Goal: Task Accomplishment & Management: Manage account settings

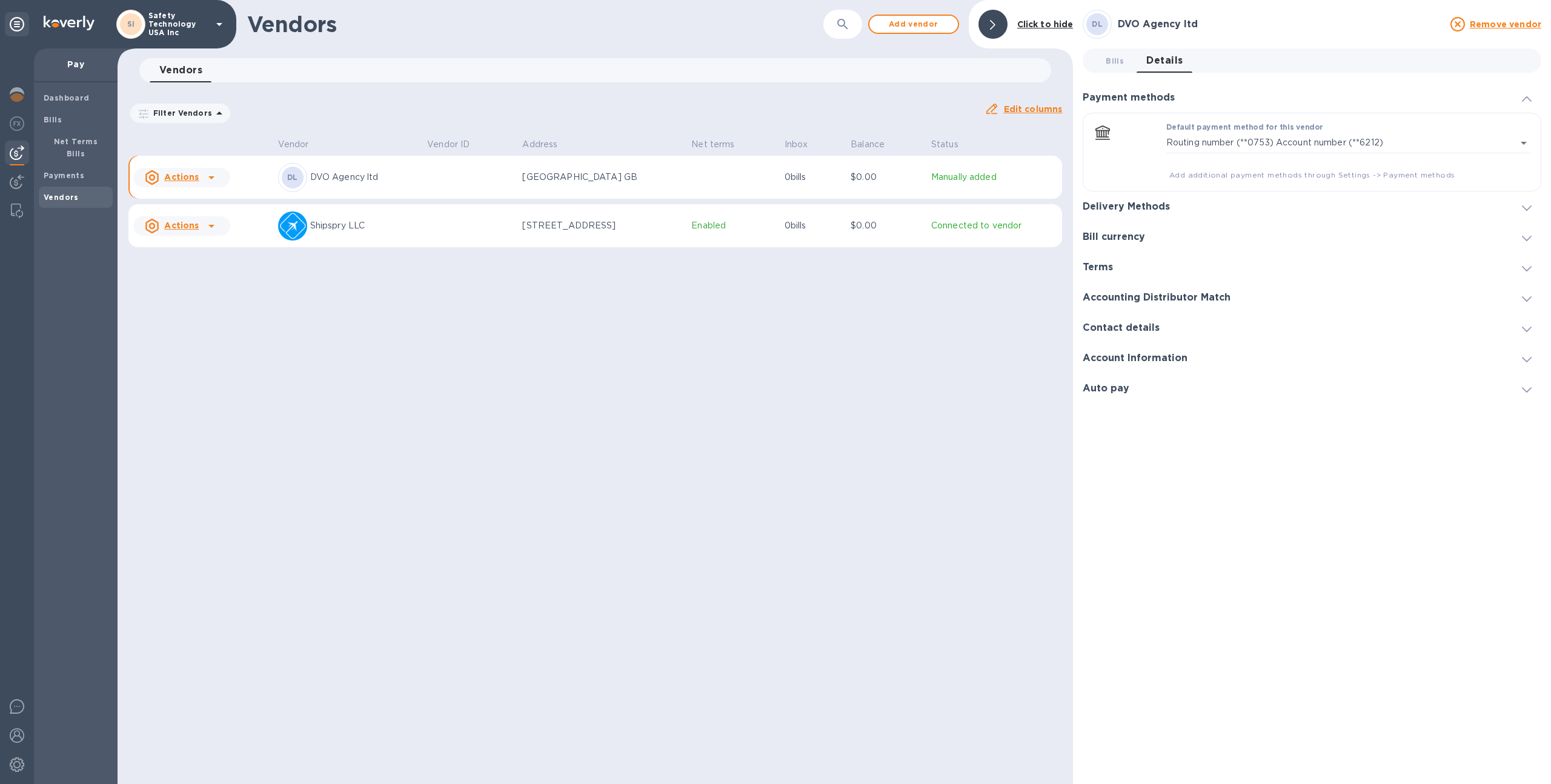
click at [154, 24] on p "Safety Technology USA Inc" at bounding box center [179, 24] width 60 height 26
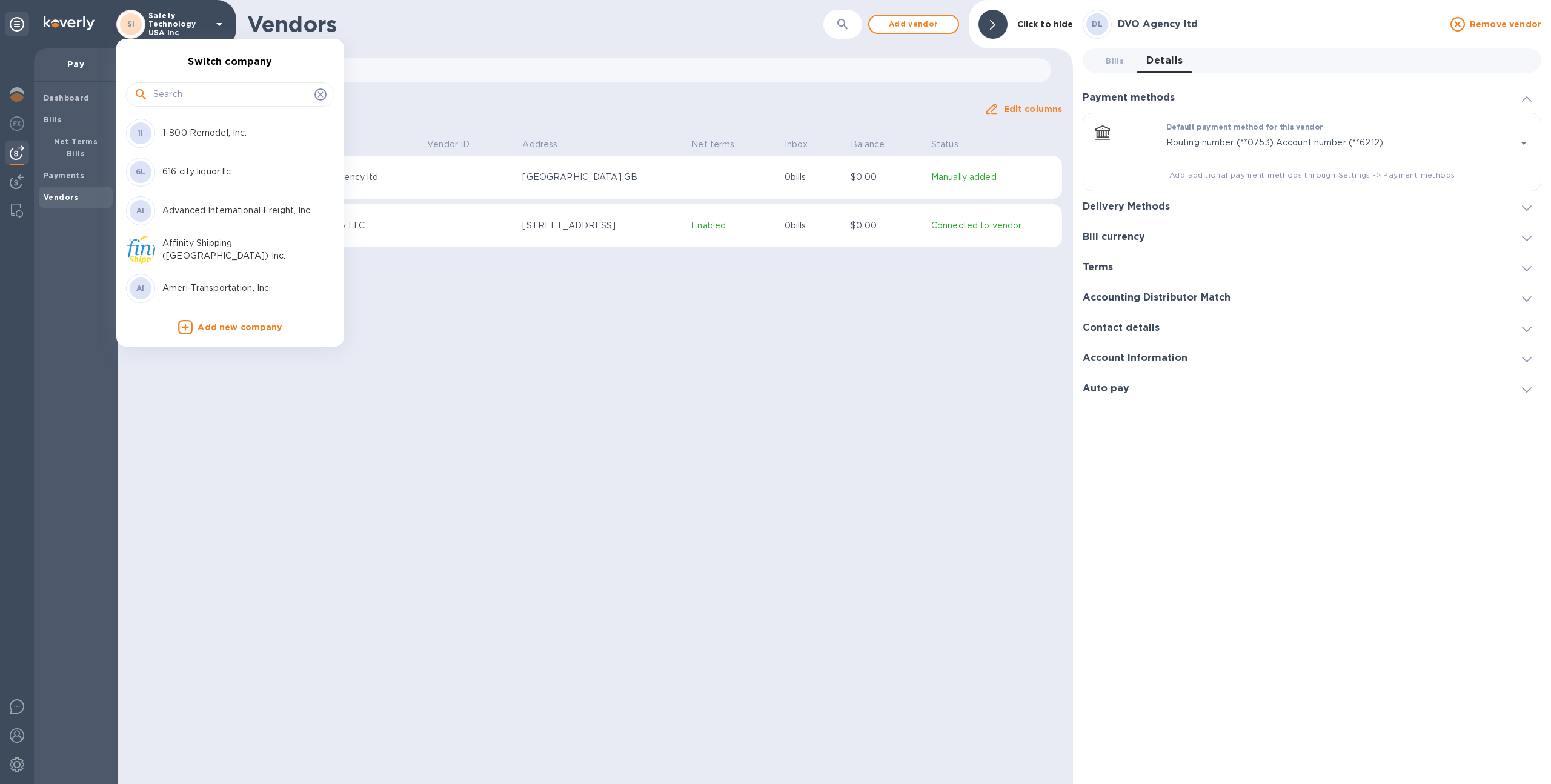
click at [165, 90] on input "text" at bounding box center [231, 94] width 156 height 18
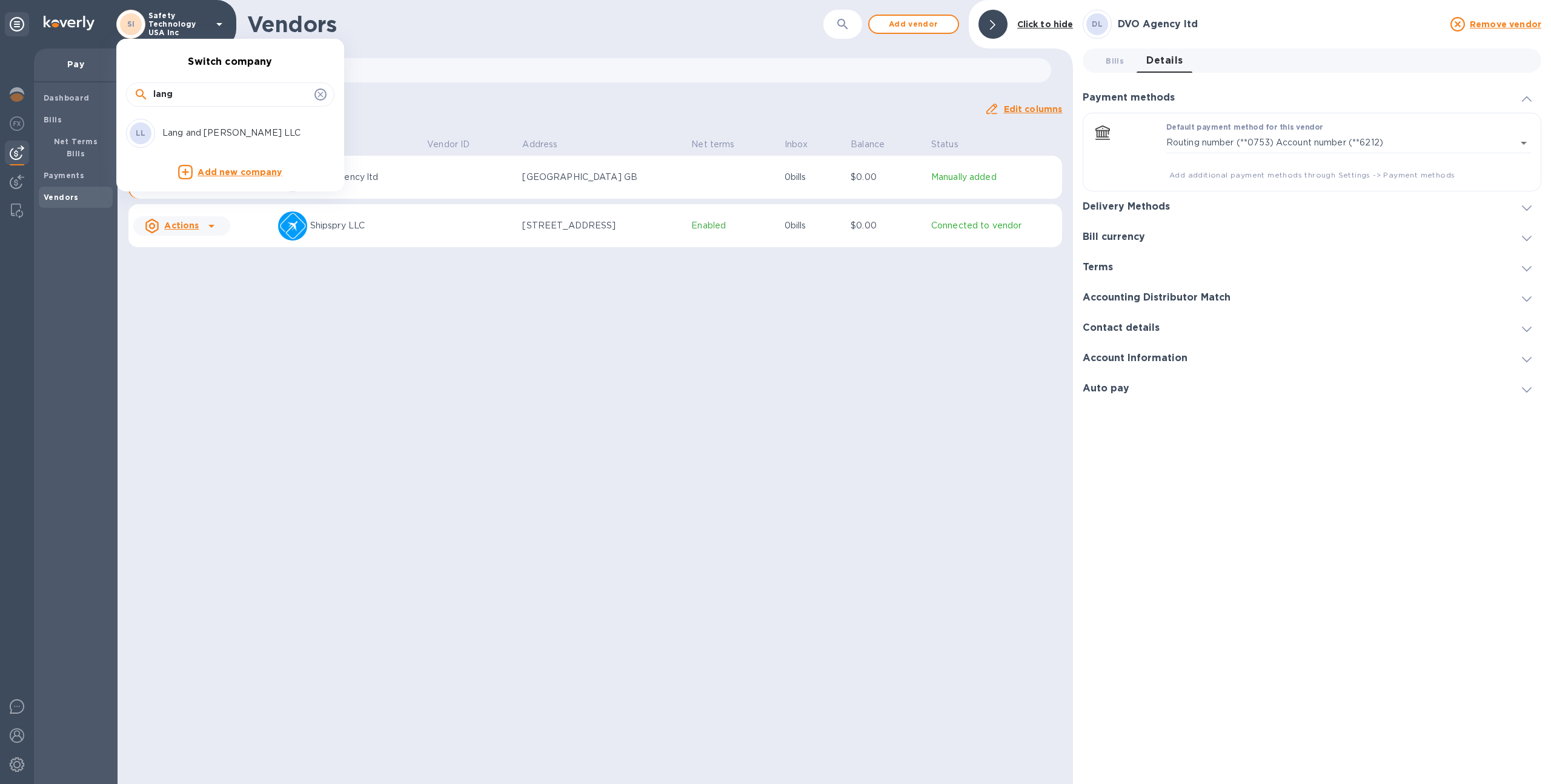
type input "lang"
click at [172, 131] on p "Lang and [PERSON_NAME] LLC" at bounding box center [238, 133] width 152 height 13
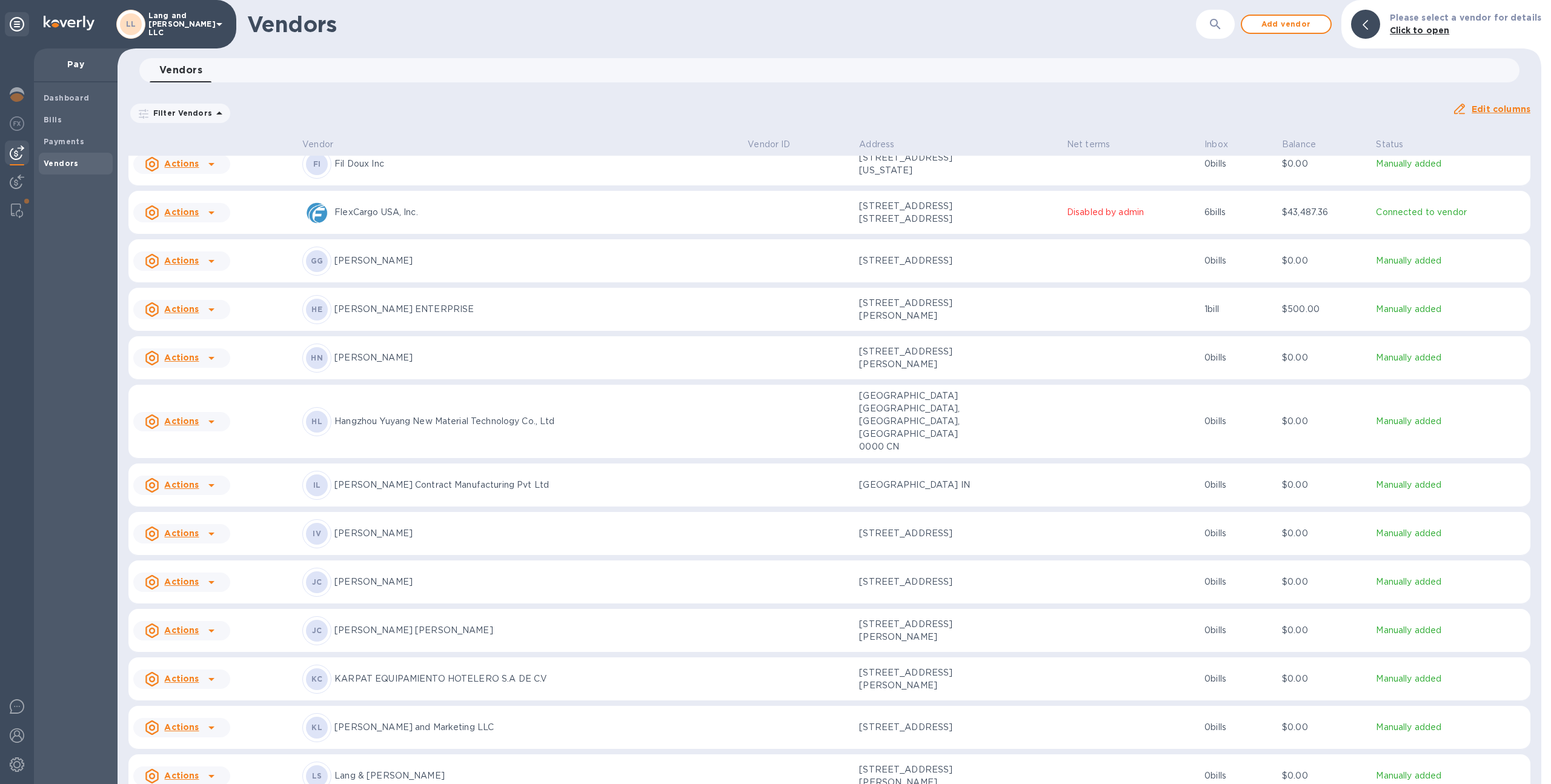
scroll to position [328, 0]
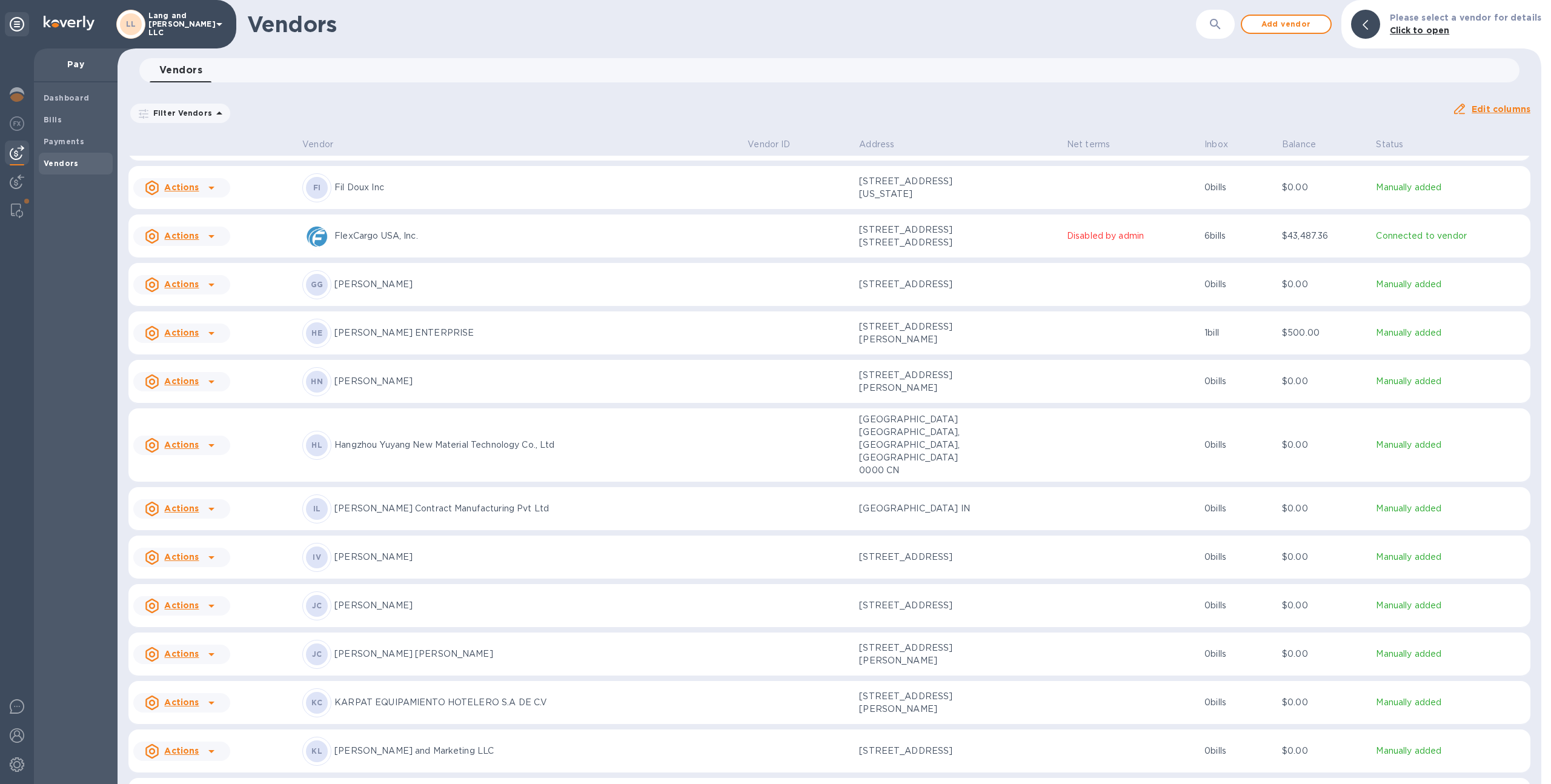
click at [344, 270] on div "GG Gabriel Garufi" at bounding box center [520, 284] width 436 height 29
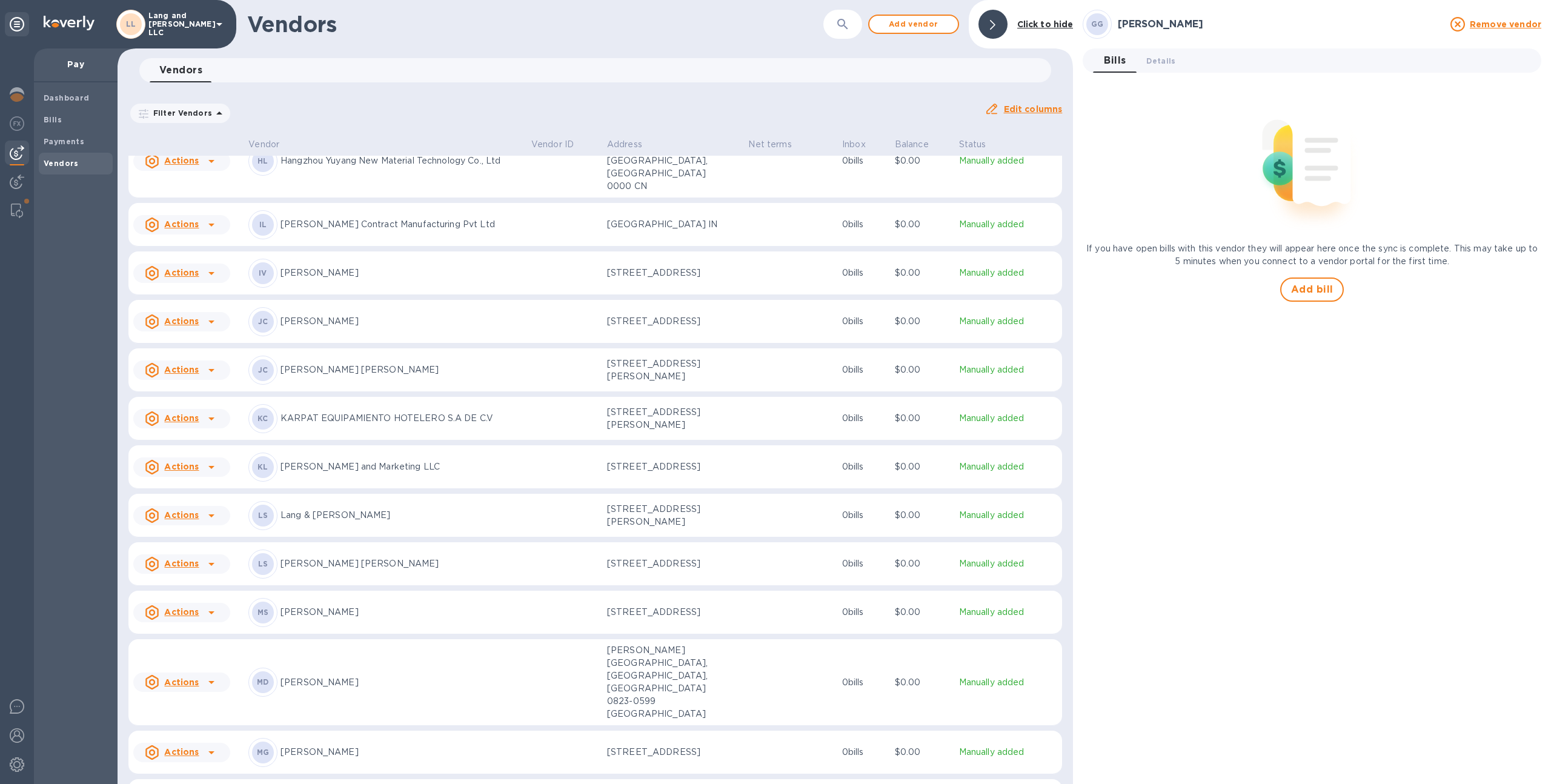
scroll to position [648, 0]
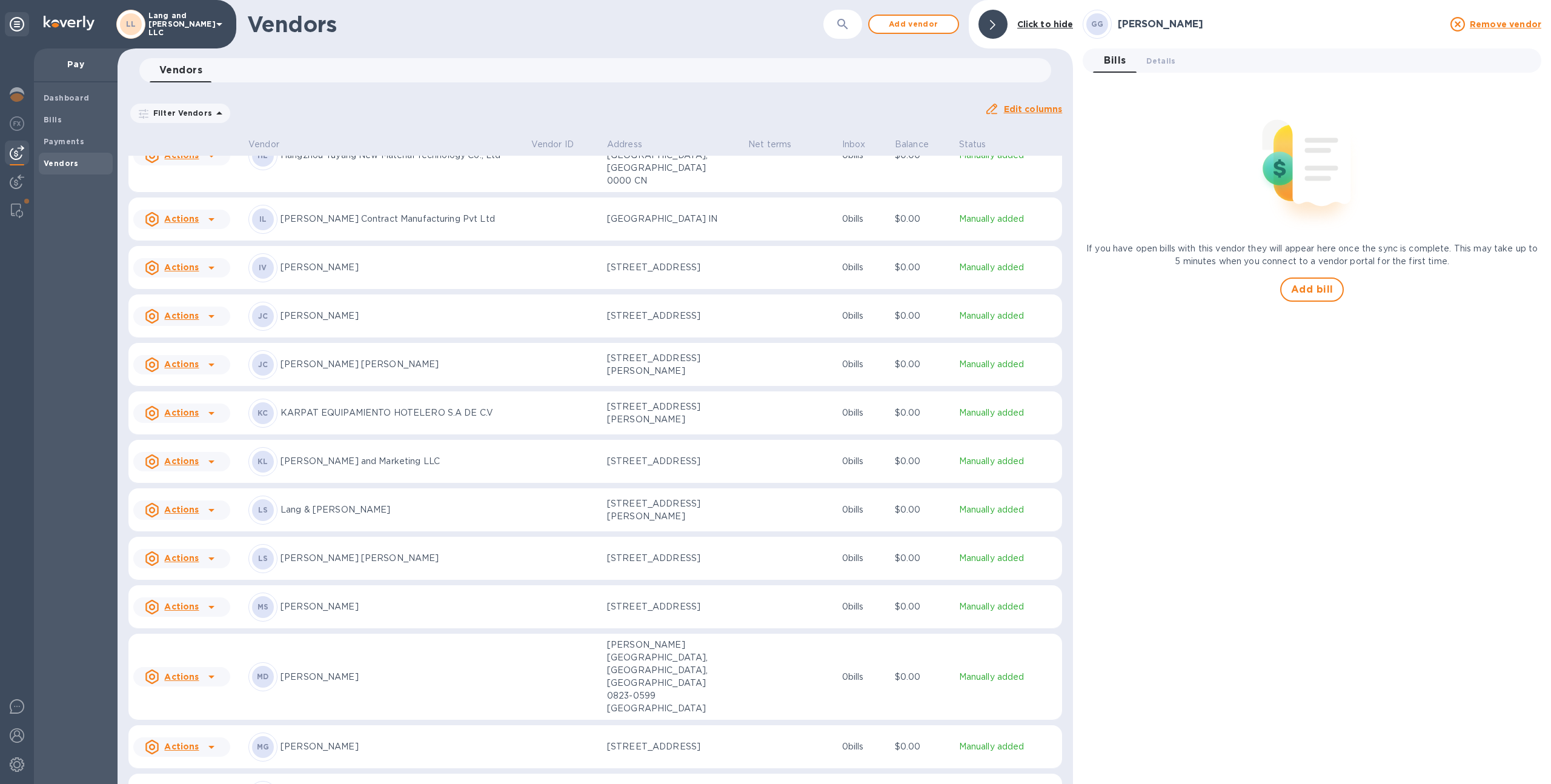
click at [436, 732] on div "MG María Gabriela González" at bounding box center [385, 746] width 273 height 29
click at [1157, 58] on span "Details 0" at bounding box center [1160, 60] width 29 height 13
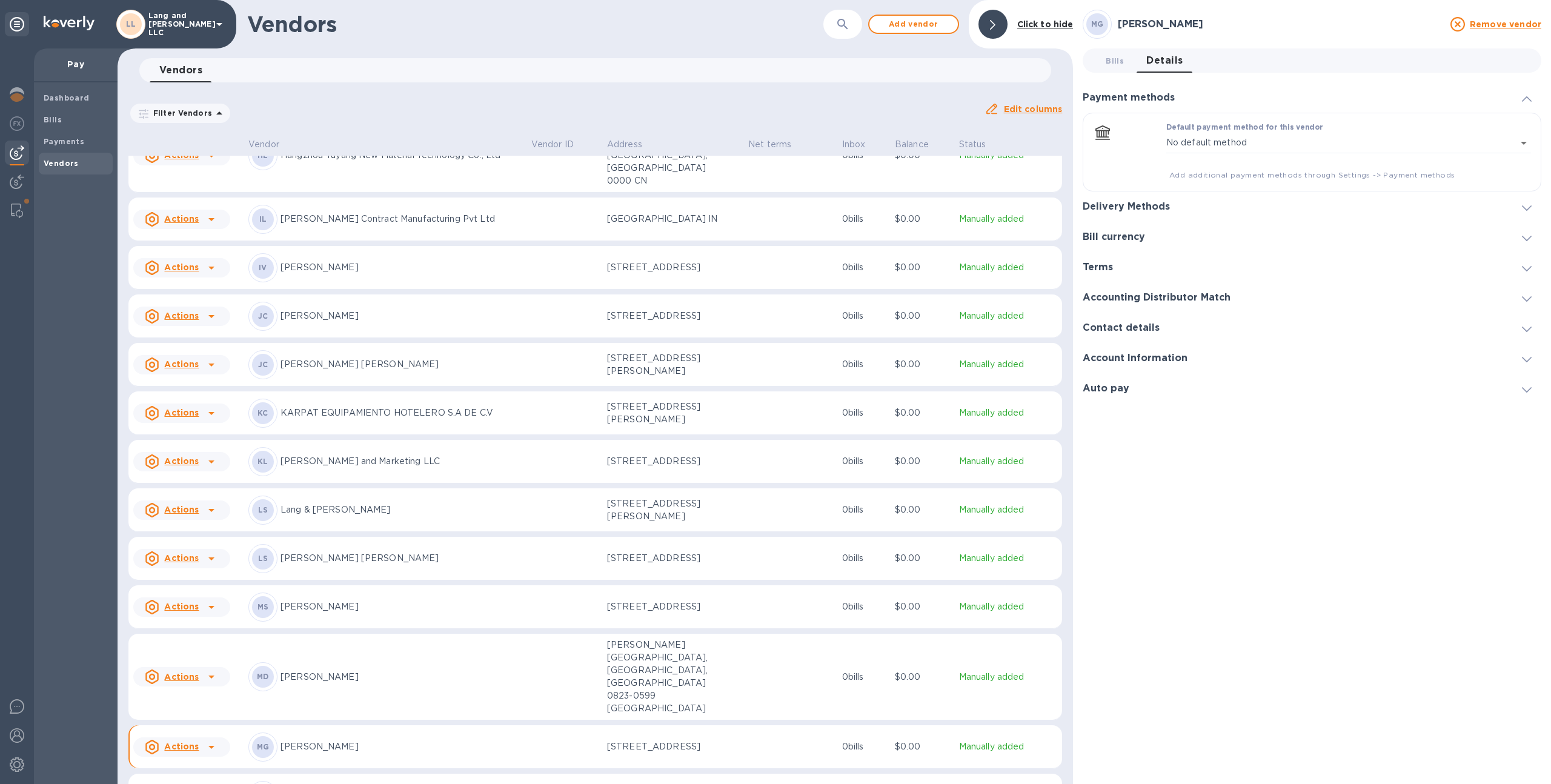
click at [1136, 204] on h3 "Delivery Methods" at bounding box center [1126, 207] width 87 height 11
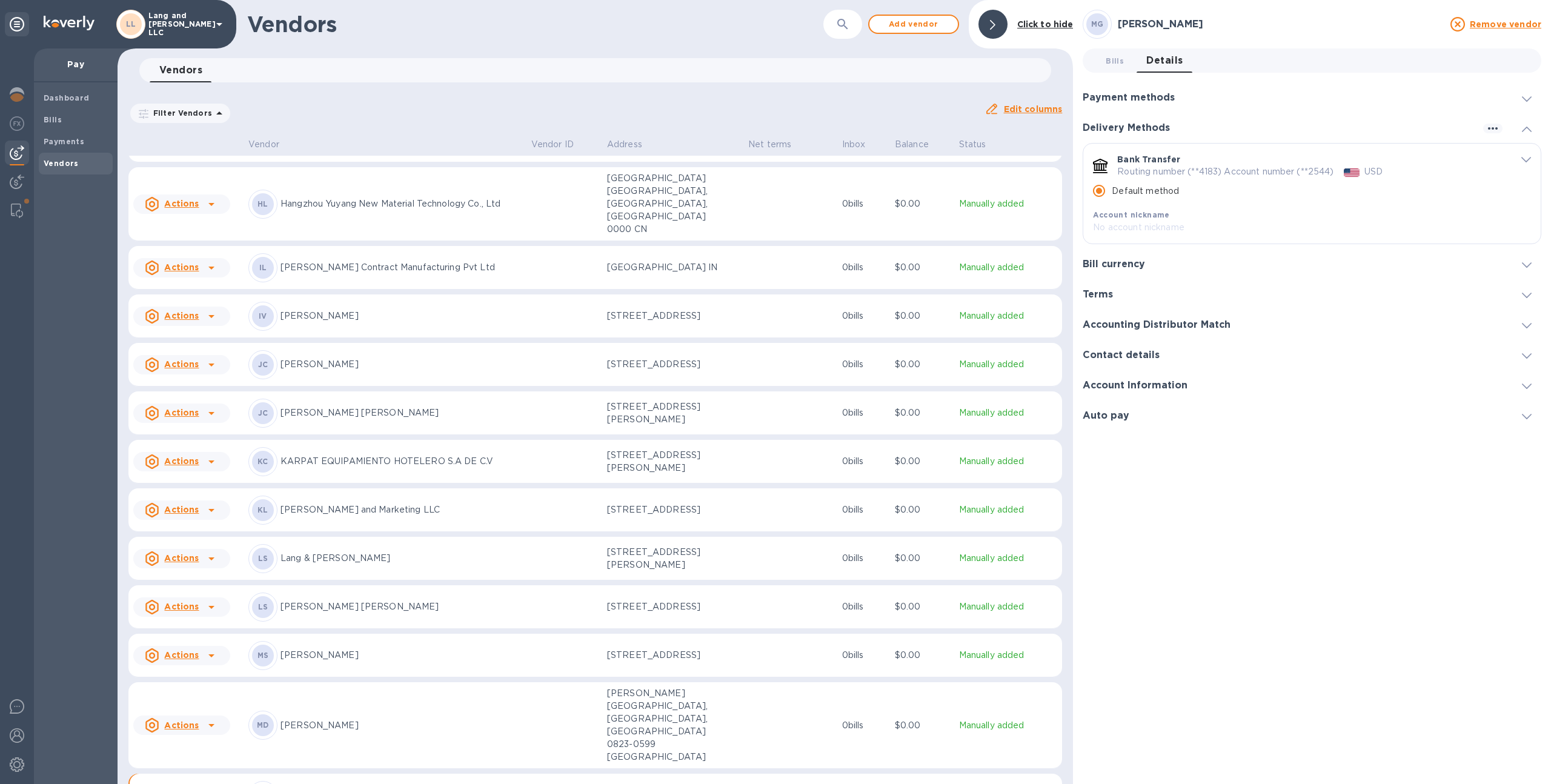
scroll to position [838, 0]
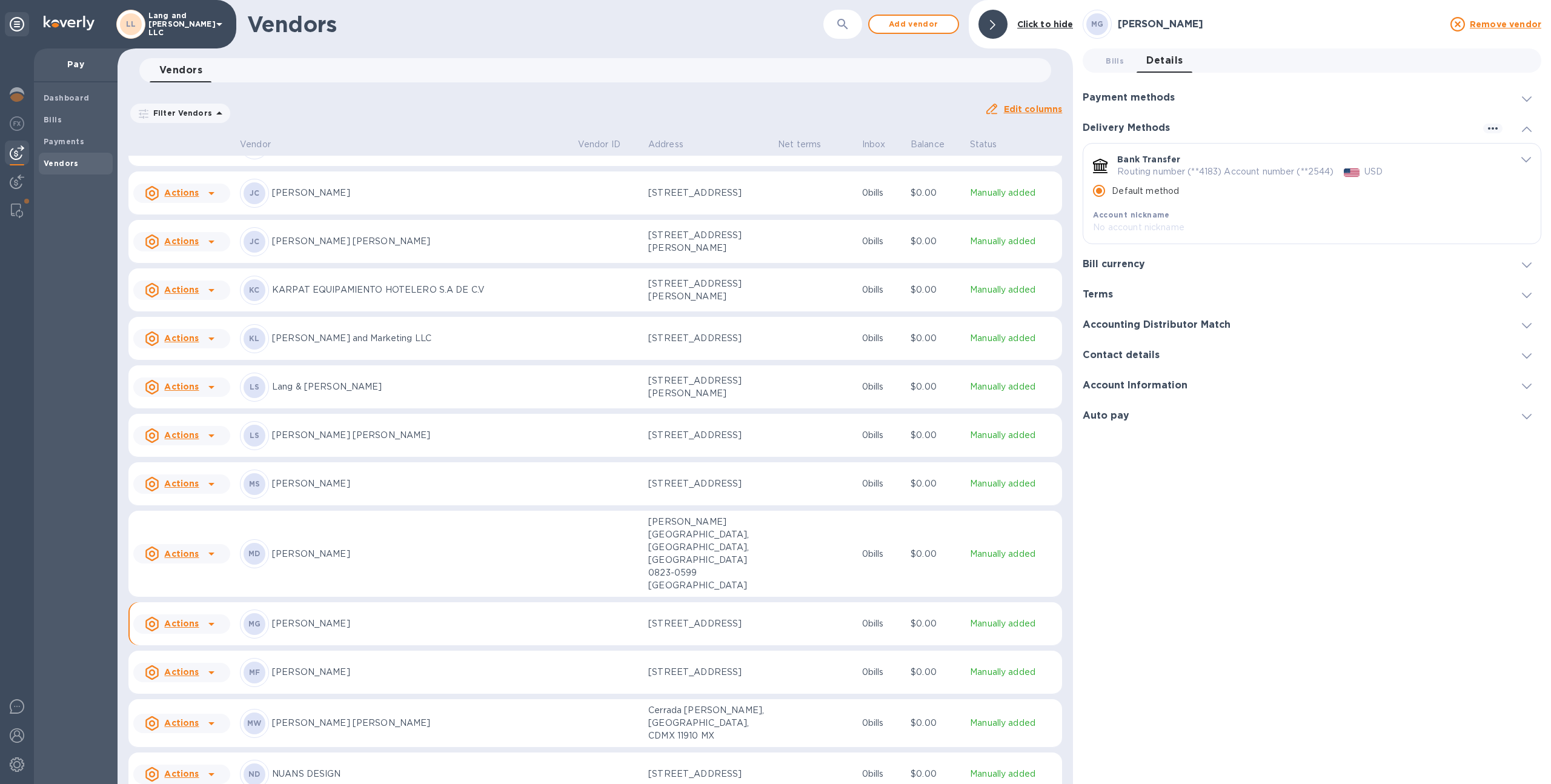
click at [365, 699] on td "MW [PERSON_NAME] [PERSON_NAME]" at bounding box center [404, 723] width 338 height 48
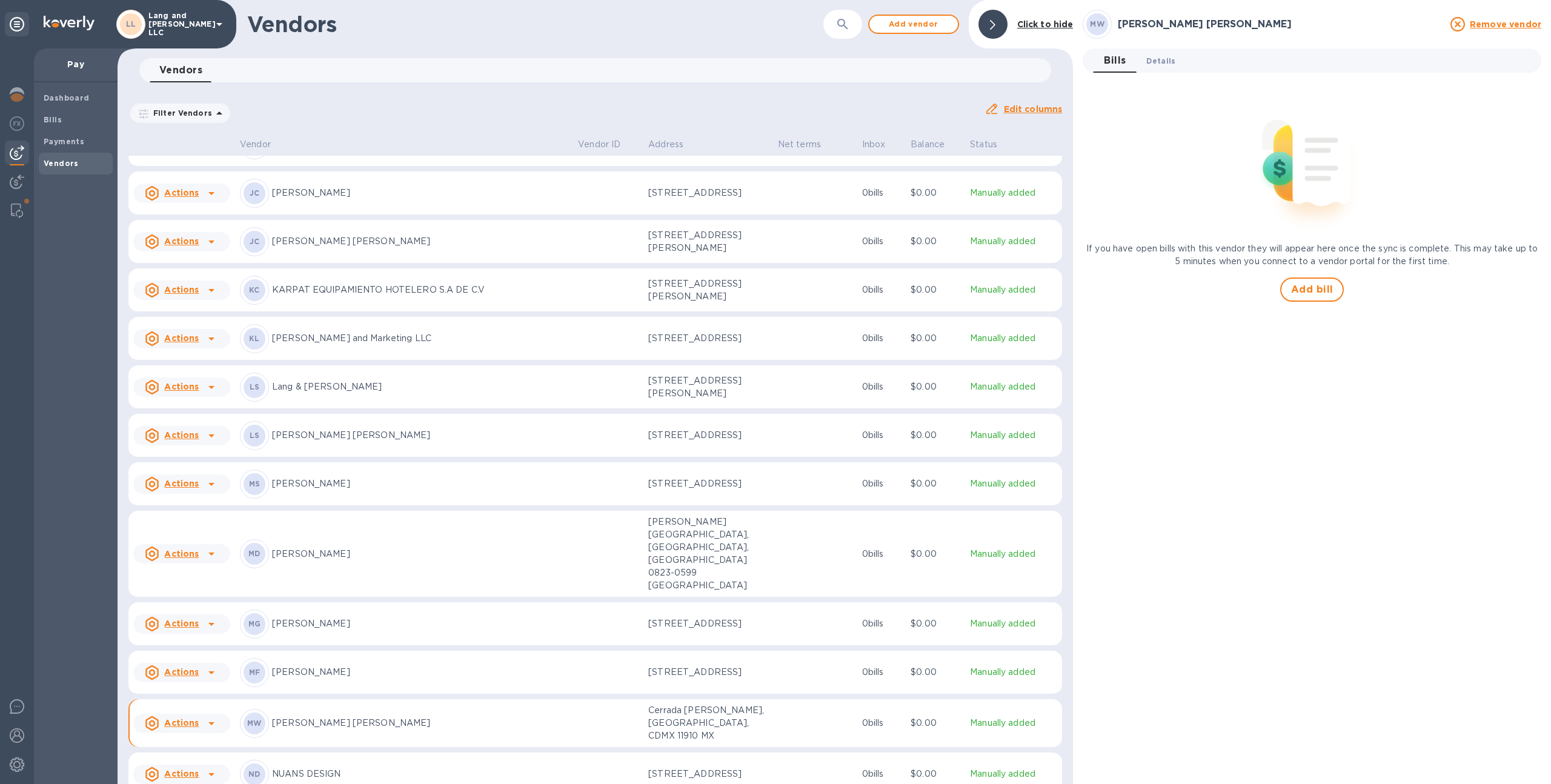
click at [1156, 58] on span "Details 0" at bounding box center [1160, 60] width 29 height 13
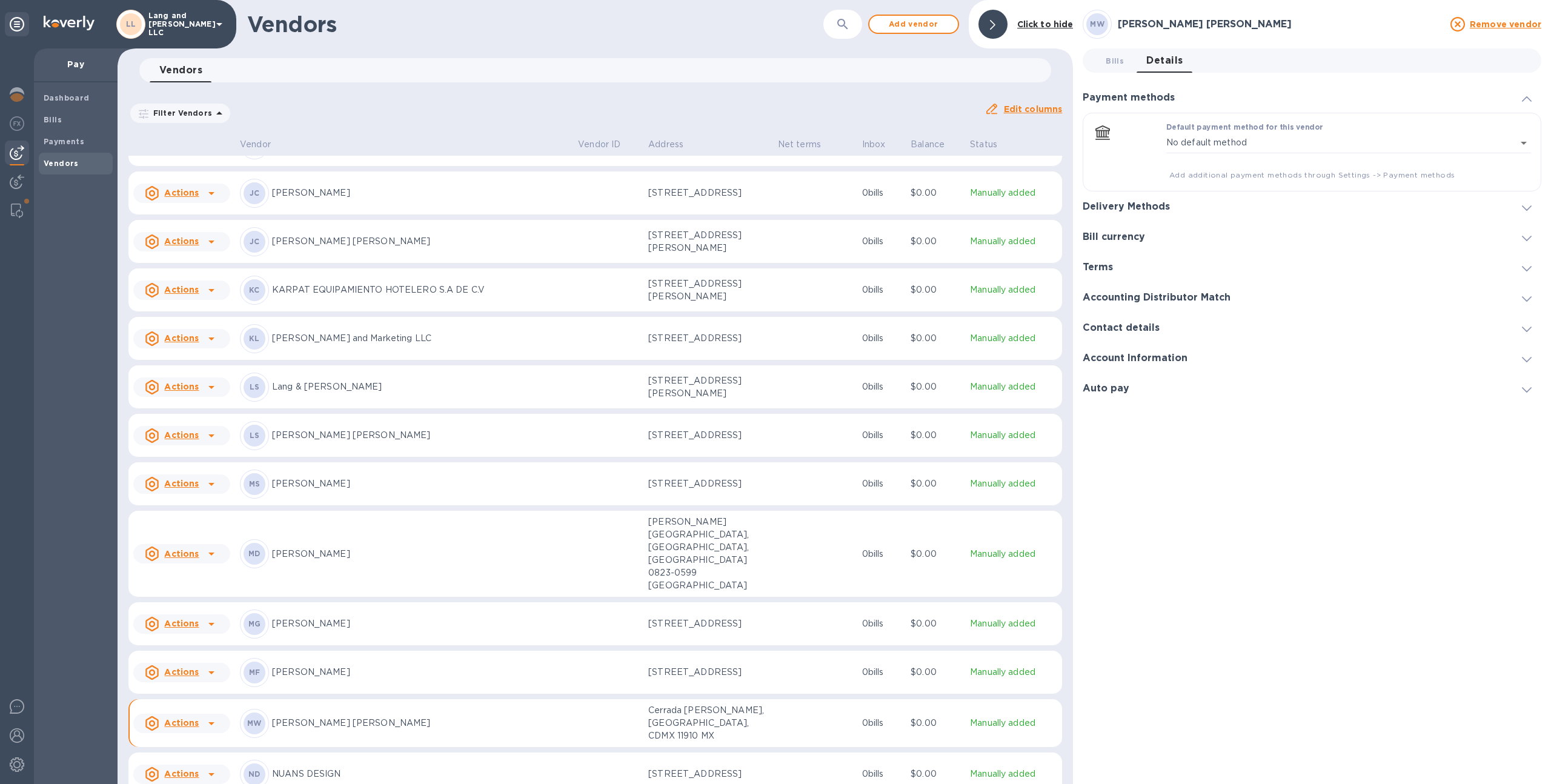
click at [1148, 208] on h3 "Delivery Methods" at bounding box center [1126, 207] width 87 height 11
click at [1138, 102] on h3 "Payment methods" at bounding box center [1128, 97] width 92 height 11
click at [1182, 138] on body "LL Lang and Schwander LLC Pay Dashboard Bills Payments Vendors Vendors ​ Add ve…" at bounding box center [775, 392] width 1551 height 784
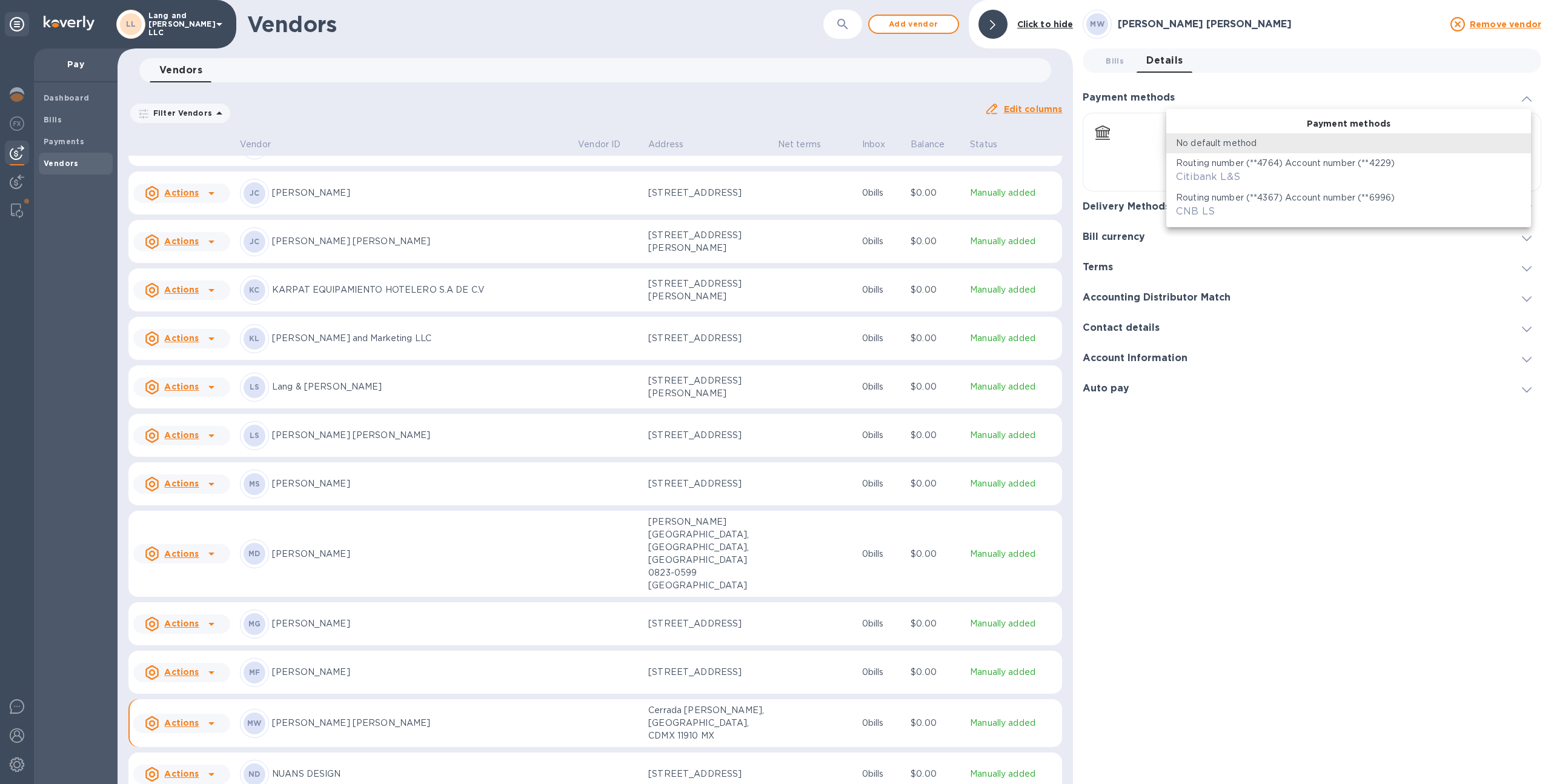
click at [1191, 479] on div at bounding box center [775, 392] width 1551 height 784
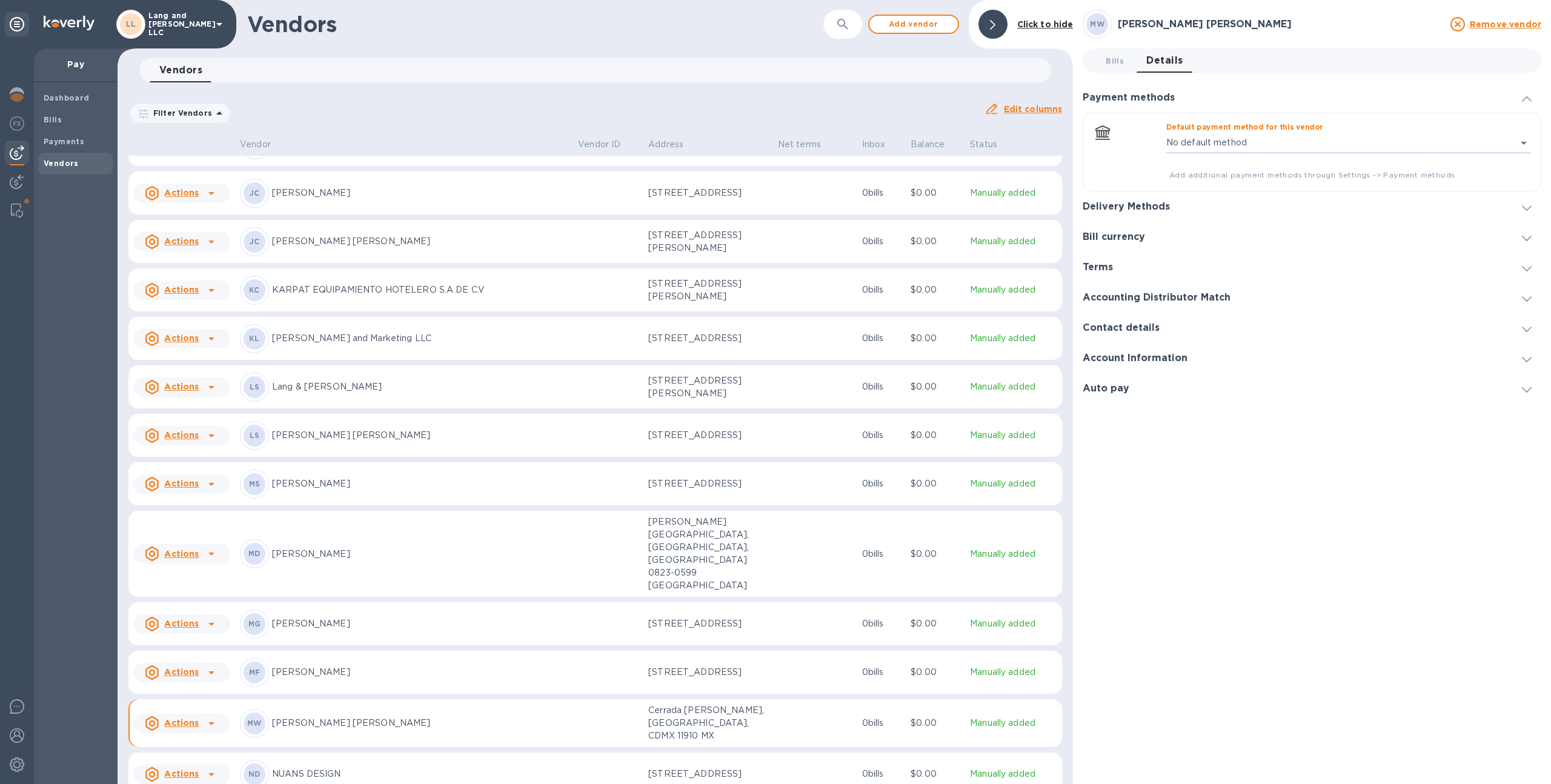
click at [1189, 209] on div "Delivery Methods" at bounding box center [1311, 206] width 459 height 30
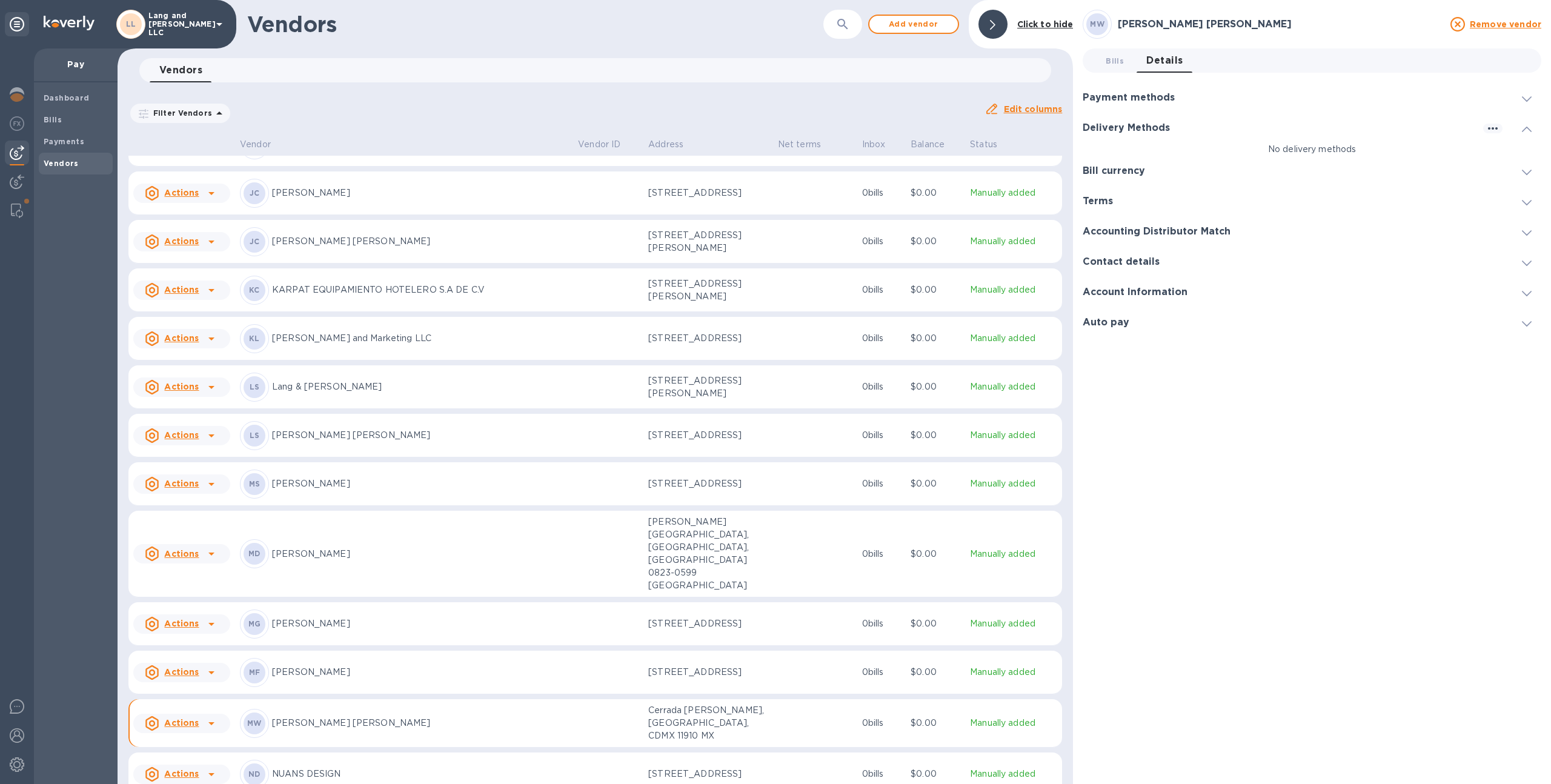
click at [1503, 126] on div at bounding box center [1522, 128] width 39 height 12
click at [1487, 123] on div "Delivery Methods" at bounding box center [1311, 128] width 459 height 30
click at [10, 124] on img at bounding box center [17, 124] width 15 height 15
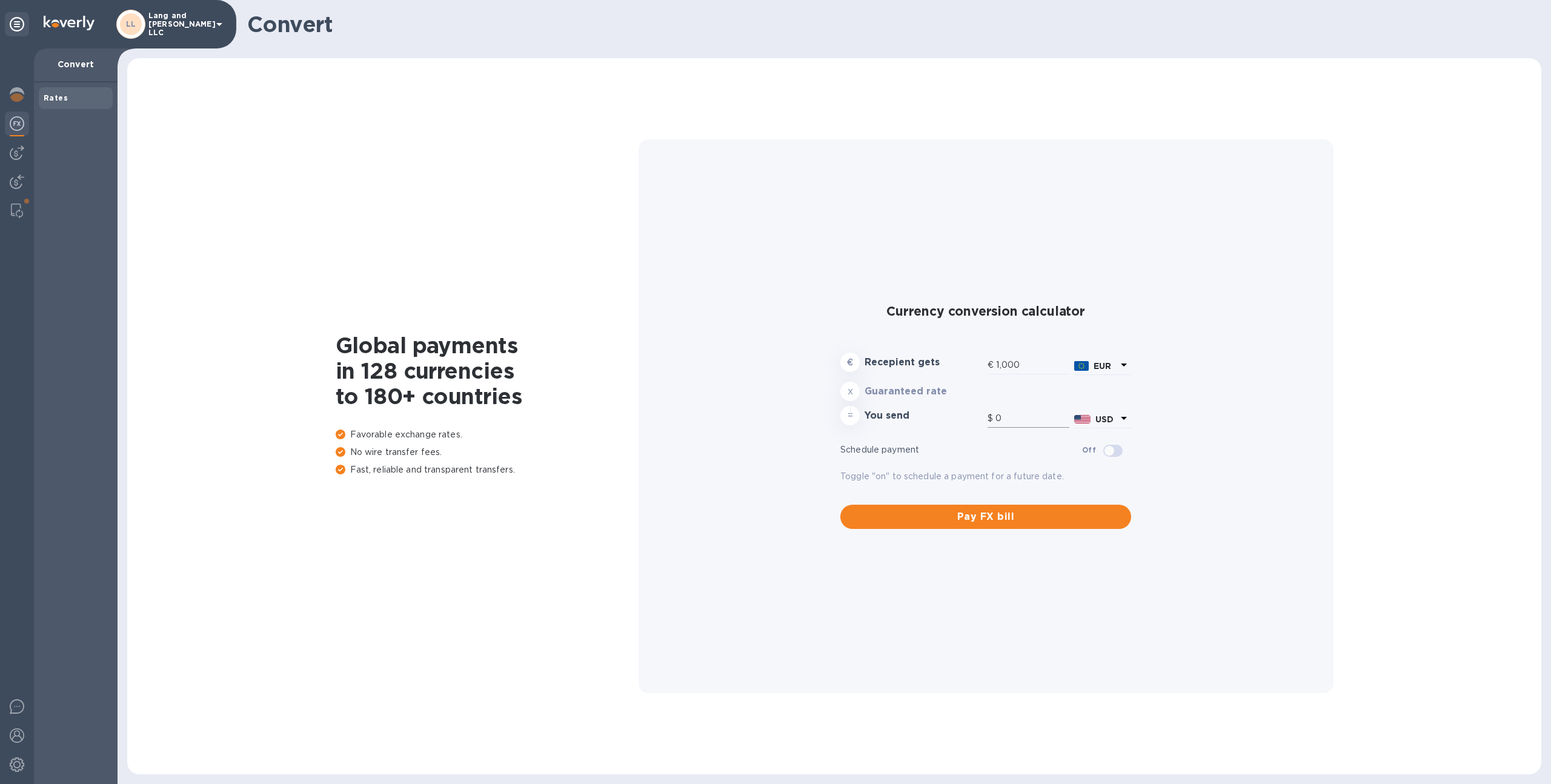
type input "1,168.96"
click at [1107, 365] on b "EUR" at bounding box center [1102, 361] width 17 height 9
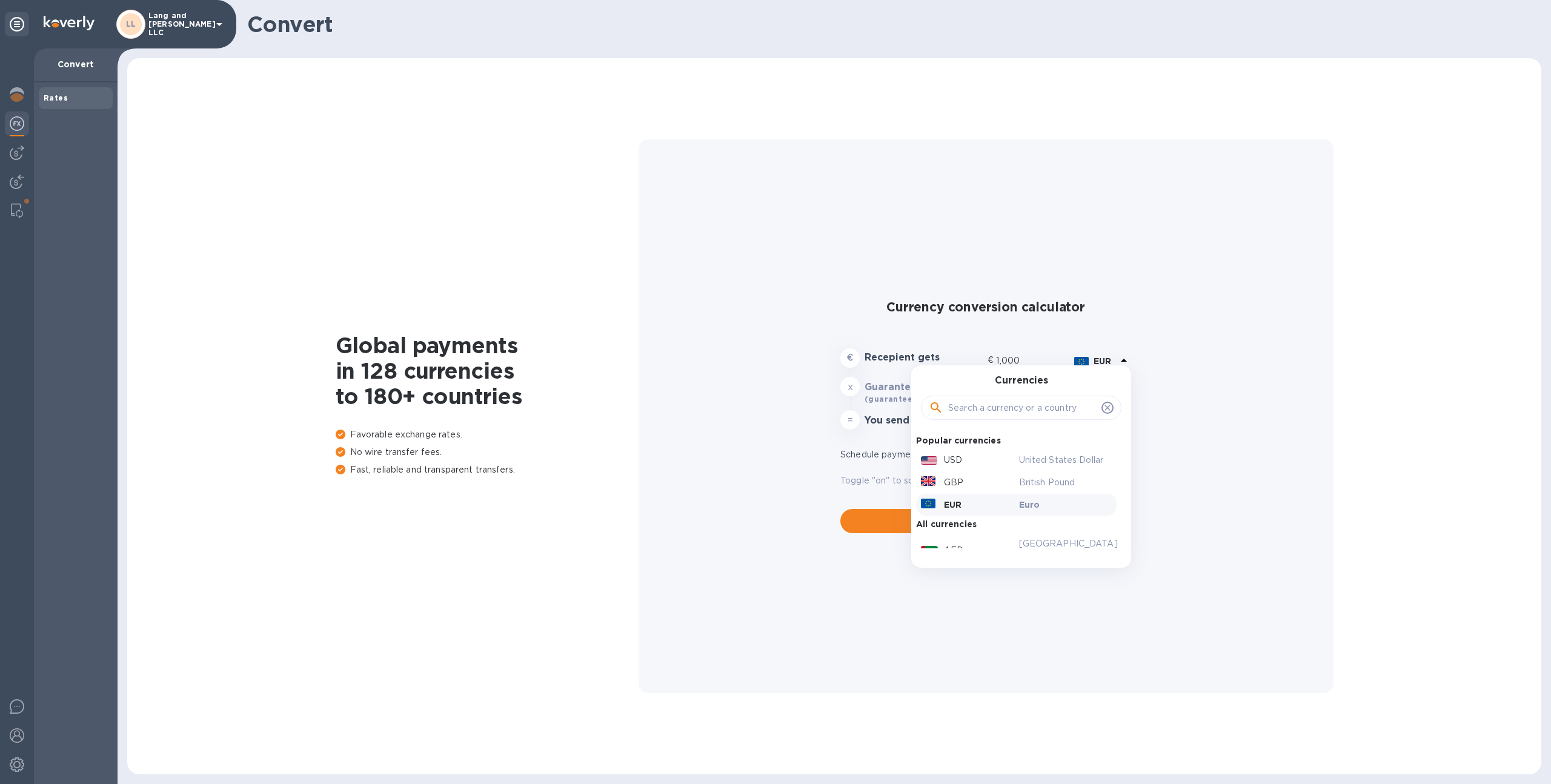
click at [1062, 405] on input "text" at bounding box center [1022, 407] width 148 height 18
type input "colo"
click at [1090, 446] on p "Colombian Peso" at bounding box center [1066, 443] width 93 height 13
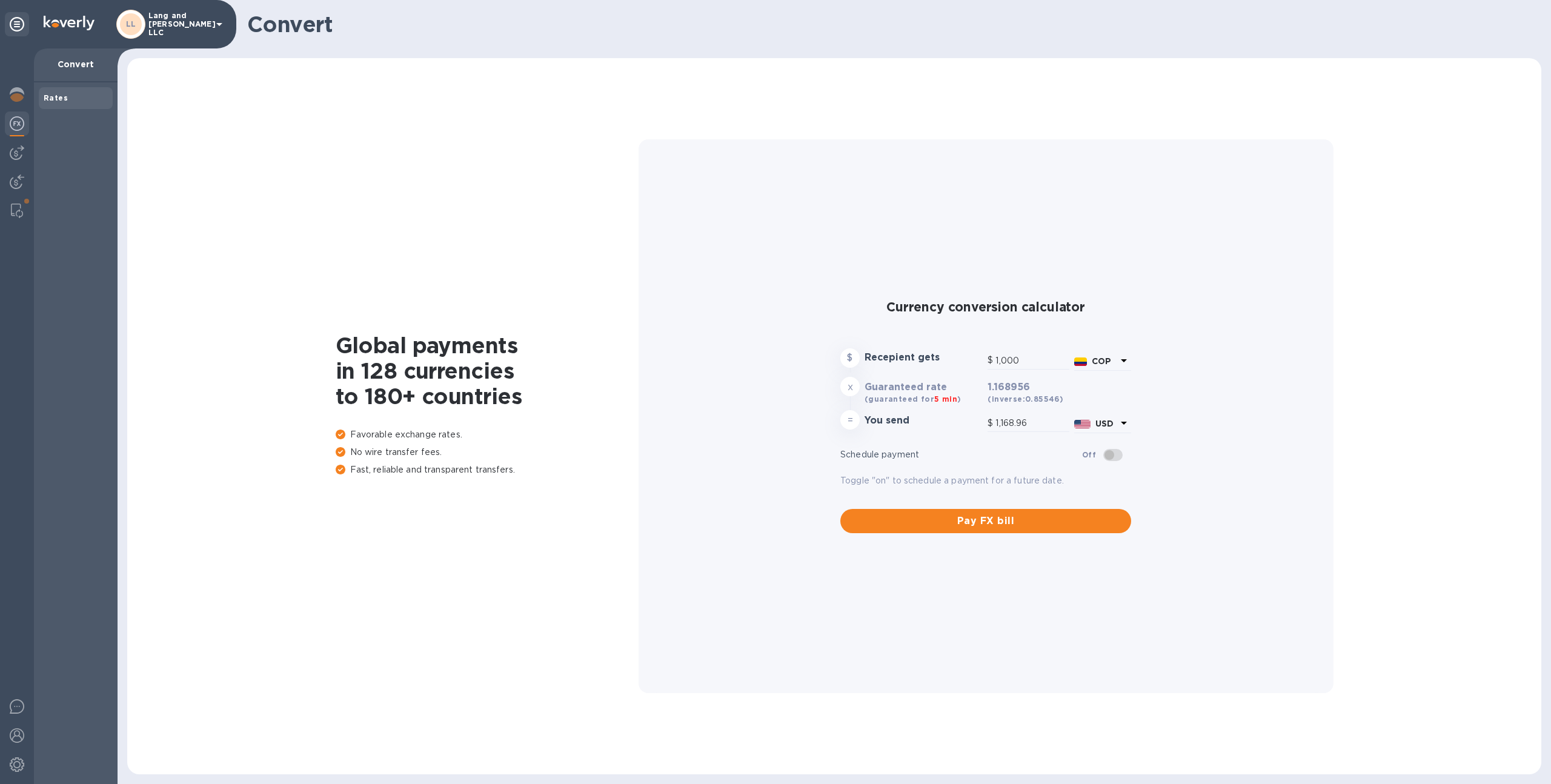
type input "0.25"
click at [507, 656] on div "Global payments in 128 currencies to 180+ countries Favorable exchange rates. N…" at bounding box center [835, 416] width 1390 height 691
click at [21, 184] on img at bounding box center [17, 182] width 15 height 15
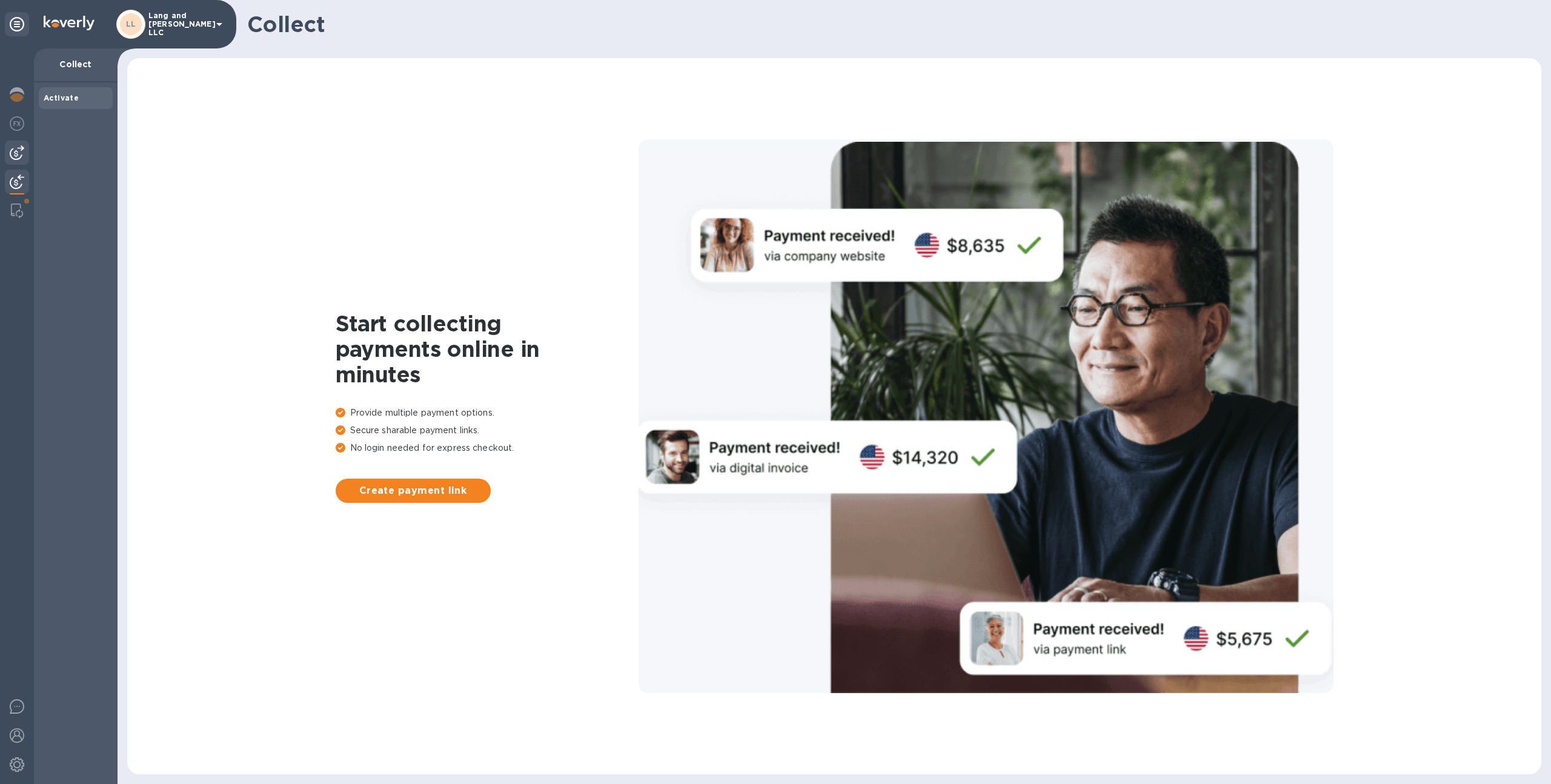
click at [16, 152] on img at bounding box center [17, 153] width 15 height 15
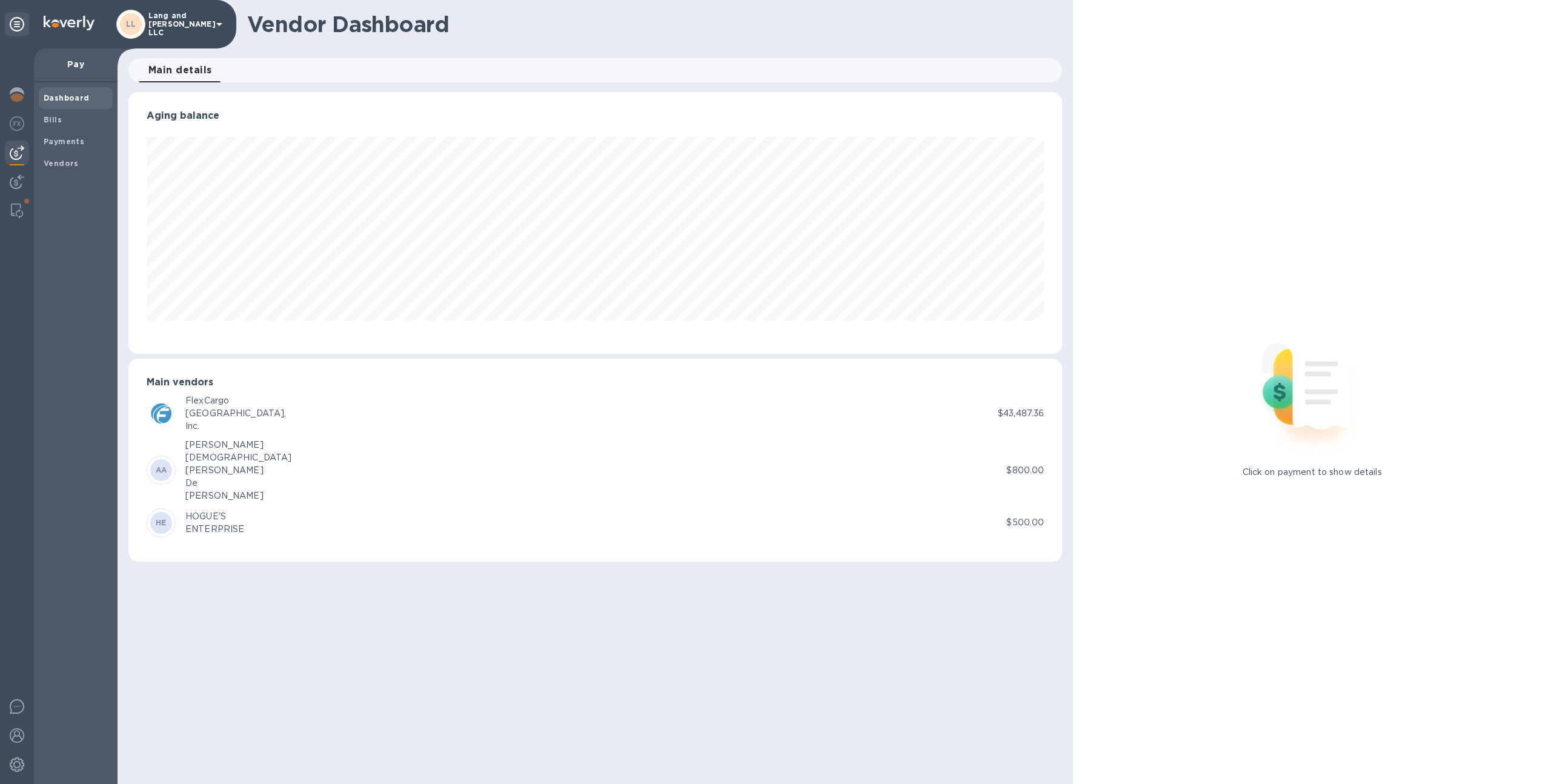
scroll to position [262, 934]
click at [67, 168] on span "Vendors" at bounding box center [61, 164] width 35 height 12
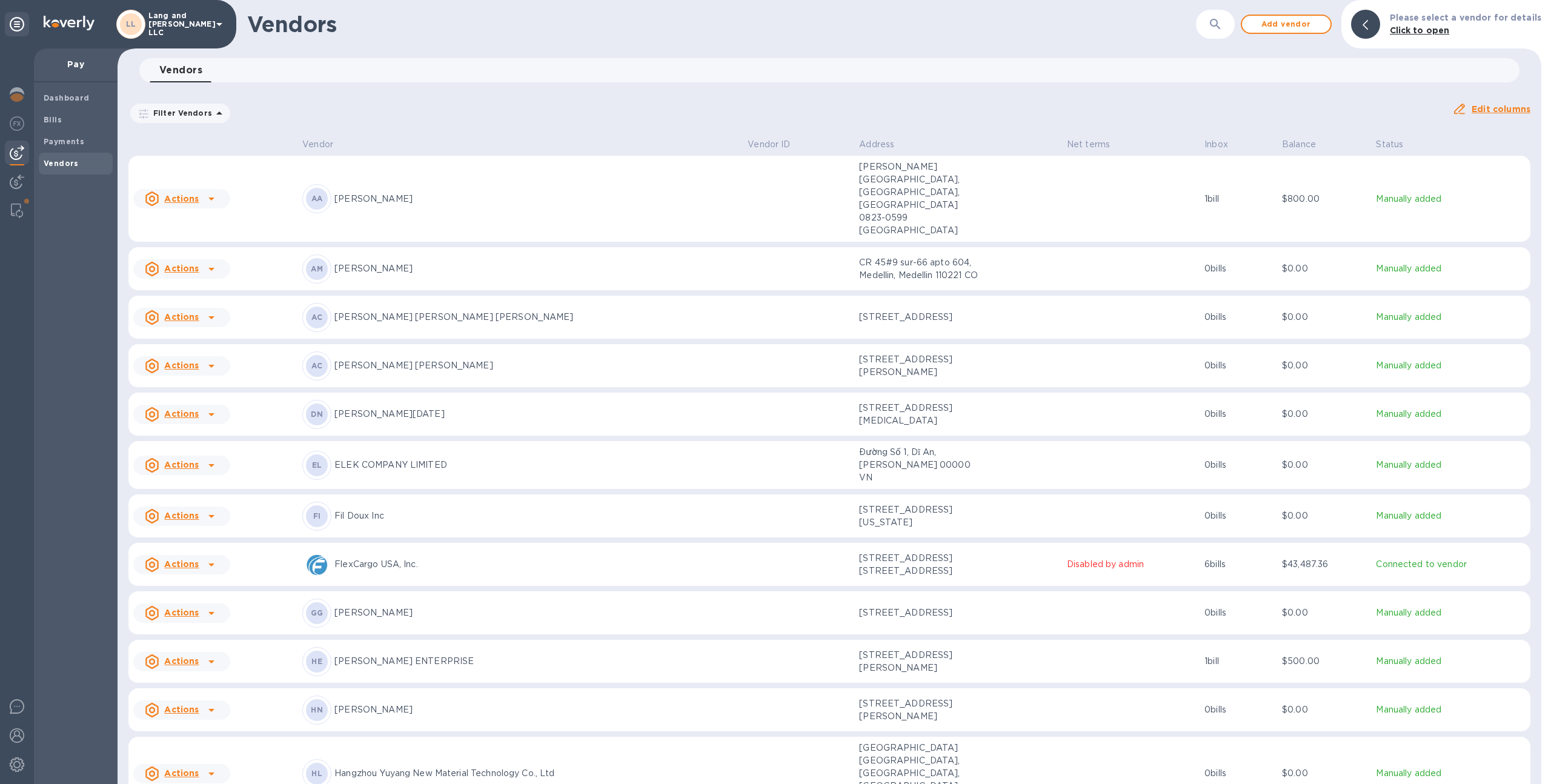
scroll to position [1, 0]
click at [443, 246] on td "AM [PERSON_NAME]" at bounding box center [520, 268] width 445 height 44
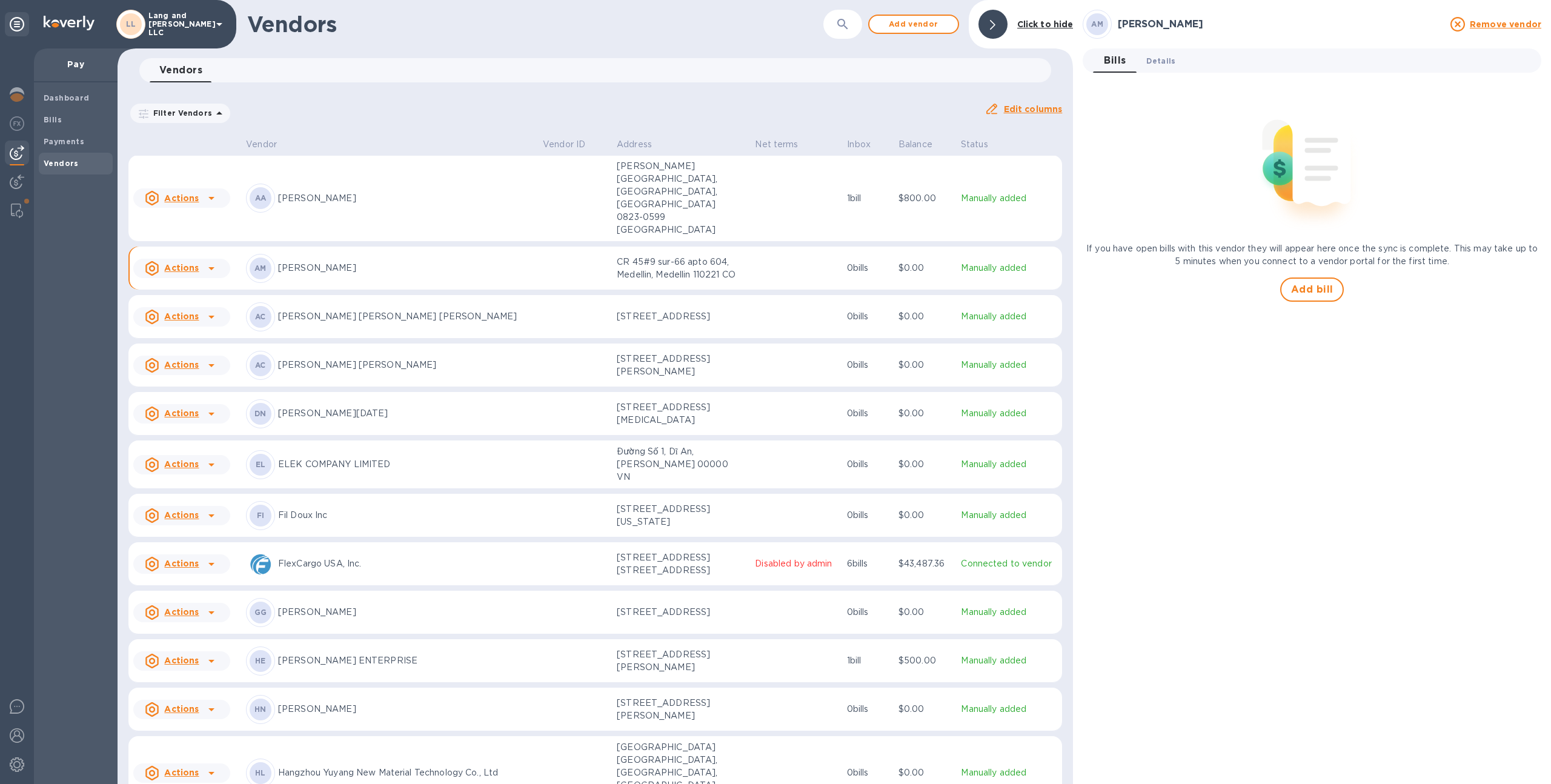
click at [1151, 52] on button "Details 0" at bounding box center [1161, 60] width 48 height 24
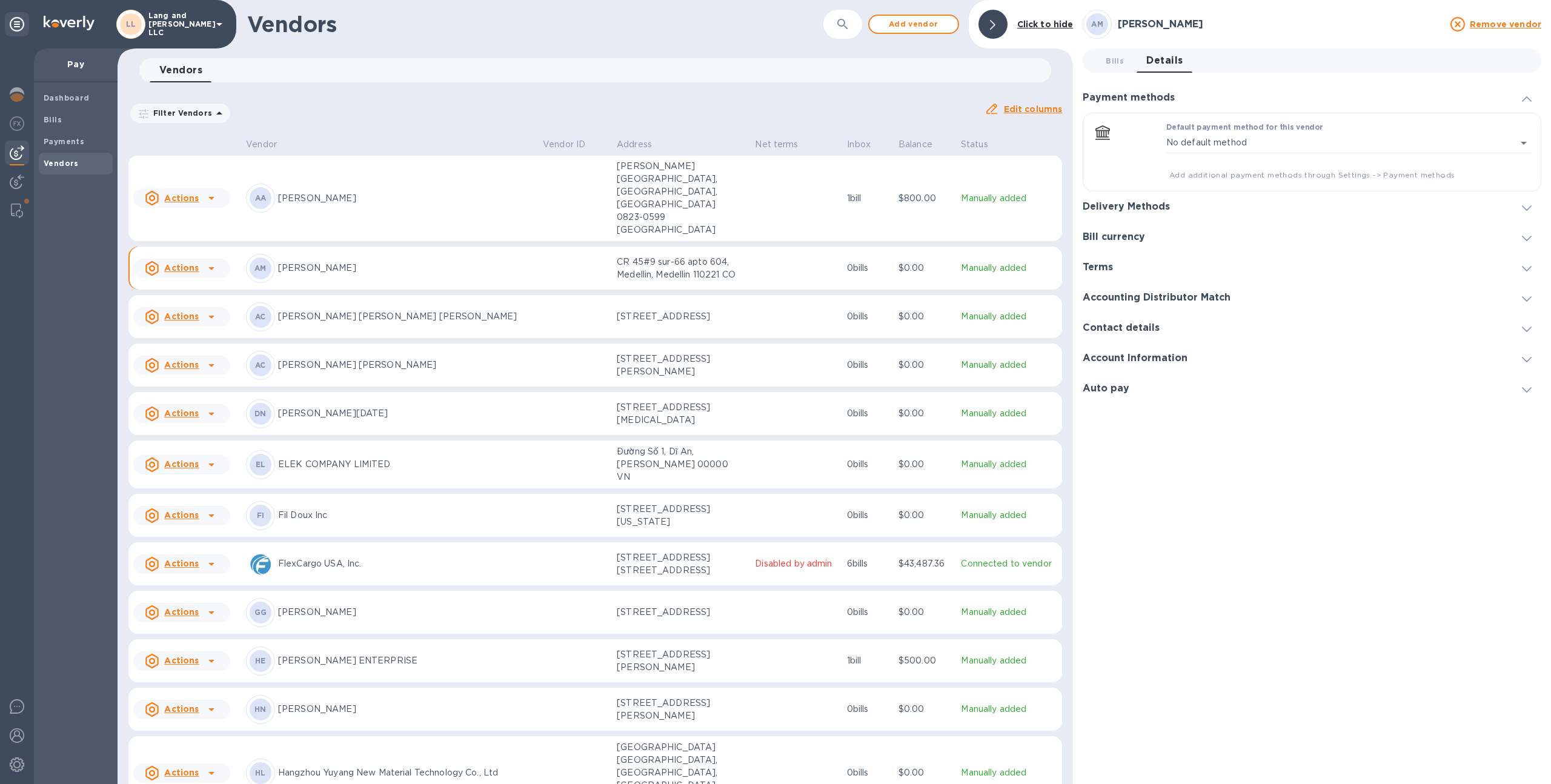
click at [1181, 203] on div "Delivery Methods" at bounding box center [1311, 206] width 459 height 30
click at [551, 247] on td at bounding box center [575, 268] width 75 height 44
click at [547, 297] on td at bounding box center [575, 317] width 75 height 44
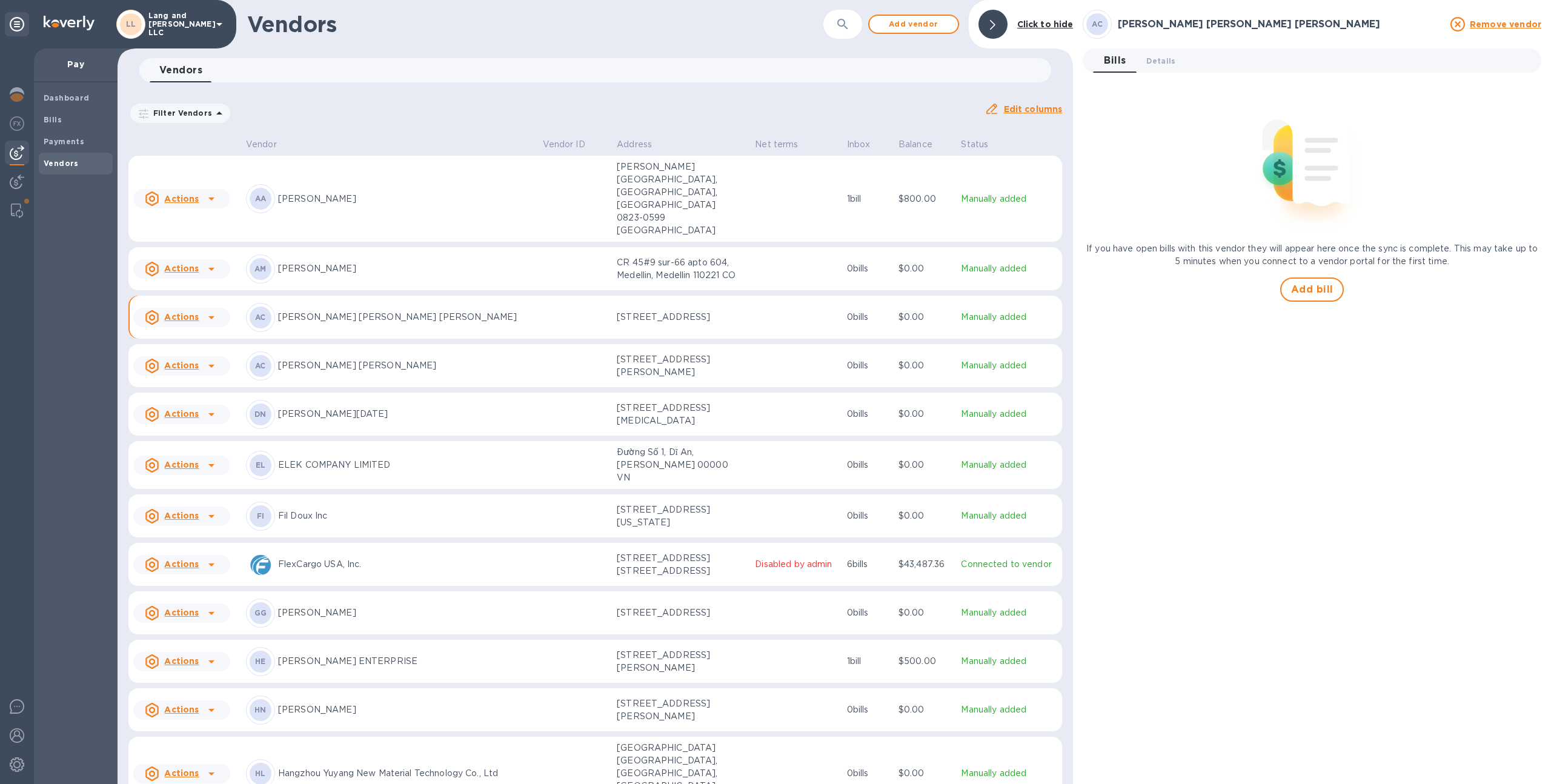
click at [510, 262] on p "[PERSON_NAME]" at bounding box center [406, 268] width 255 height 13
click at [1153, 59] on span "Details 0" at bounding box center [1160, 60] width 29 height 13
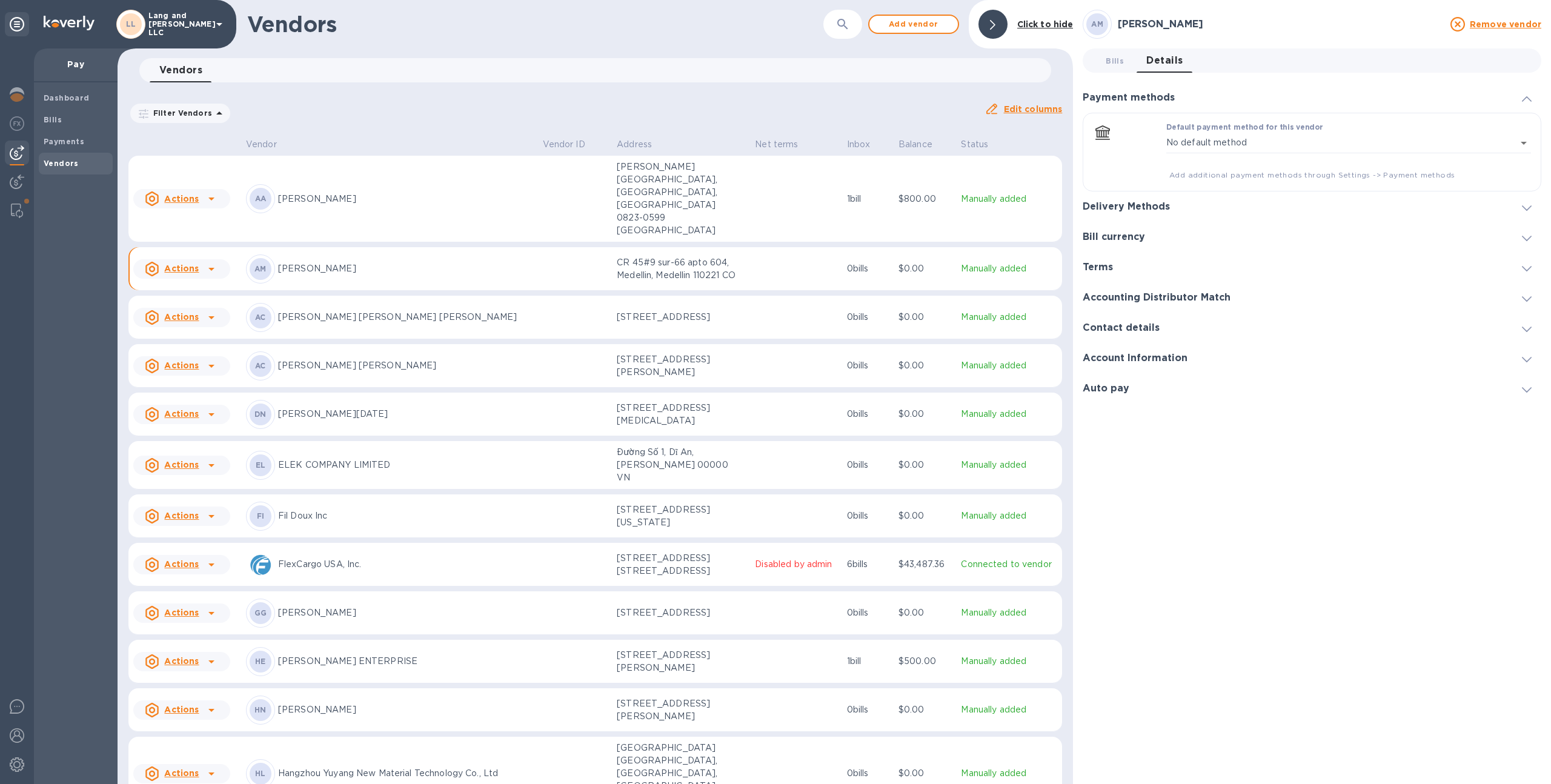
click at [1198, 199] on div "Delivery Methods" at bounding box center [1311, 206] width 459 height 30
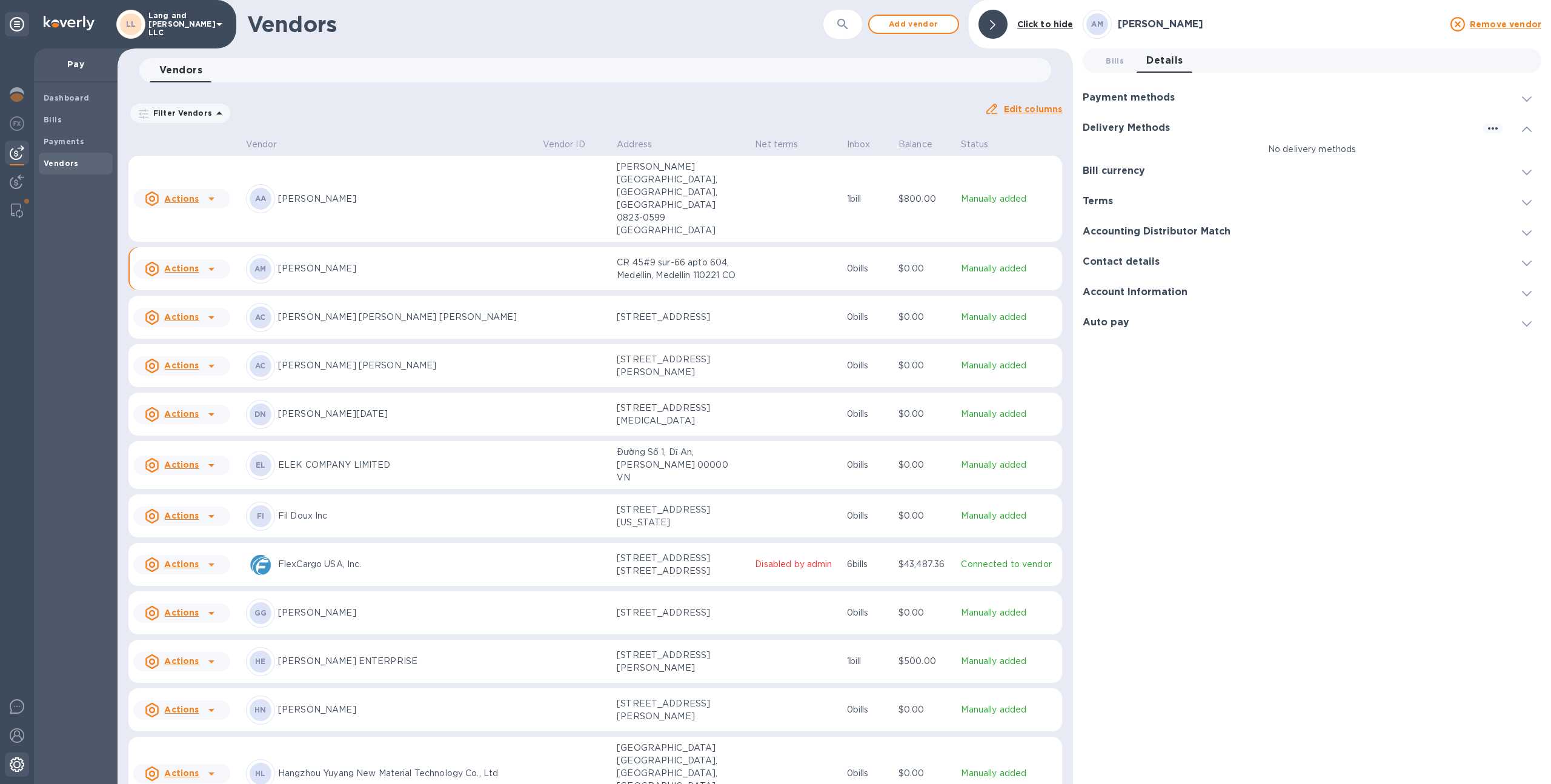
click at [11, 765] on img at bounding box center [17, 765] width 15 height 15
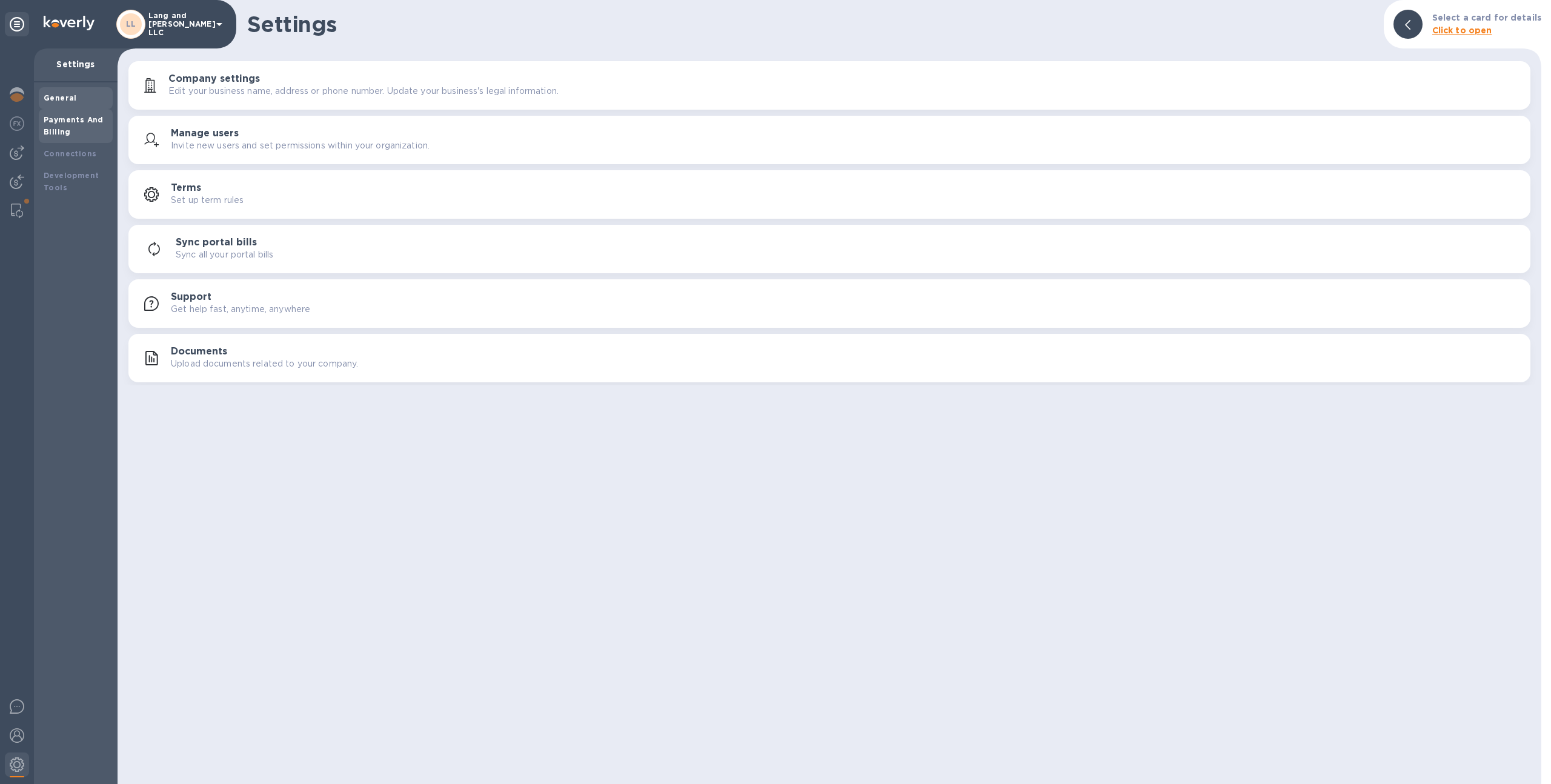
click at [46, 126] on div "Payments And Billing" at bounding box center [76, 126] width 64 height 24
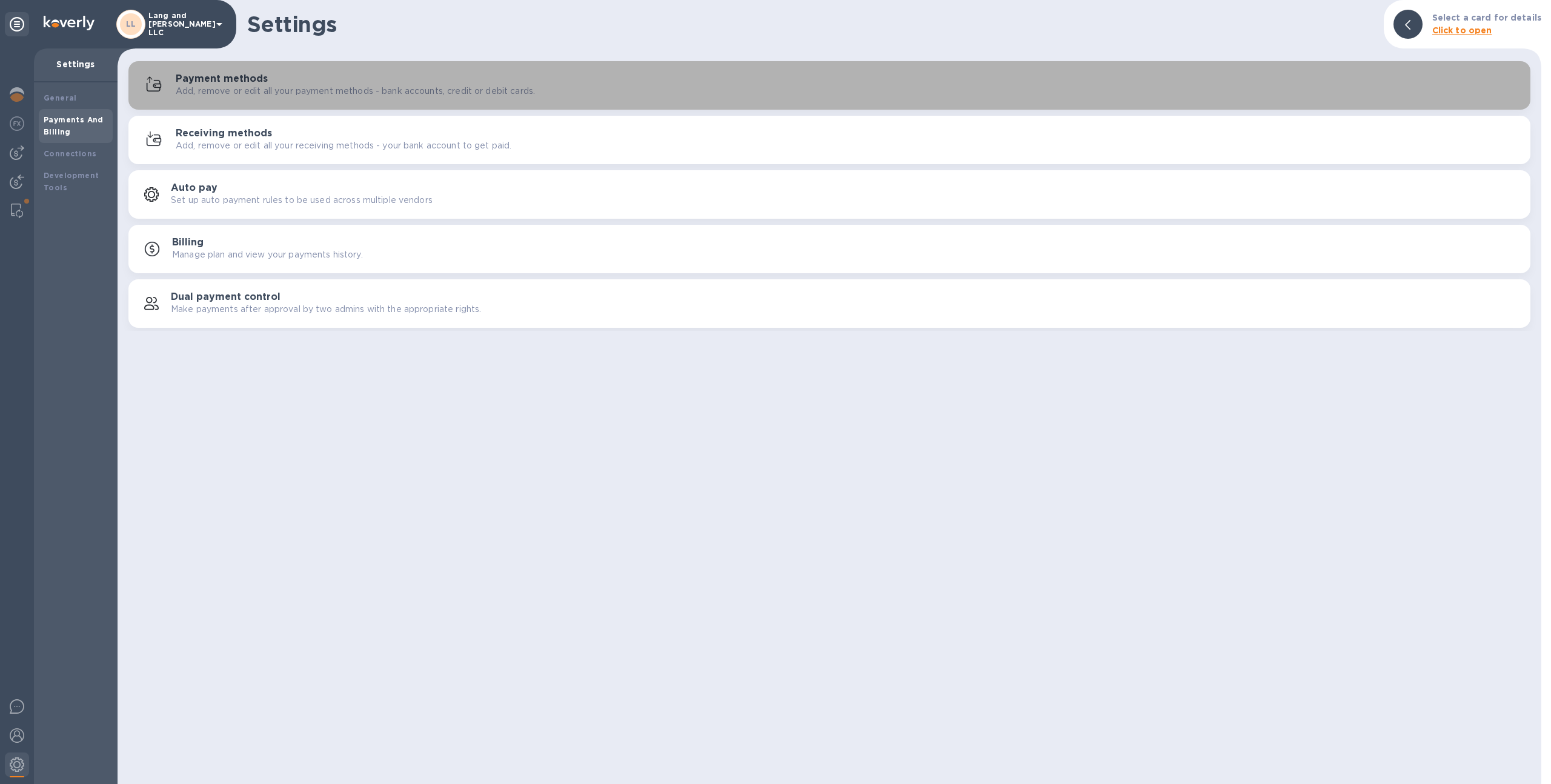
click at [239, 92] on p "Add, remove or edit all your payment methods - bank accounts, credit or debit c…" at bounding box center [355, 91] width 359 height 13
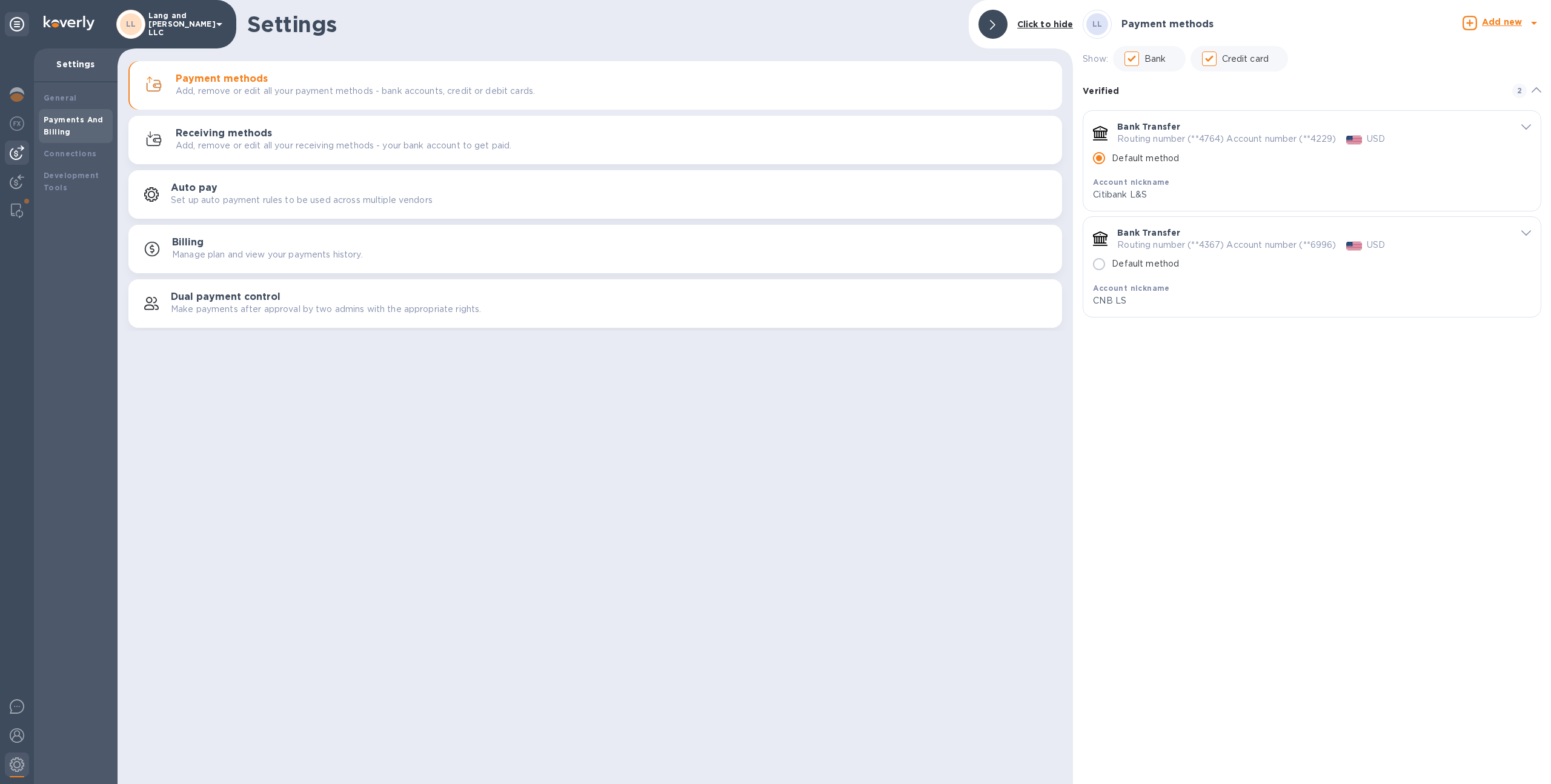
click at [18, 148] on img at bounding box center [17, 153] width 15 height 15
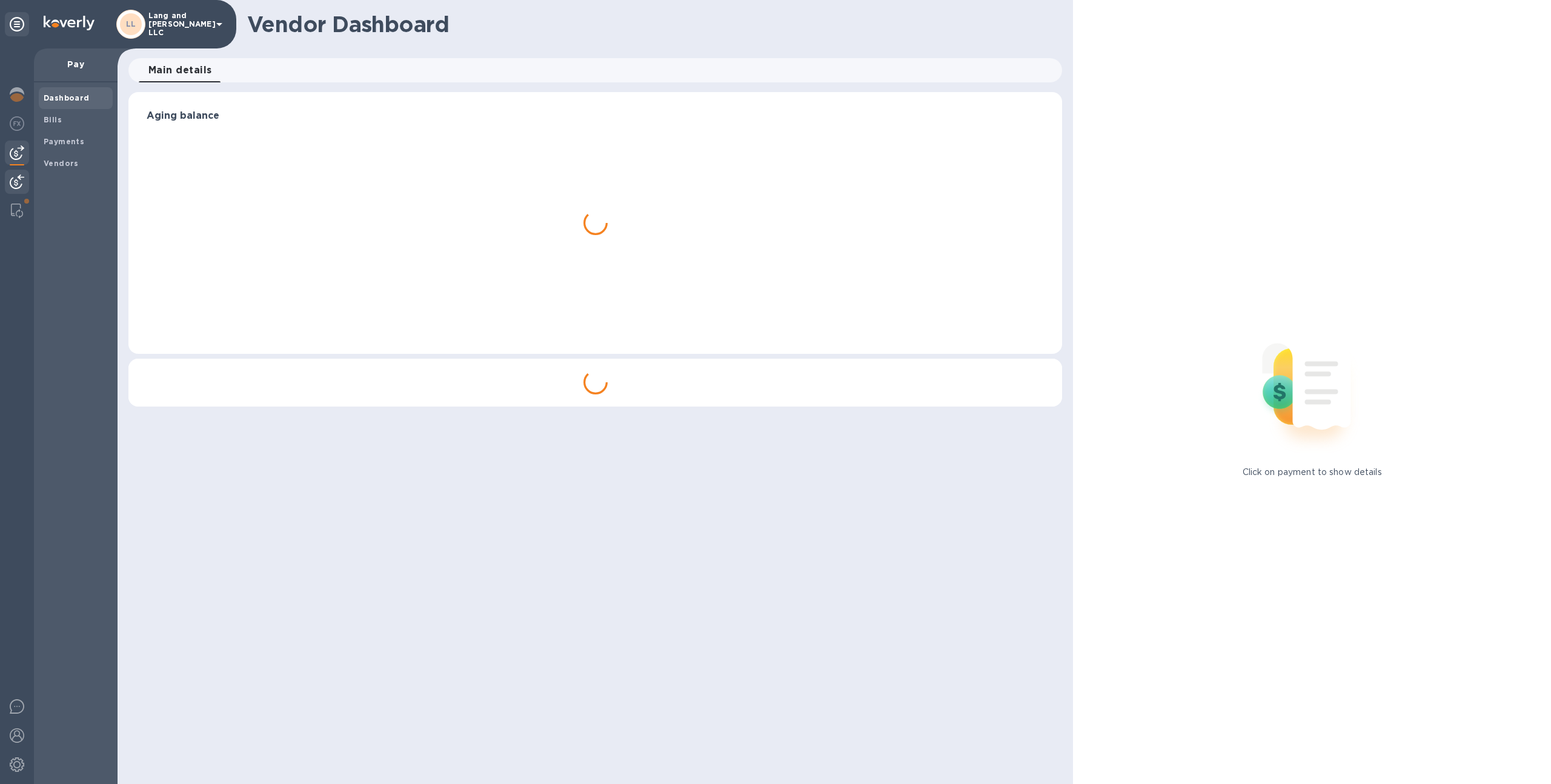
click at [20, 179] on img at bounding box center [17, 182] width 15 height 15
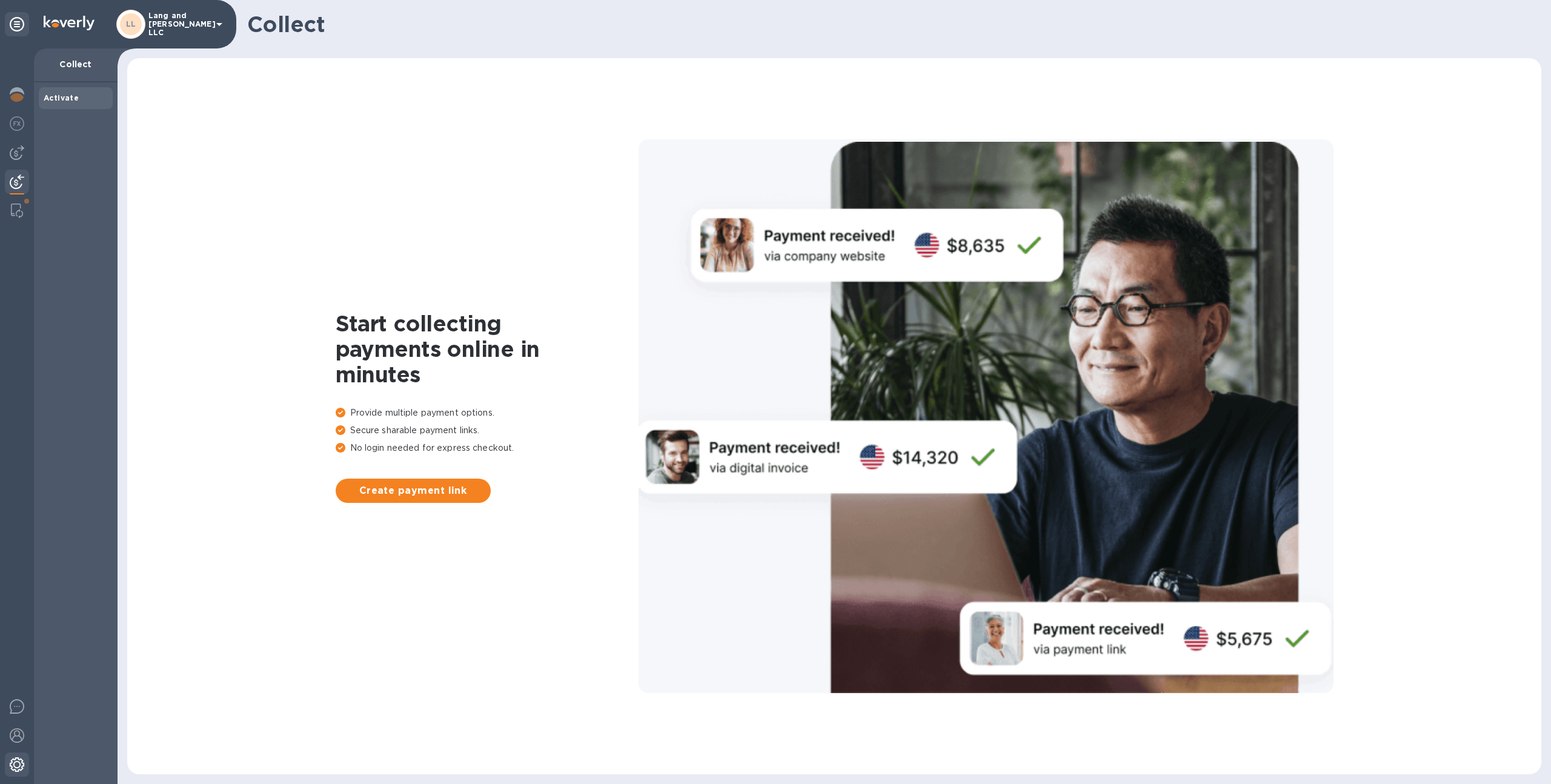
click at [21, 767] on img at bounding box center [17, 765] width 15 height 15
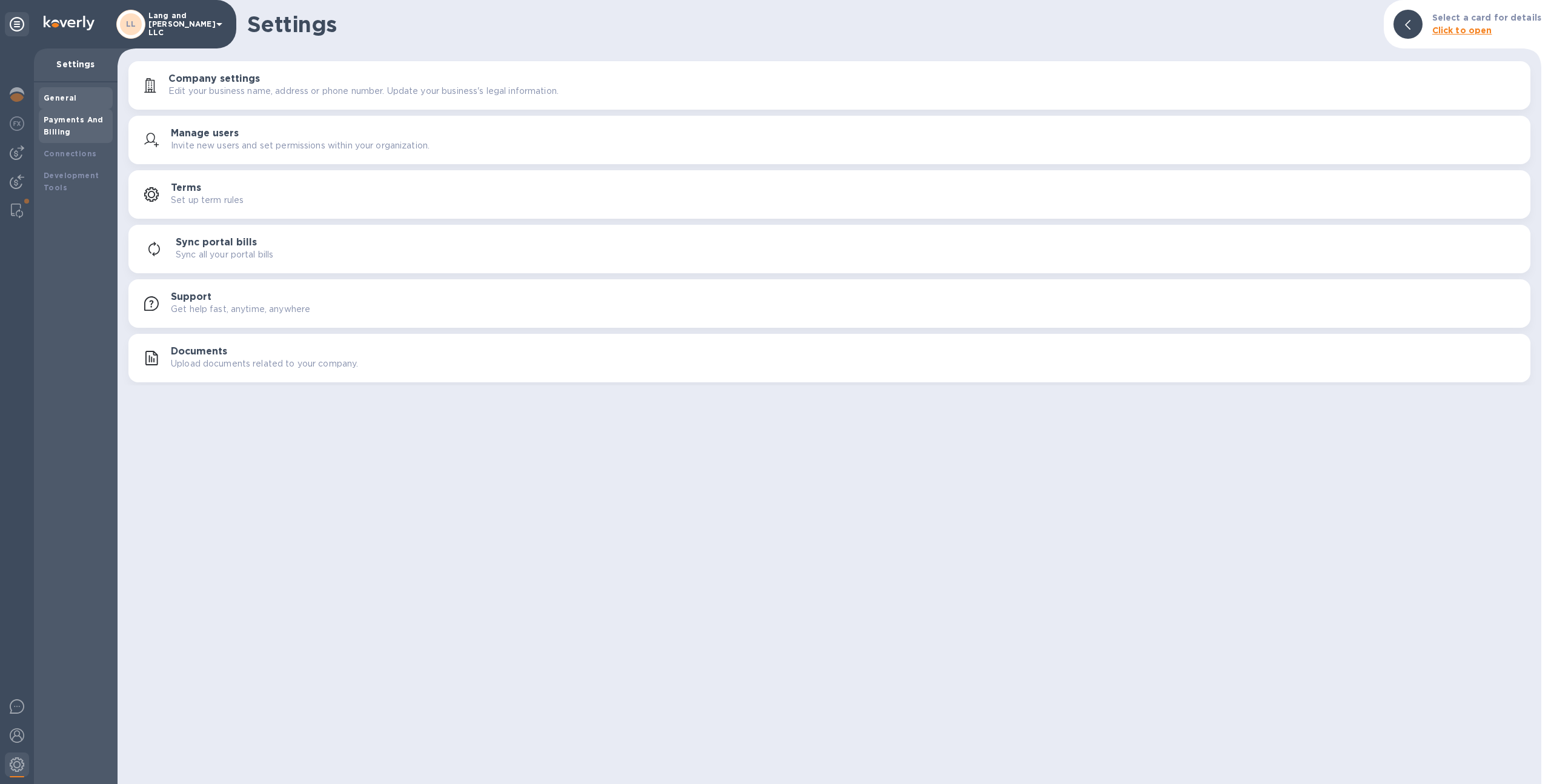
click at [81, 134] on div "Payments And Billing" at bounding box center [76, 126] width 64 height 24
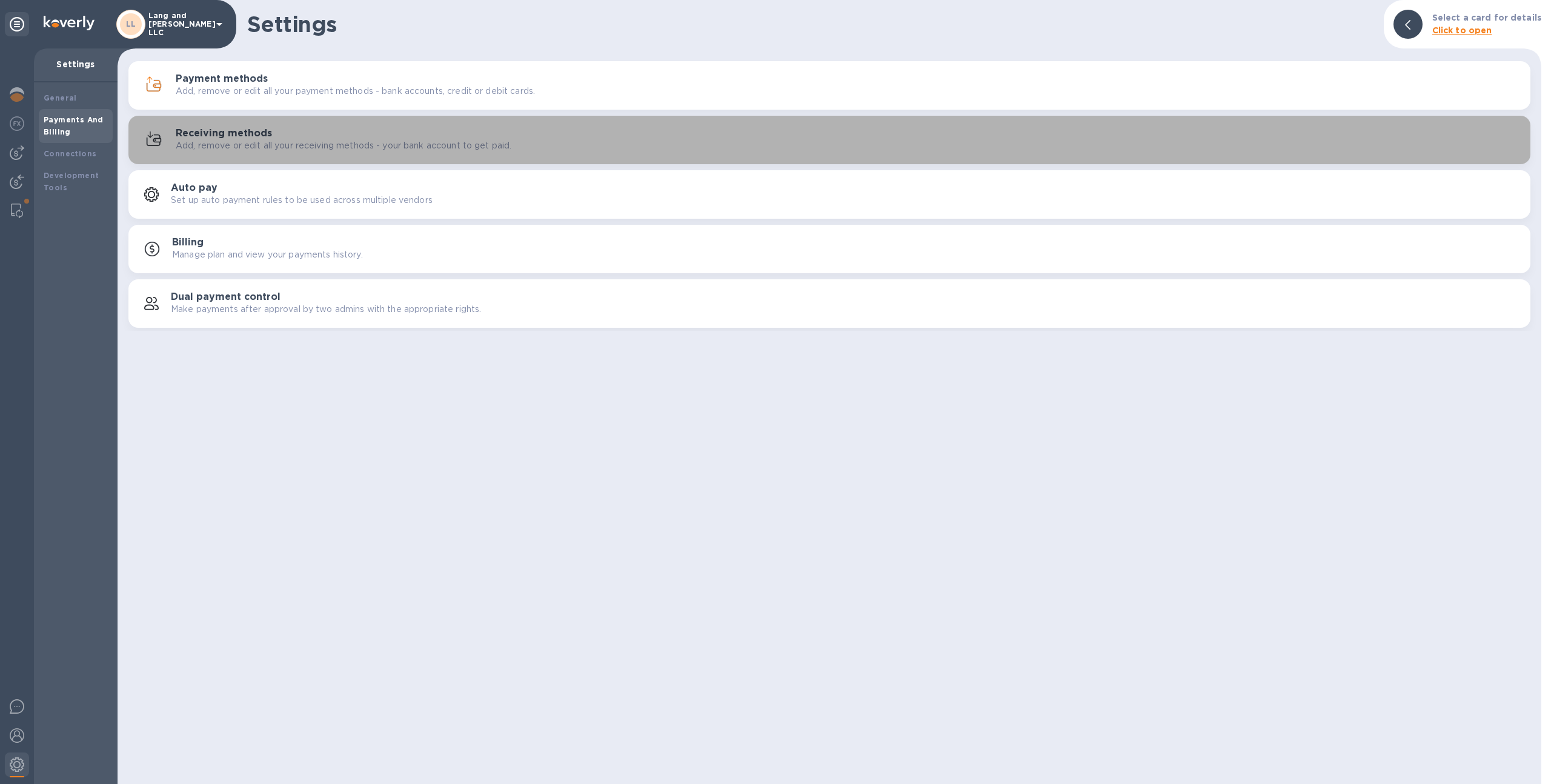
click at [228, 128] on h3 "Receiving methods" at bounding box center [224, 133] width 96 height 11
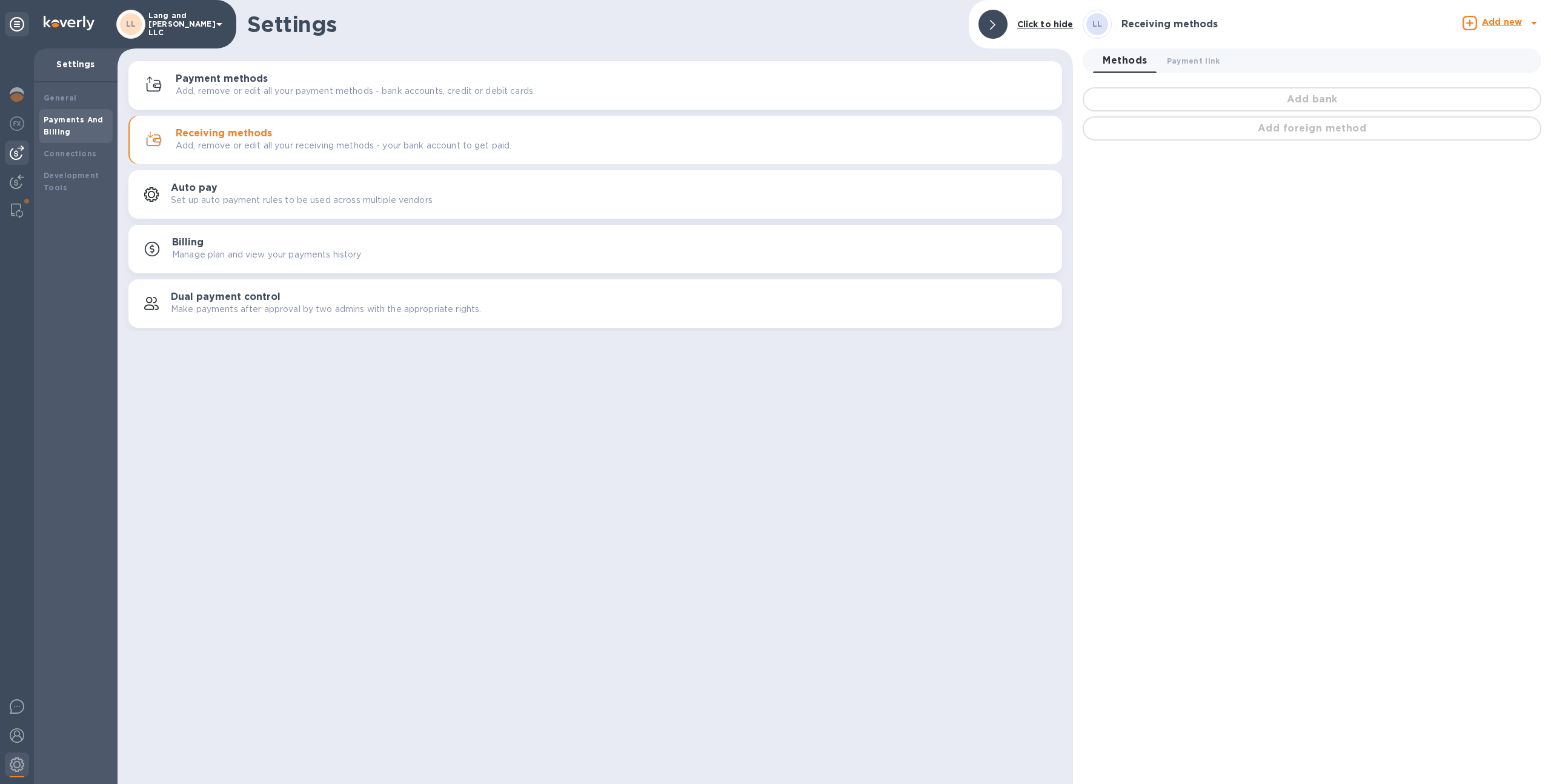
click at [10, 150] on img at bounding box center [17, 153] width 15 height 15
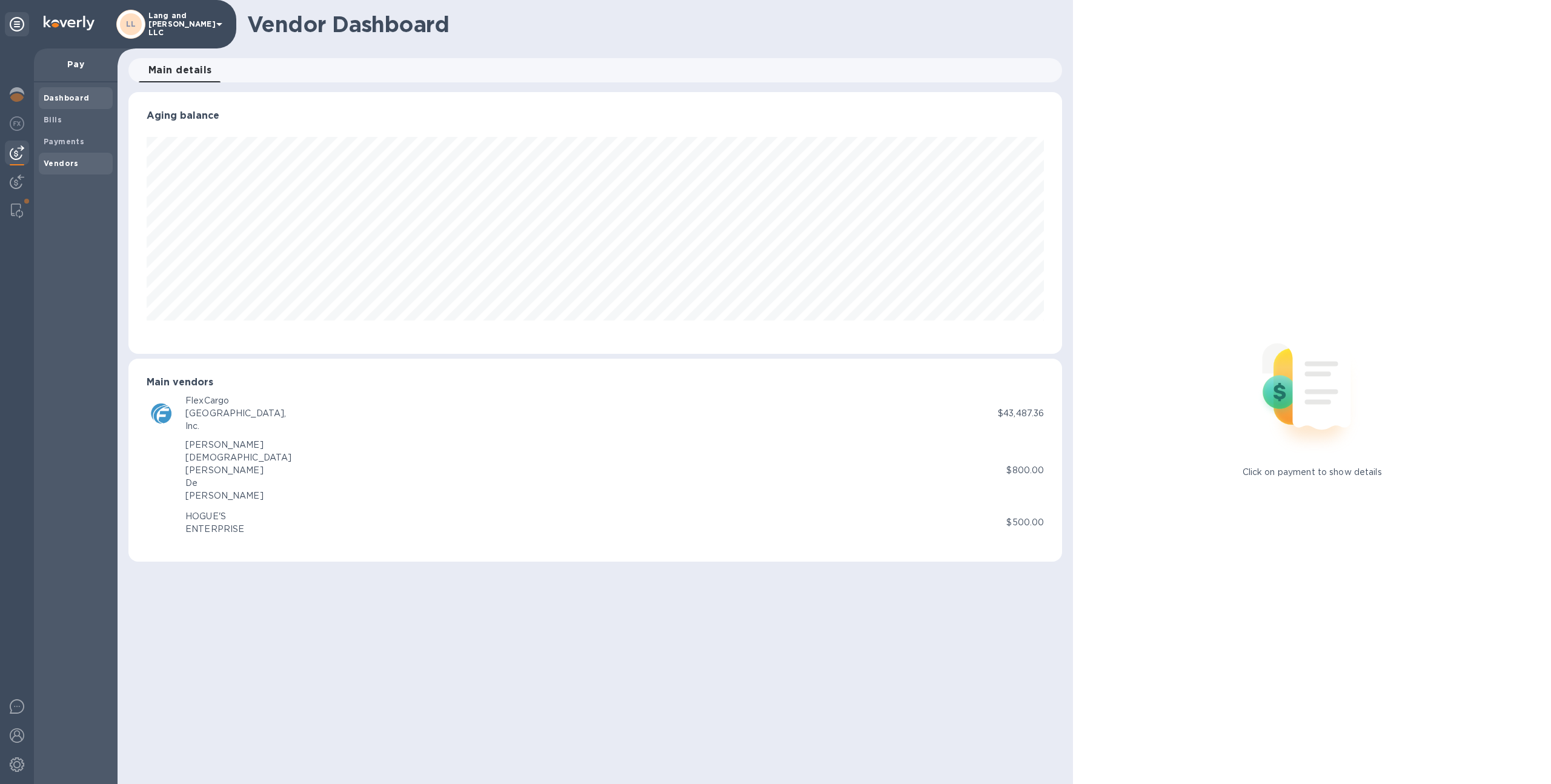
click at [74, 173] on div "Vendors" at bounding box center [76, 163] width 74 height 21
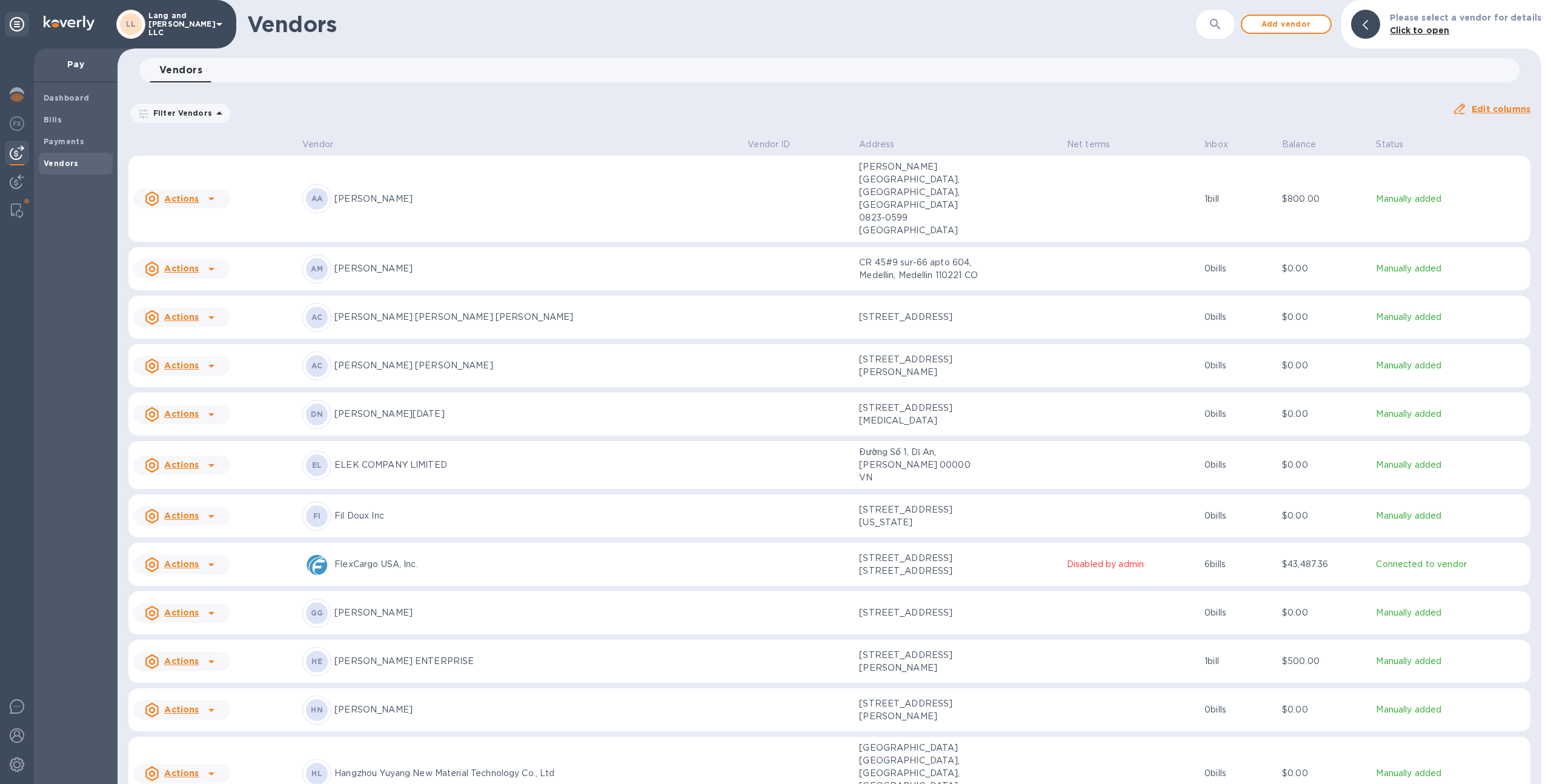
click at [513, 193] on p "[PERSON_NAME]" at bounding box center [536, 199] width 404 height 13
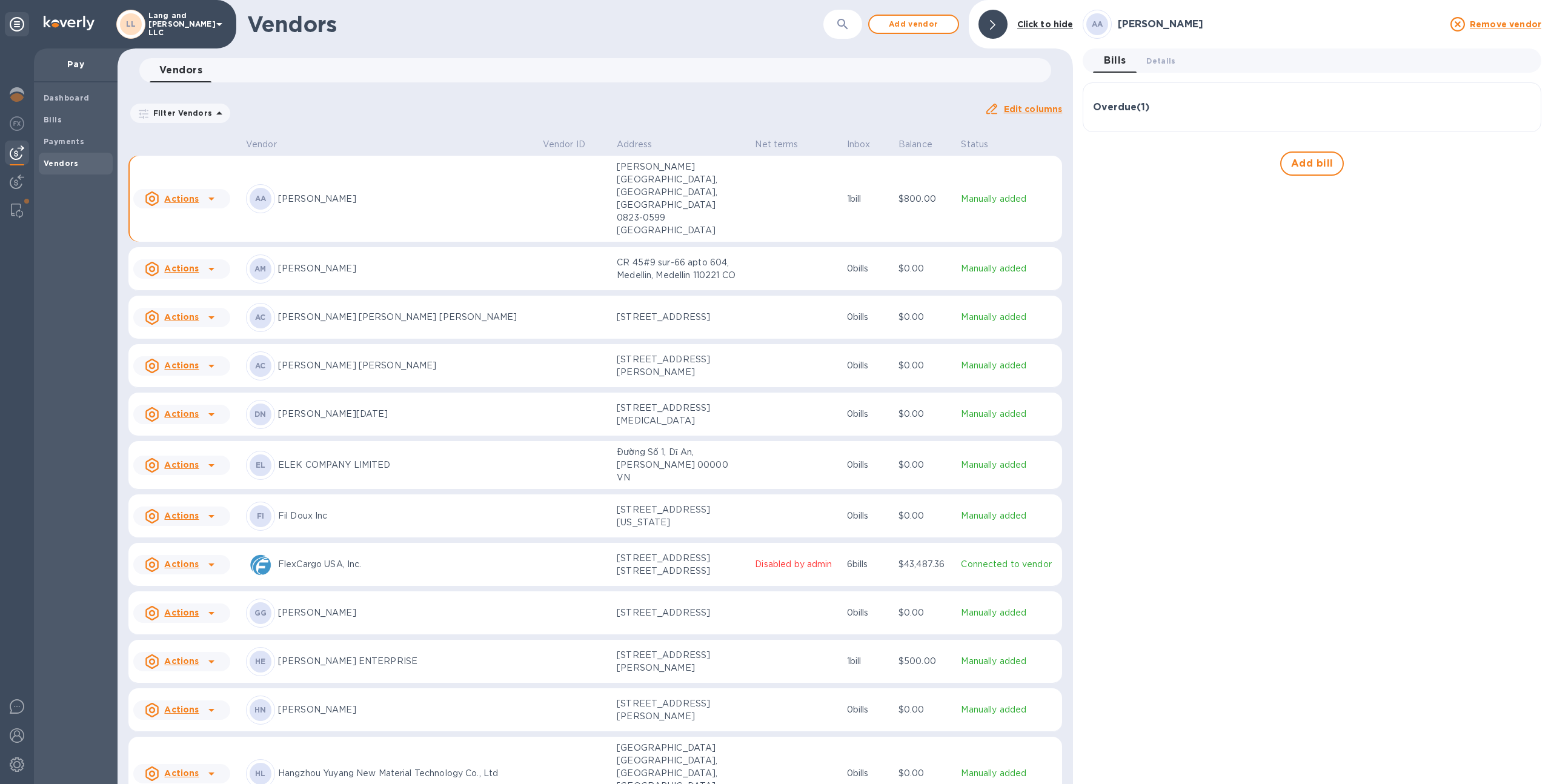
click at [720, 256] on p "CR 45#9 sur-66 apto 604, Medellin, Medellin 110221 CO" at bounding box center [677, 269] width 121 height 26
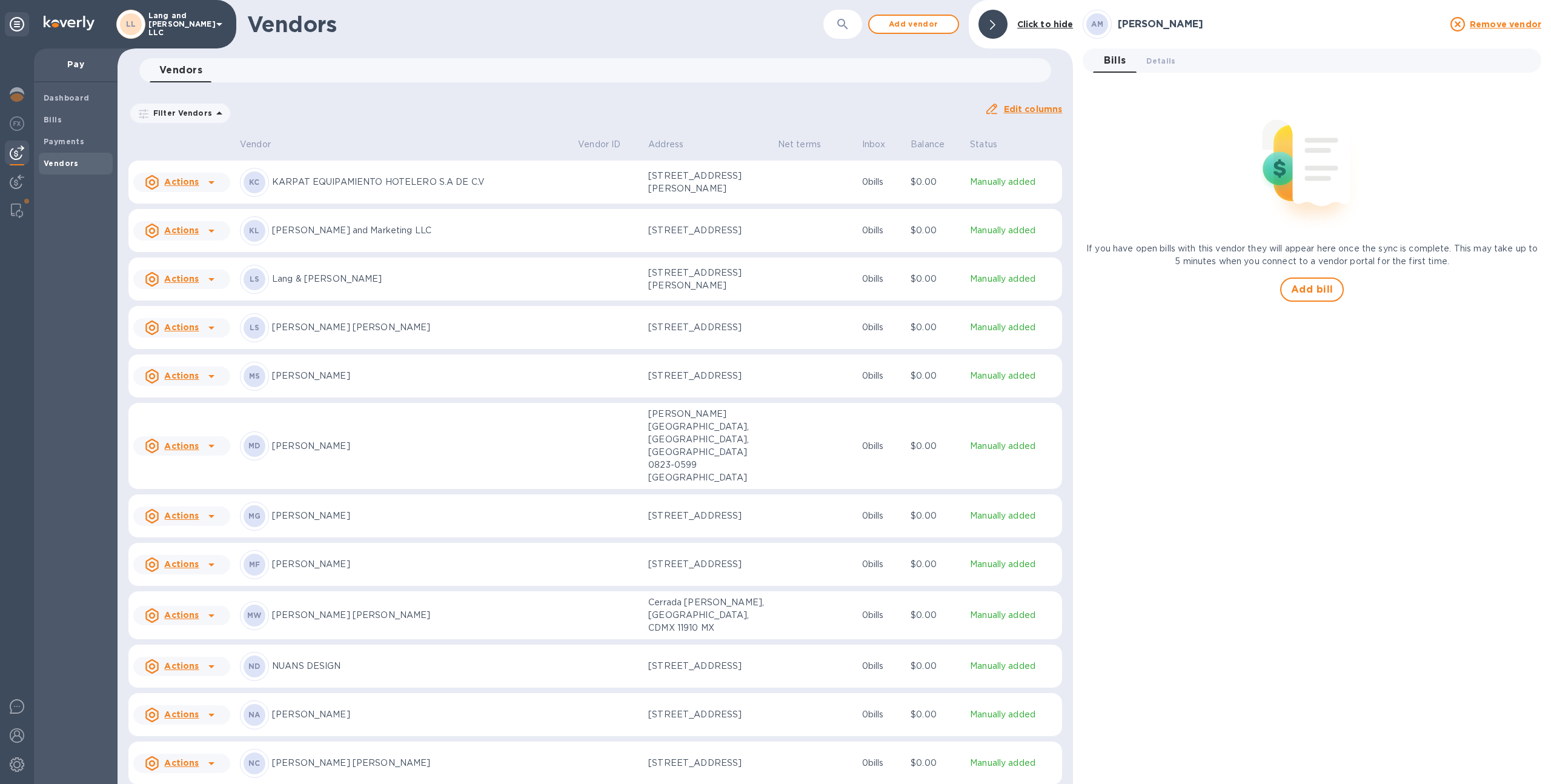
scroll to position [946, 0]
click at [598, 320] on td at bounding box center [608, 327] width 70 height 44
click at [1144, 65] on button "Details 0" at bounding box center [1161, 60] width 48 height 24
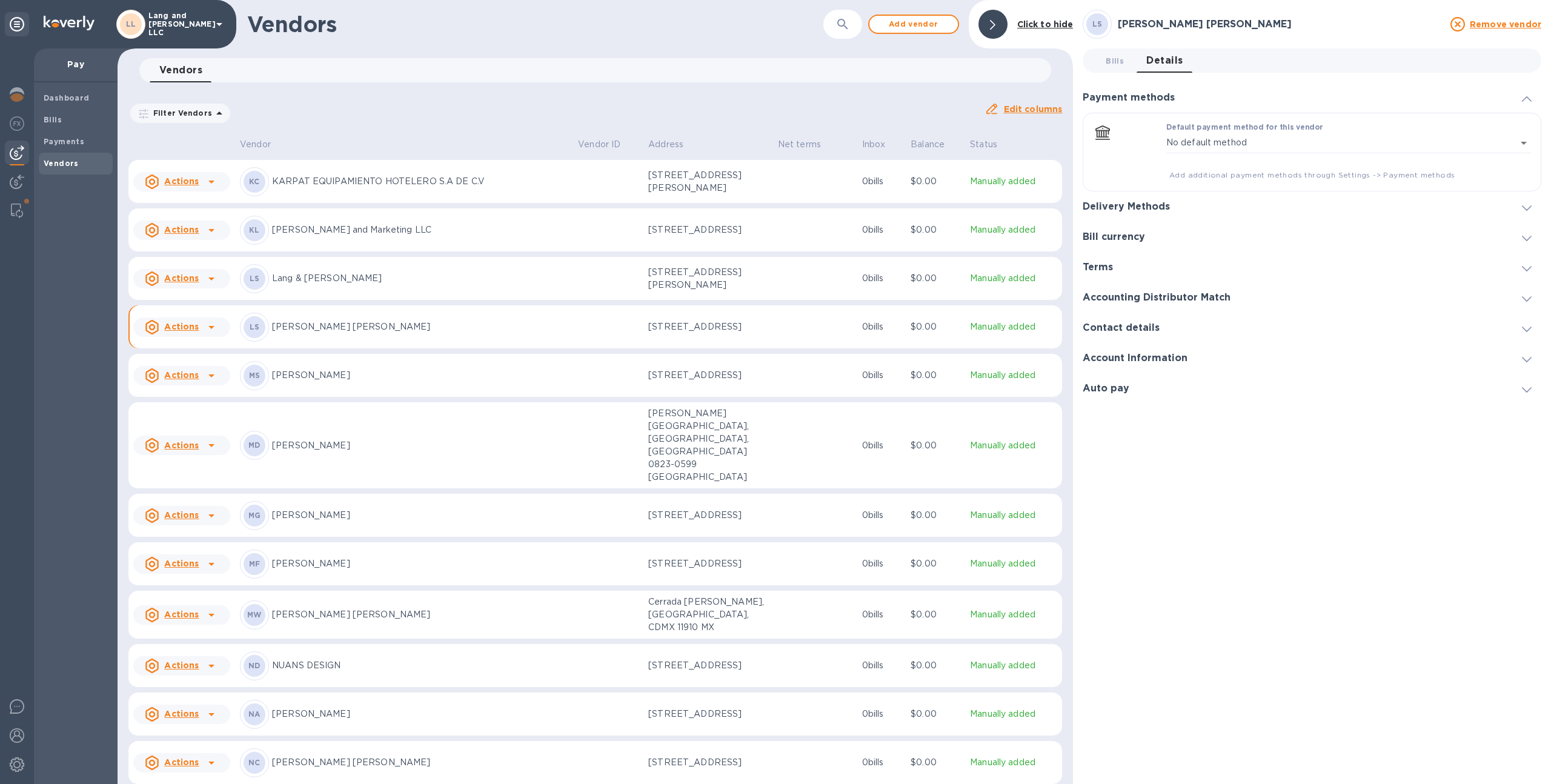
click at [1158, 202] on h3 "Delivery Methods" at bounding box center [1126, 207] width 87 height 11
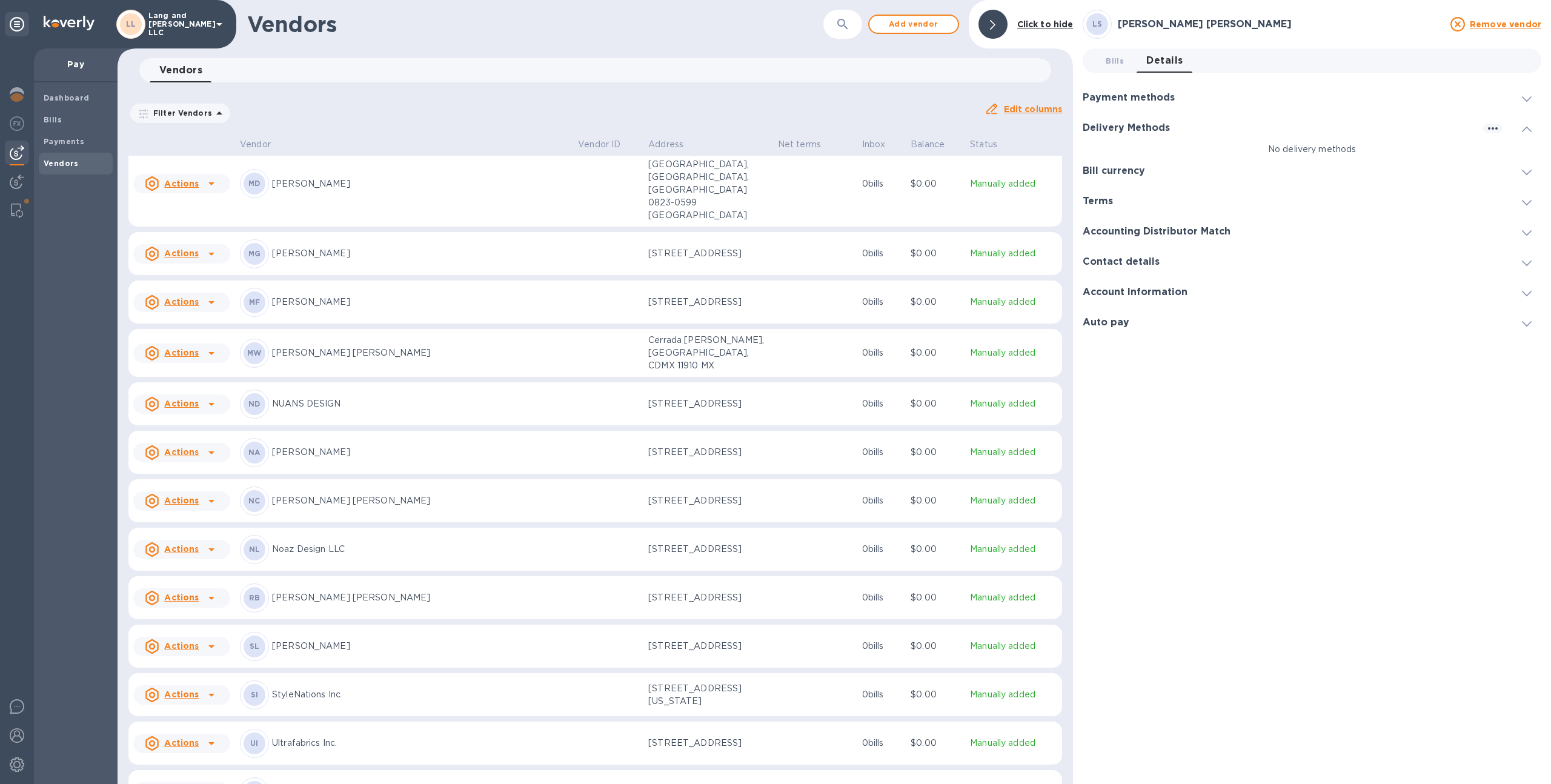
scroll to position [1212, 0]
click at [680, 491] on p "[STREET_ADDRESS]" at bounding box center [708, 497] width 120 height 13
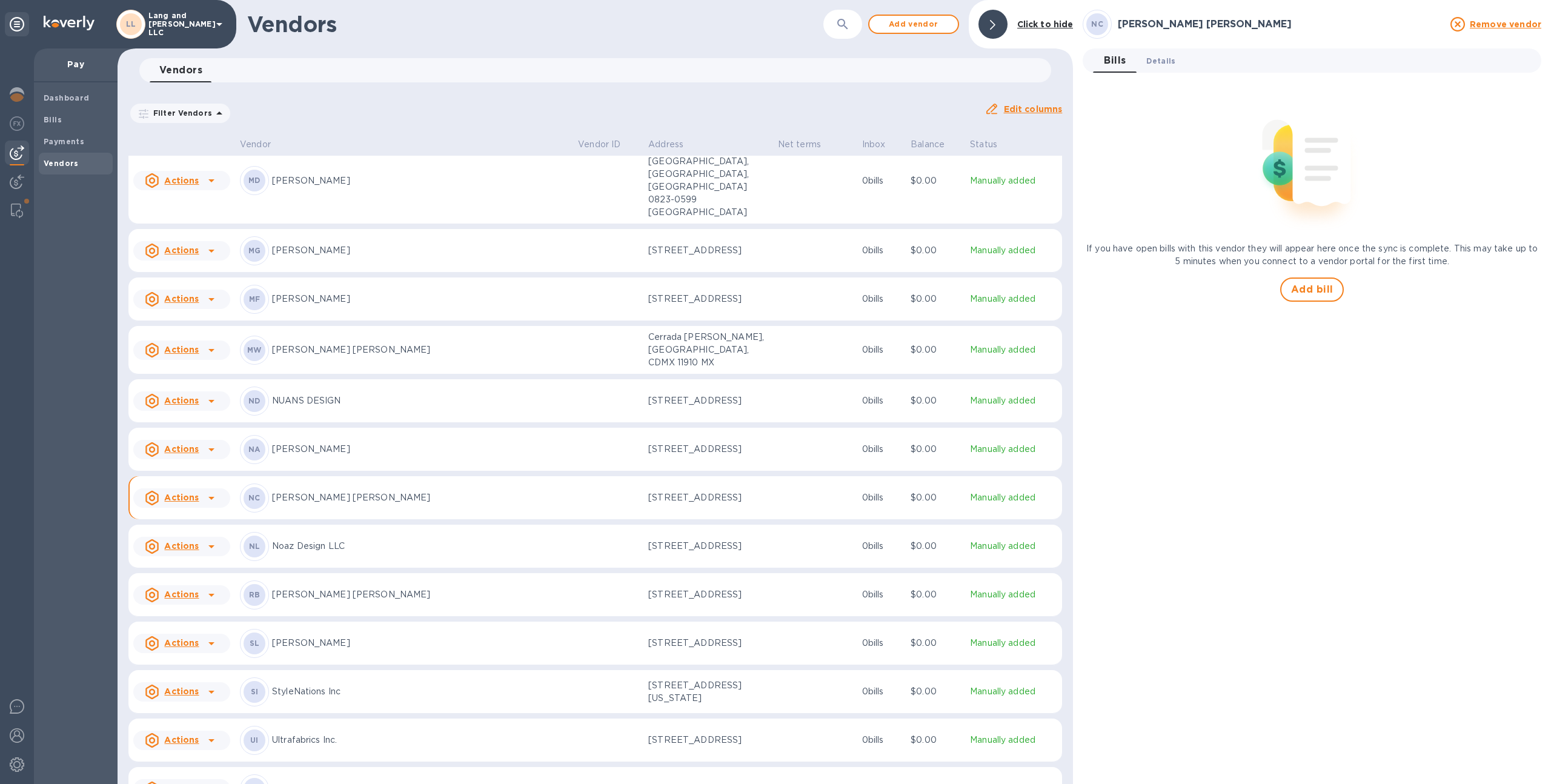
click at [1147, 57] on span "Details 0" at bounding box center [1160, 60] width 29 height 13
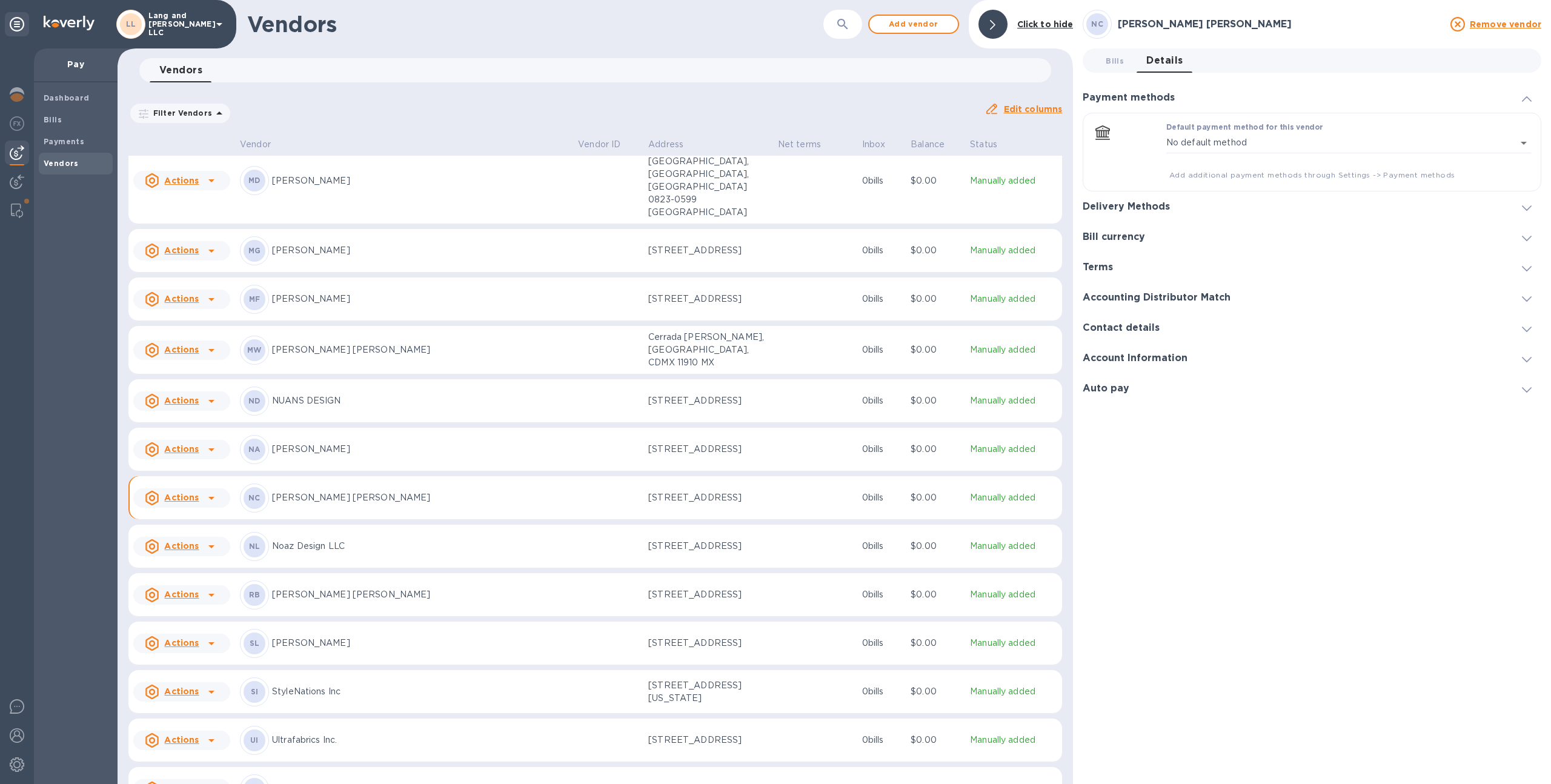
click at [1104, 205] on h3 "Delivery Methods" at bounding box center [1126, 207] width 87 height 11
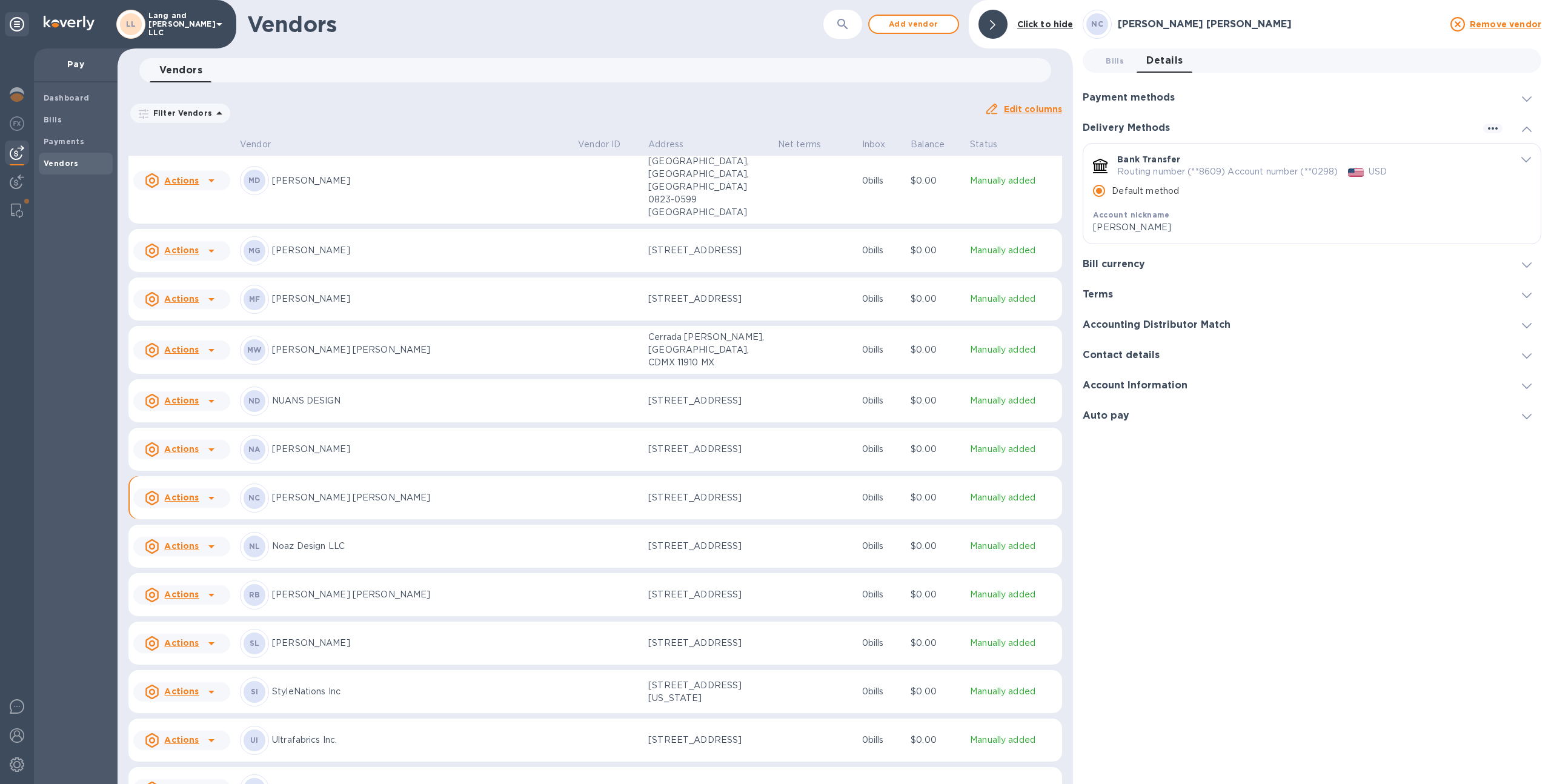
click at [1525, 160] on icon "default-method" at bounding box center [1526, 160] width 9 height 5
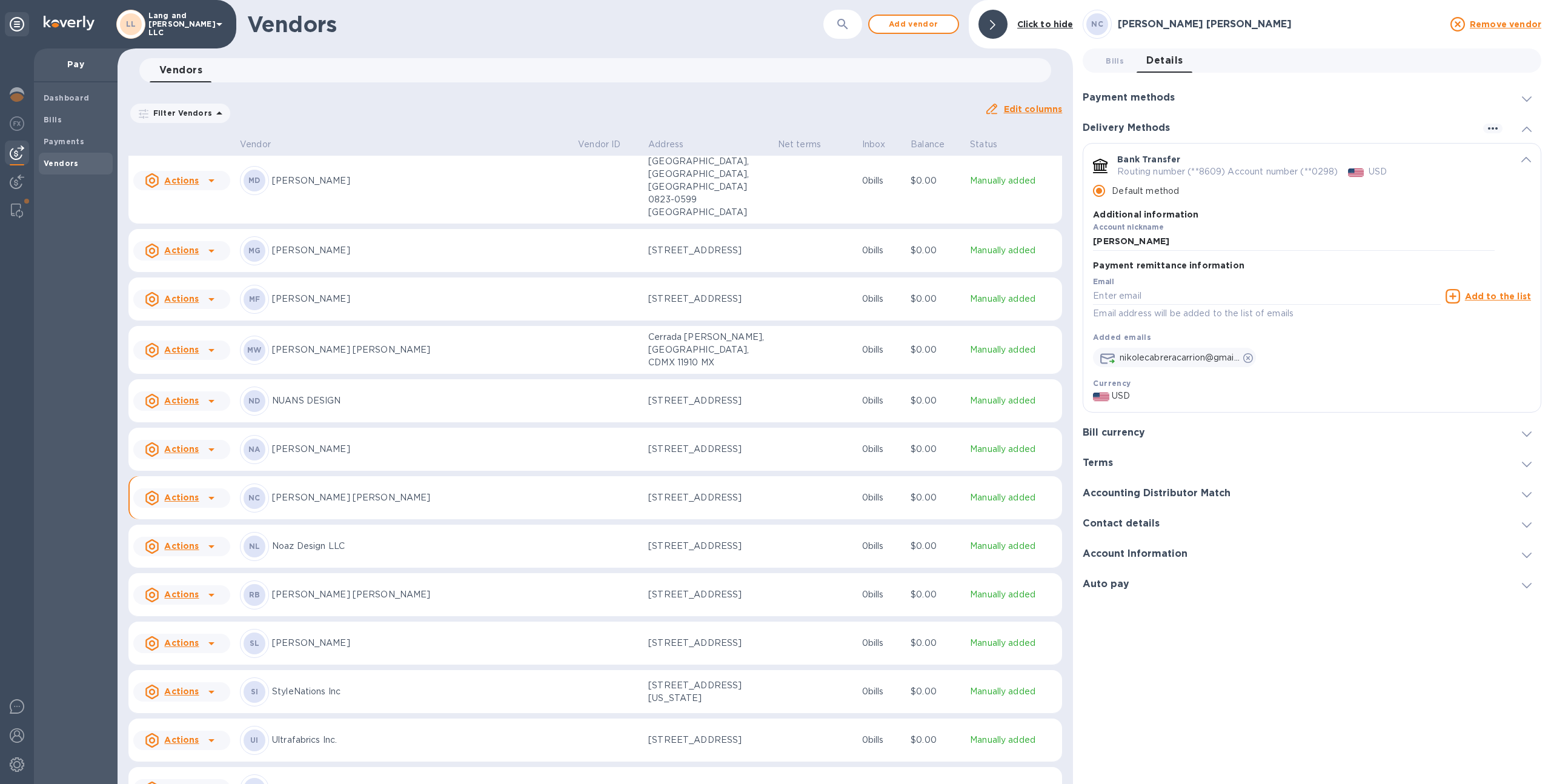
click at [689, 540] on p "[STREET_ADDRESS]" at bounding box center [708, 546] width 120 height 13
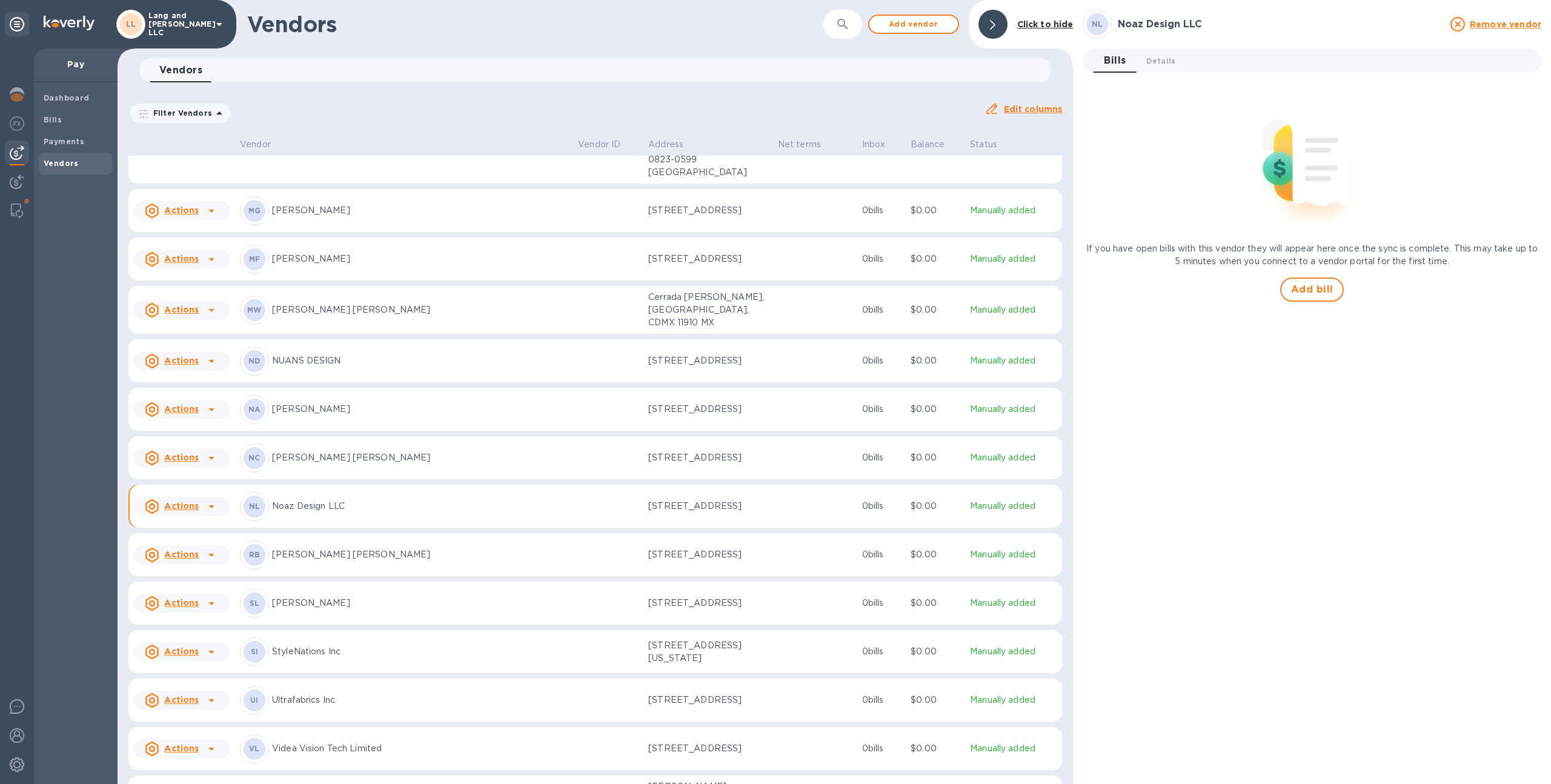
scroll to position [1279, 0]
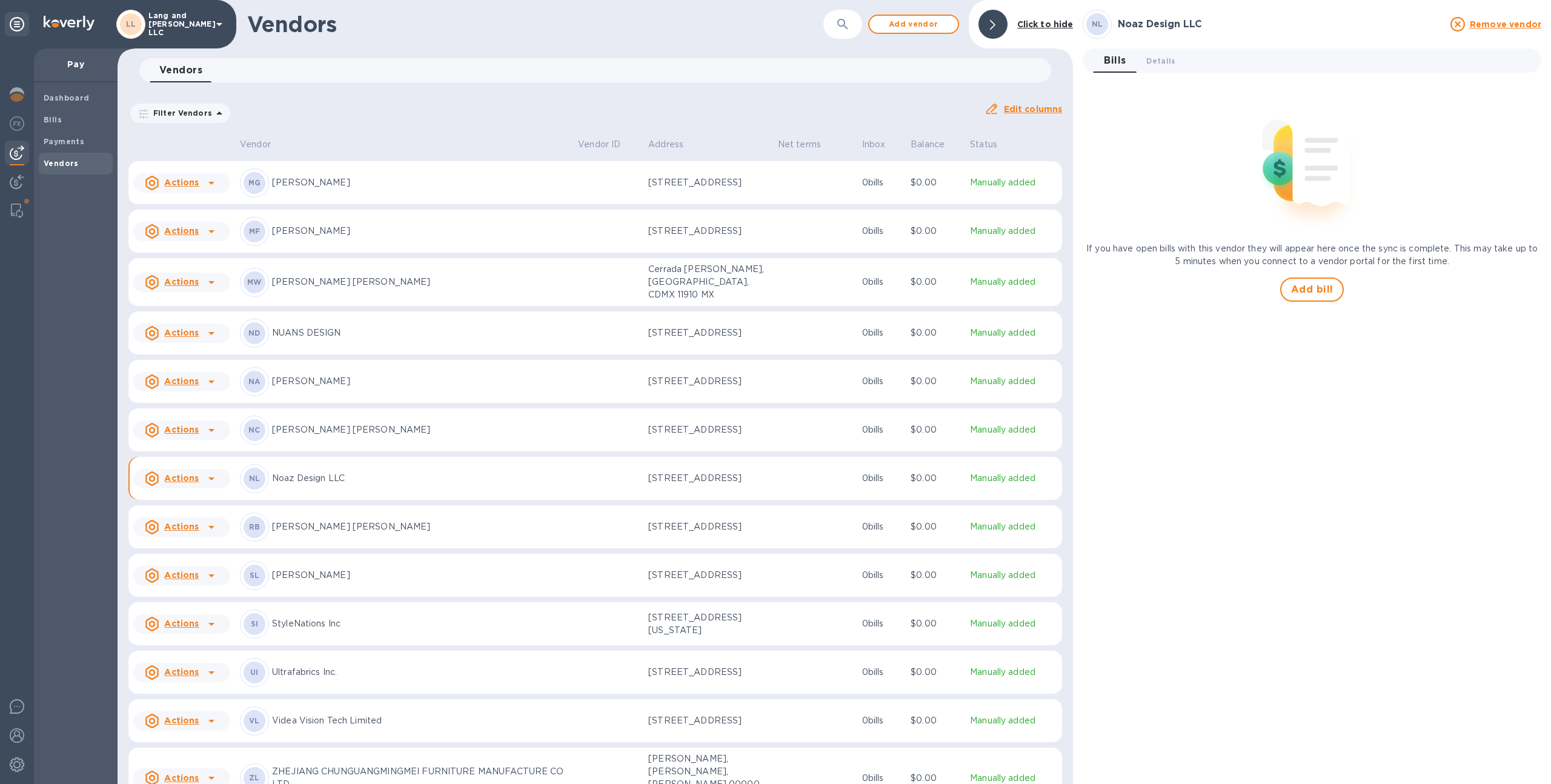
click at [499, 424] on p "[PERSON_NAME] [PERSON_NAME]" at bounding box center [420, 430] width 296 height 13
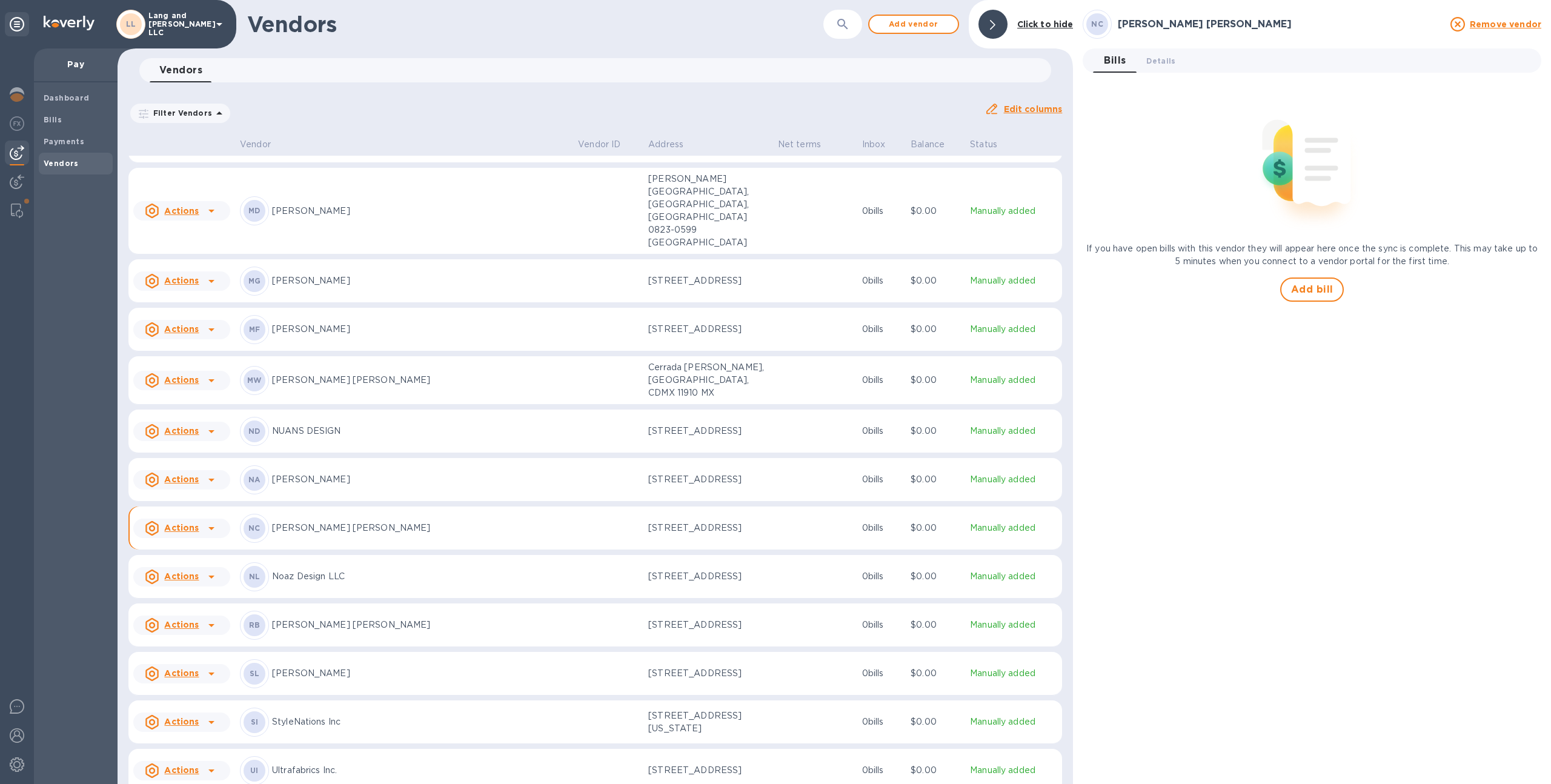
scroll to position [1180, 0]
click at [440, 276] on p "[PERSON_NAME]" at bounding box center [420, 282] width 296 height 13
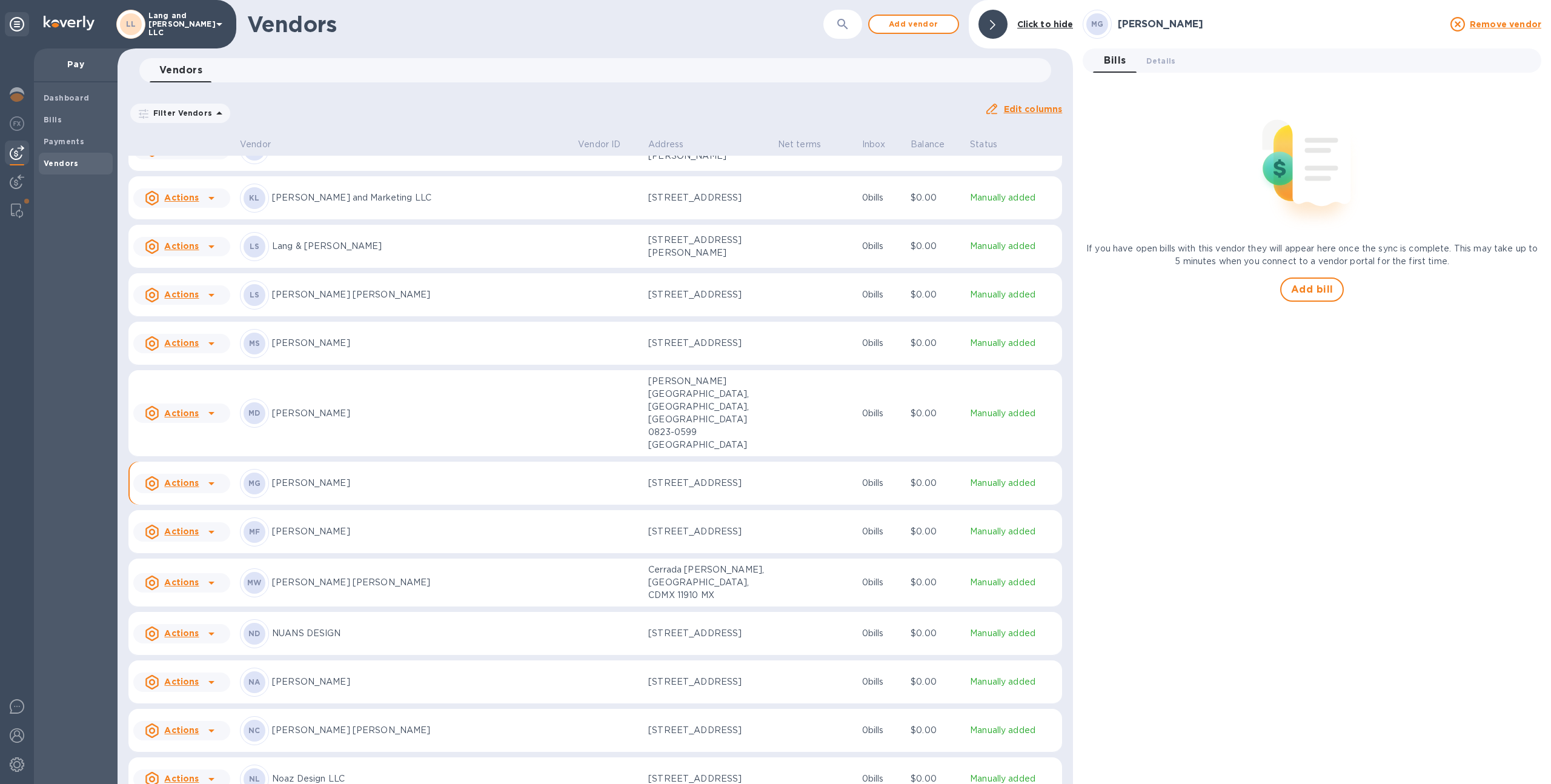
scroll to position [970, 0]
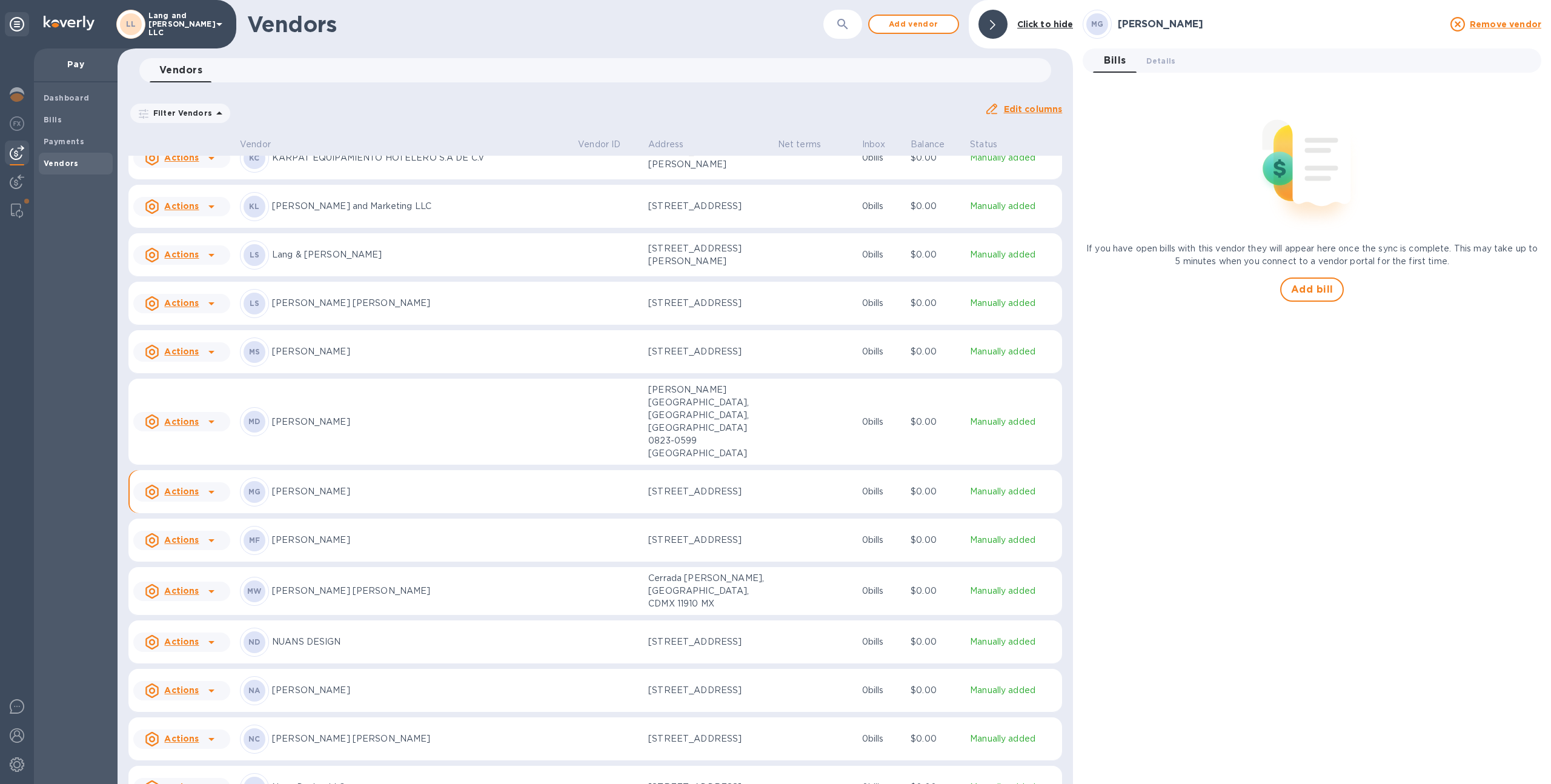
click at [540, 585] on p "[PERSON_NAME] [PERSON_NAME]" at bounding box center [420, 591] width 296 height 13
click at [1155, 59] on span "Details 0" at bounding box center [1160, 60] width 29 height 13
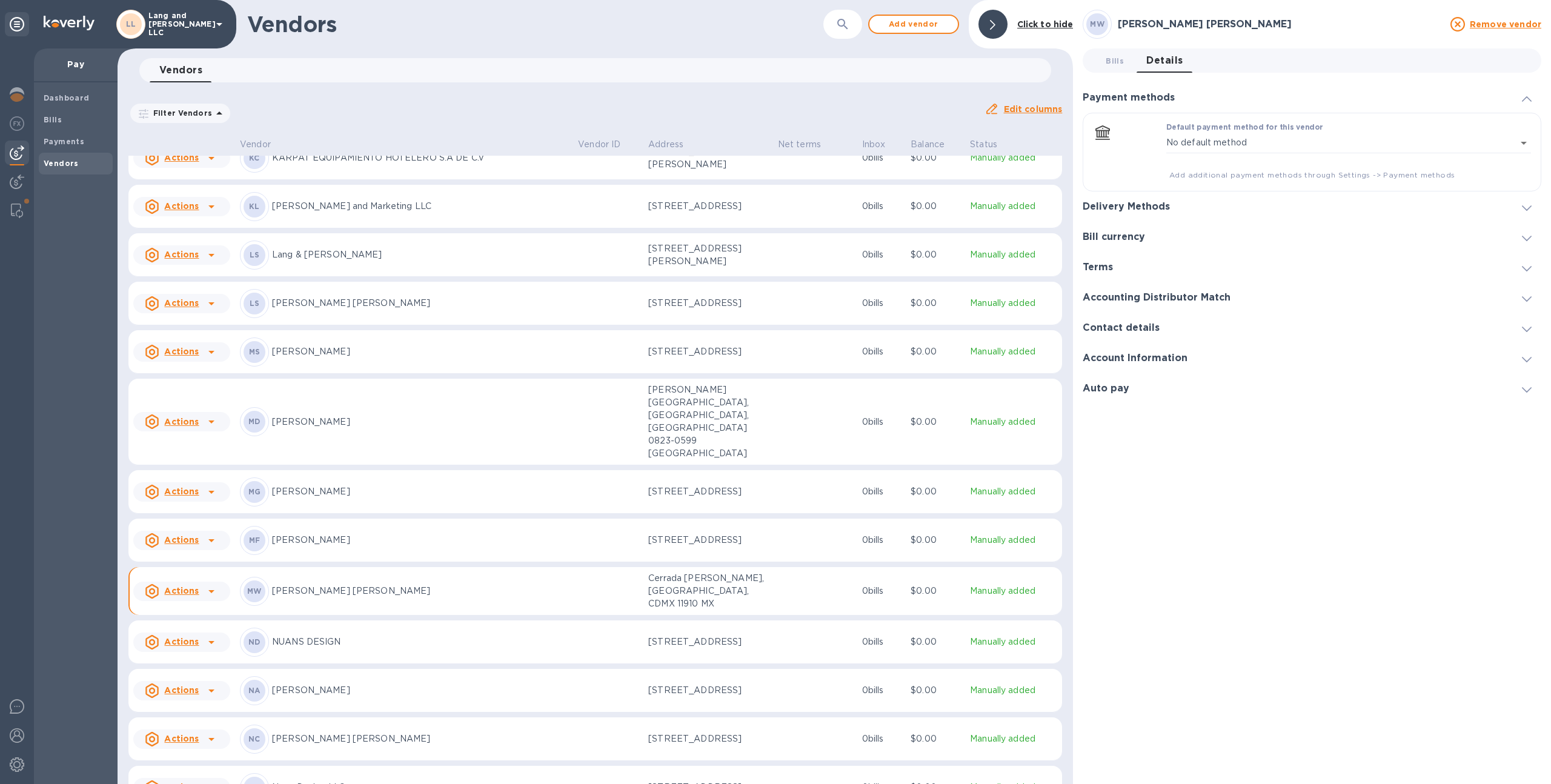
click at [1117, 203] on h3 "Delivery Methods" at bounding box center [1126, 207] width 87 height 11
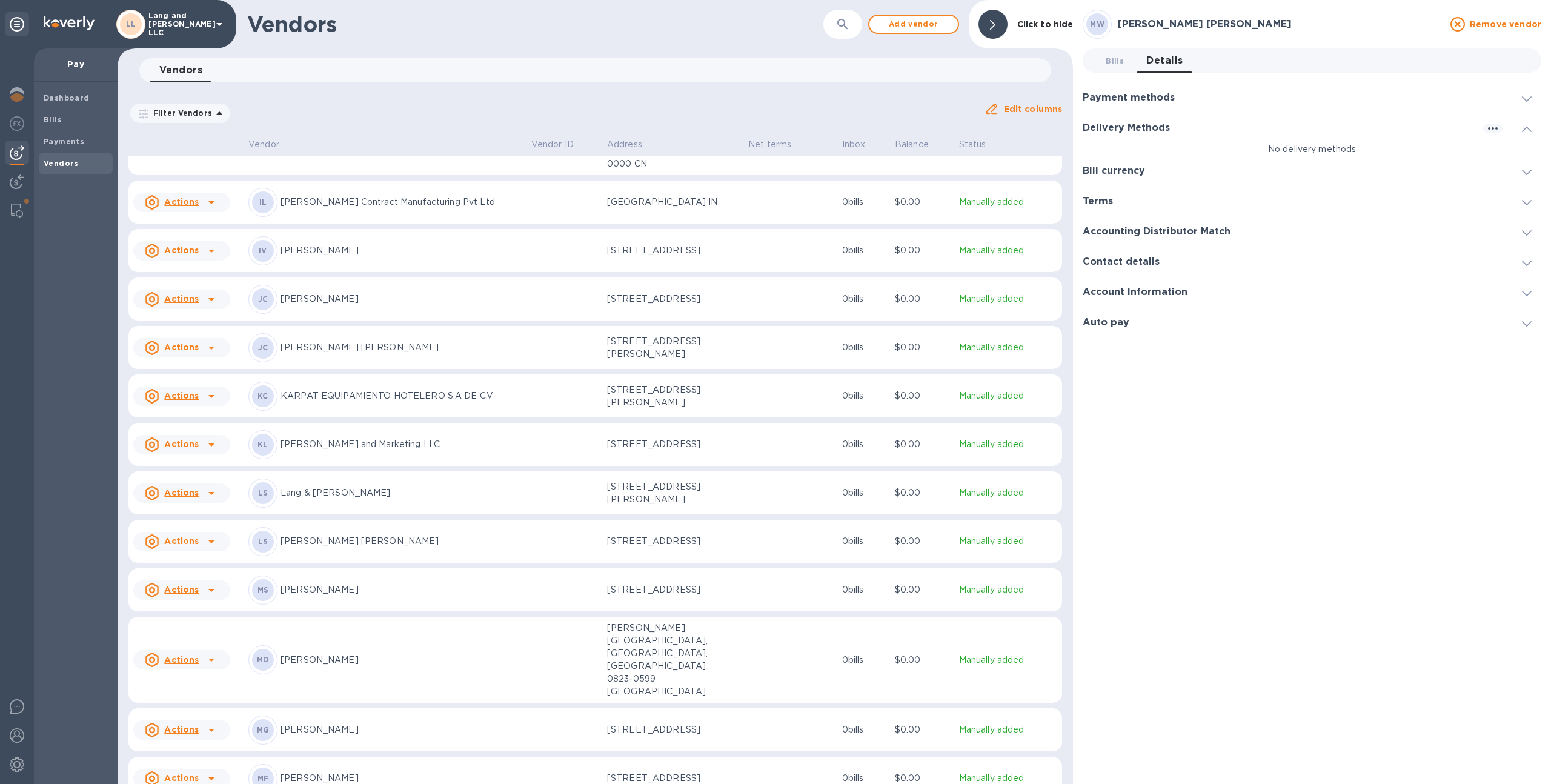
scroll to position [627, 0]
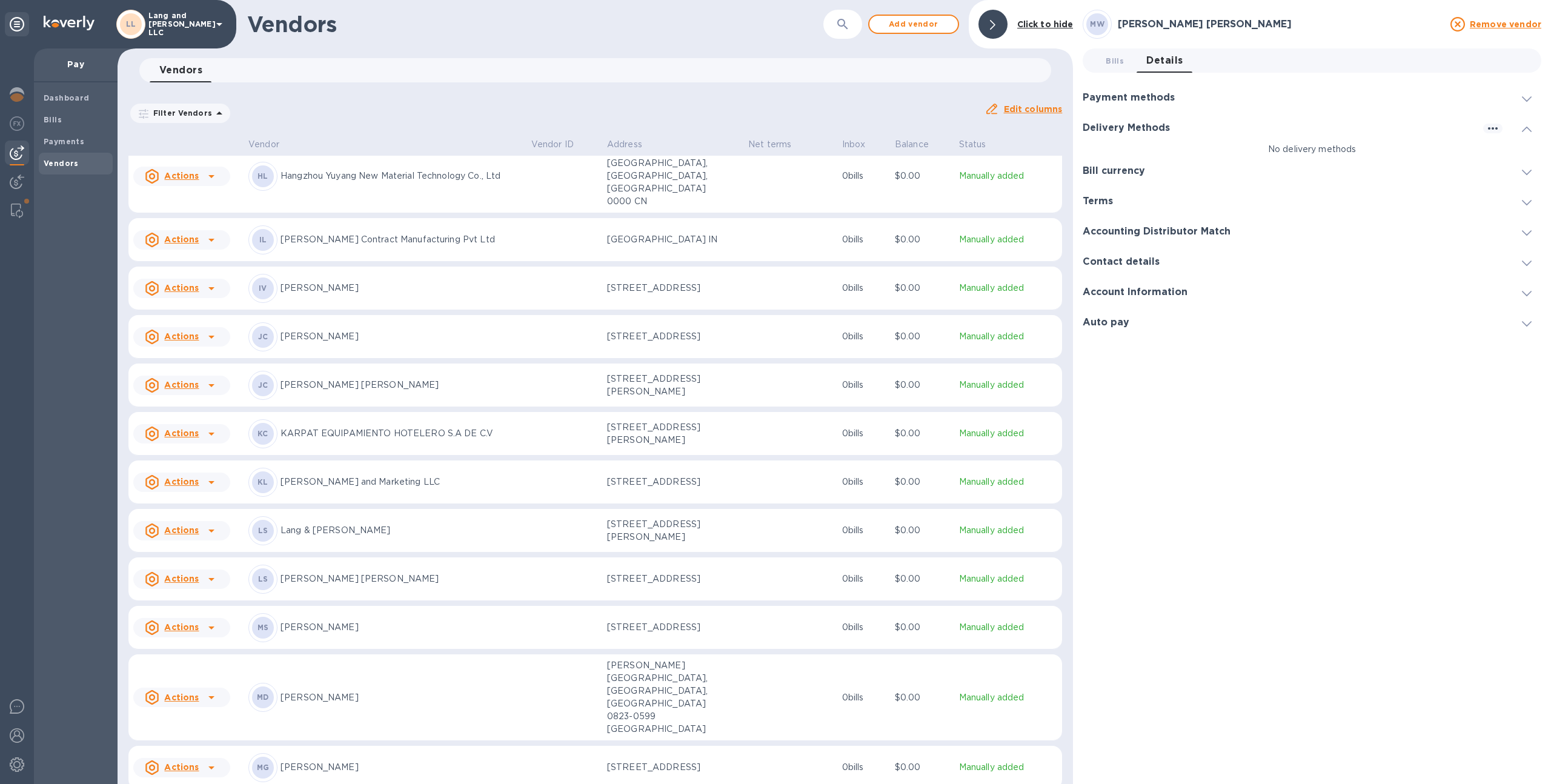
click at [594, 422] on td at bounding box center [564, 434] width 76 height 44
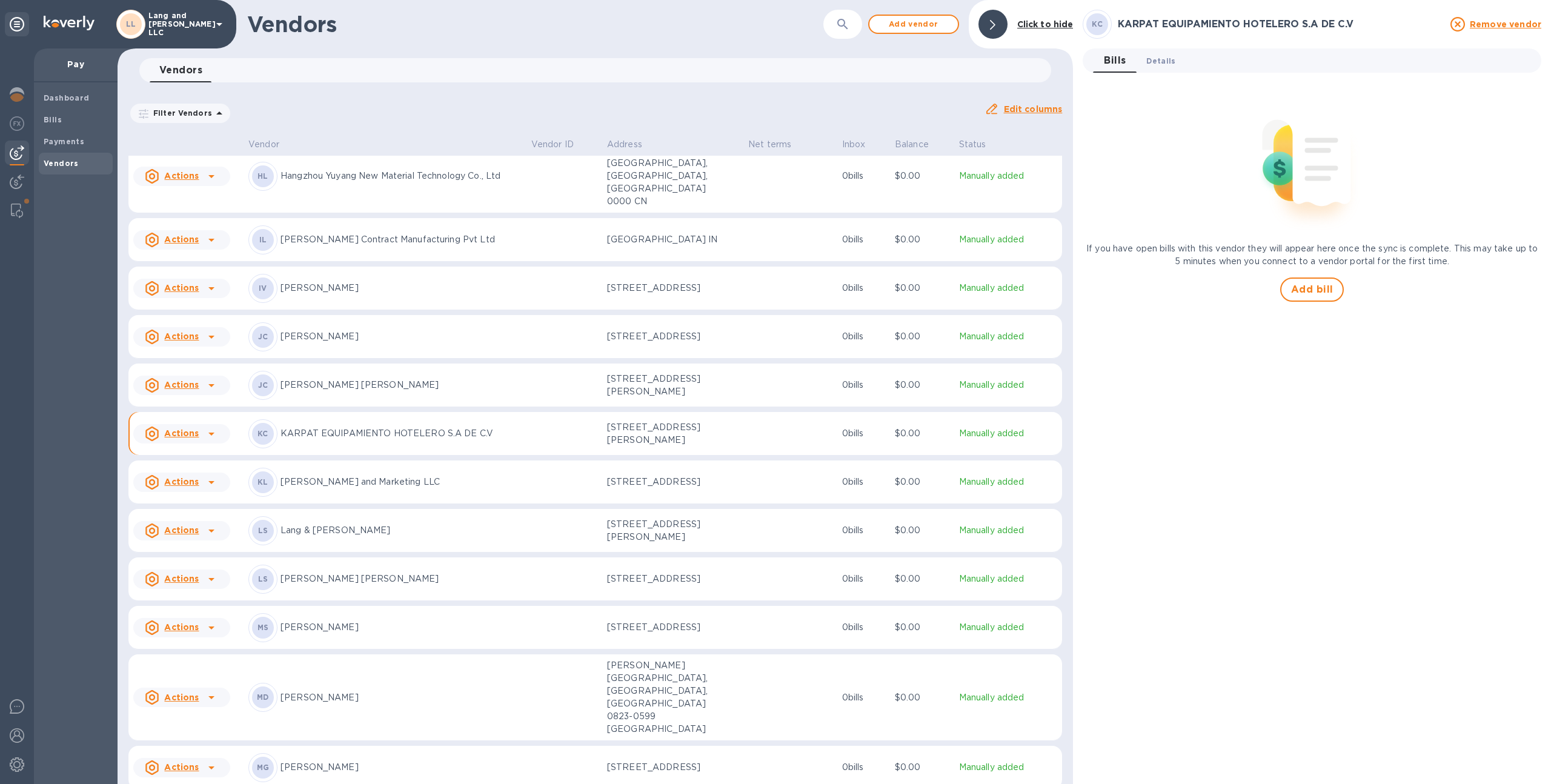
click at [1155, 58] on span "Details 0" at bounding box center [1160, 60] width 29 height 13
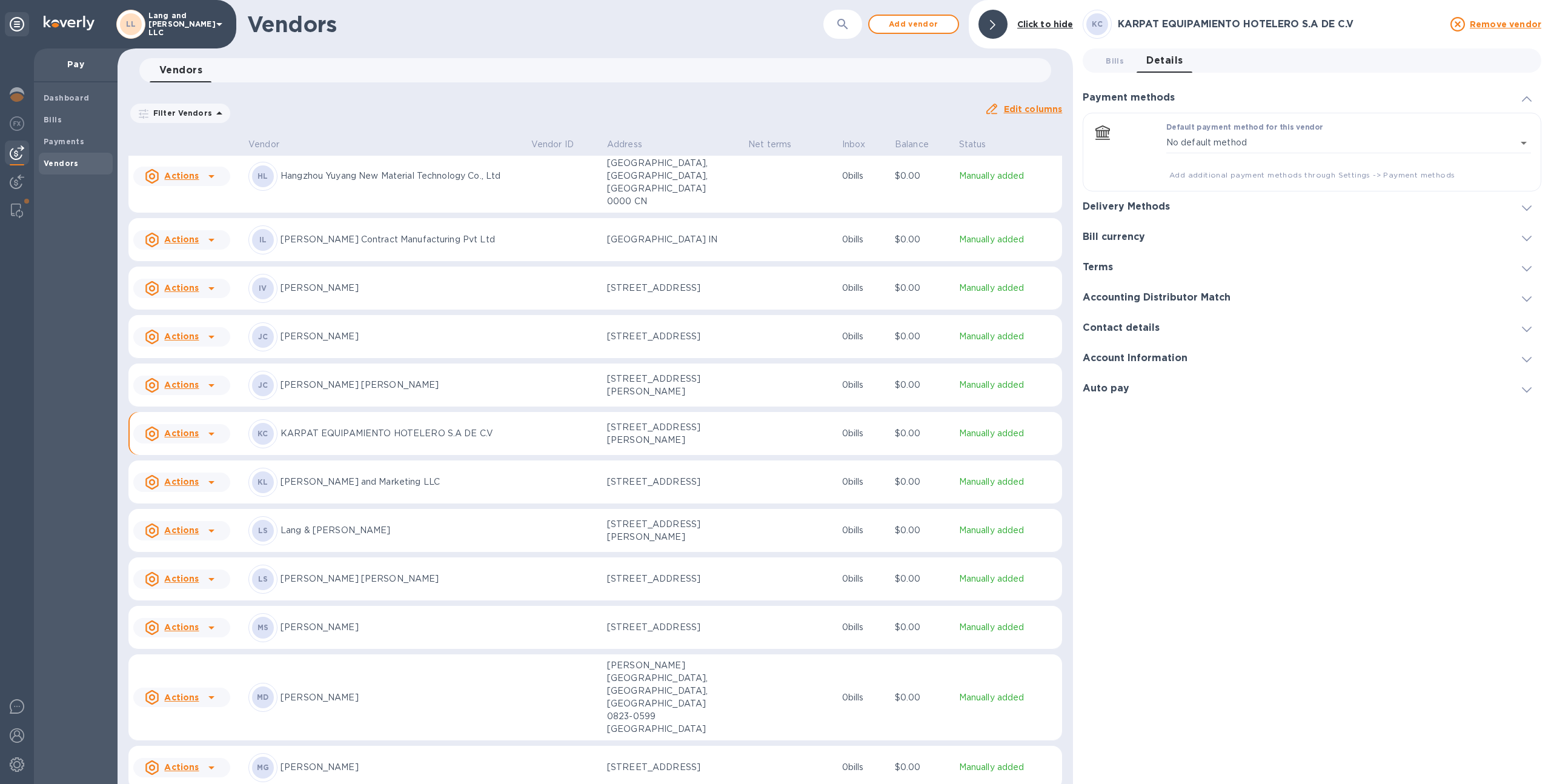
click at [1154, 207] on h3 "Delivery Methods" at bounding box center [1126, 207] width 87 height 11
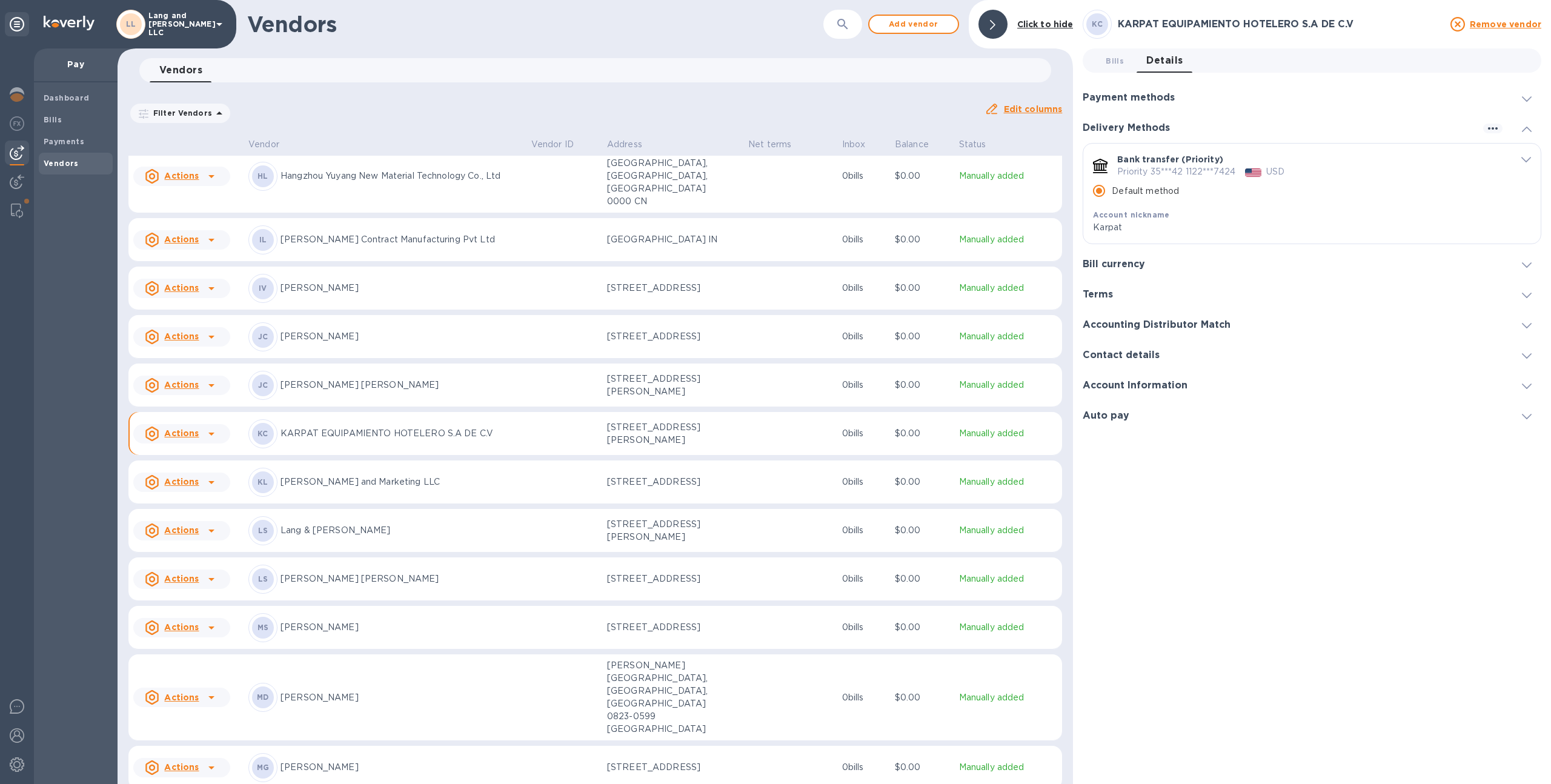
click at [1527, 158] on icon "default-method" at bounding box center [1526, 160] width 9 height 5
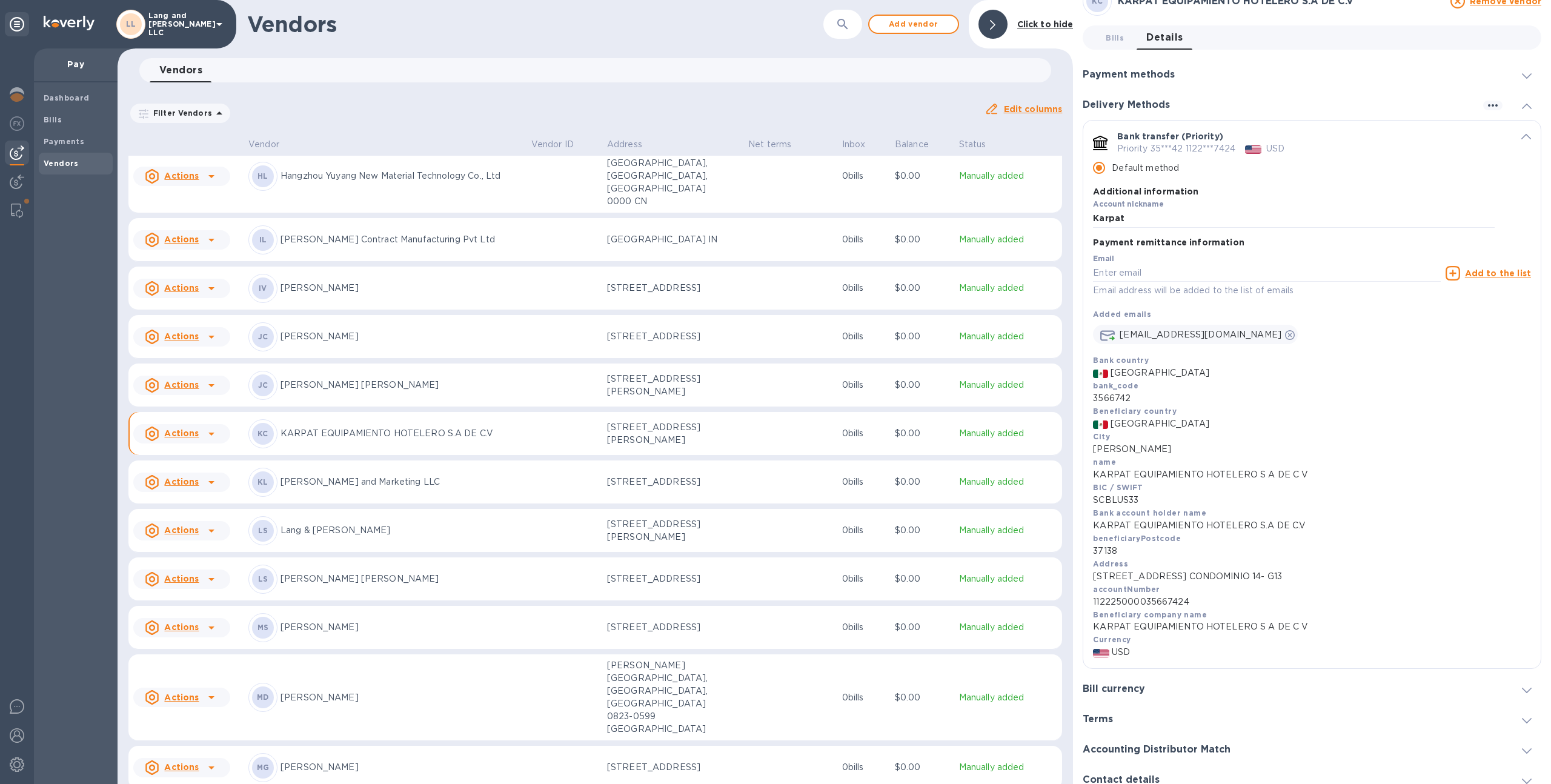
scroll to position [24, 0]
click at [1170, 524] on p "KARPAT EQUIPAMIENTO HOTELERO S.A DE C.V" at bounding box center [1312, 524] width 438 height 13
click at [1229, 521] on p "KARPAT EQUIPAMIENTO HOTELERO S.A DE C.V" at bounding box center [1312, 524] width 438 height 13
click at [1207, 575] on p "[STREET_ADDRESS] CONDOMINIO 14- G13" at bounding box center [1312, 575] width 438 height 13
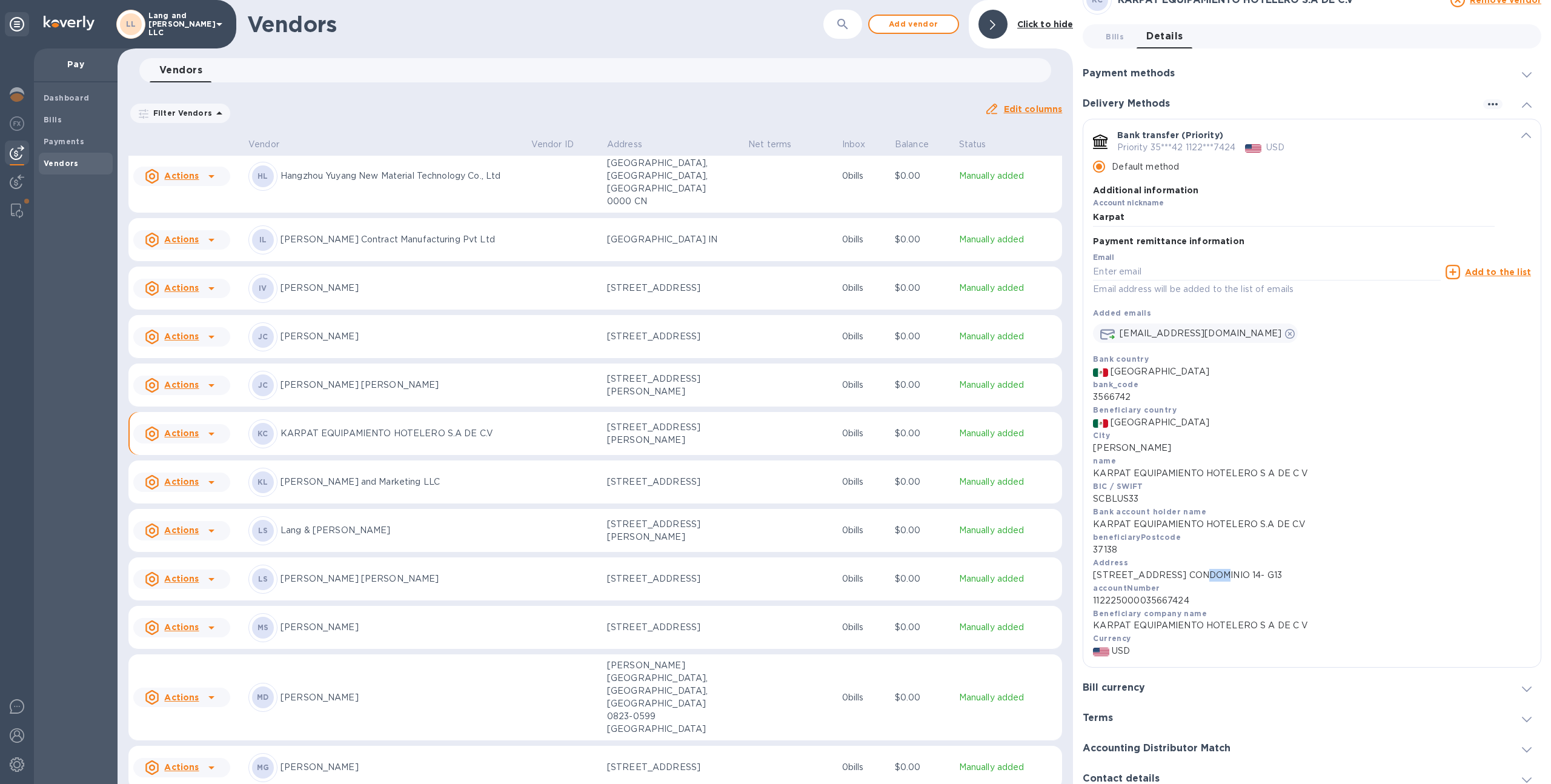
click at [1207, 575] on p "[STREET_ADDRESS] CONDOMINIO 14- G13" at bounding box center [1312, 575] width 438 height 13
click at [1183, 576] on p "[STREET_ADDRESS] CONDOMINIO 14- G13" at bounding box center [1312, 575] width 438 height 13
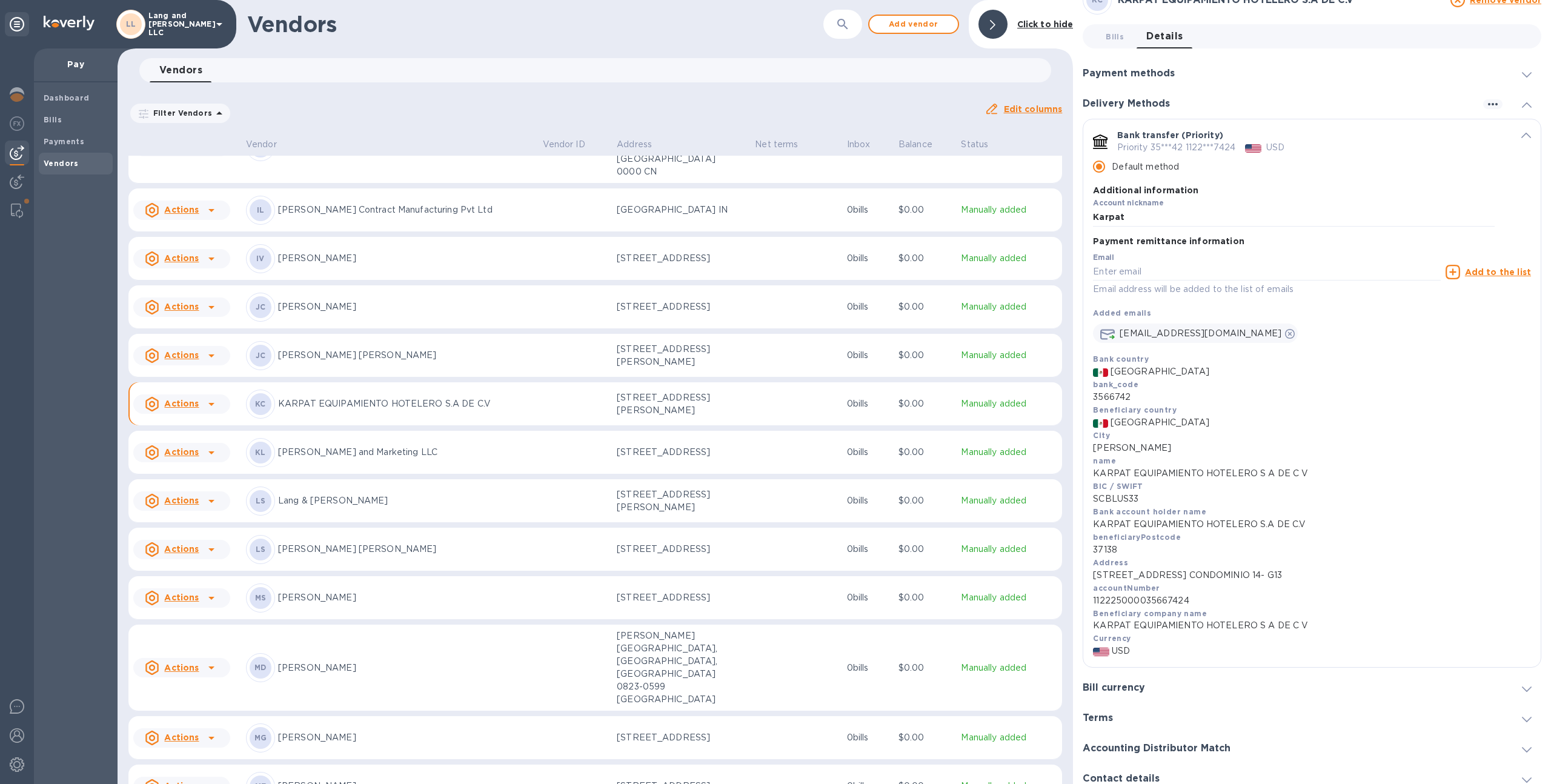
scroll to position [0, 0]
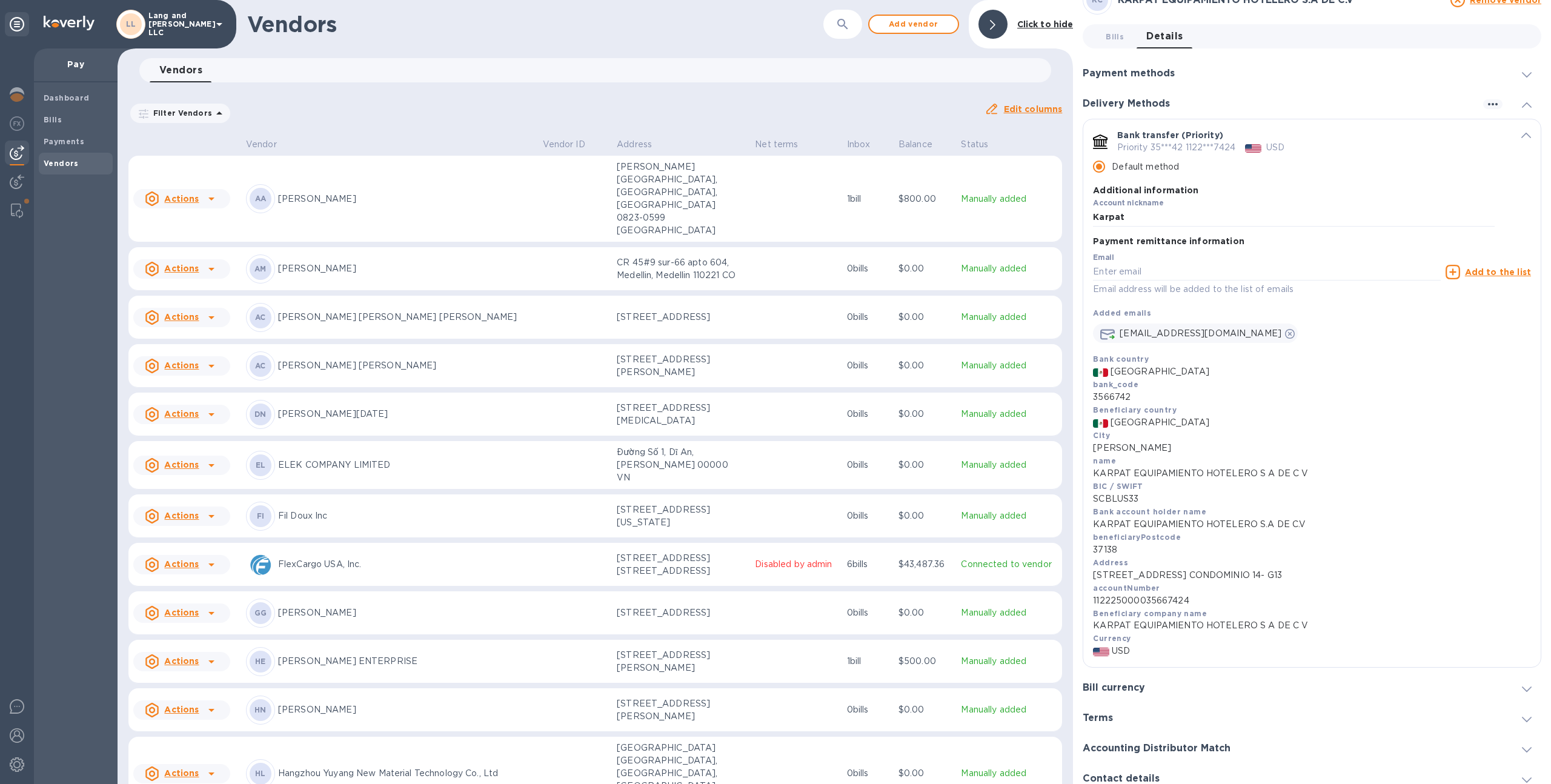
click at [389, 262] on p "[PERSON_NAME]" at bounding box center [406, 268] width 255 height 13
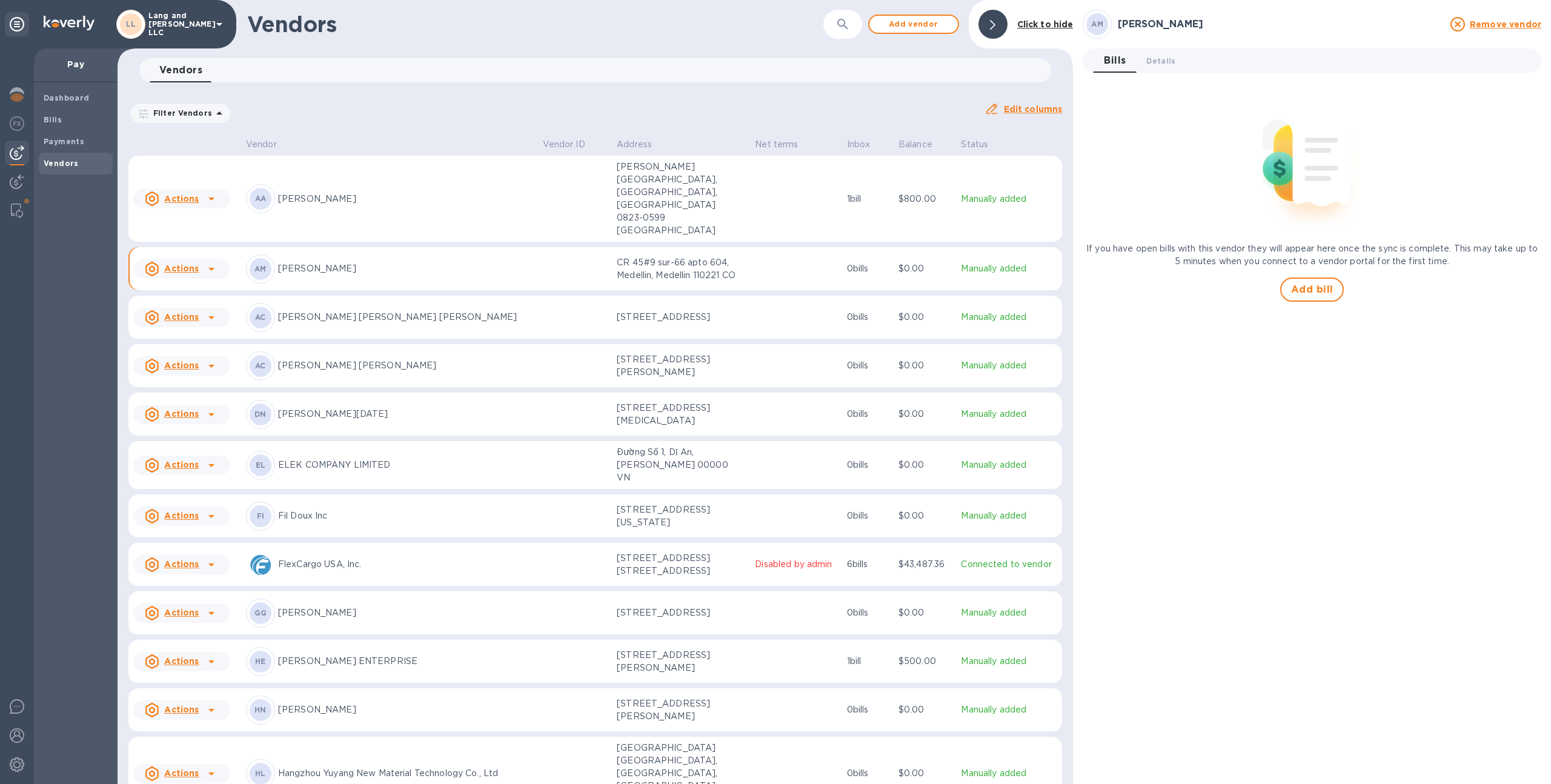
click at [389, 262] on p "[PERSON_NAME]" at bounding box center [406, 268] width 255 height 13
click at [544, 494] on td at bounding box center [575, 516] width 75 height 44
click at [598, 182] on td at bounding box center [575, 199] width 75 height 87
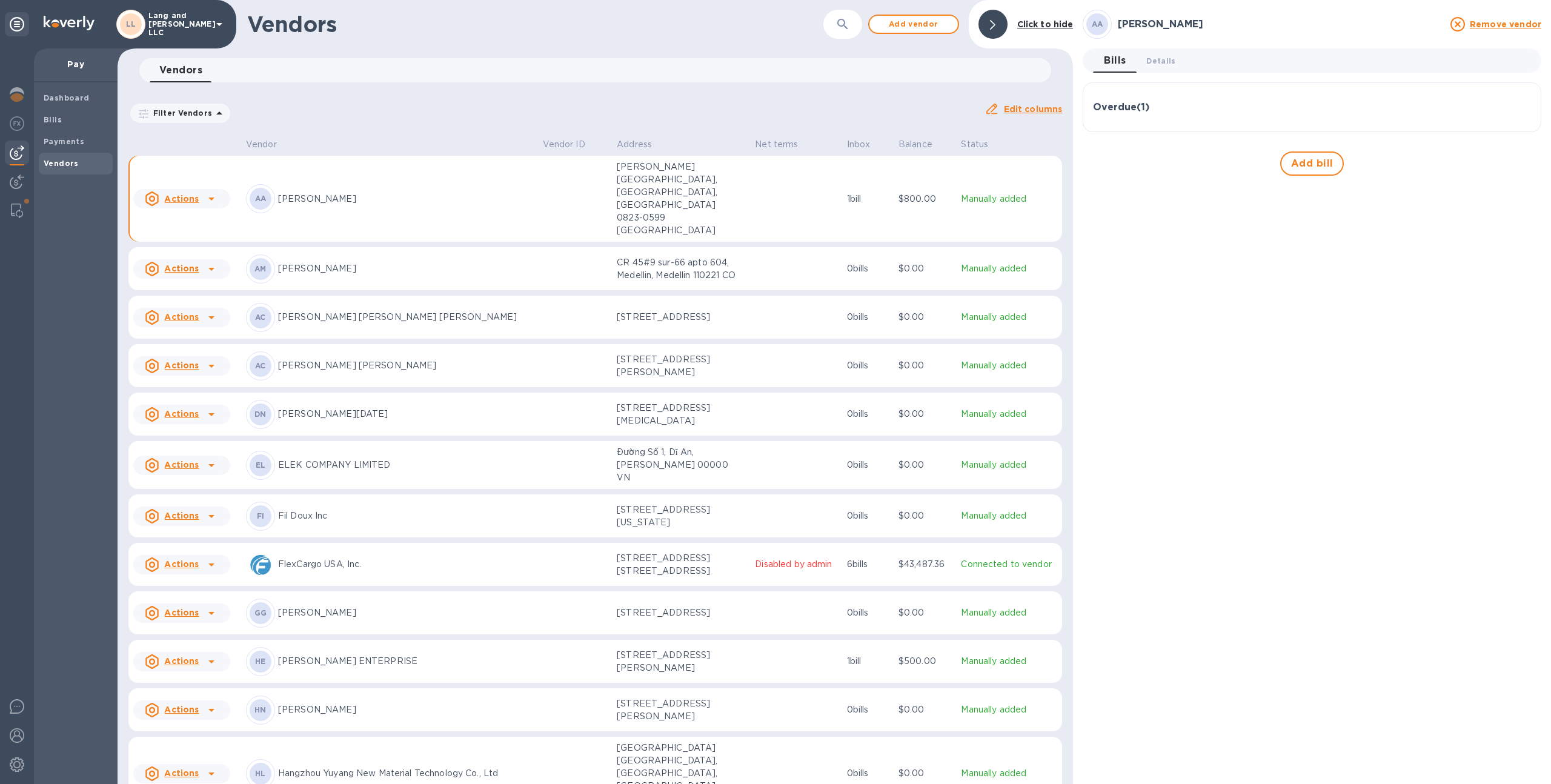
click at [1170, 76] on div "Bills 0 Details 0 Overdue ( 1 ) Bill № 082625 Bill Date [DATE] Amount $800.00 B…" at bounding box center [1311, 111] width 459 height 127
click at [1160, 70] on button "Details 0" at bounding box center [1161, 60] width 48 height 24
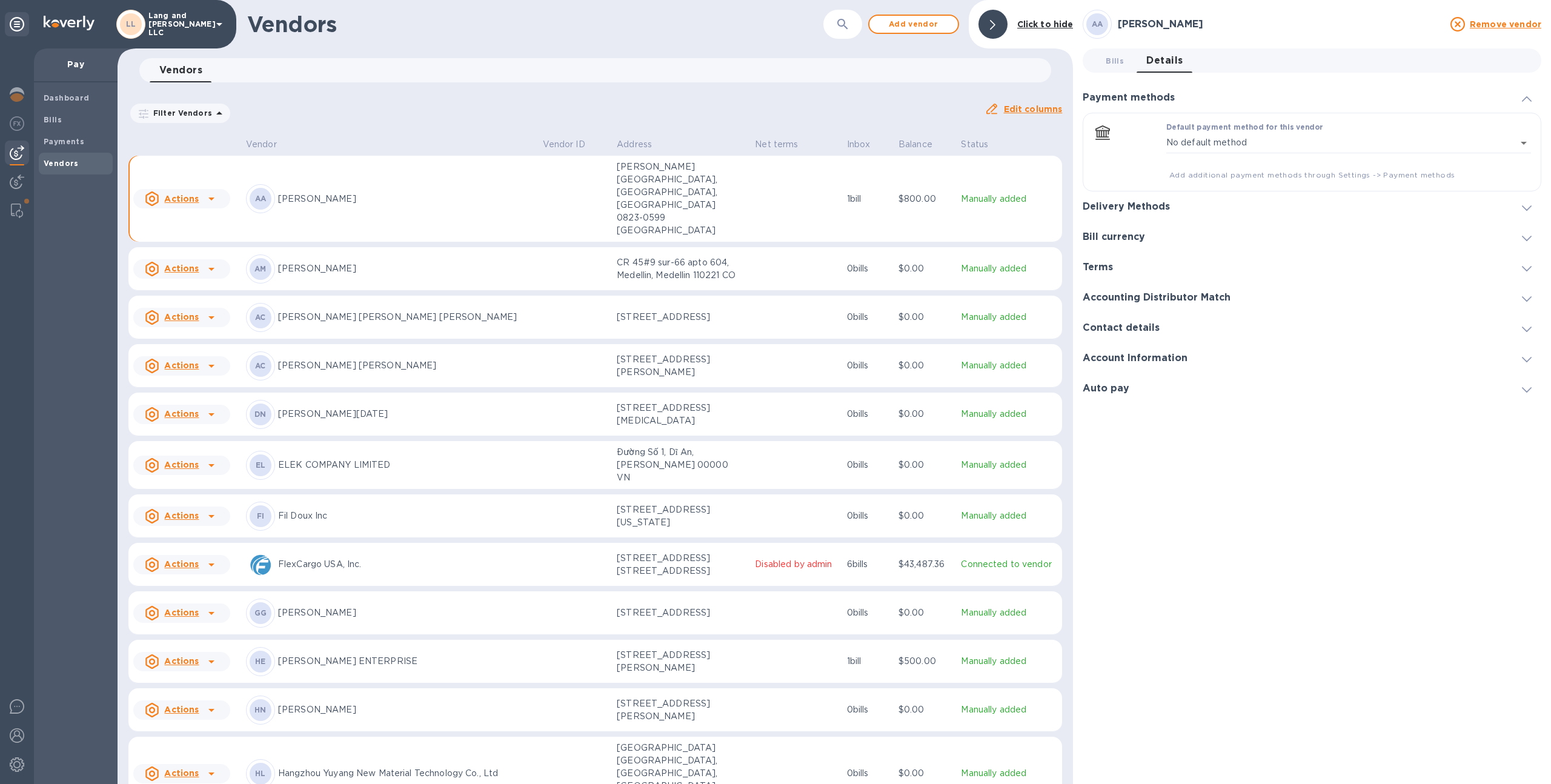
drag, startPoint x: 1127, startPoint y: 237, endPoint x: 1127, endPoint y: 222, distance: 15.0
click at [1127, 234] on h3 "Bill currency" at bounding box center [1113, 237] width 62 height 11
click at [1129, 134] on div "Delivery Methods" at bounding box center [1311, 128] width 459 height 30
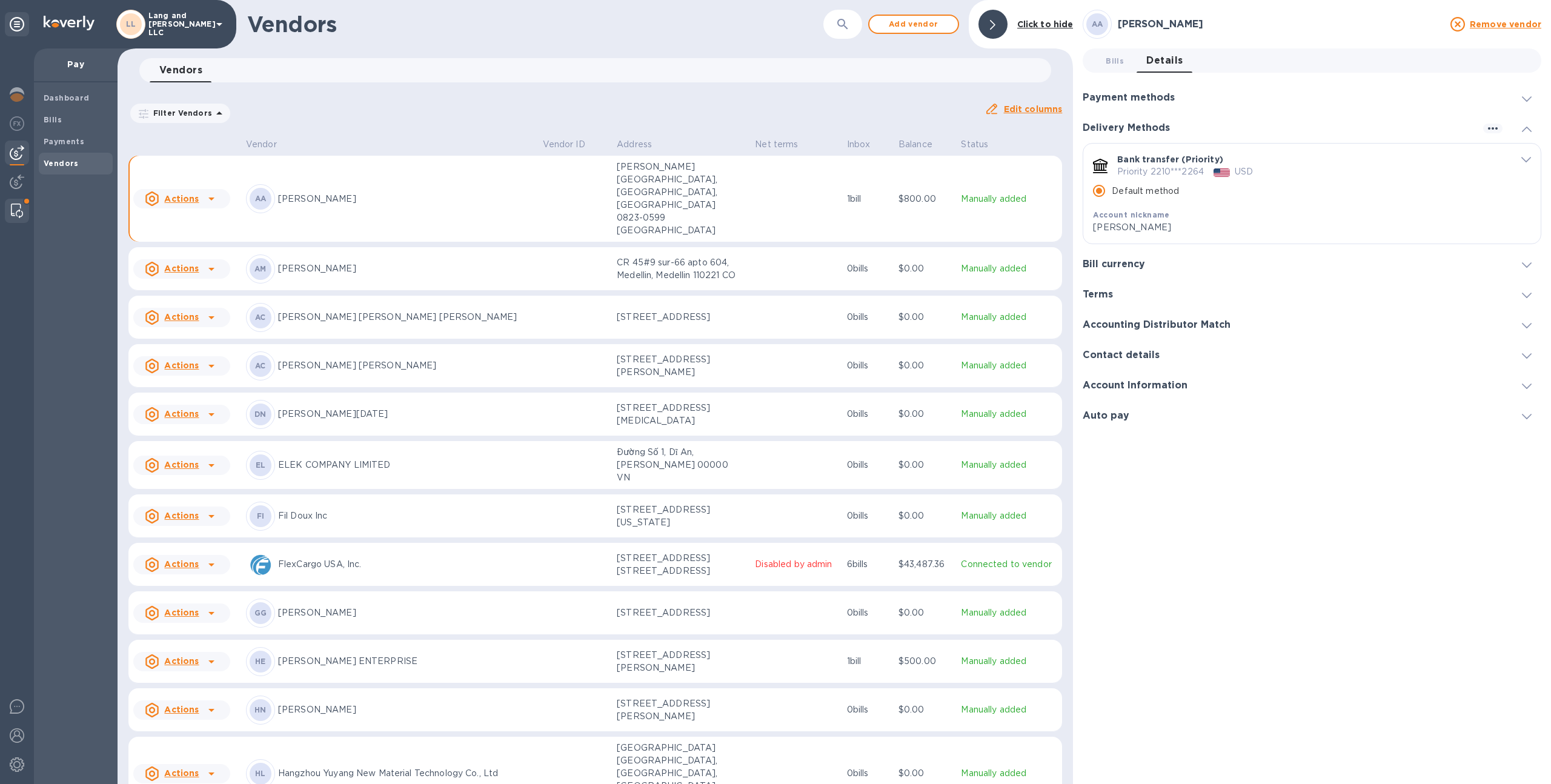
click at [16, 207] on img at bounding box center [17, 211] width 12 height 15
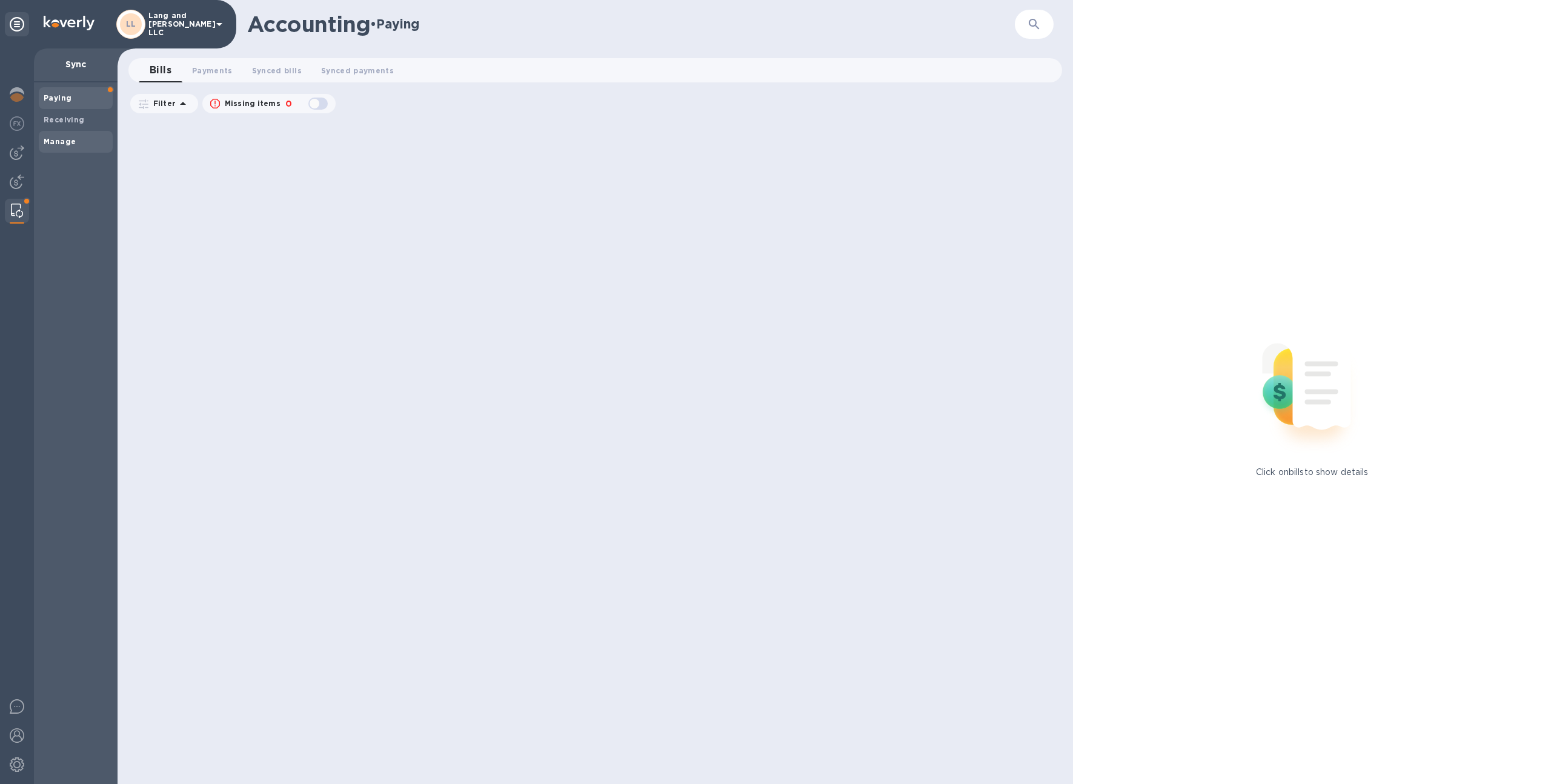
click at [78, 139] on span "Manage" at bounding box center [76, 142] width 64 height 12
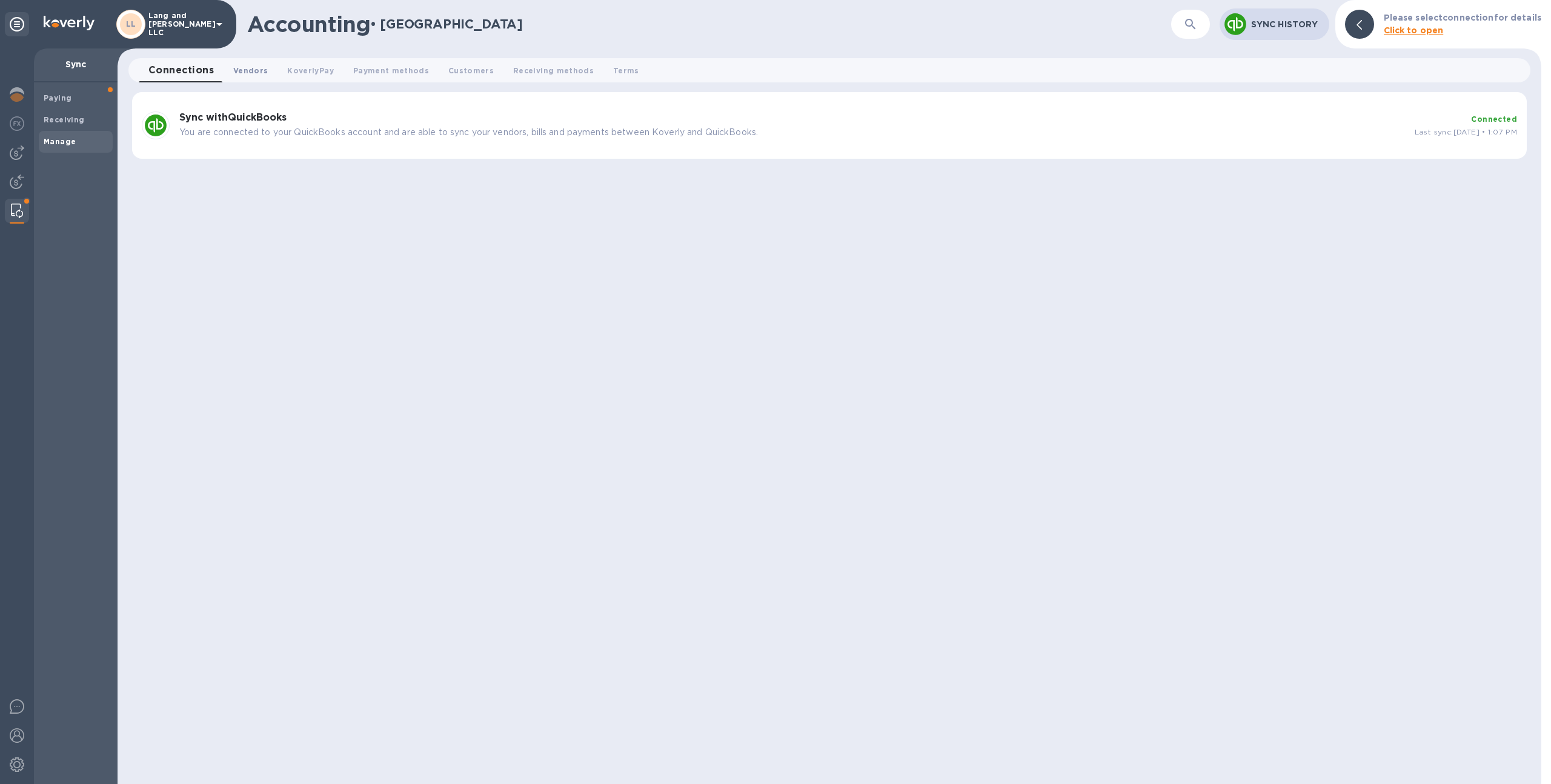
click at [249, 76] on span "Vendors 0" at bounding box center [250, 70] width 34 height 13
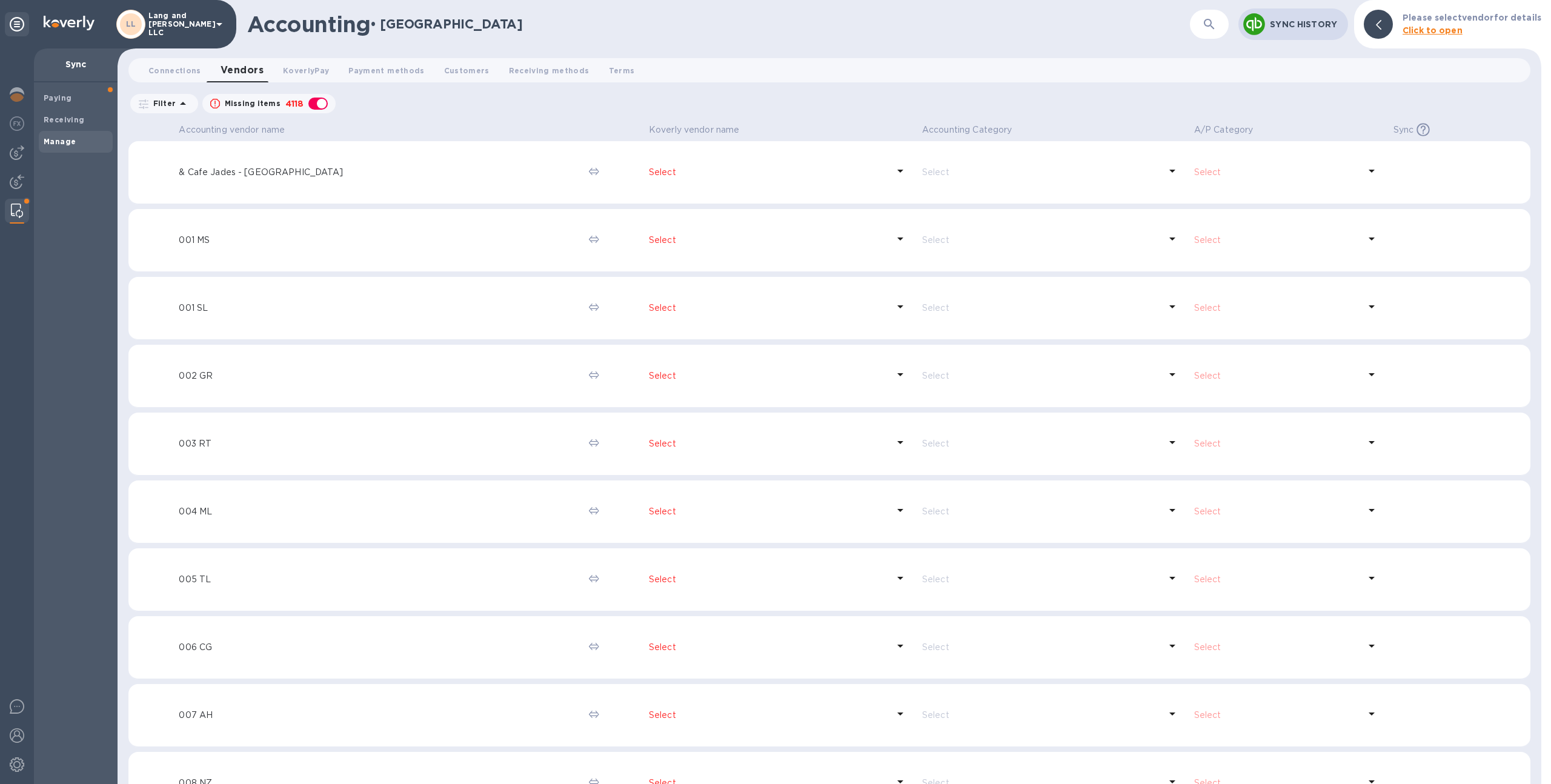
click at [316, 104] on div "button" at bounding box center [318, 103] width 24 height 17
checkbox input "false"
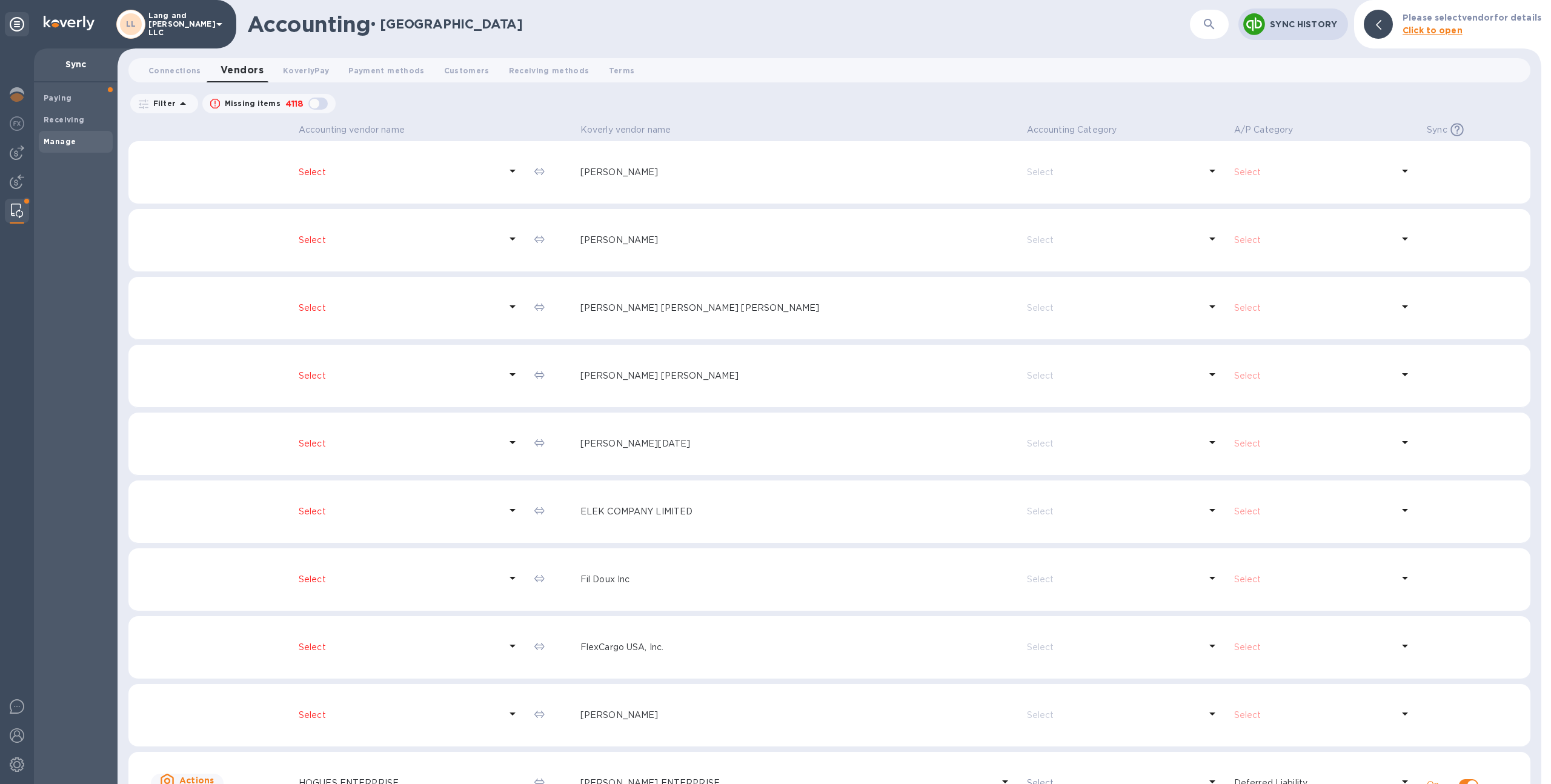
click at [381, 177] on p "Select" at bounding box center [399, 172] width 201 height 13
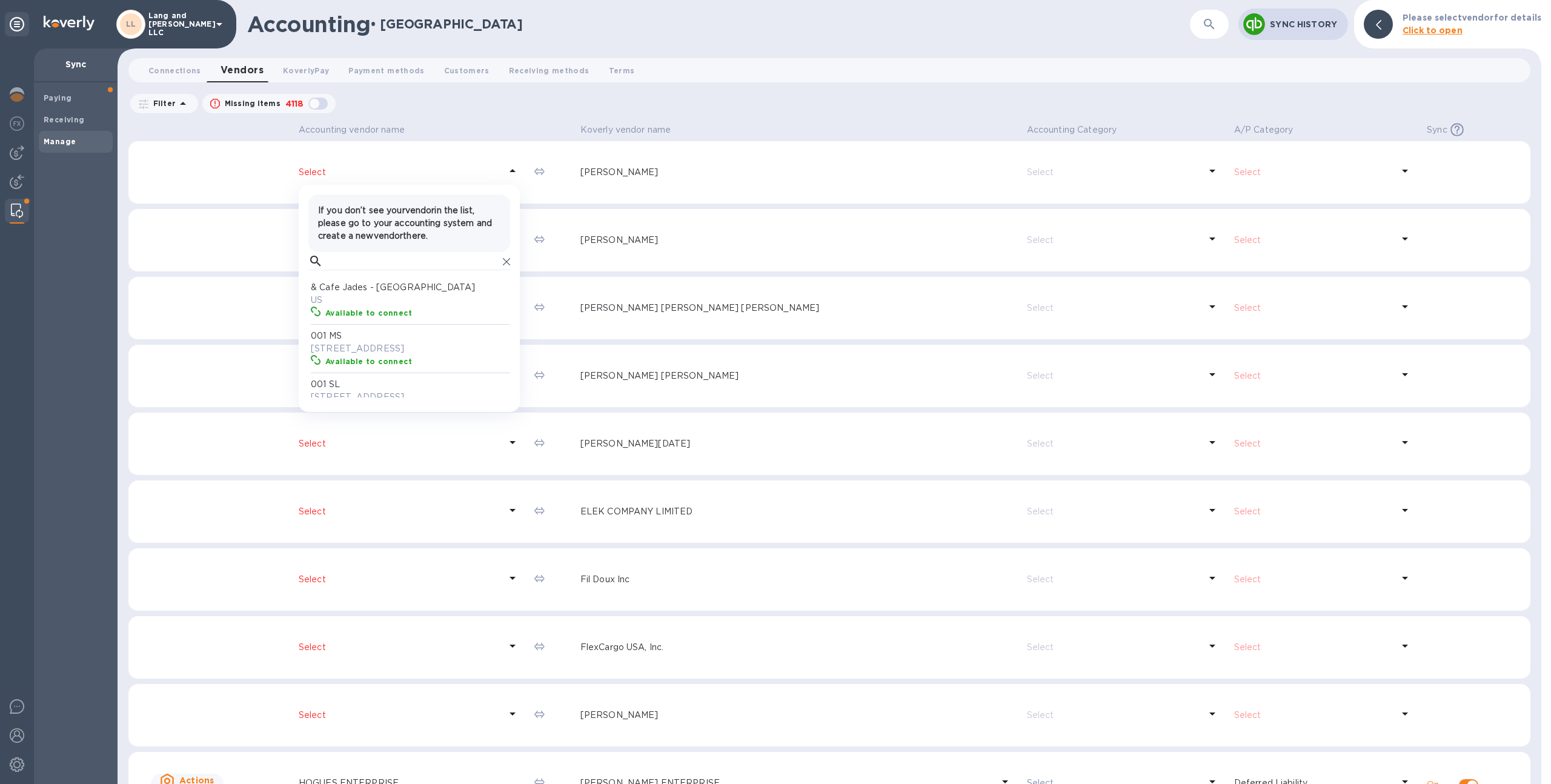
scroll to position [9, 5]
click at [388, 253] on input "text" at bounding box center [413, 260] width 171 height 18
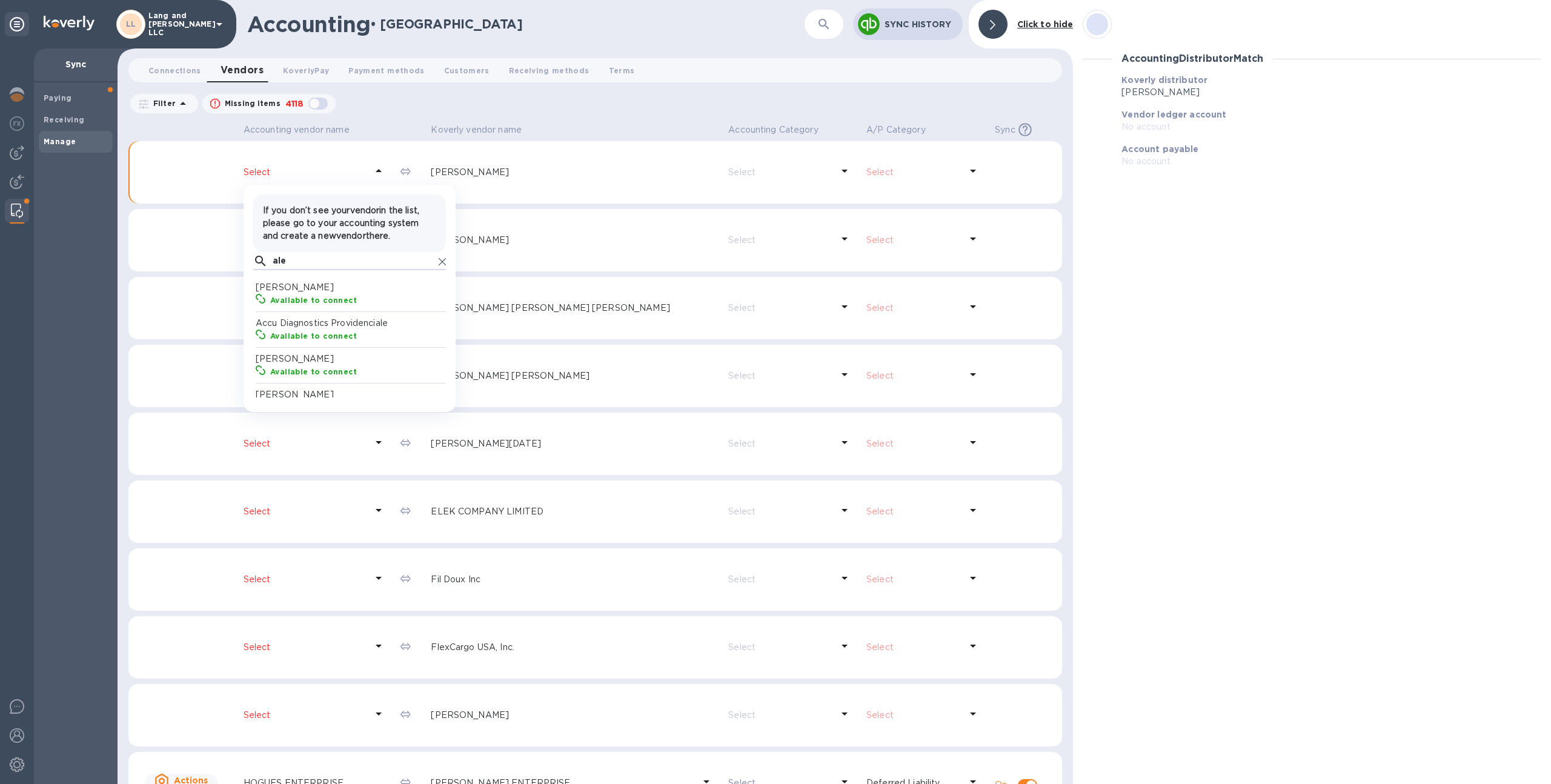
type input "ale"
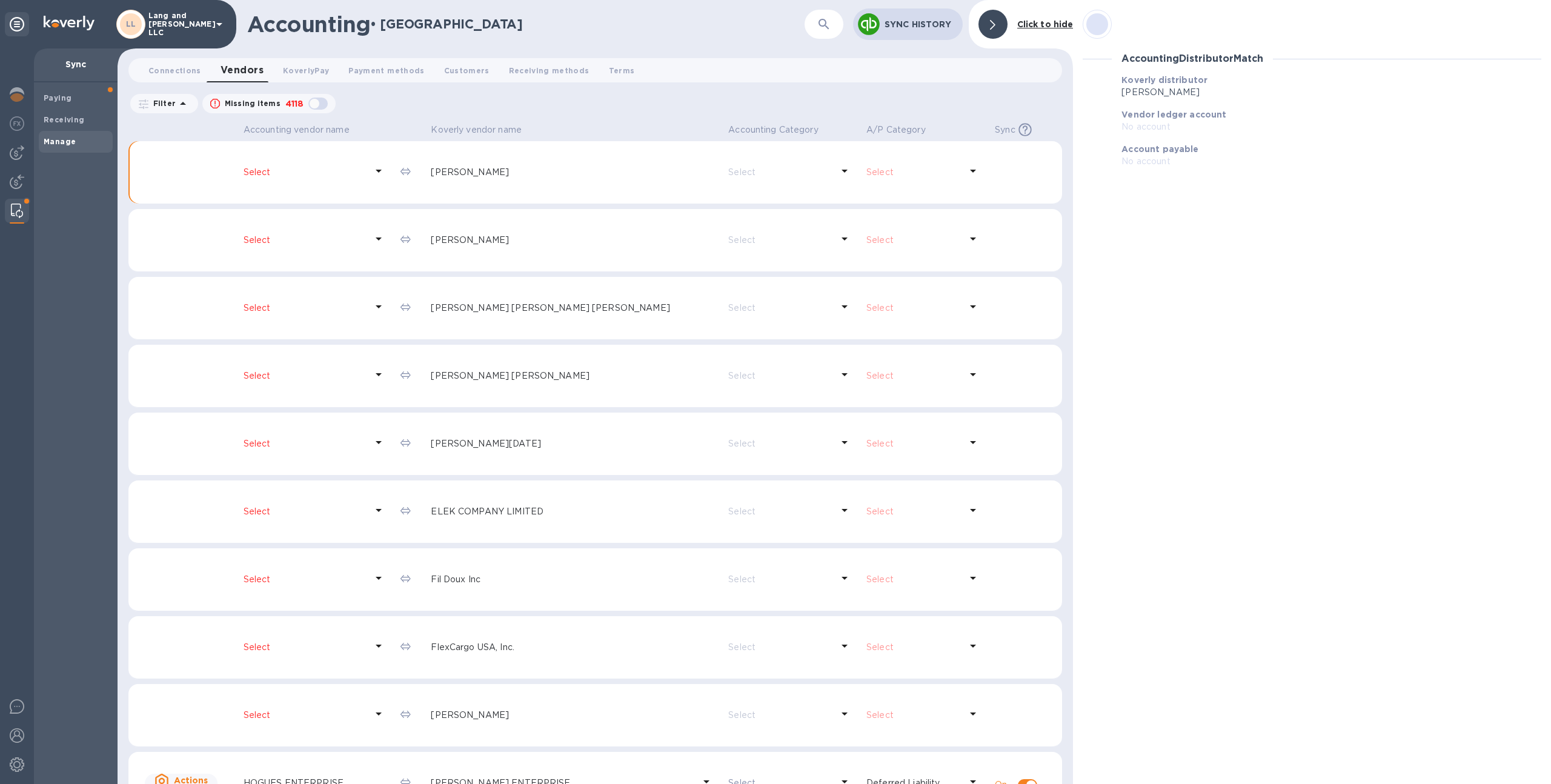
click at [9, 155] on img at bounding box center [17, 153] width 15 height 15
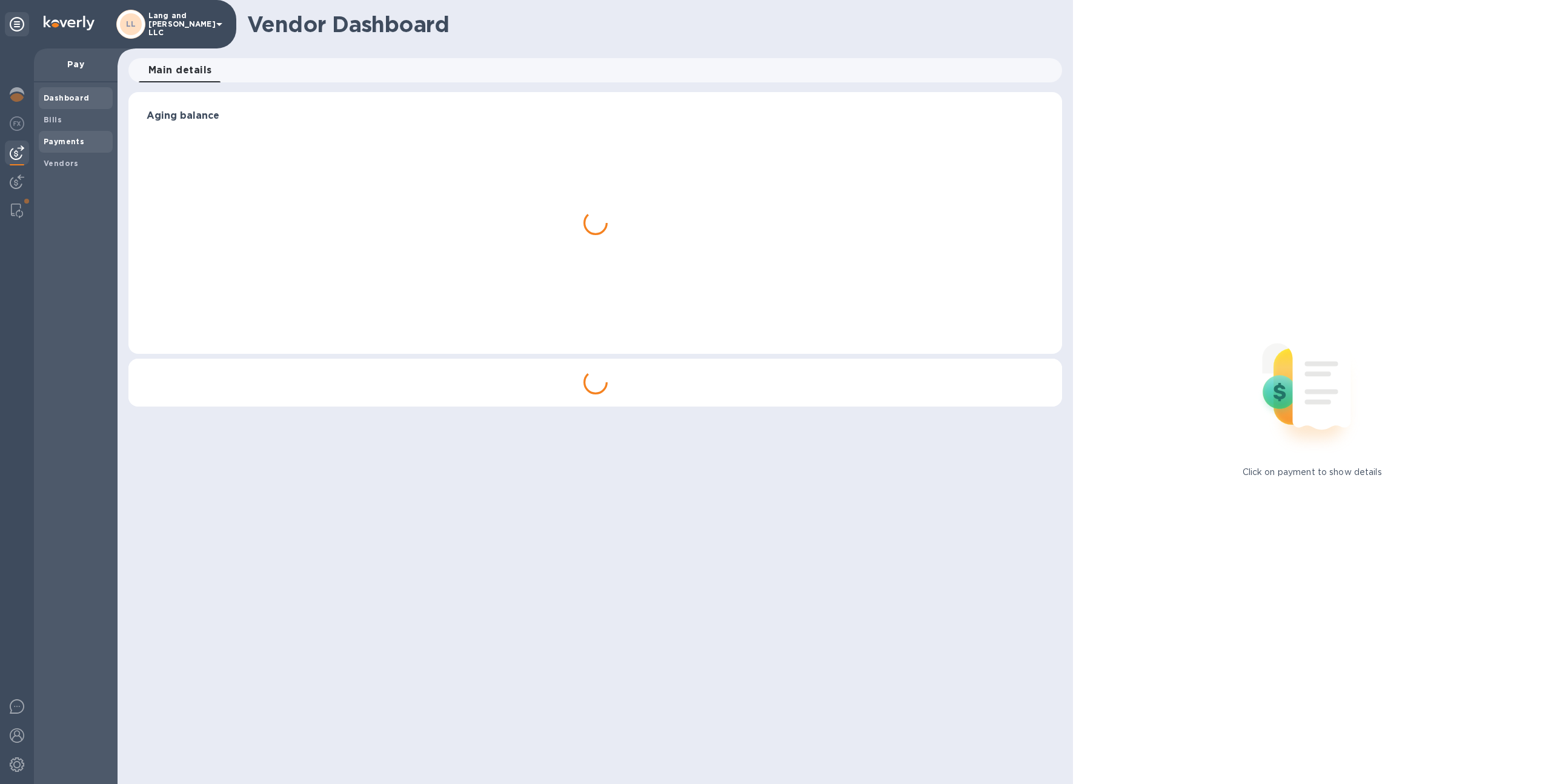
click at [62, 139] on b "Payments" at bounding box center [64, 142] width 40 height 9
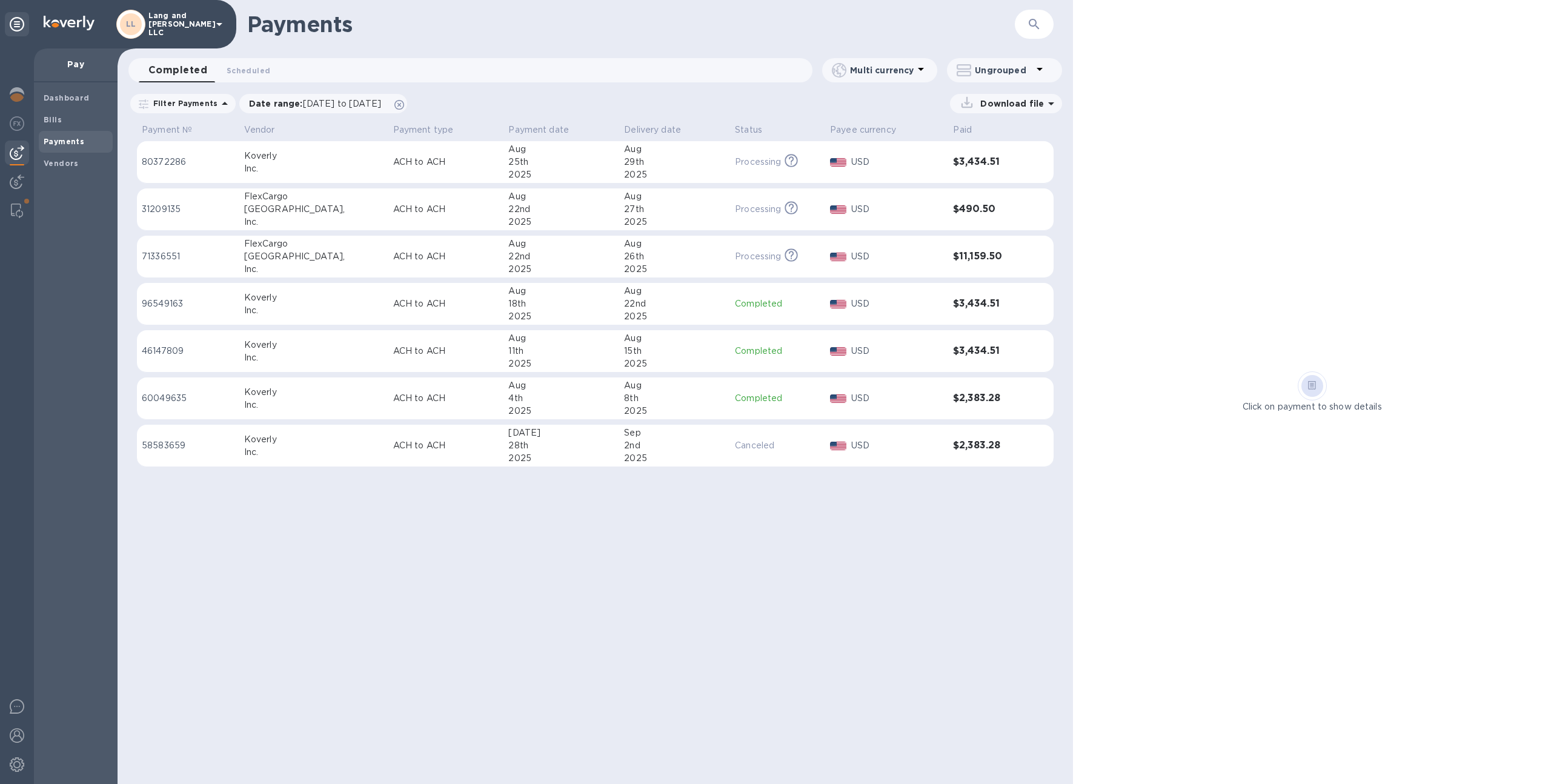
click at [988, 102] on p "Download file" at bounding box center [1010, 103] width 68 height 12
click at [884, 180] on p "PDF file" at bounding box center [880, 179] width 36 height 12
click at [869, 184] on p "XLSX file" at bounding box center [880, 189] width 40 height 12
click at [1216, 152] on div "Click on payment to show details" at bounding box center [1312, 392] width 478 height 784
click at [15, 99] on img at bounding box center [17, 95] width 15 height 15
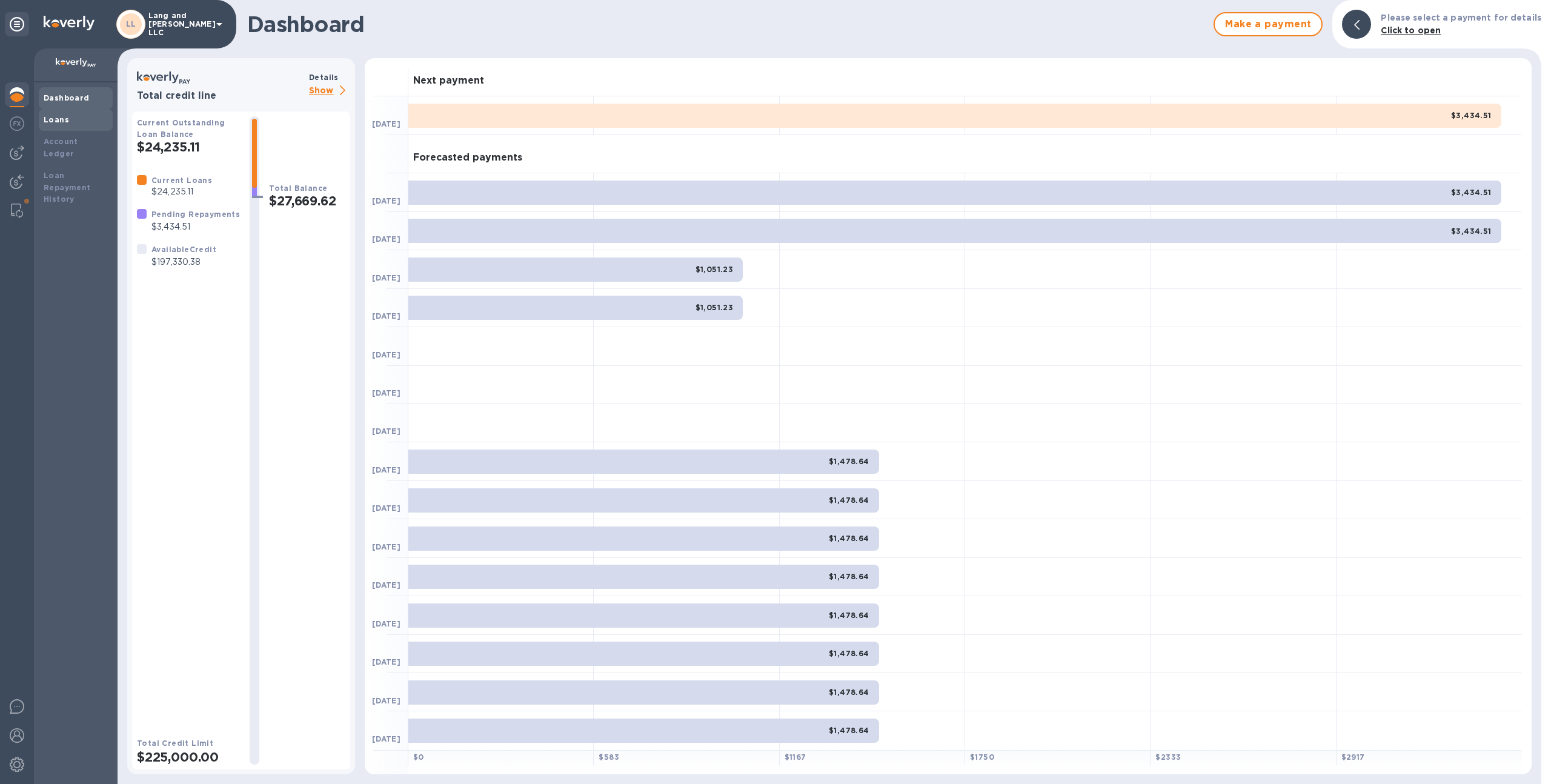
click at [48, 127] on div "Loans" at bounding box center [76, 119] width 74 height 21
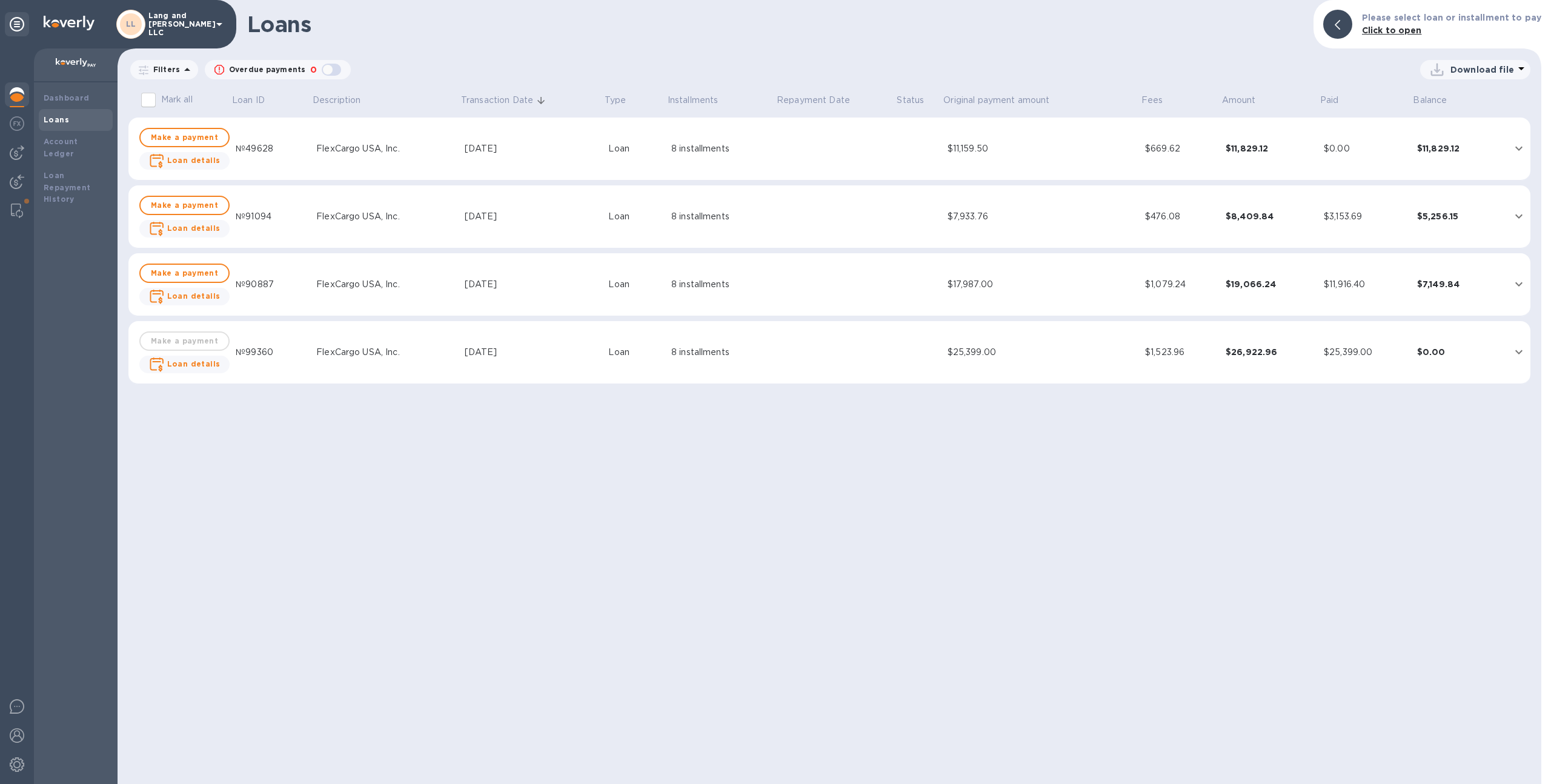
click at [69, 128] on div "Loans" at bounding box center [76, 119] width 74 height 21
click at [18, 163] on div at bounding box center [17, 152] width 24 height 24
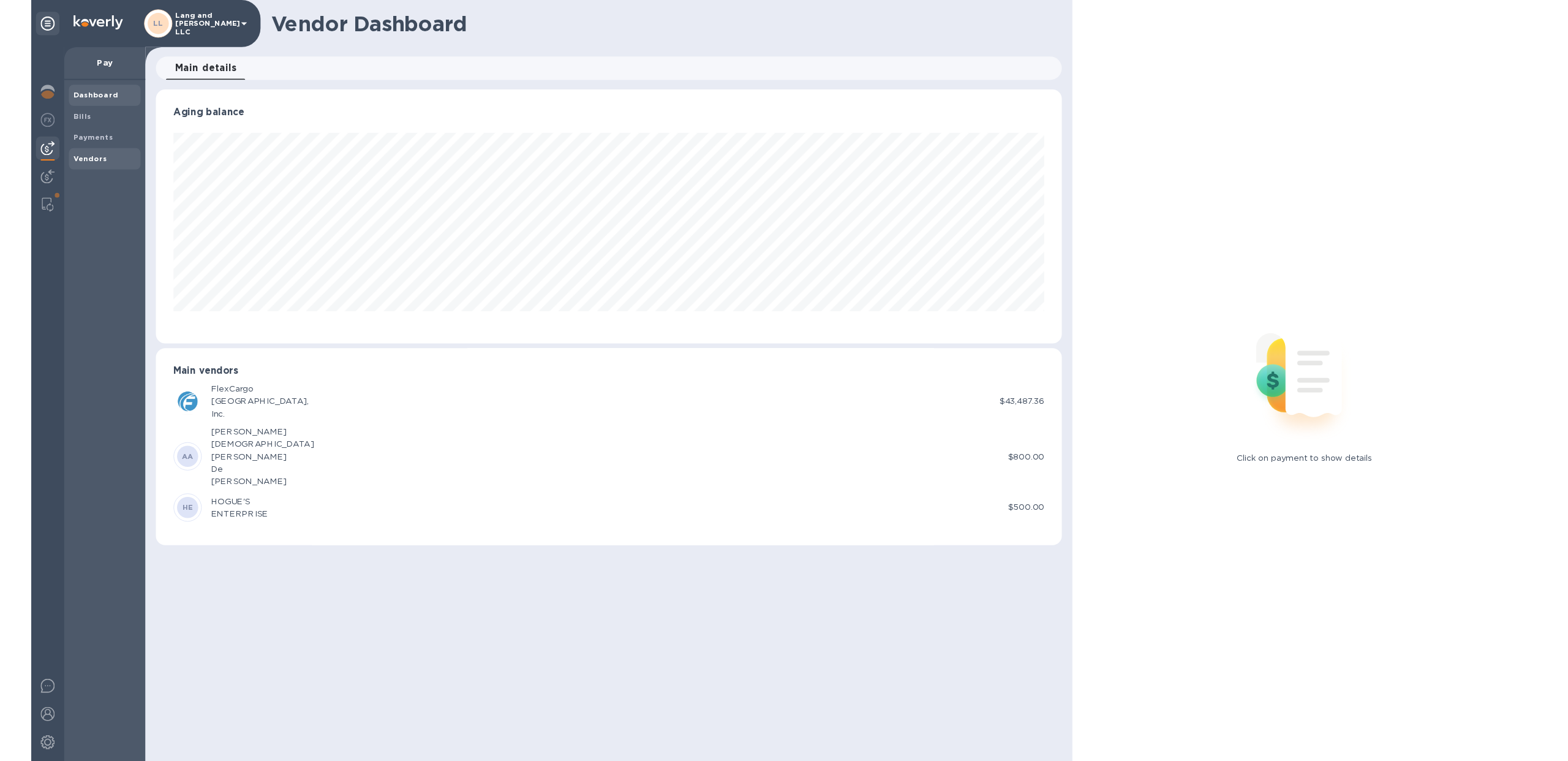
scroll to position [265, 944]
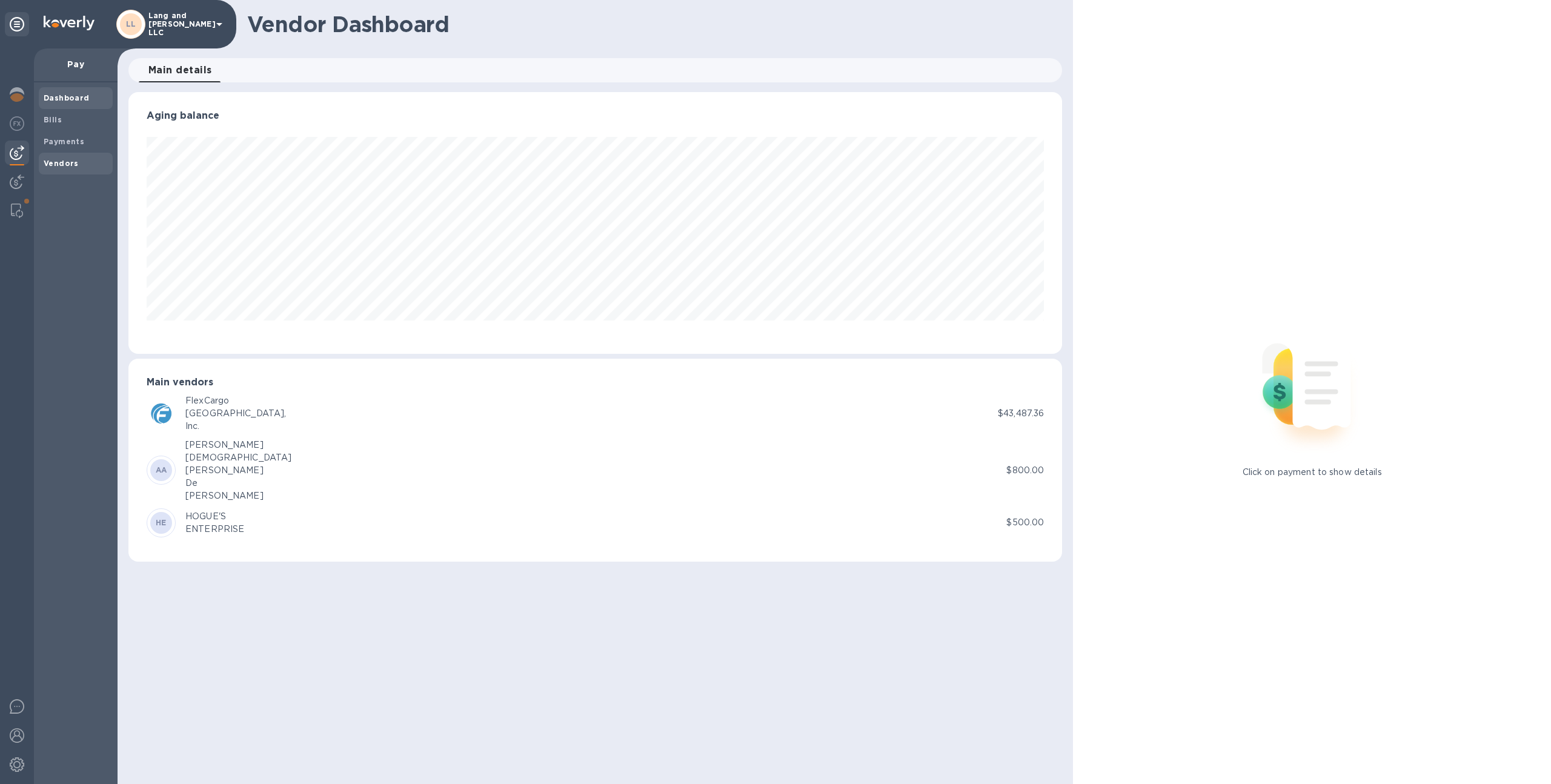
click at [61, 160] on b "Vendors" at bounding box center [61, 163] width 35 height 9
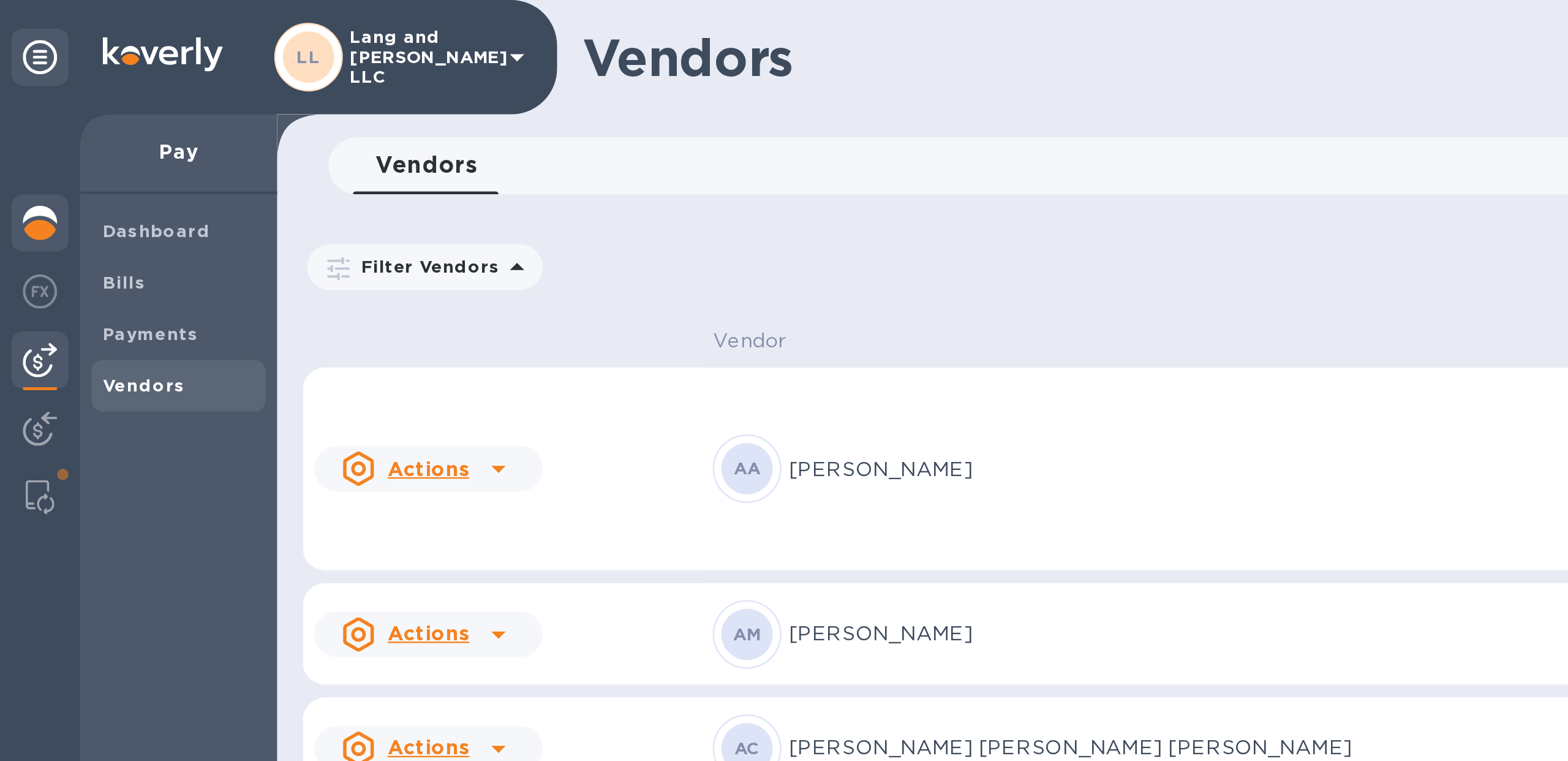
click at [18, 96] on img at bounding box center [17, 96] width 15 height 15
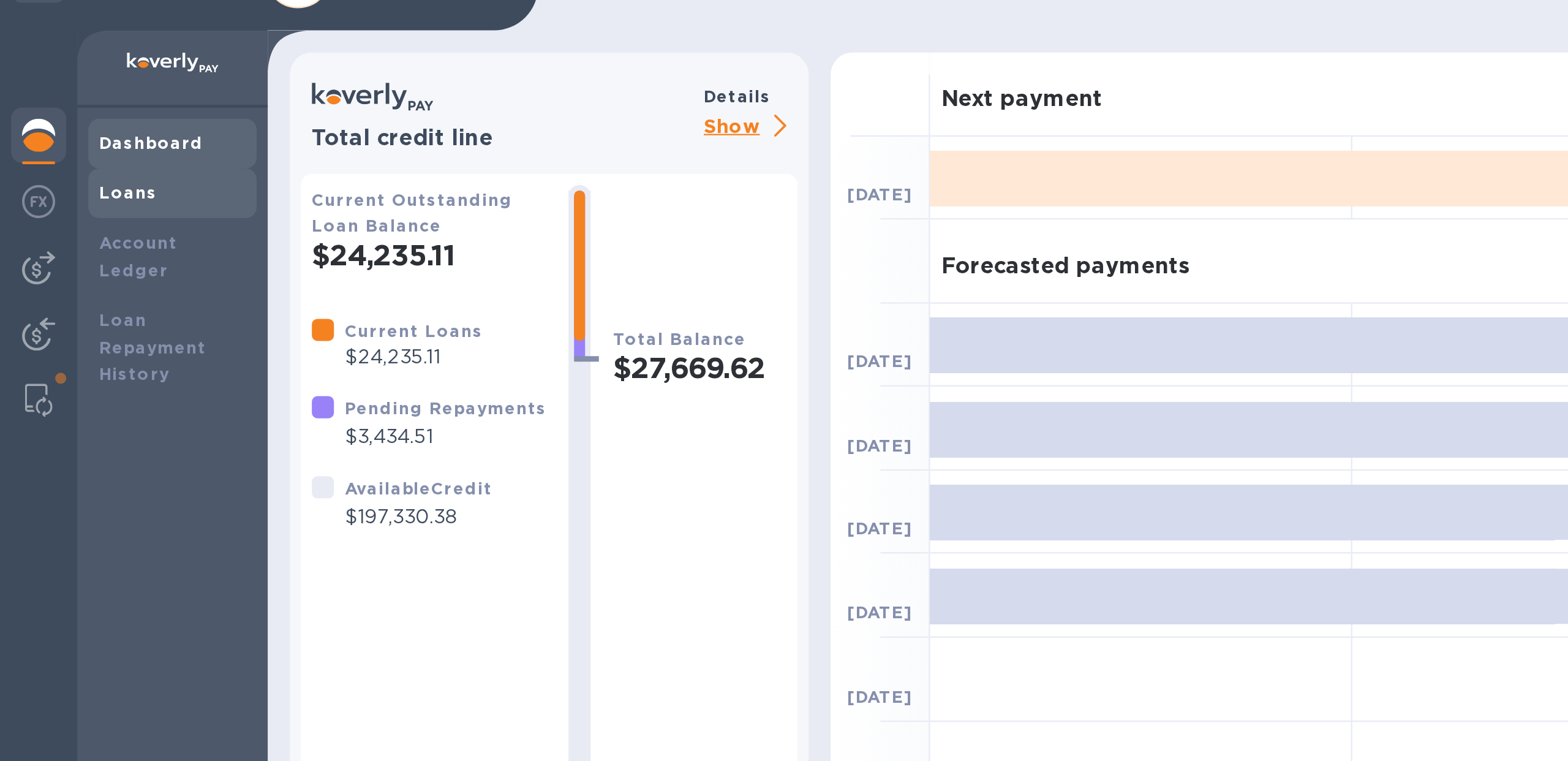
click at [64, 123] on b "Loans" at bounding box center [57, 121] width 26 height 10
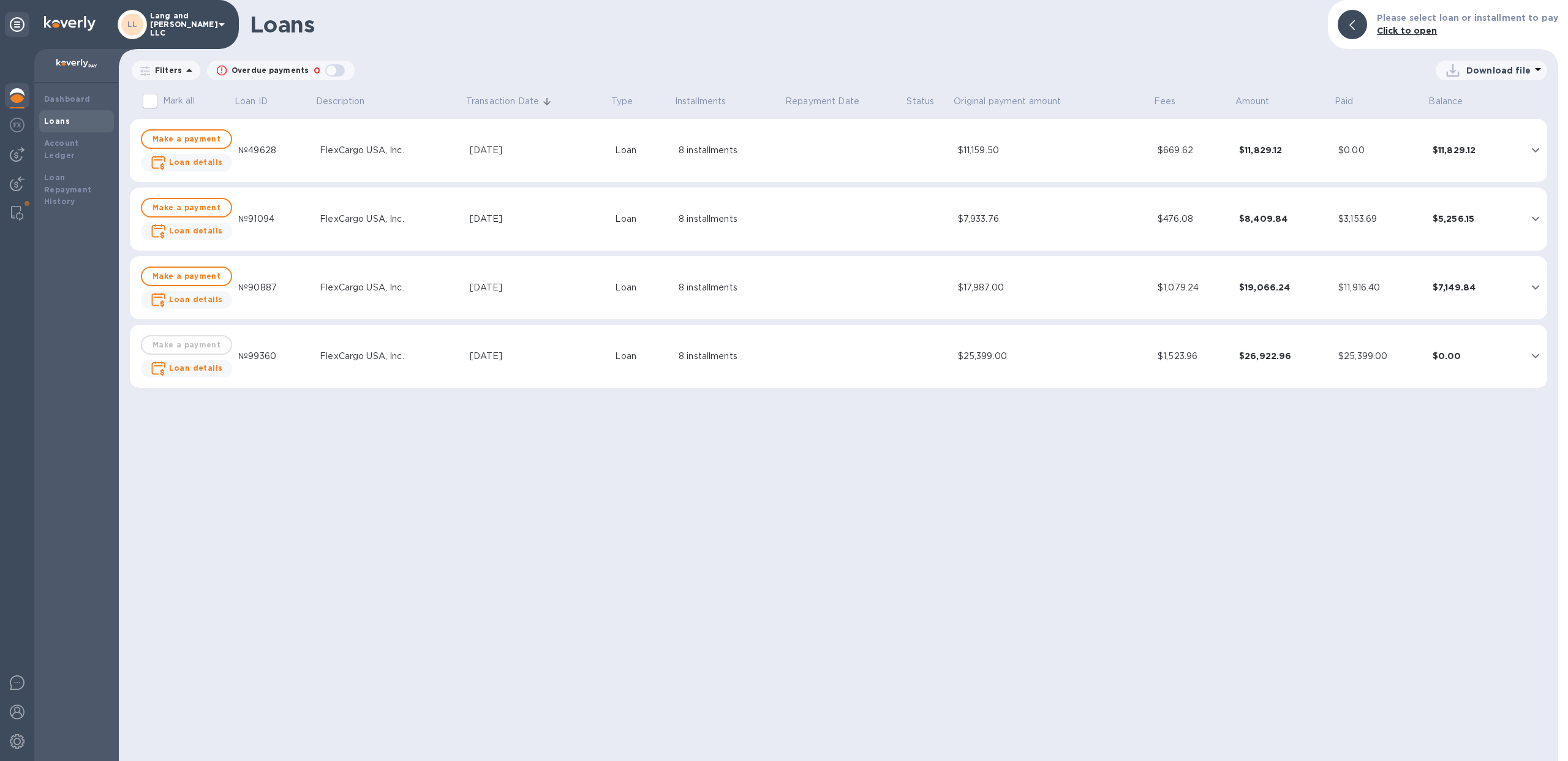
click at [1501, 76] on p "Download file" at bounding box center [1498, 71] width 64 height 12
click at [1161, 66] on div at bounding box center [784, 380] width 1568 height 761
click at [621, 146] on div "Loan" at bounding box center [641, 150] width 54 height 13
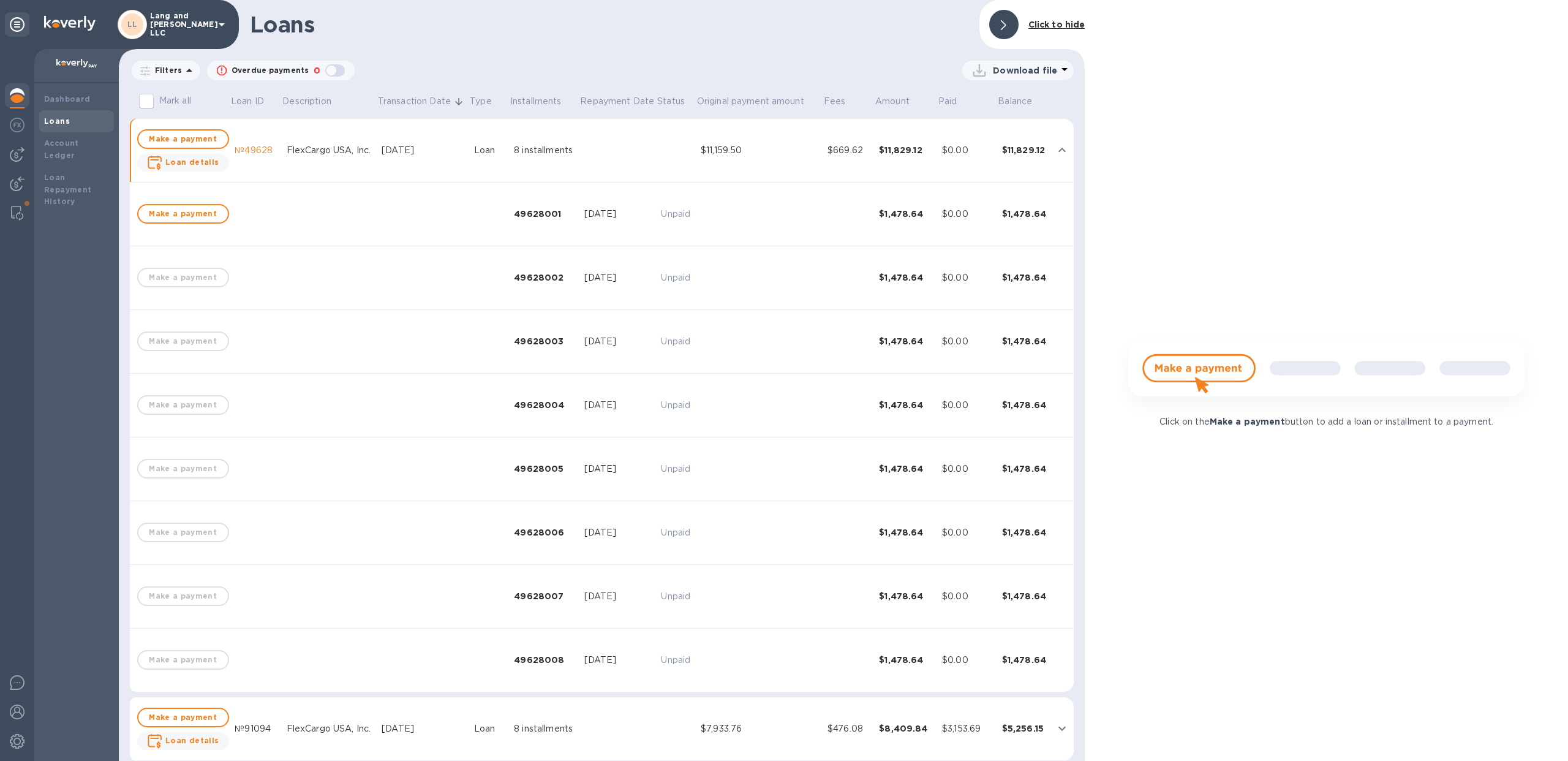
drag, startPoint x: 581, startPoint y: 216, endPoint x: 641, endPoint y: 217, distance: 60.0
click at [641, 217] on div "[DATE]" at bounding box center [618, 214] width 67 height 13
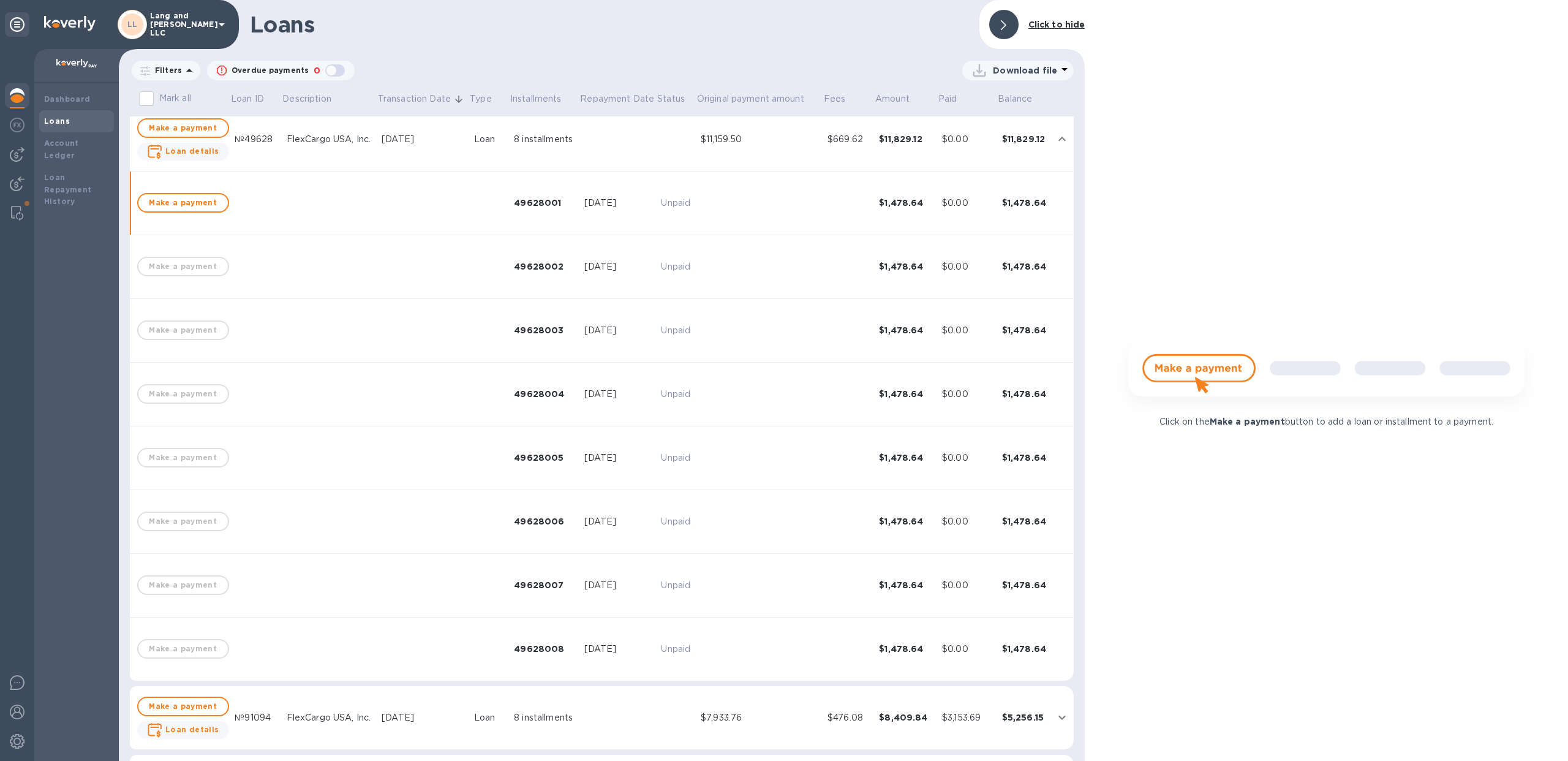
scroll to position [7, 0]
click at [549, 215] on td "49628001" at bounding box center [544, 207] width 70 height 64
drag, startPoint x: 576, startPoint y: 206, endPoint x: 639, endPoint y: 211, distance: 63.2
click at [639, 211] on td "[DATE]" at bounding box center [618, 207] width 77 height 64
drag, startPoint x: 697, startPoint y: 146, endPoint x: 744, endPoint y: 147, distance: 47.0
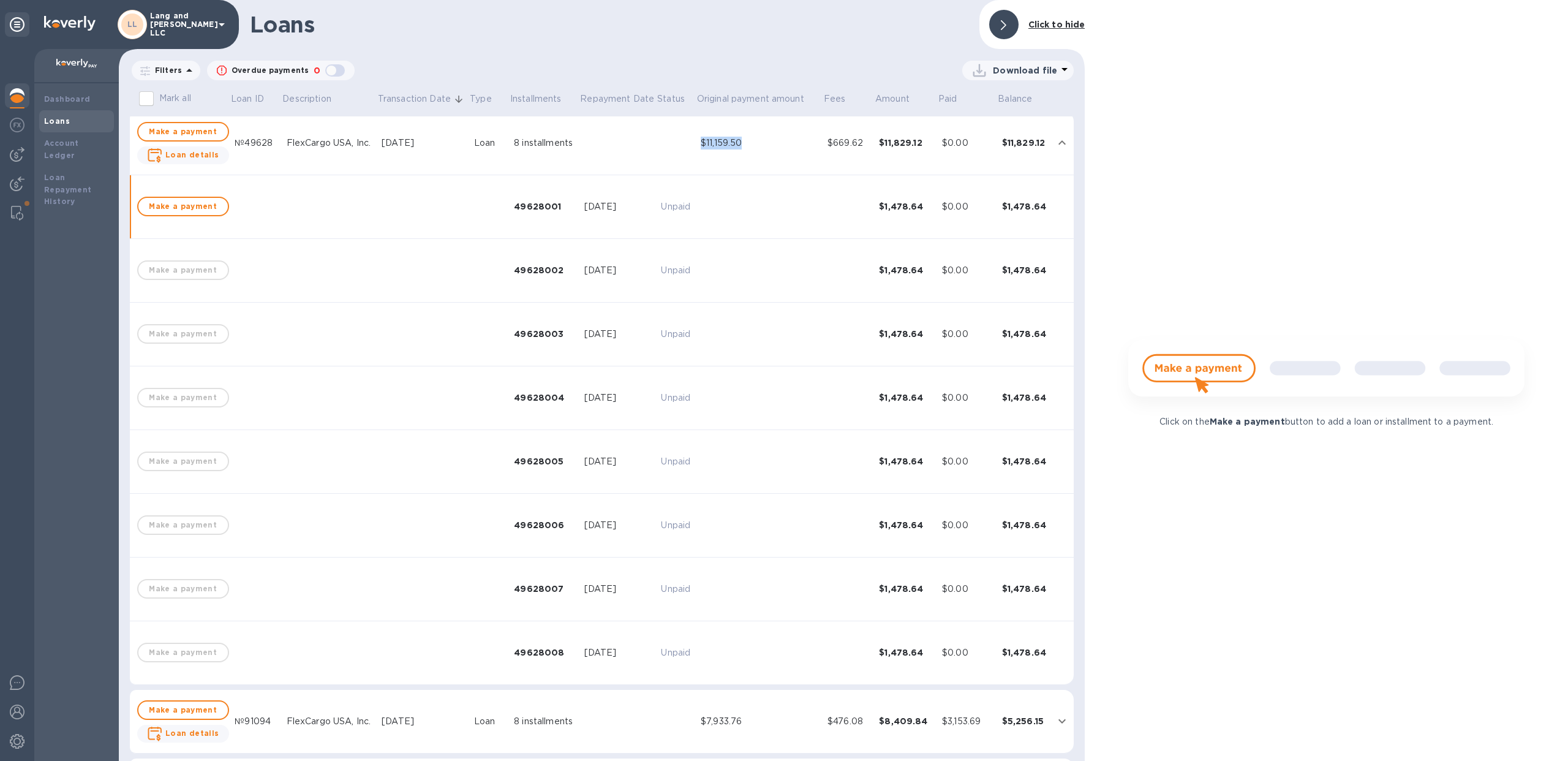
click at [744, 147] on div "$11,159.50" at bounding box center [759, 143] width 117 height 13
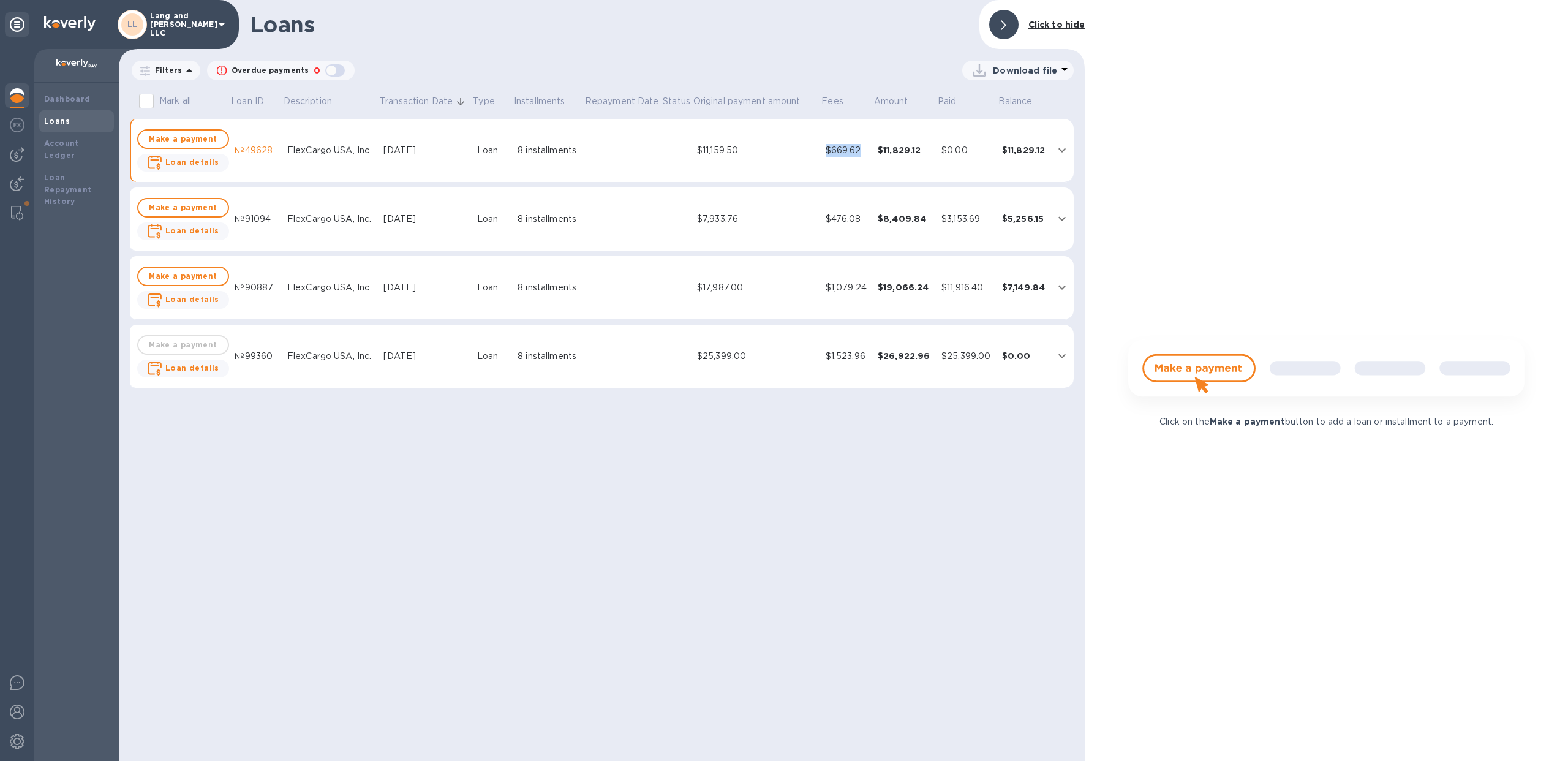
drag, startPoint x: 824, startPoint y: 149, endPoint x: 869, endPoint y: 152, distance: 45.1
click at [869, 152] on td "$669.62" at bounding box center [846, 151] width 52 height 64
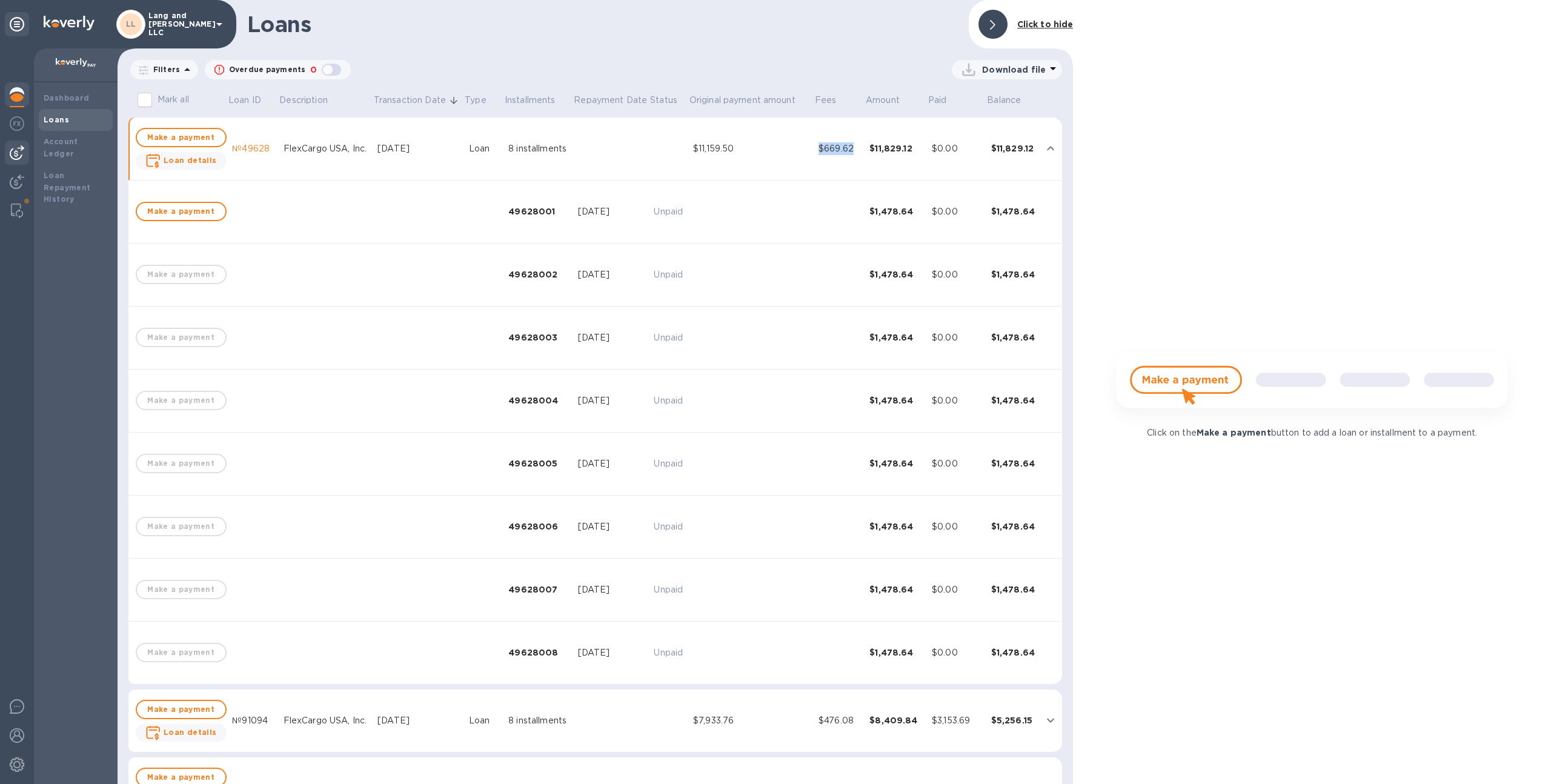
click at [13, 157] on img at bounding box center [17, 153] width 15 height 15
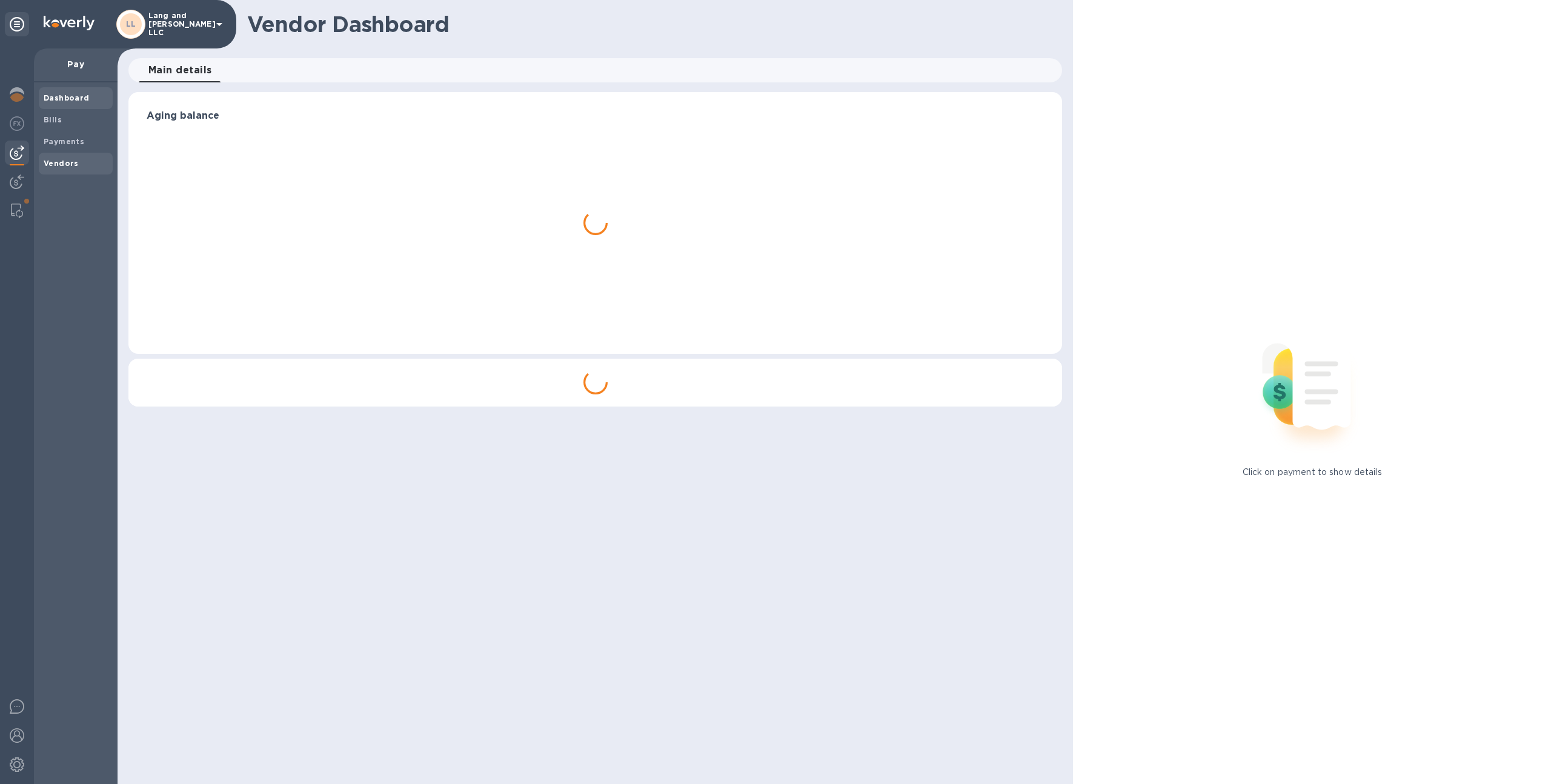
click at [72, 160] on b "Vendors" at bounding box center [61, 163] width 35 height 9
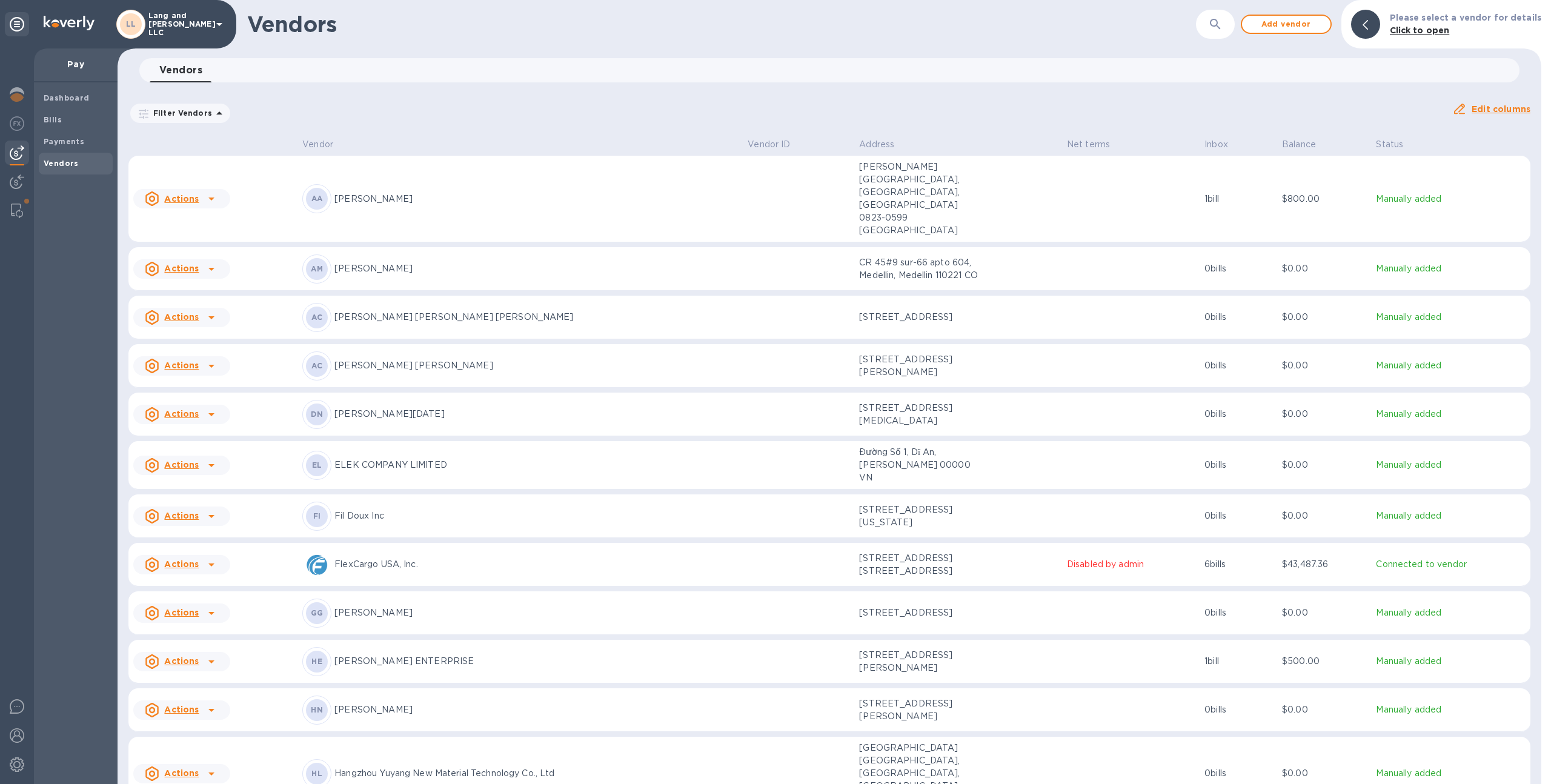
click at [756, 182] on td at bounding box center [798, 199] width 111 height 87
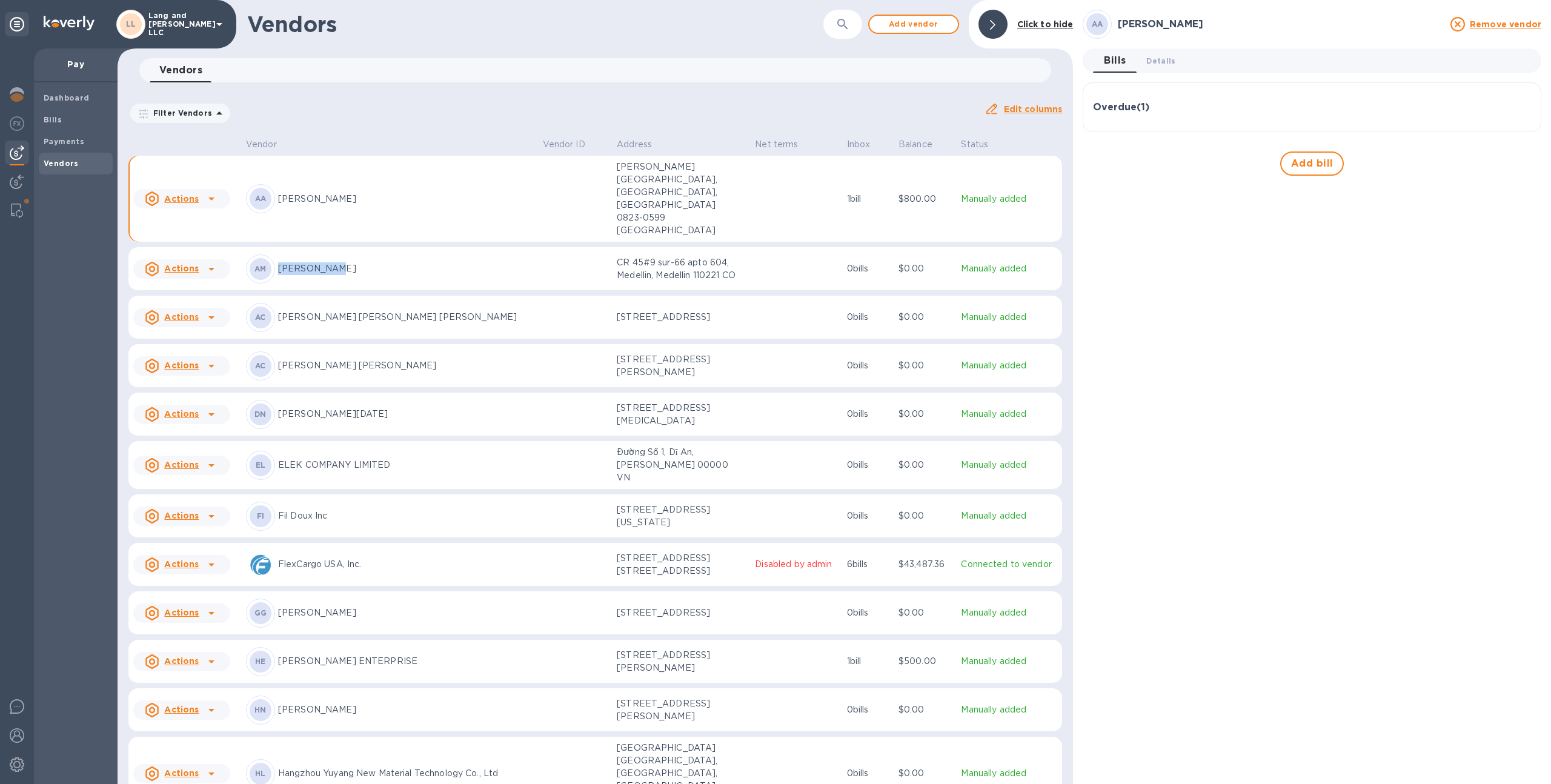
drag, startPoint x: 349, startPoint y: 228, endPoint x: 282, endPoint y: 227, distance: 67.0
click at [282, 262] on p "[PERSON_NAME]" at bounding box center [406, 268] width 255 height 13
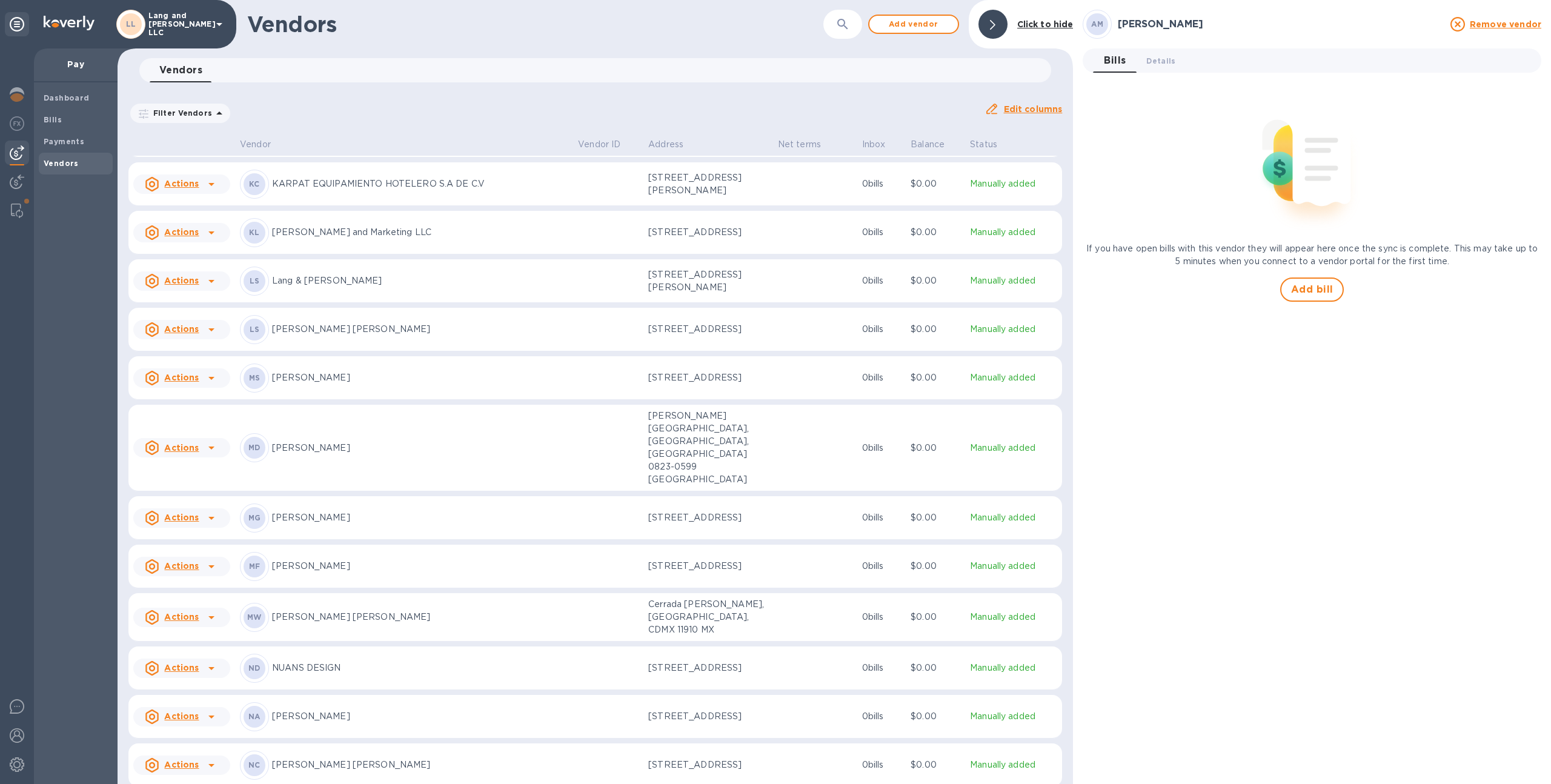
scroll to position [1032, 0]
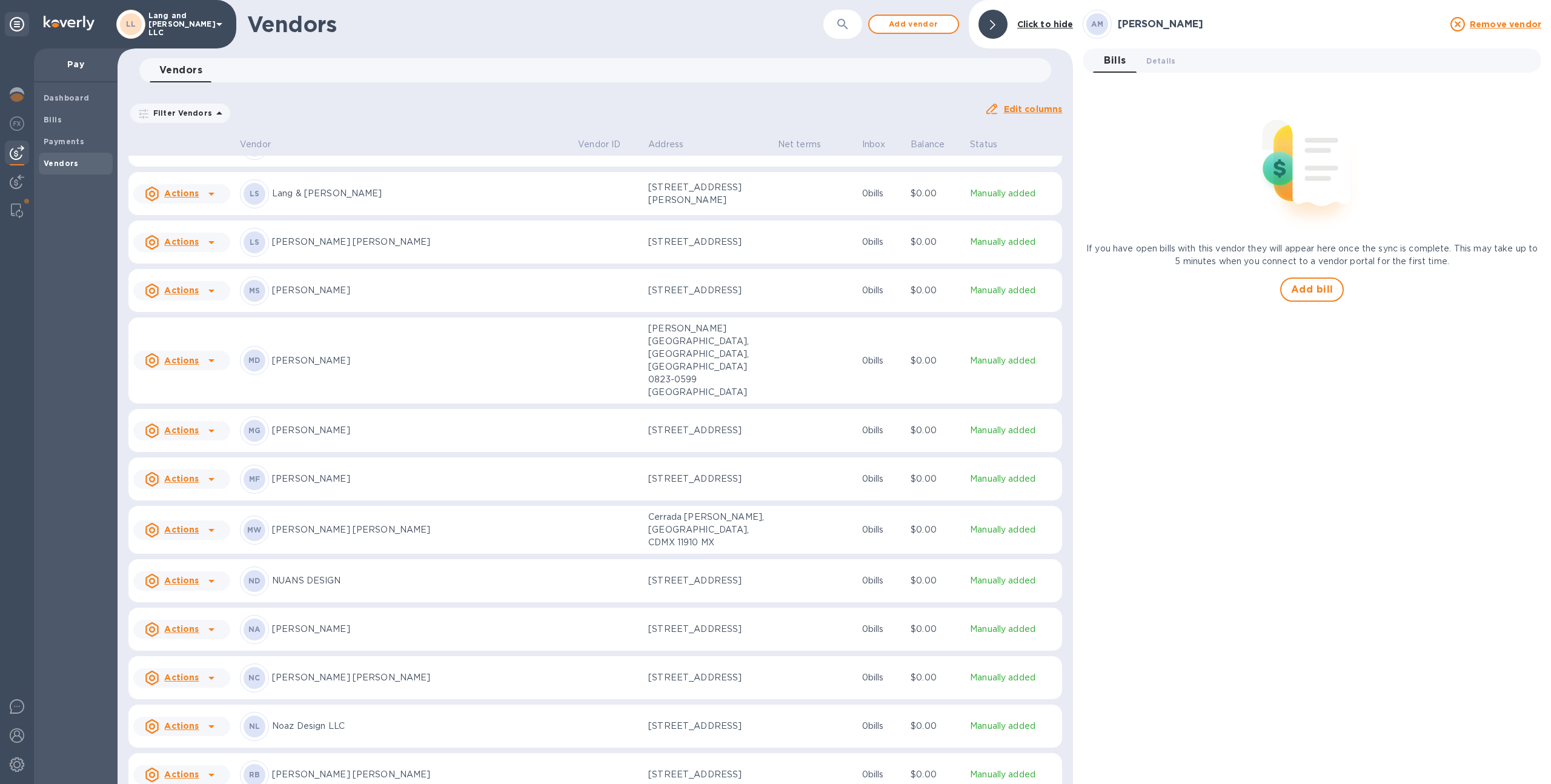
click at [573, 505] on td at bounding box center [608, 530] width 70 height 48
click at [1157, 57] on span "Details 0" at bounding box center [1160, 60] width 29 height 13
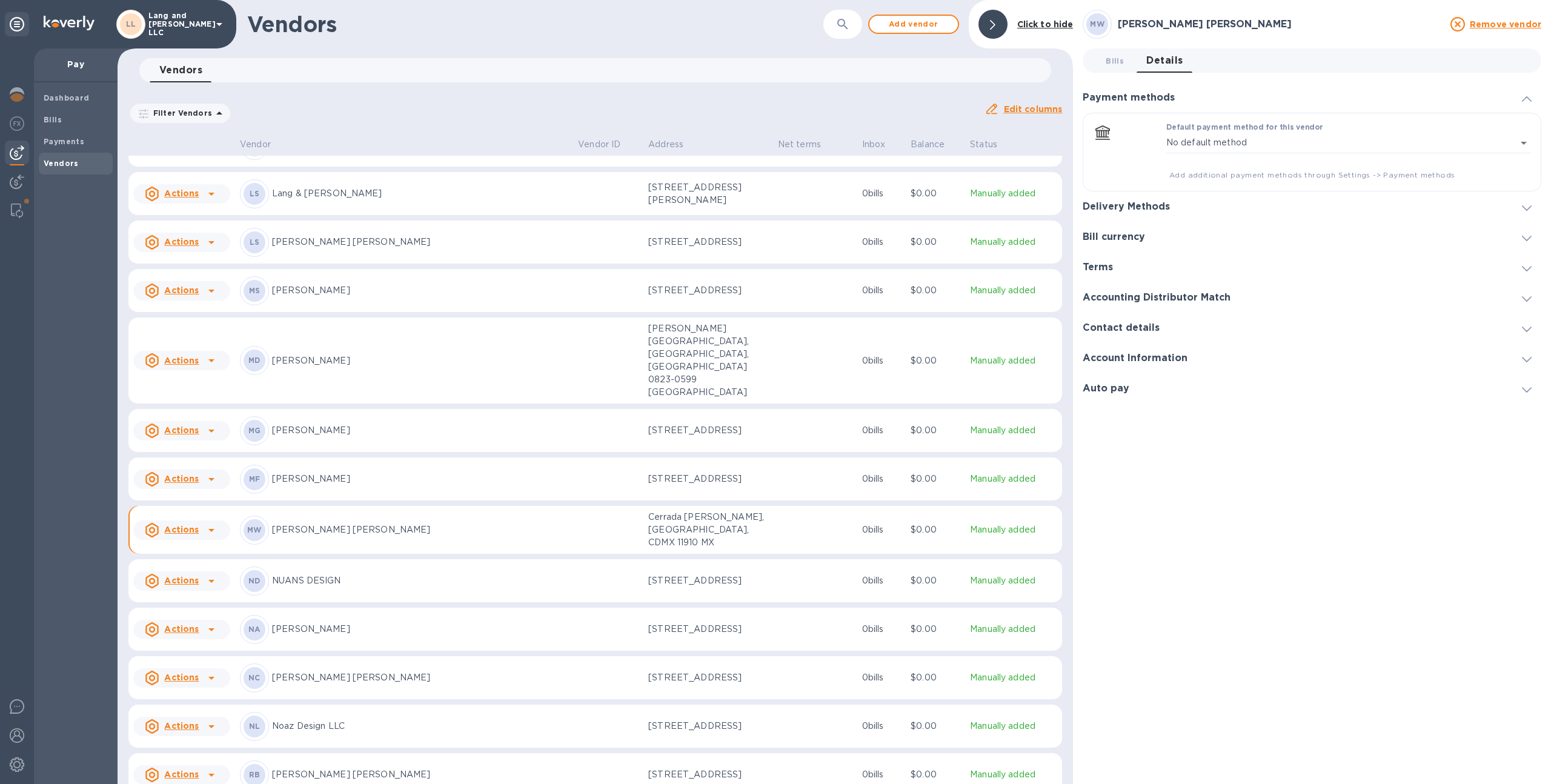
click at [1158, 204] on h3 "Delivery Methods" at bounding box center [1126, 207] width 87 height 11
drag, startPoint x: 424, startPoint y: 483, endPoint x: 271, endPoint y: 485, distance: 153.0
click at [271, 516] on div "MW [PERSON_NAME] [PERSON_NAME]" at bounding box center [404, 530] width 328 height 29
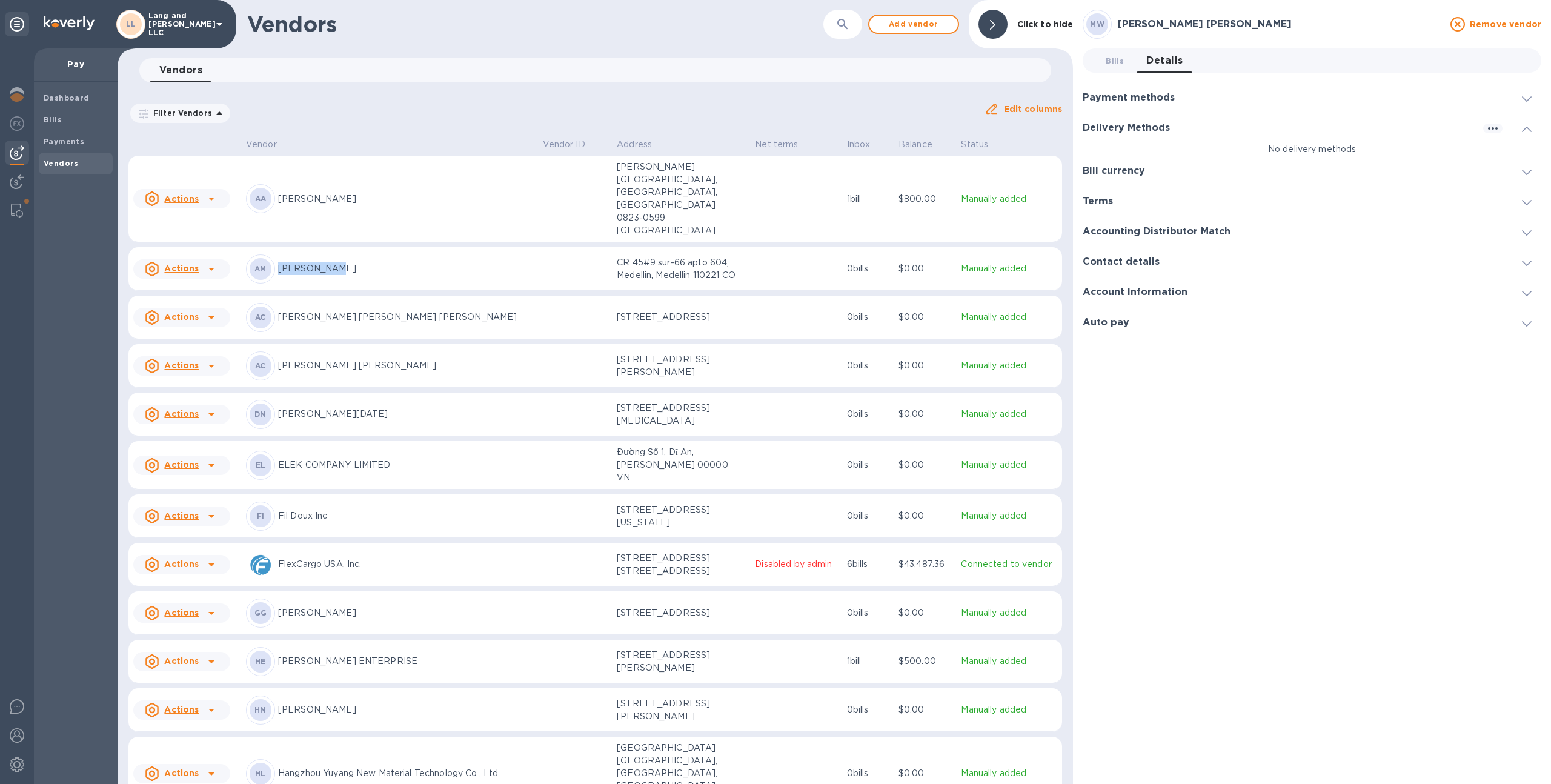
drag, startPoint x: 348, startPoint y: 229, endPoint x: 268, endPoint y: 226, distance: 80.1
click at [268, 254] on div "AM [PERSON_NAME]" at bounding box center [389, 268] width 287 height 29
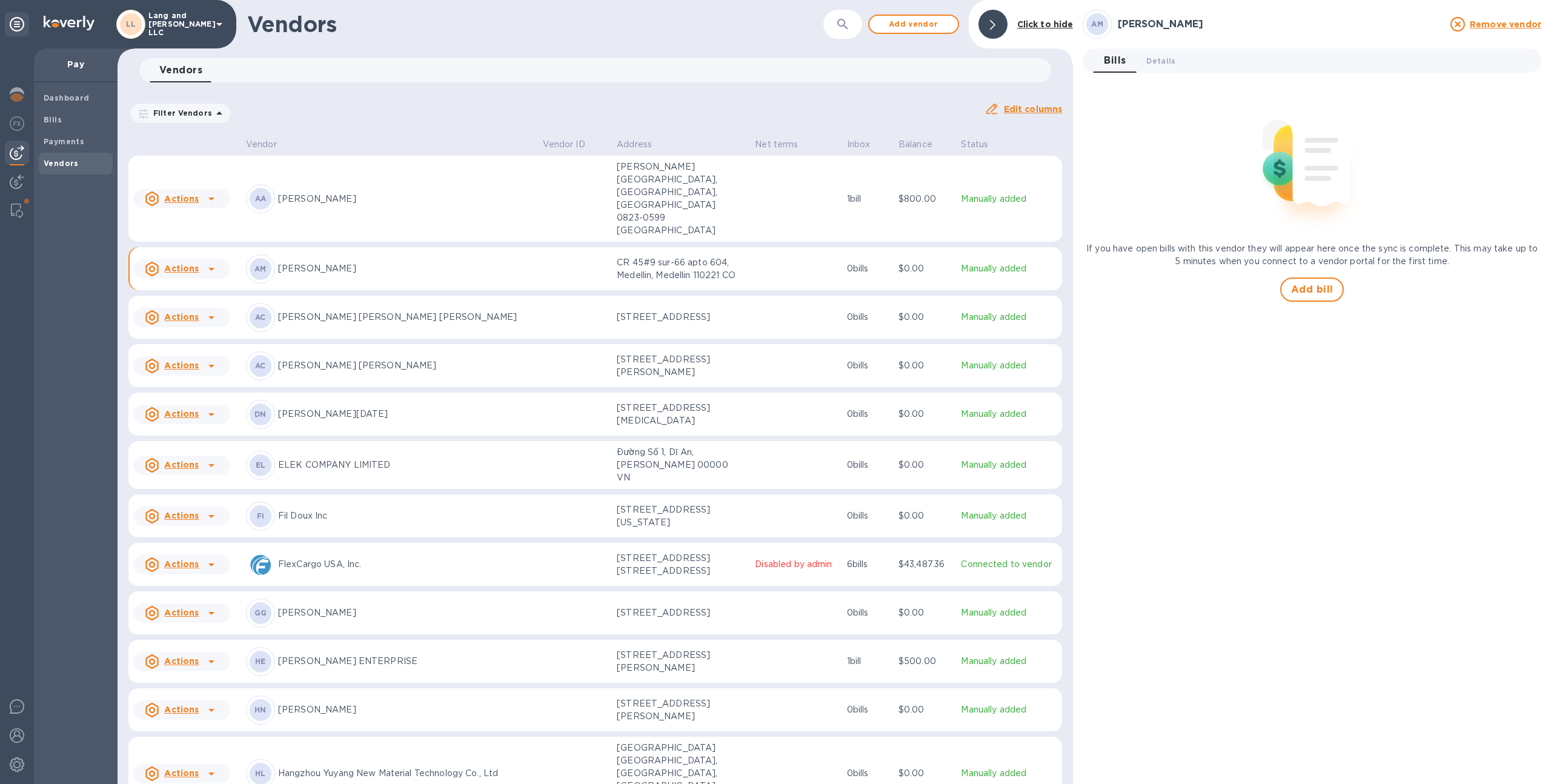
click at [523, 187] on td "AA [PERSON_NAME]" at bounding box center [389, 199] width 297 height 87
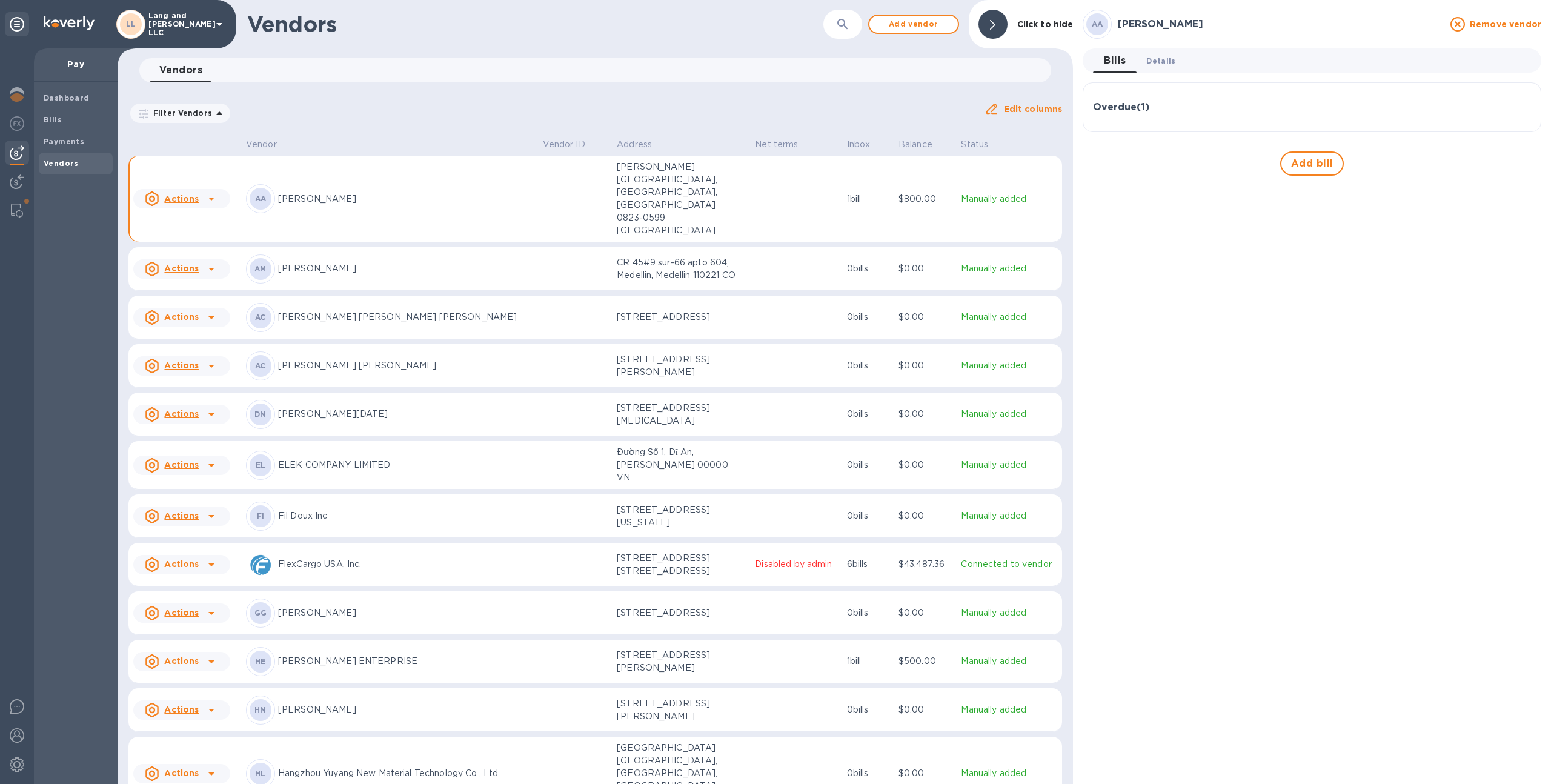
click at [1160, 56] on span "Details 0" at bounding box center [1160, 60] width 29 height 13
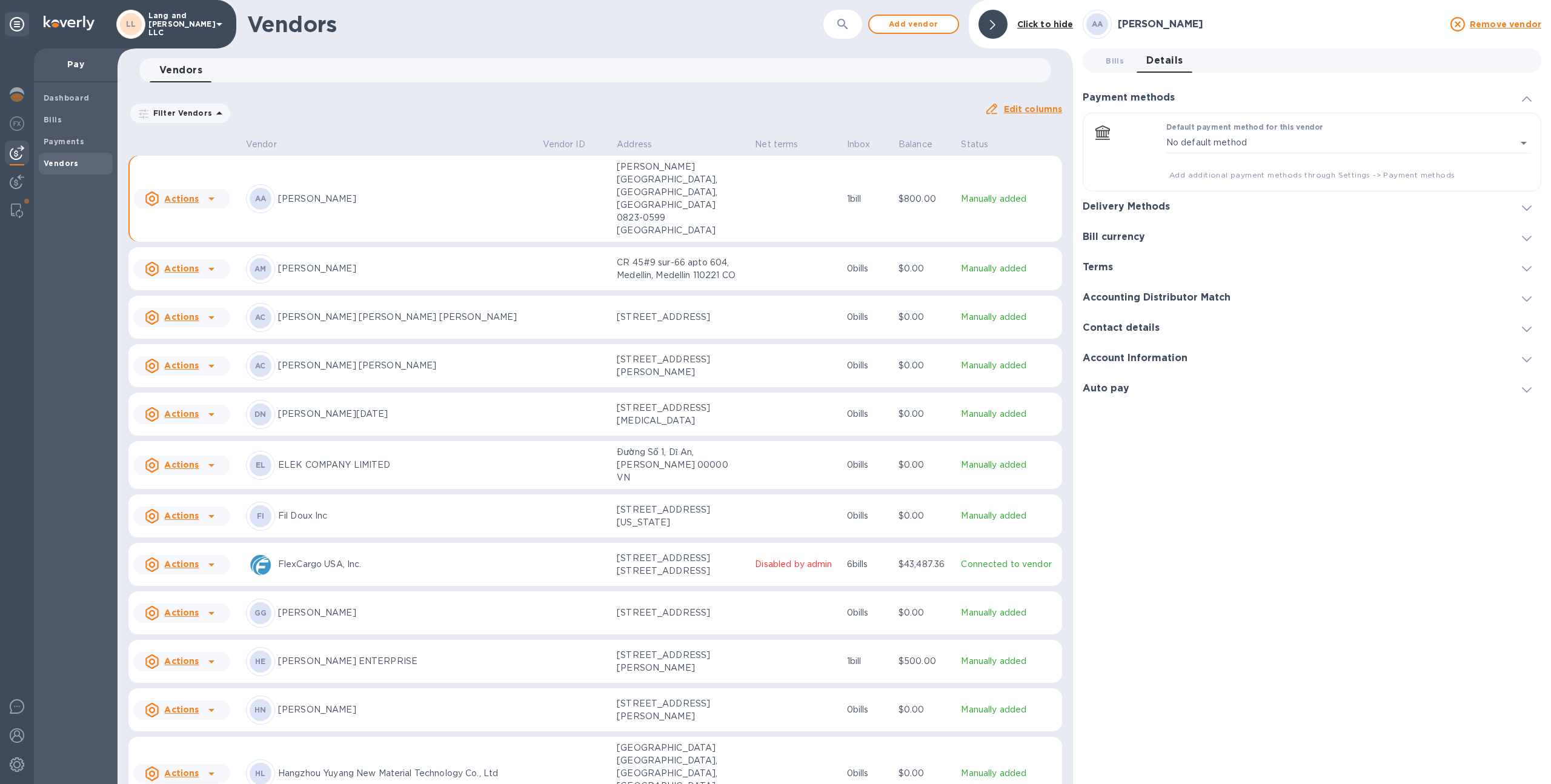
click at [1156, 205] on h3 "Delivery Methods" at bounding box center [1126, 207] width 87 height 11
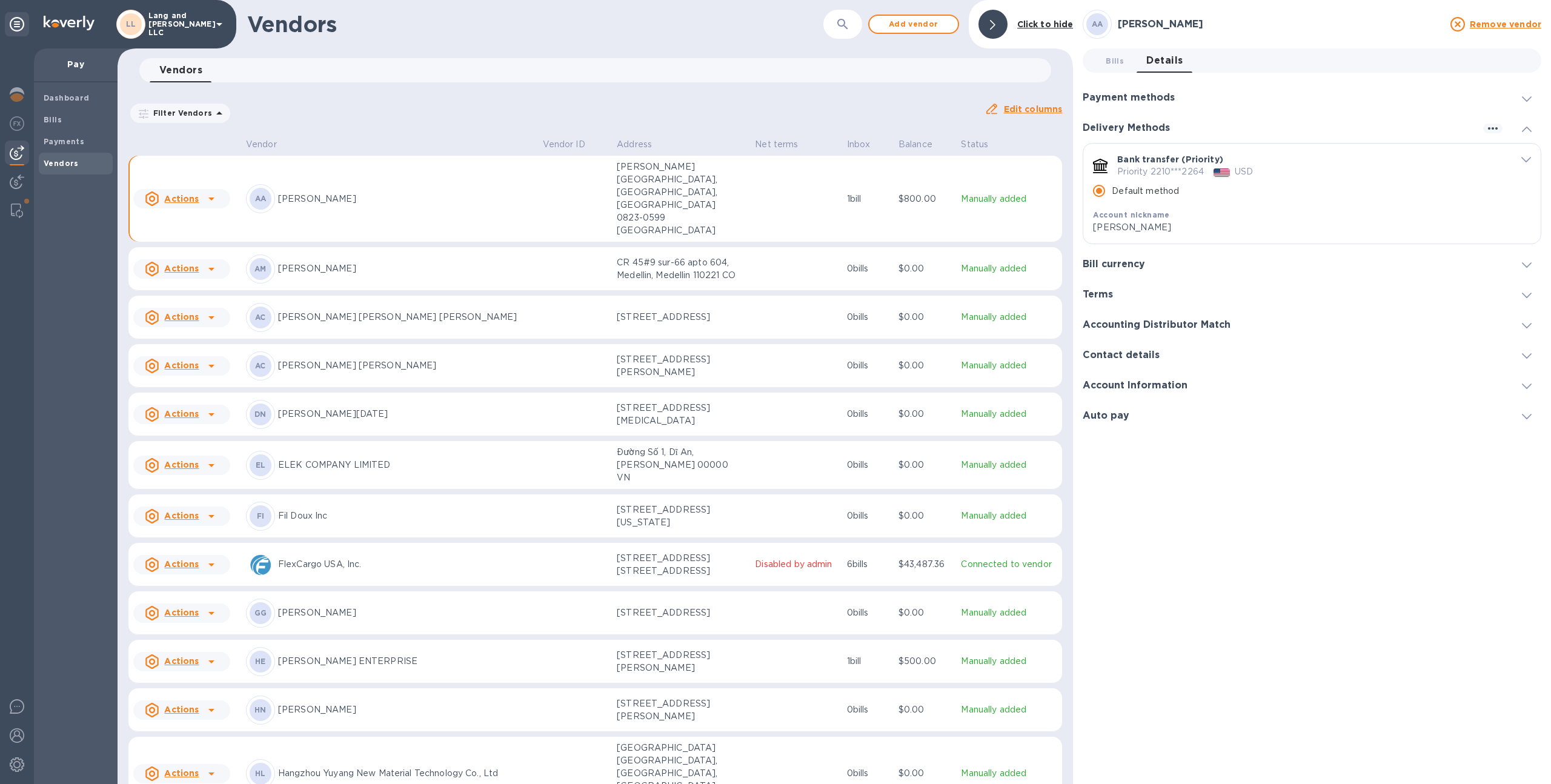
click at [575, 247] on td at bounding box center [575, 268] width 75 height 44
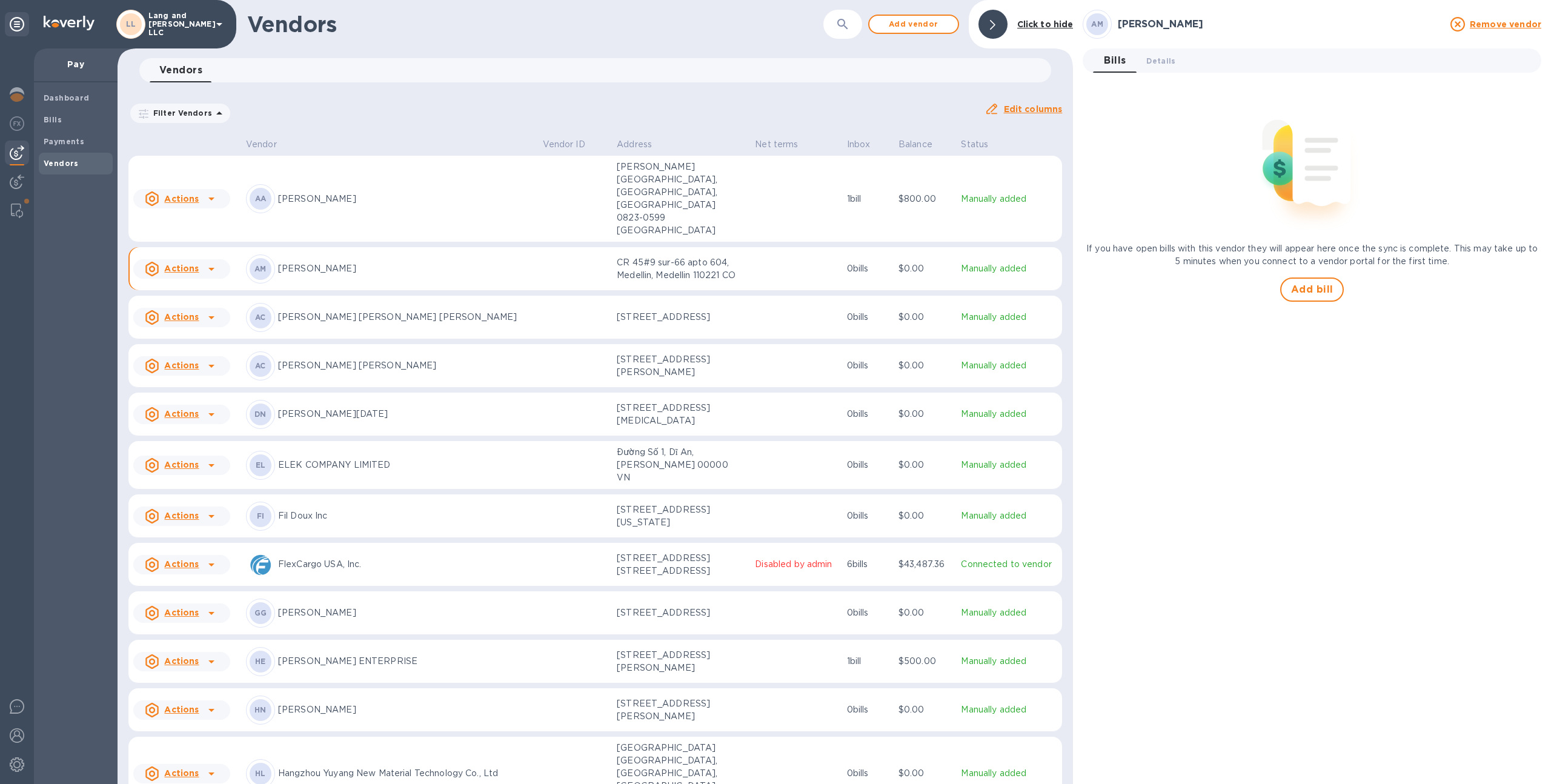
click at [577, 247] on td at bounding box center [575, 268] width 75 height 44
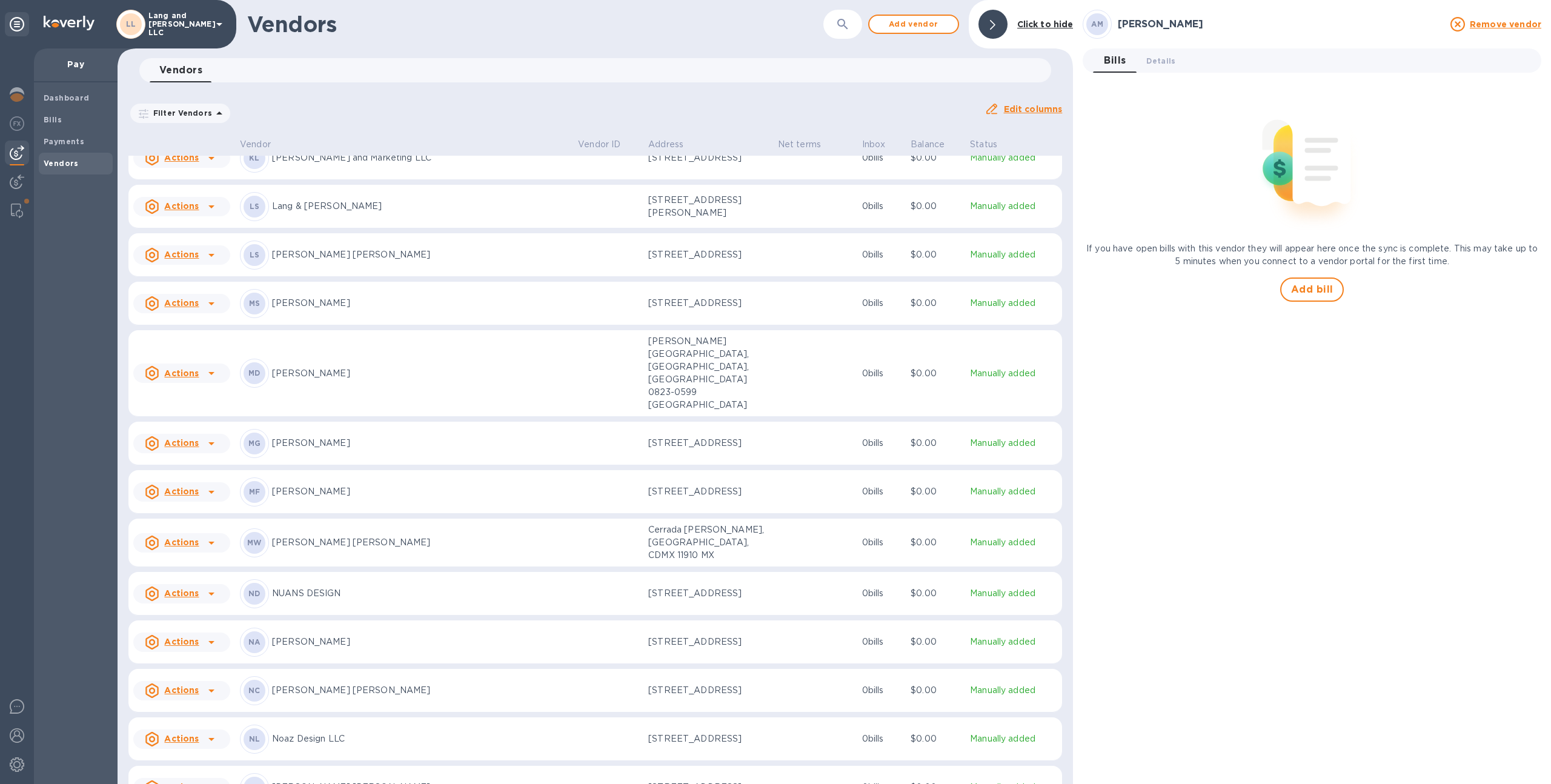
scroll to position [1042, 0]
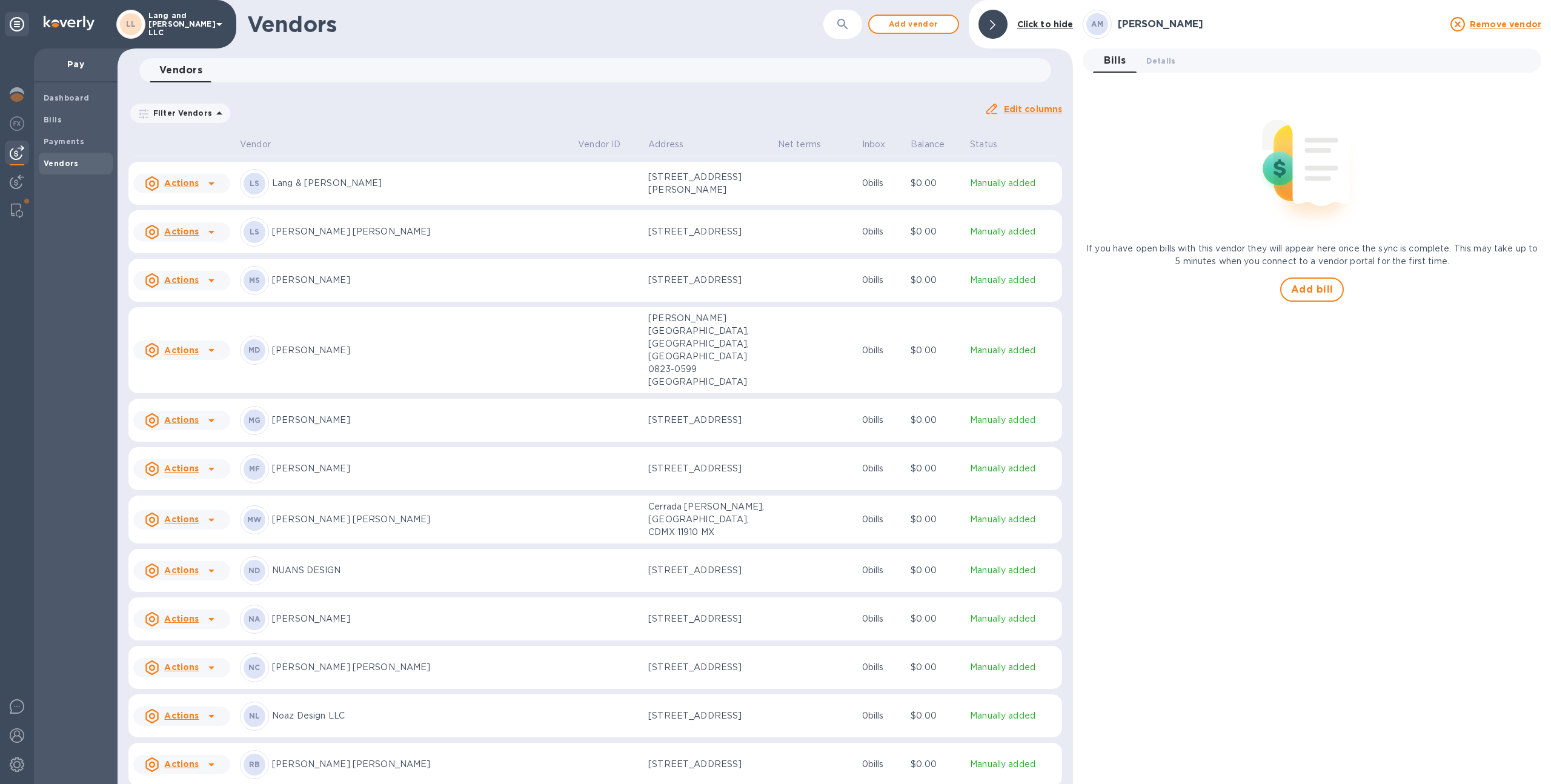
click at [540, 513] on p "[PERSON_NAME] [PERSON_NAME]" at bounding box center [420, 519] width 296 height 13
click at [1149, 61] on span "Details 0" at bounding box center [1160, 60] width 29 height 13
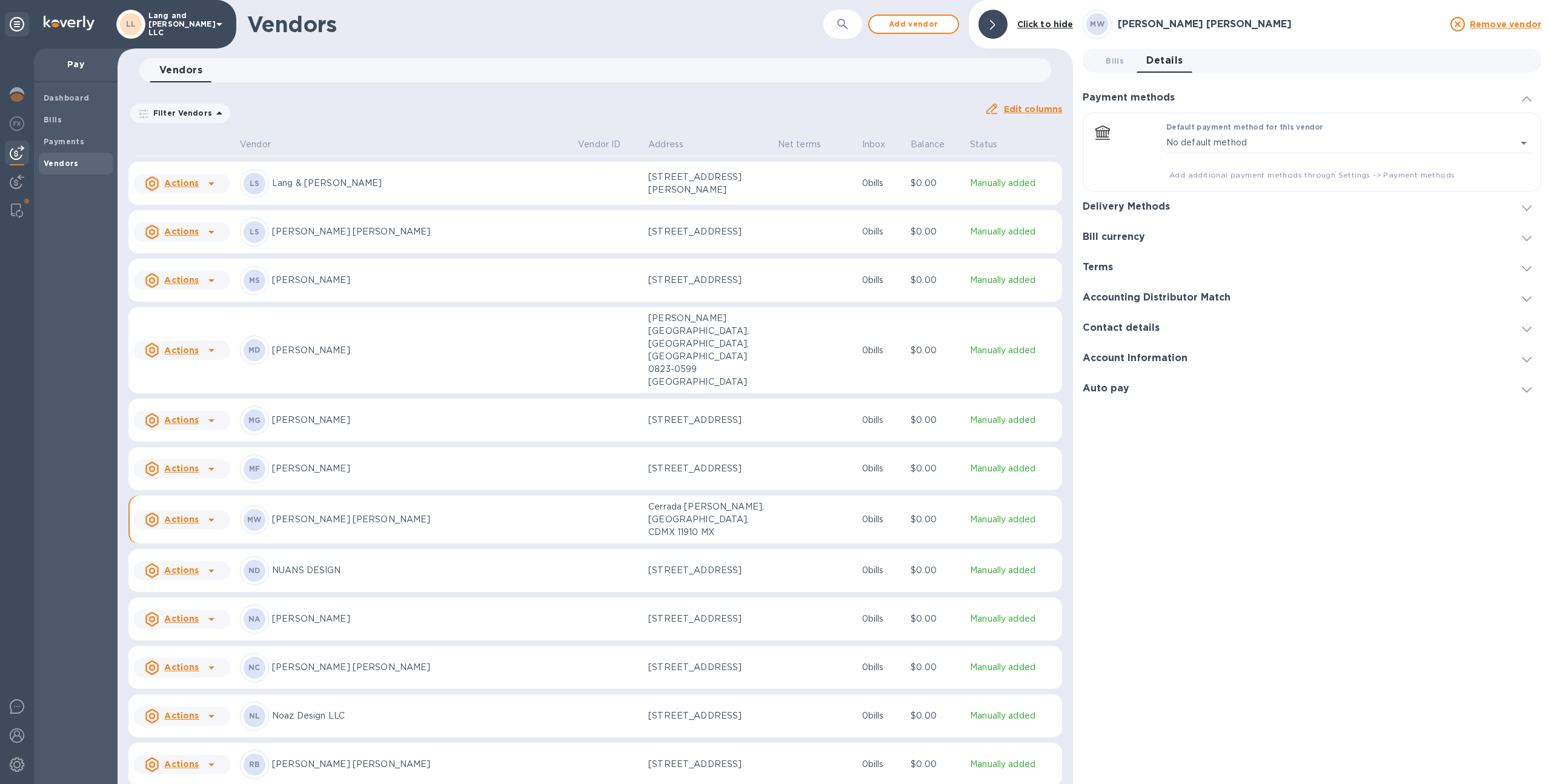
click at [1125, 205] on h3 "Delivery Methods" at bounding box center [1126, 207] width 87 height 11
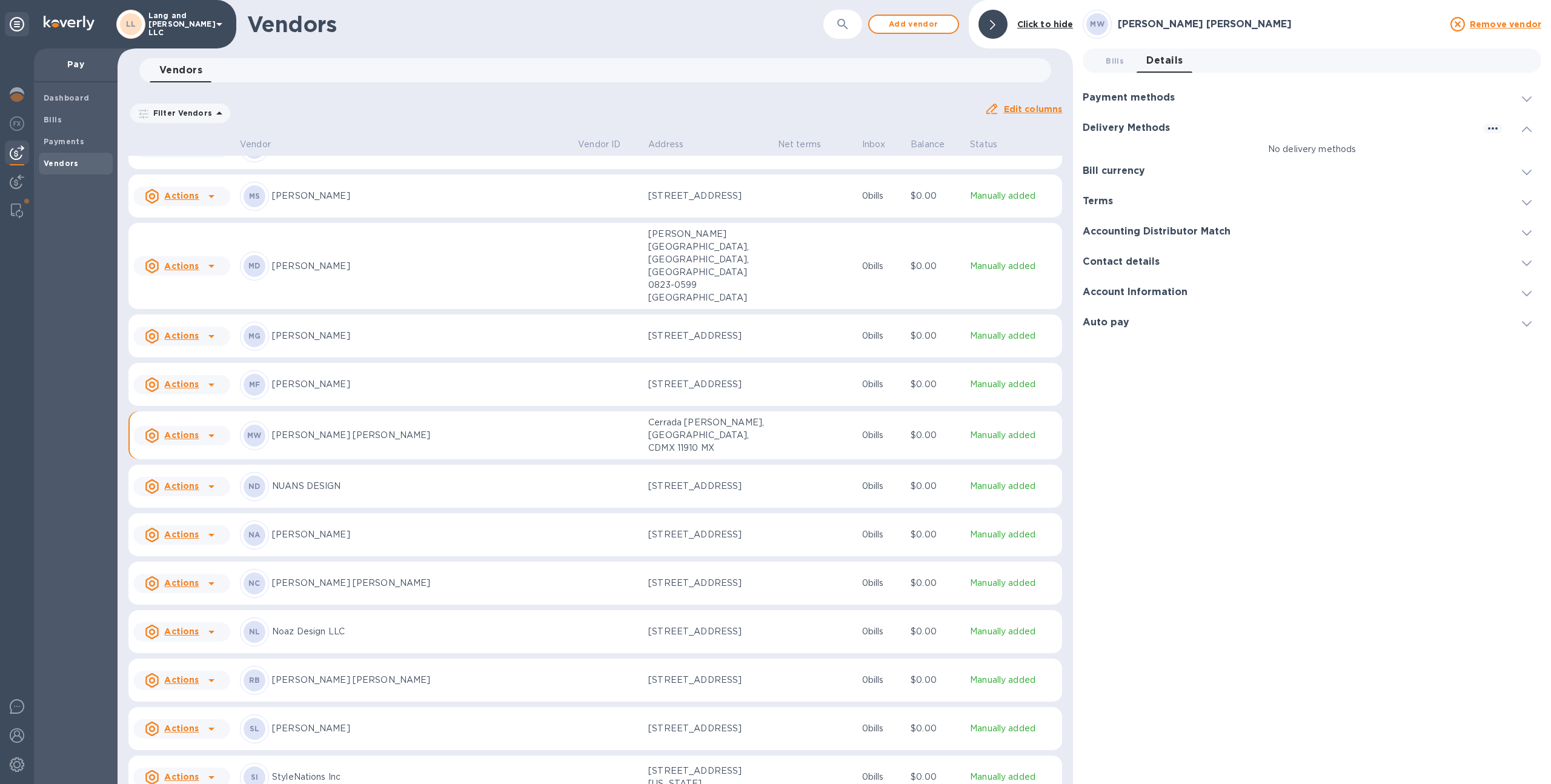
scroll to position [1164, 0]
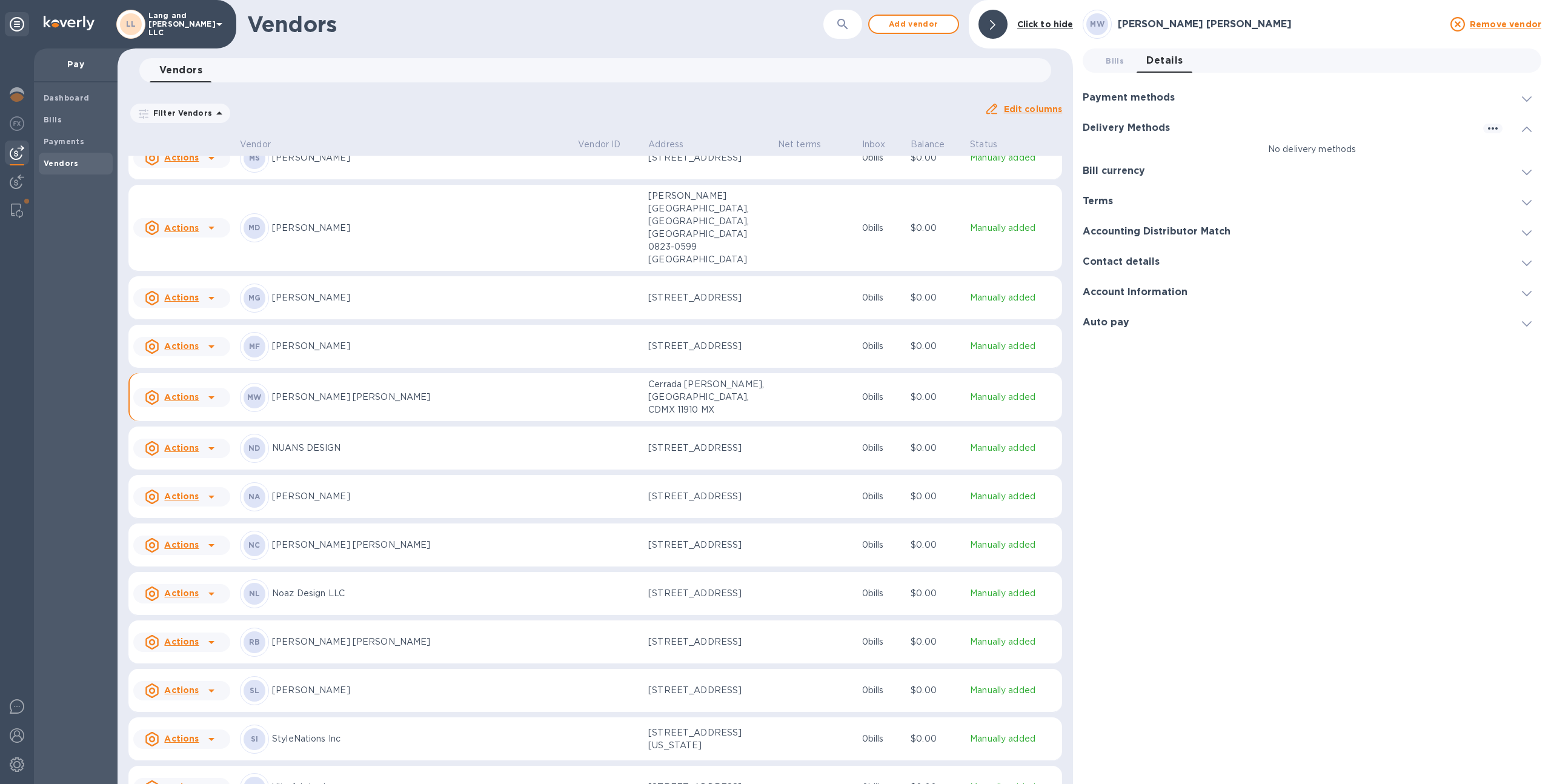
click at [622, 524] on td at bounding box center [608, 545] width 70 height 44
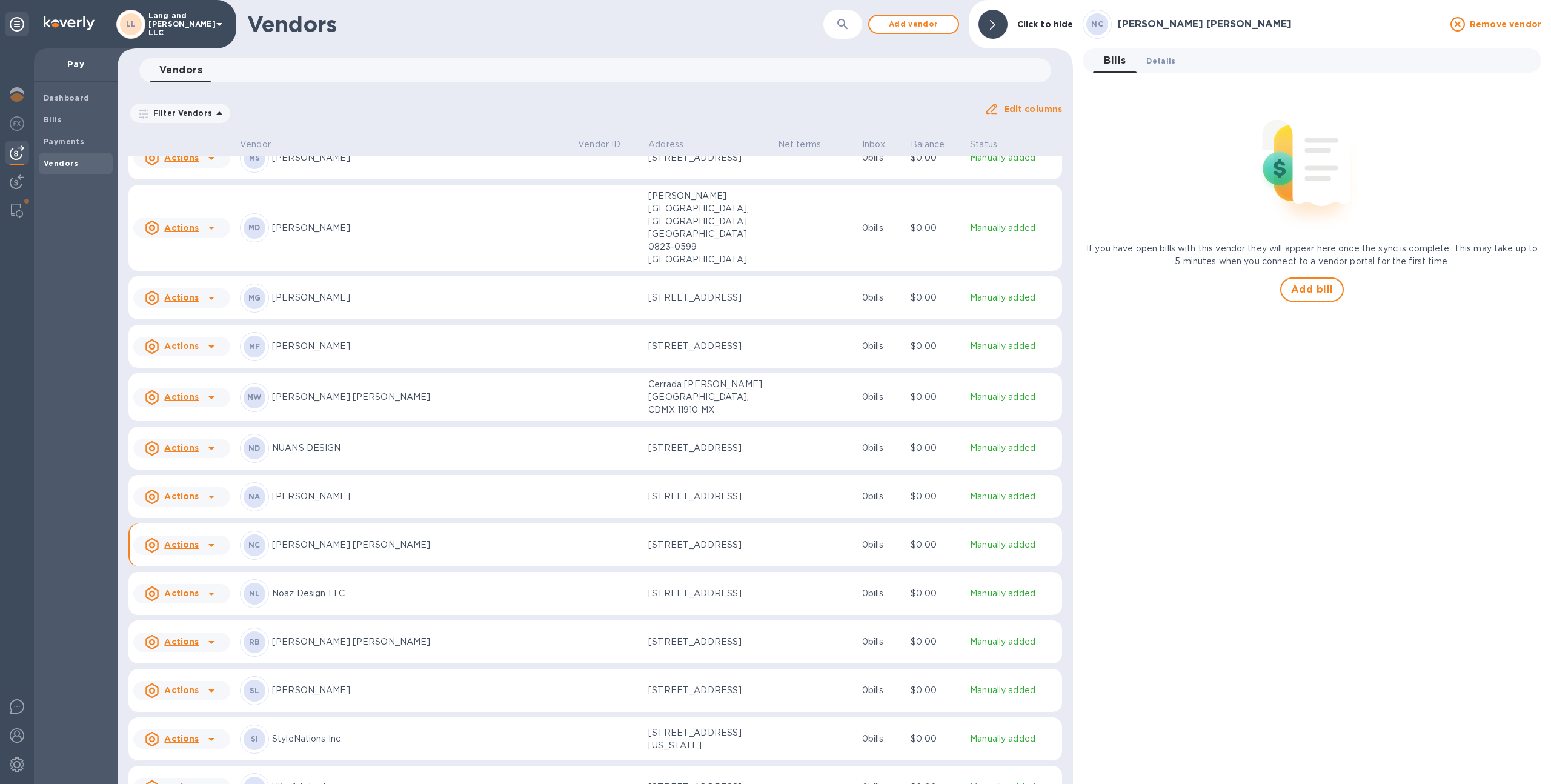
click at [1156, 68] on button "Details 0" at bounding box center [1161, 60] width 48 height 24
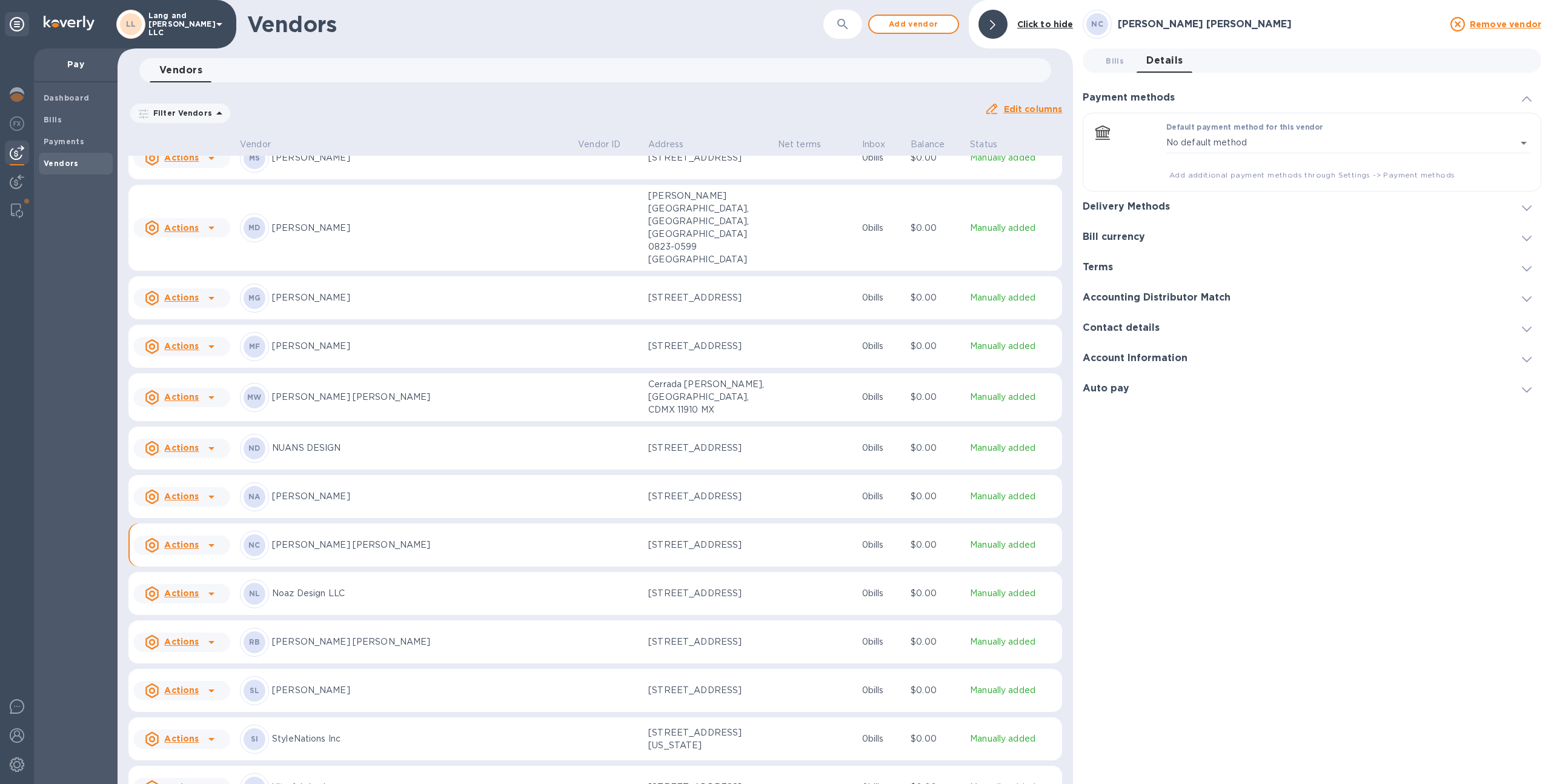
click at [1137, 203] on h3 "Delivery Methods" at bounding box center [1126, 207] width 87 height 11
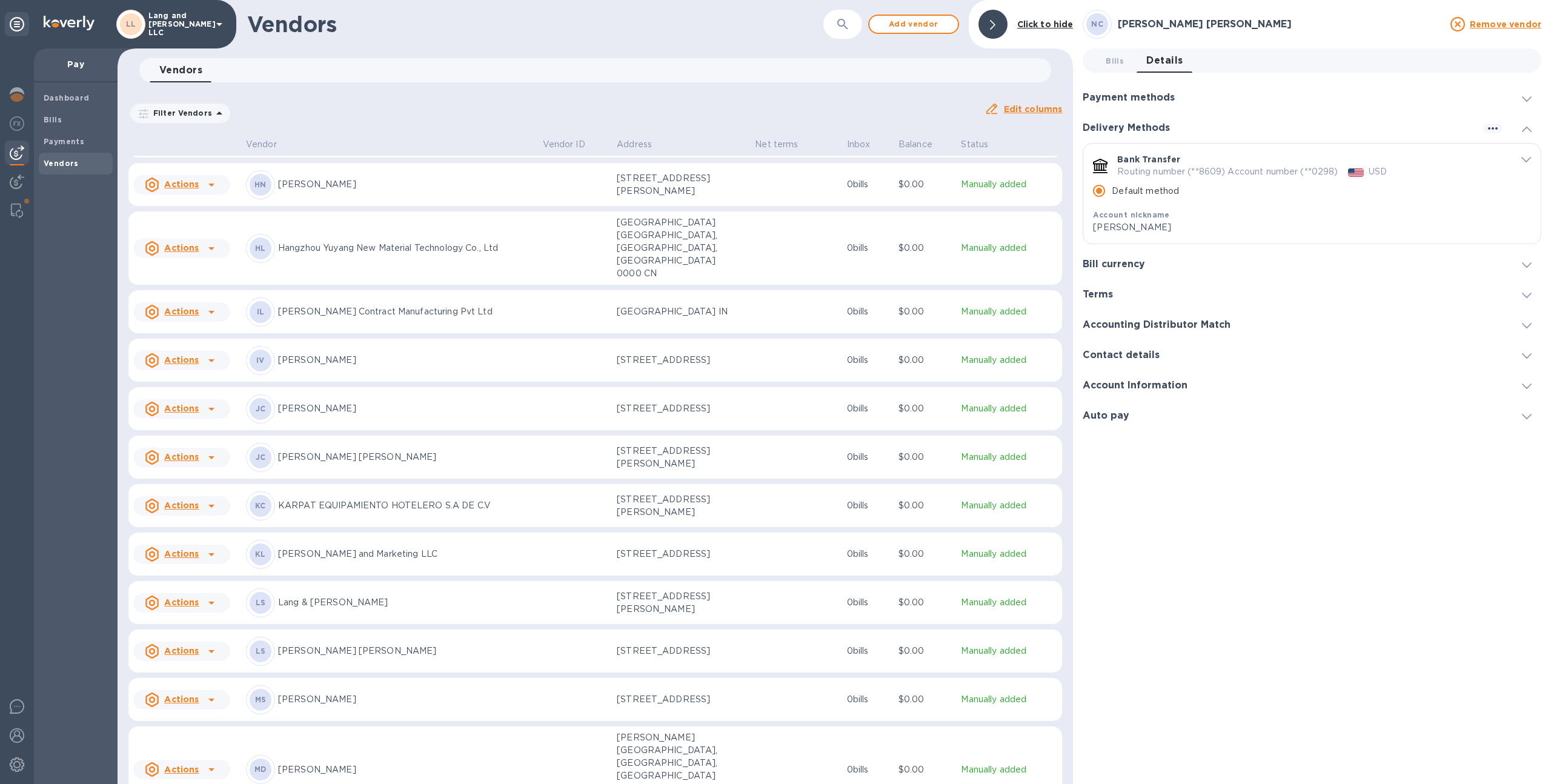
scroll to position [567, 0]
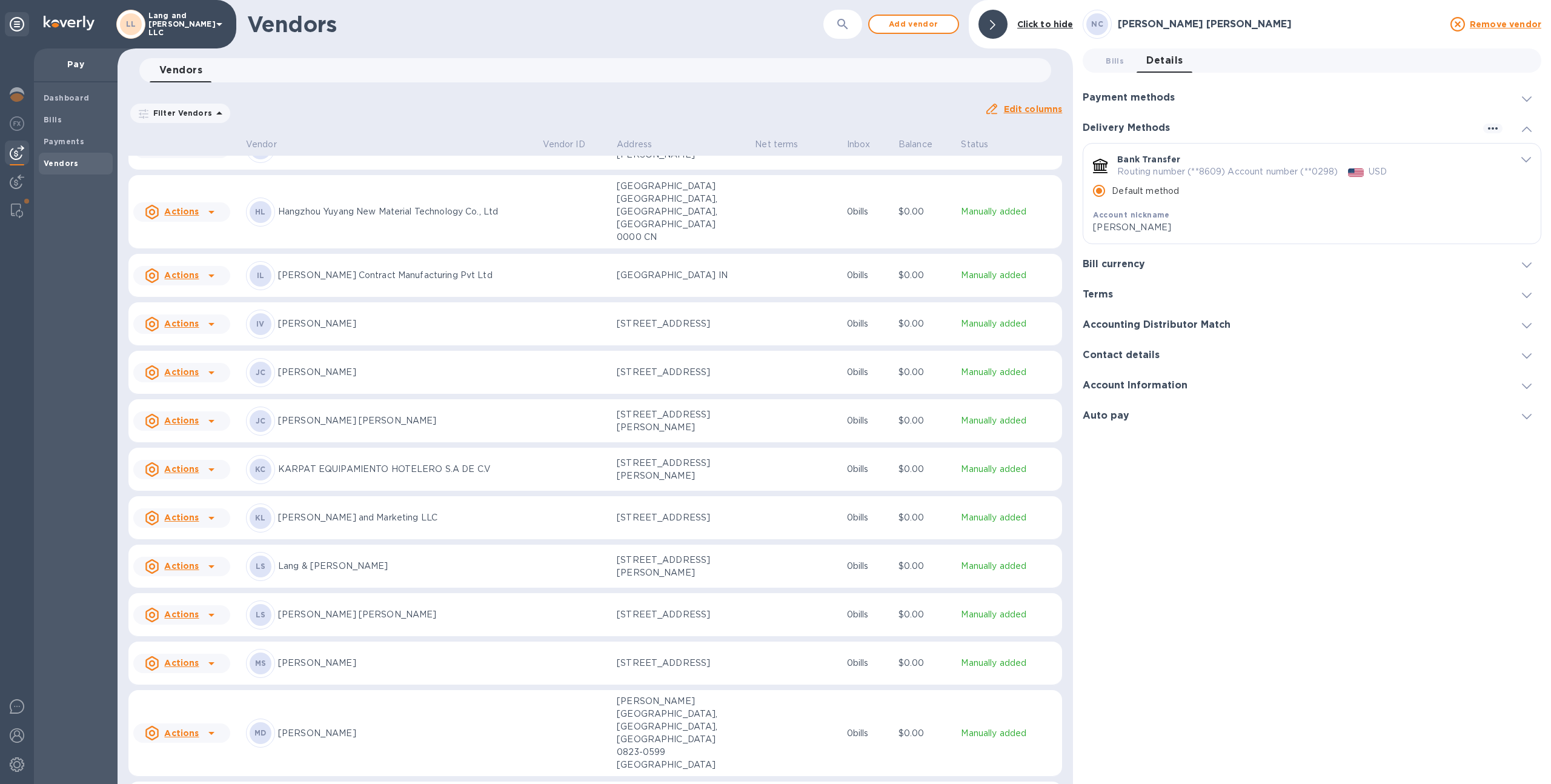
click at [617, 608] on p "[STREET_ADDRESS]" at bounding box center [677, 614] width 121 height 13
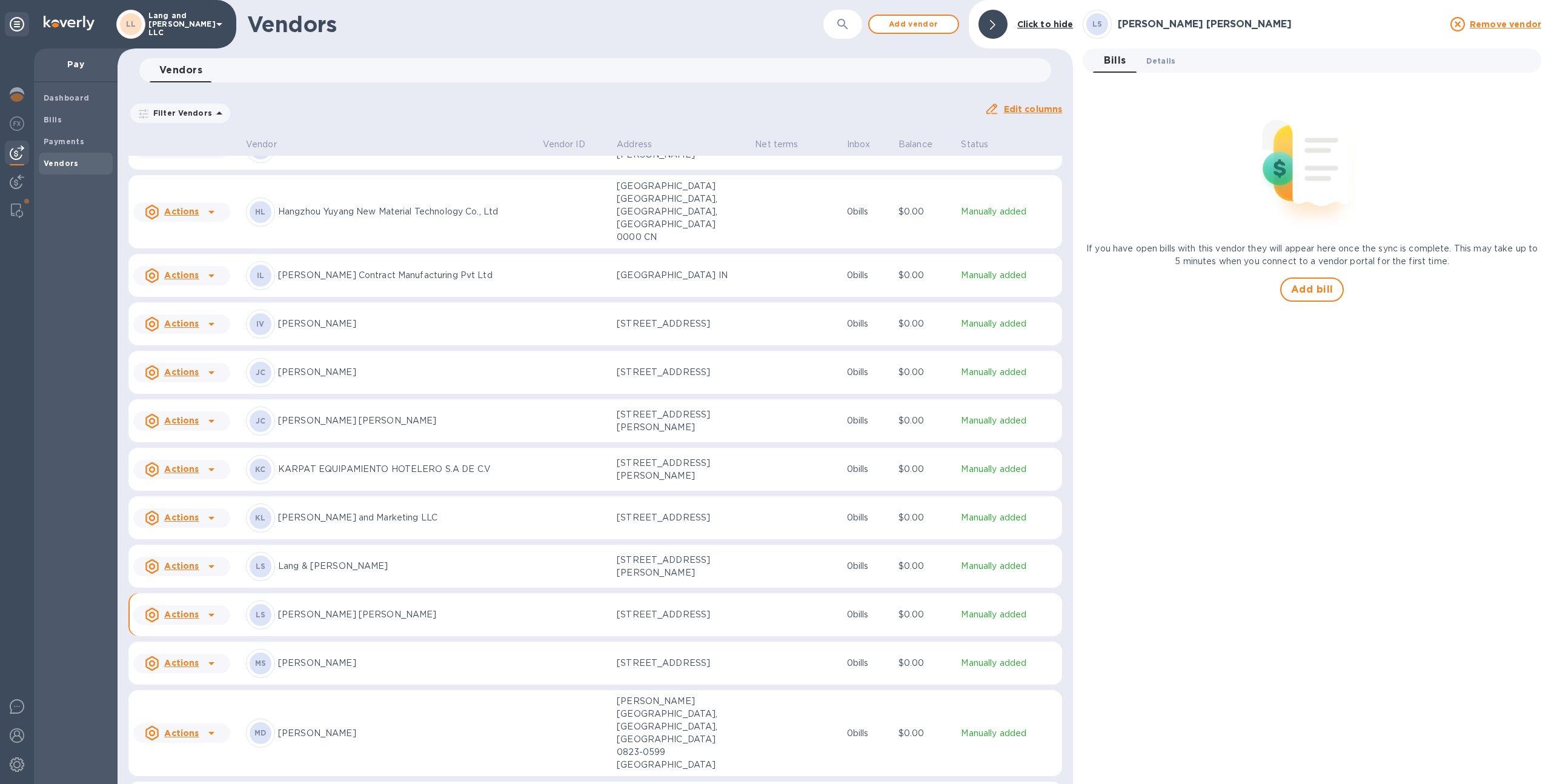
click at [1166, 52] on button "Details 0" at bounding box center [1161, 60] width 48 height 24
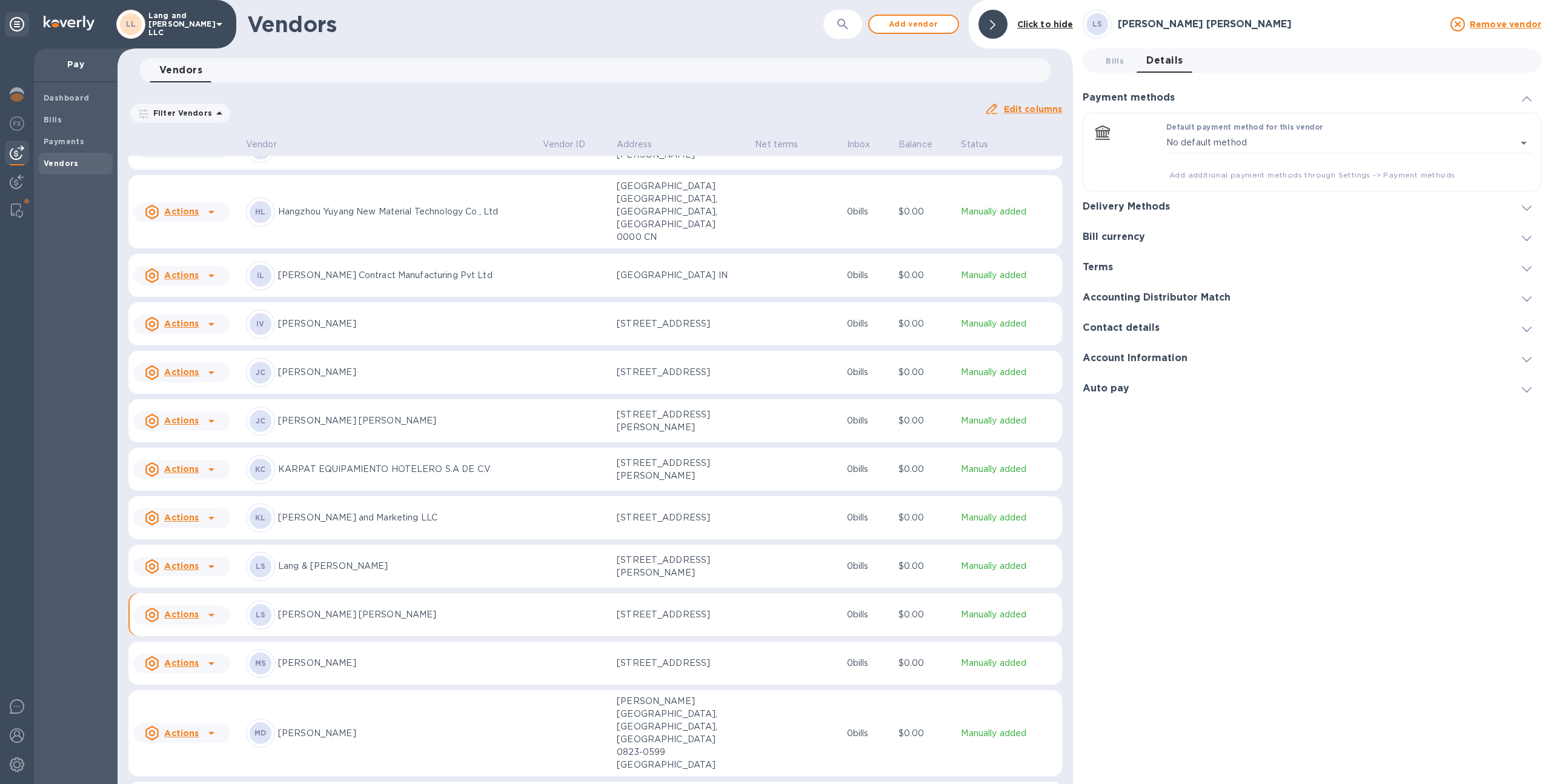
click at [1130, 205] on h3 "Delivery Methods" at bounding box center [1126, 207] width 87 height 11
click at [1221, 250] on div "Contact details" at bounding box center [1311, 261] width 459 height 30
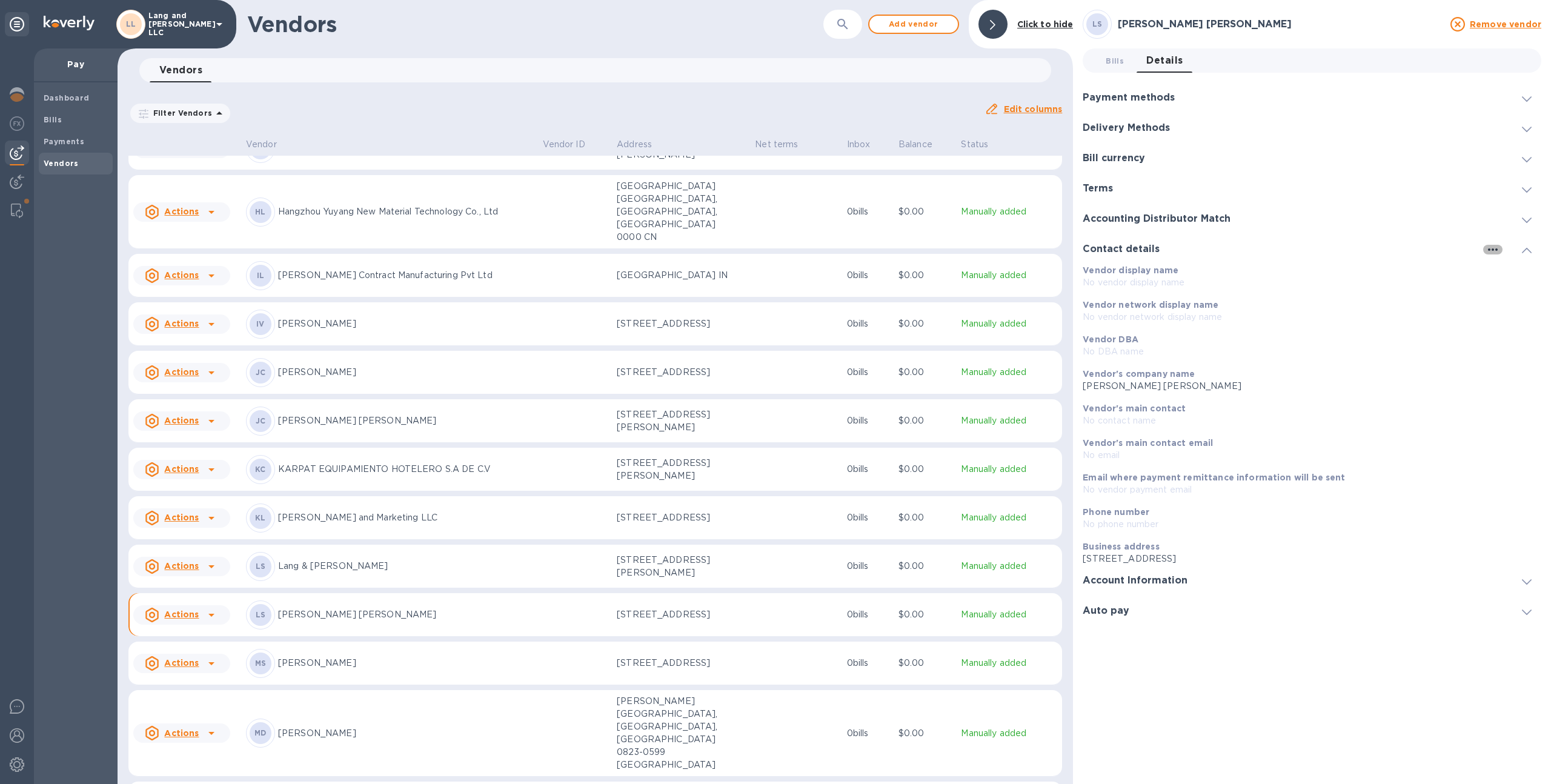
click at [1492, 249] on icon "button" at bounding box center [1493, 250] width 9 height 3
click at [1503, 279] on p "Edit" at bounding box center [1507, 275] width 19 height 12
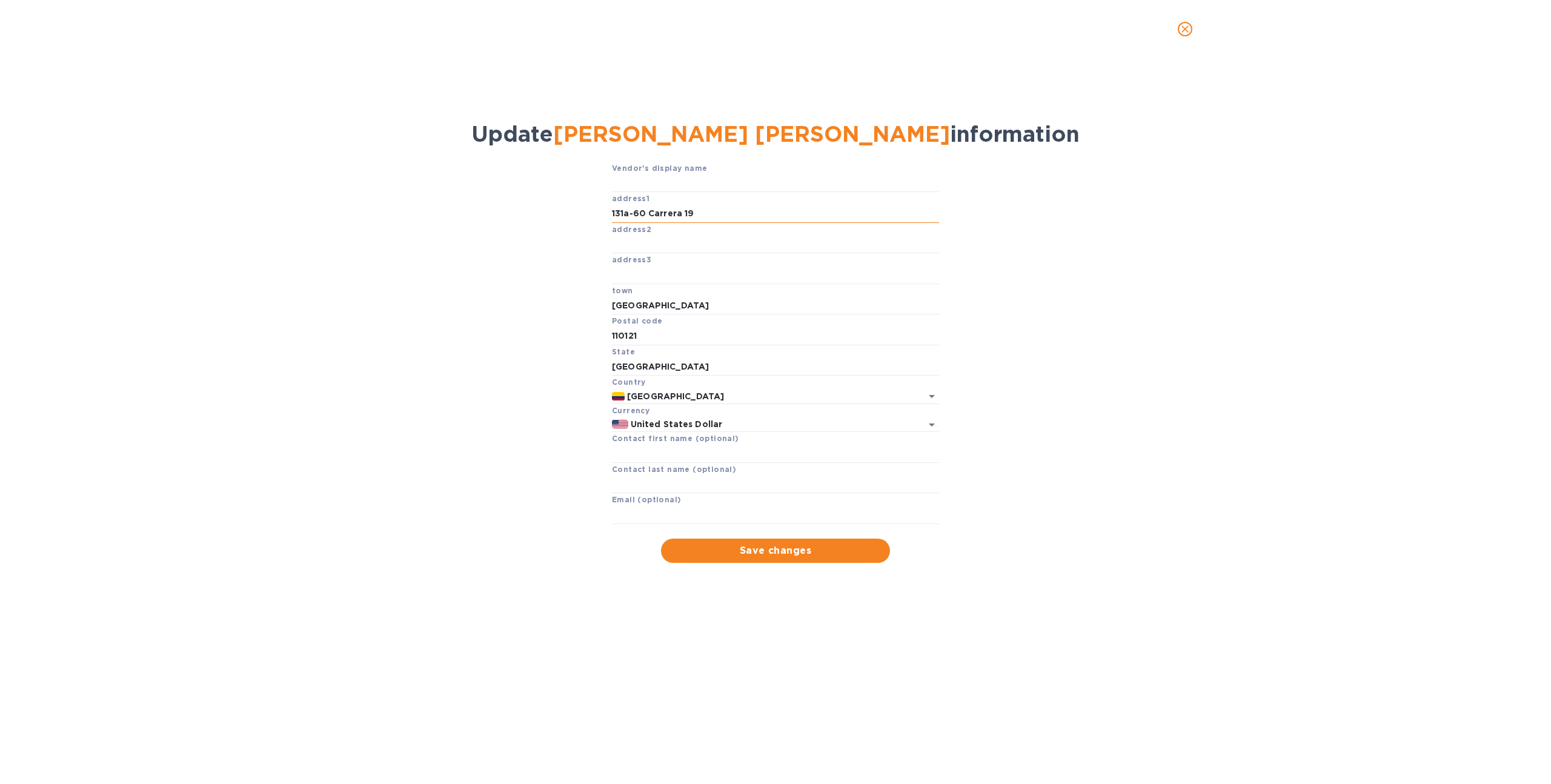
click at [634, 214] on input "131a-60 Carrera 19" at bounding box center [775, 213] width 327 height 18
type input "[STREET_ADDRESS]"
click at [784, 548] on span "Save changes" at bounding box center [775, 550] width 209 height 15
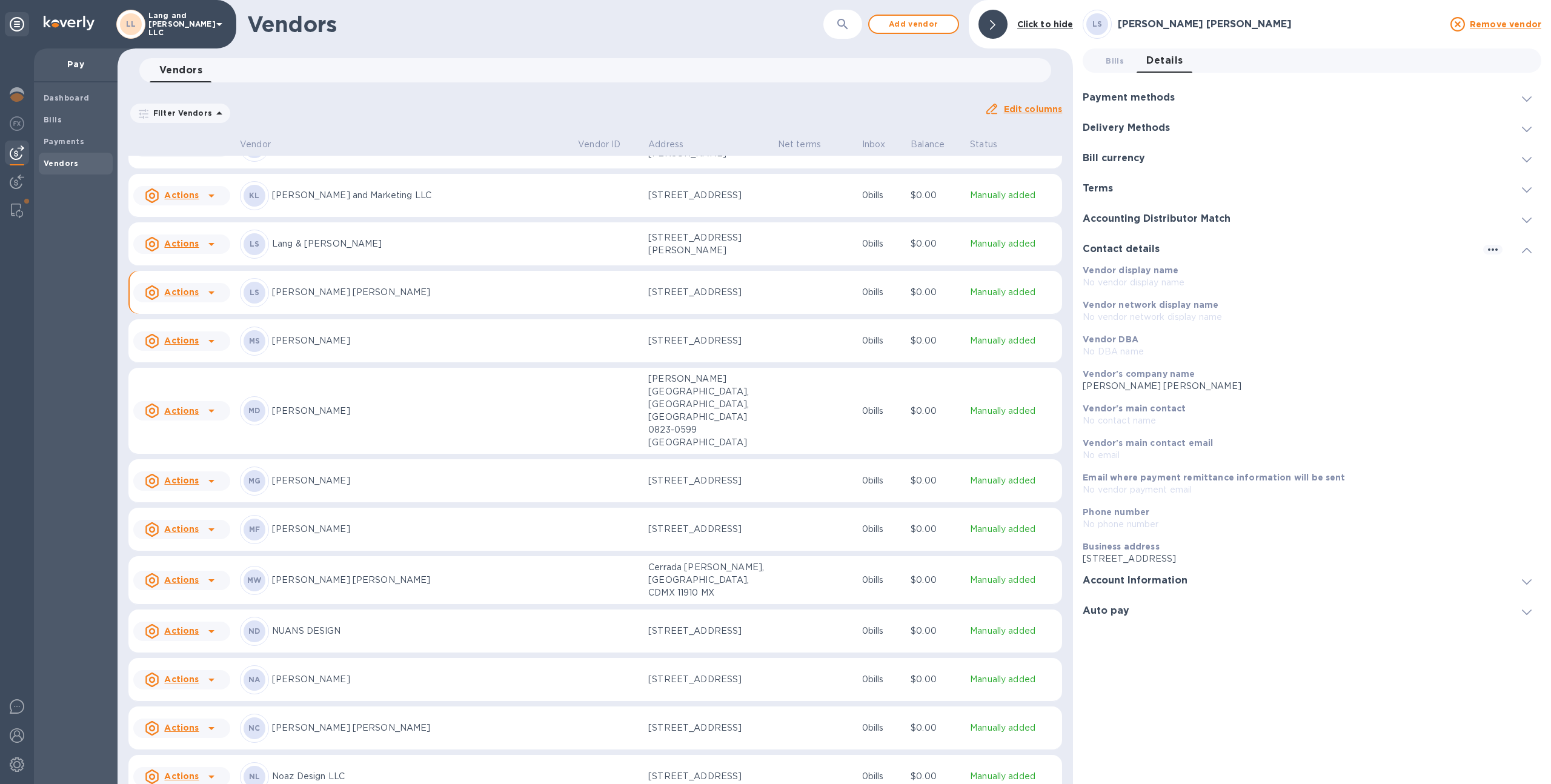
scroll to position [973, 0]
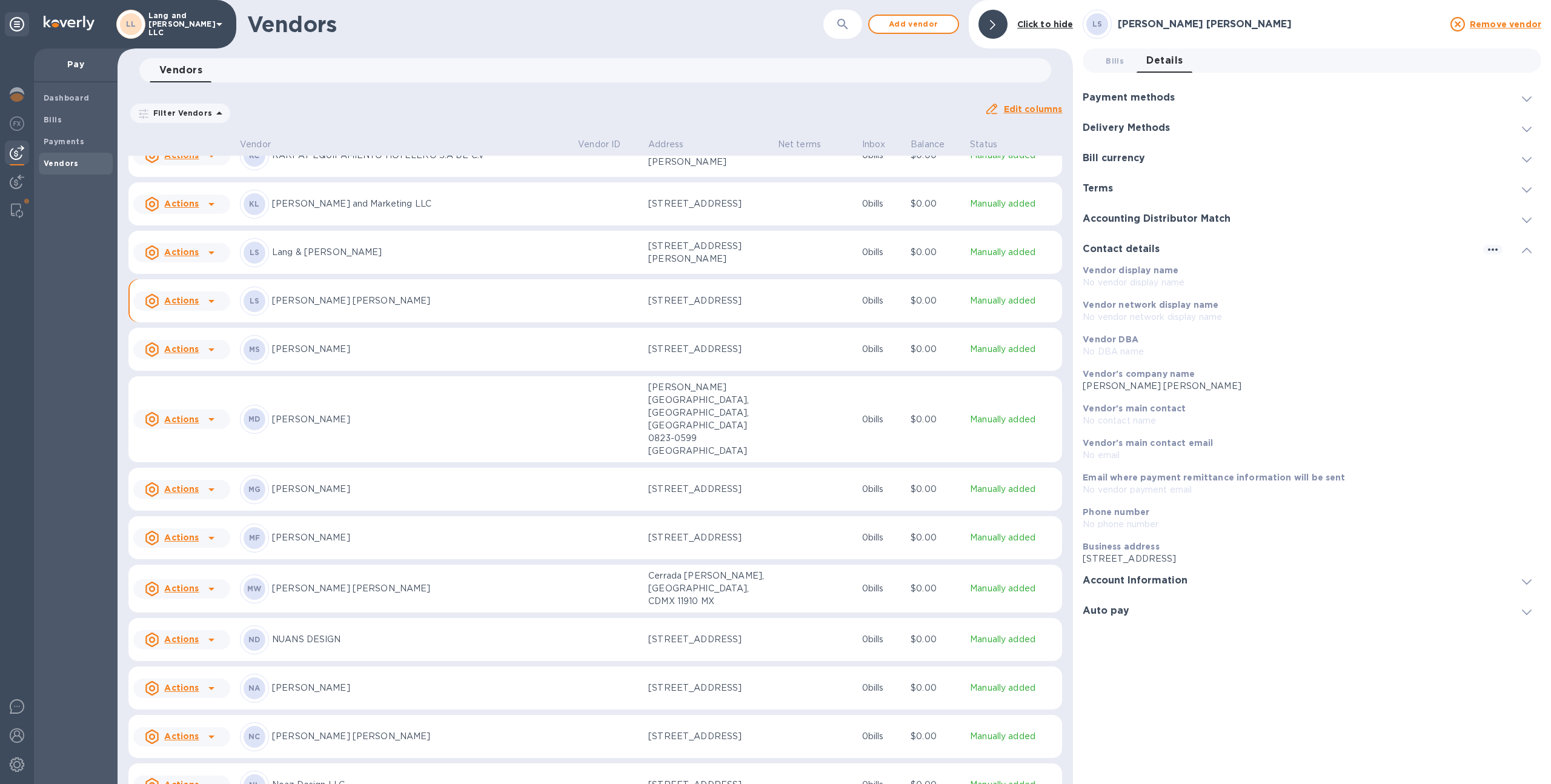
click at [449, 295] on p "[PERSON_NAME] [PERSON_NAME]" at bounding box center [420, 301] width 296 height 13
click at [15, 765] on img at bounding box center [17, 765] width 15 height 15
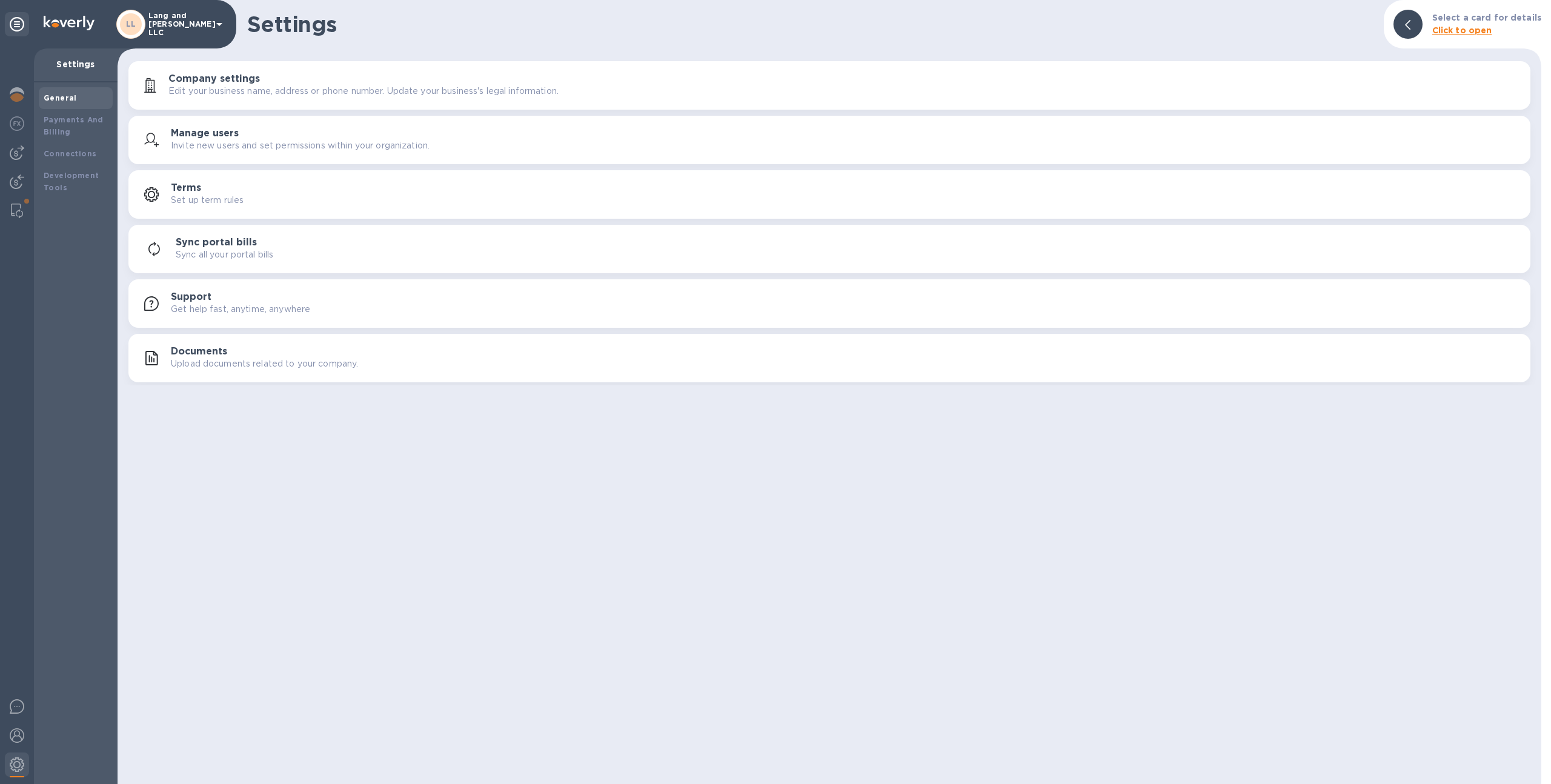
click at [242, 140] on p "Invite new users and set permissions within your organization." at bounding box center [299, 146] width 258 height 13
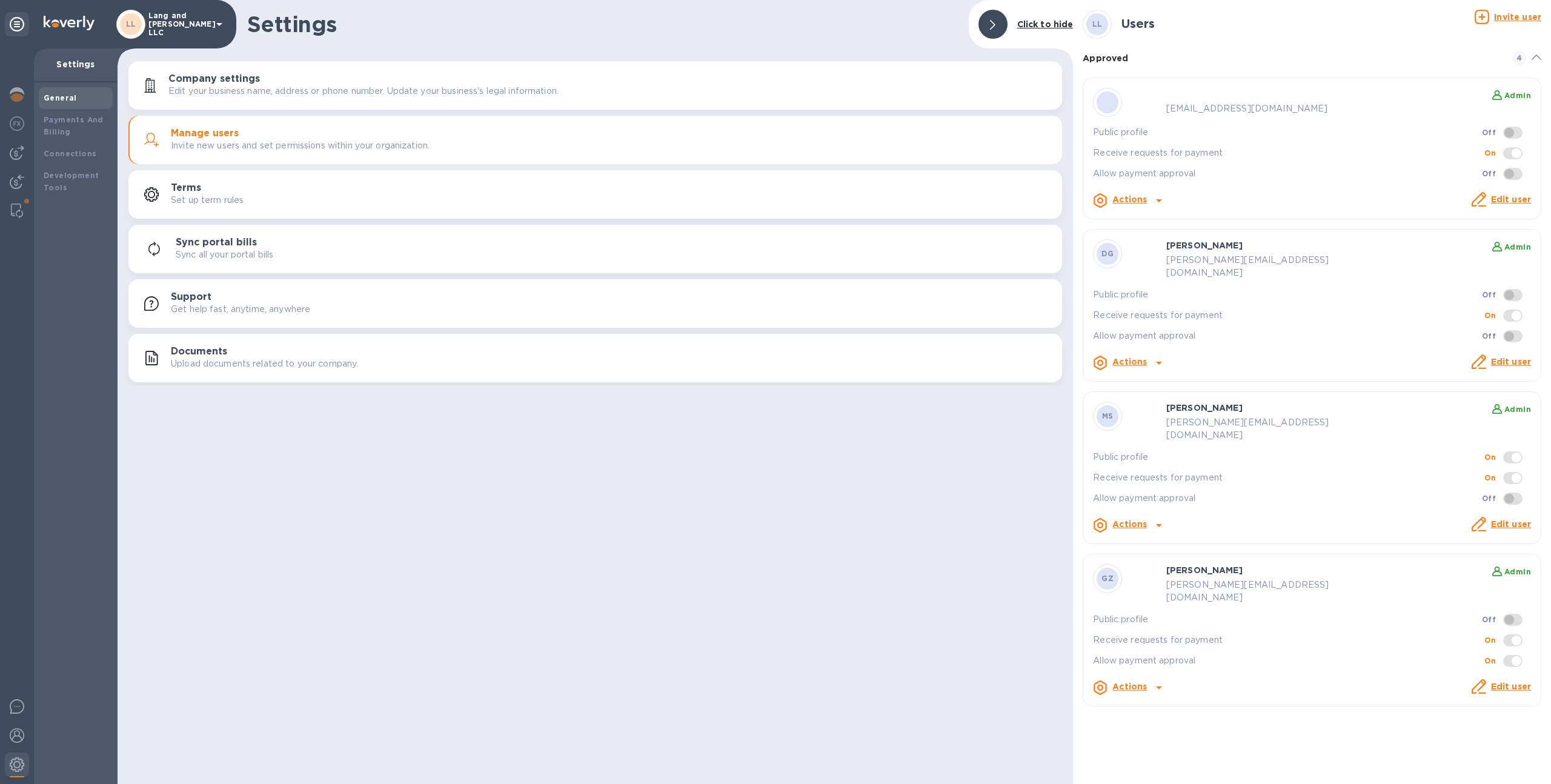
click at [1501, 19] on u "Invite user" at bounding box center [1517, 17] width 47 height 9
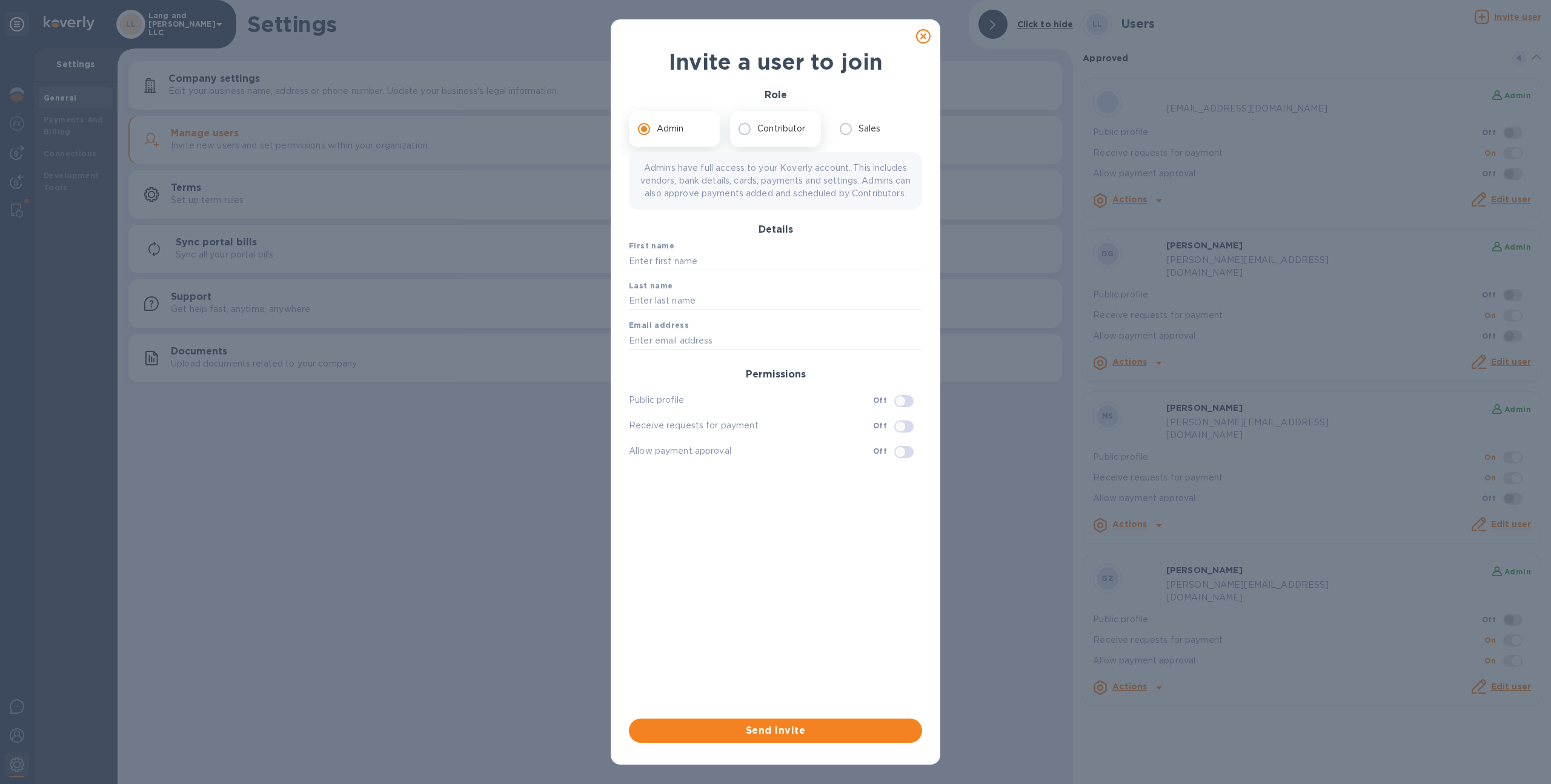
click at [766, 129] on p "Contributor" at bounding box center [781, 128] width 48 height 13
click at [757, 129] on input "Contributor" at bounding box center [745, 129] width 26 height 26
radio input "true"
click at [687, 264] on input "text" at bounding box center [775, 273] width 293 height 18
type input "[PERSON_NAME] [PERSON_NAME]"
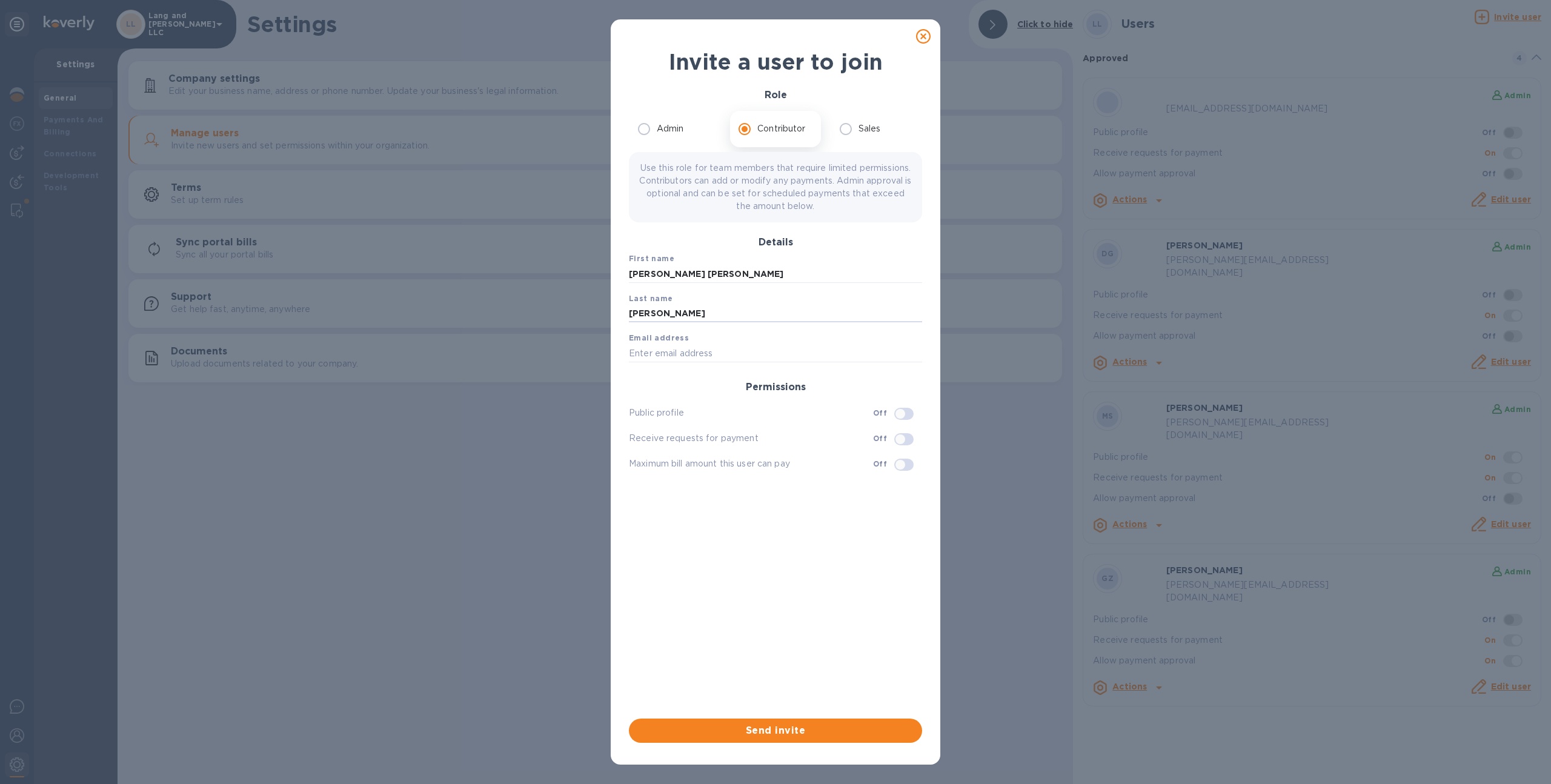
type input "[PERSON_NAME]"
paste input "[EMAIL_ADDRESS][DOMAIN_NAME]"
type input "[EMAIL_ADDRESS][DOMAIN_NAME]"
click at [902, 463] on input "checkbox" at bounding box center [900, 464] width 62 height 21
checkbox input "true"
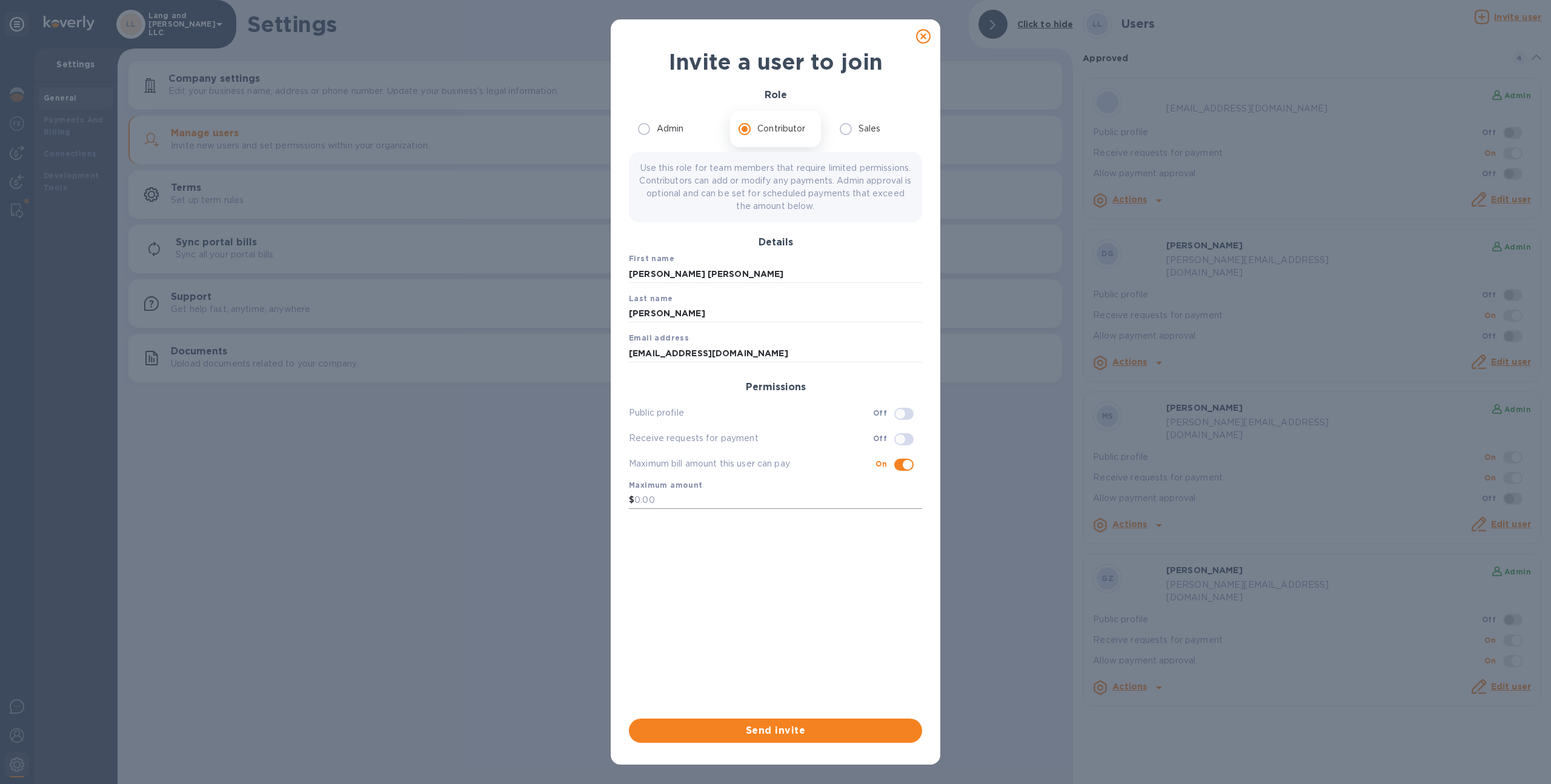
click at [802, 499] on input "text" at bounding box center [778, 500] width 288 height 18
click at [919, 38] on icon at bounding box center [923, 36] width 15 height 15
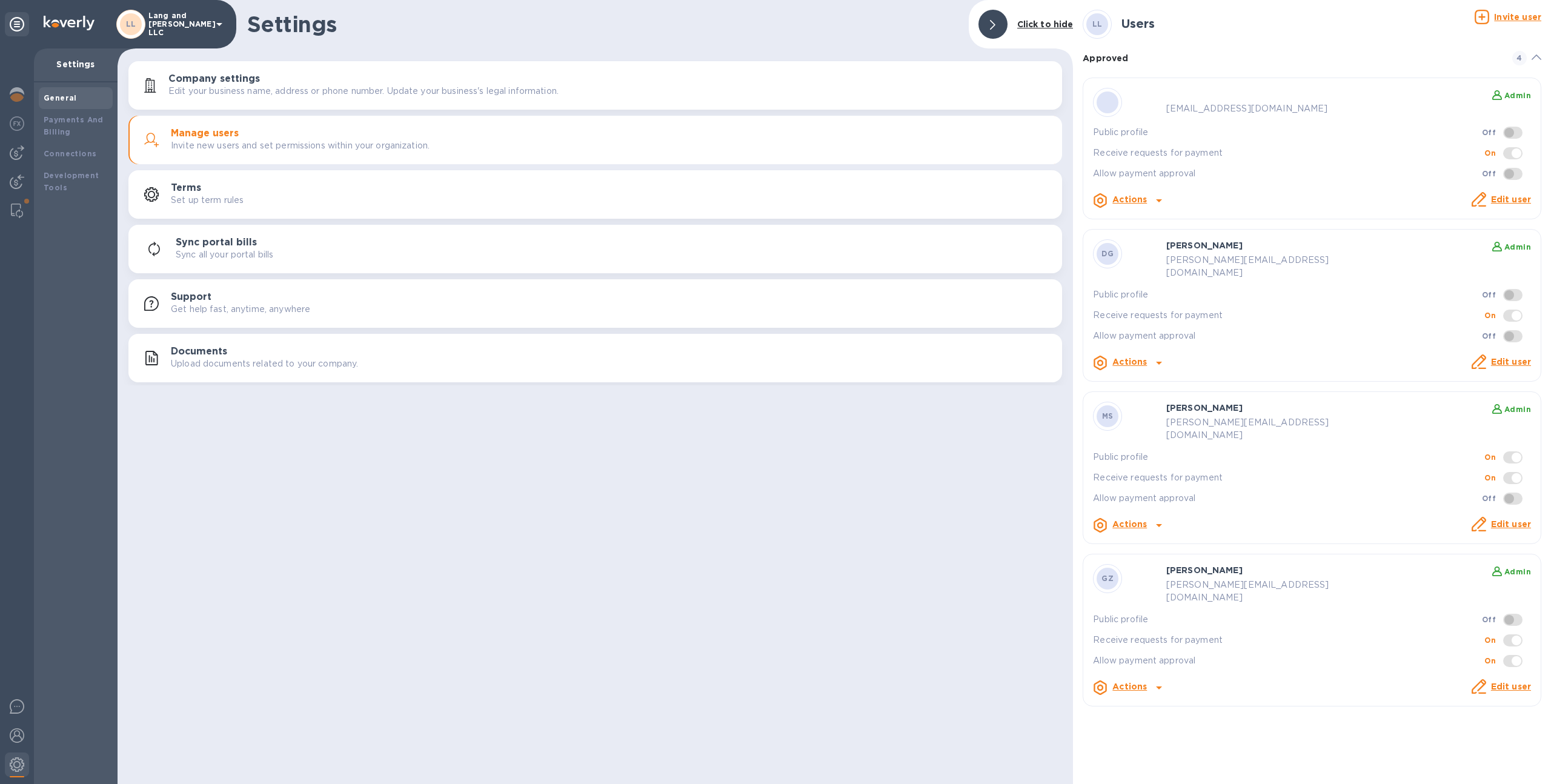
click at [1501, 199] on link "Edit user" at bounding box center [1511, 199] width 40 height 9
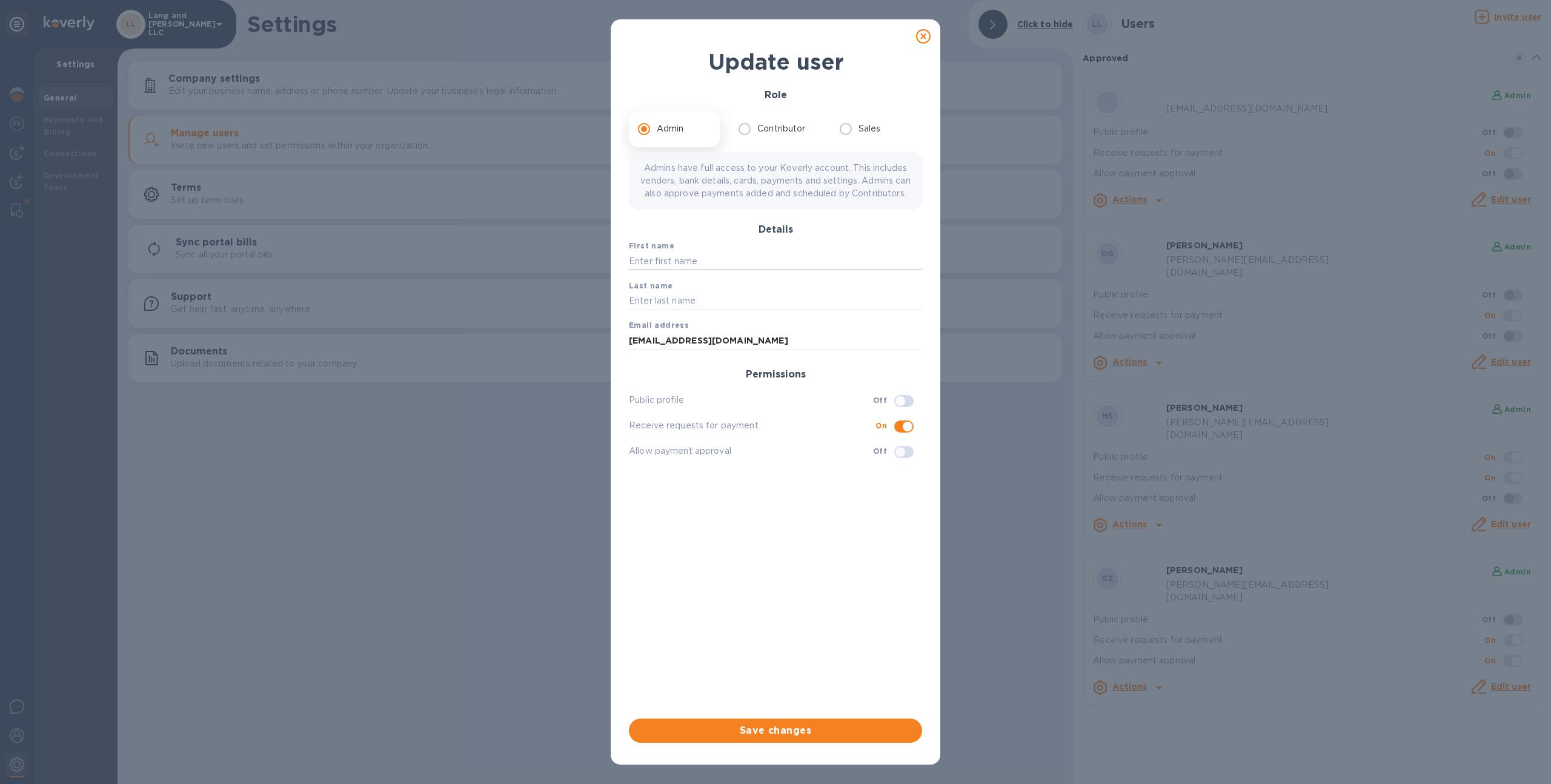
click at [672, 270] on input "text" at bounding box center [775, 260] width 293 height 18
type input "[PERSON_NAME] [PERSON_NAME]"
click at [749, 310] on input "text" at bounding box center [775, 301] width 293 height 18
paste input "[PERSON_NAME]"
type input "[PERSON_NAME]"
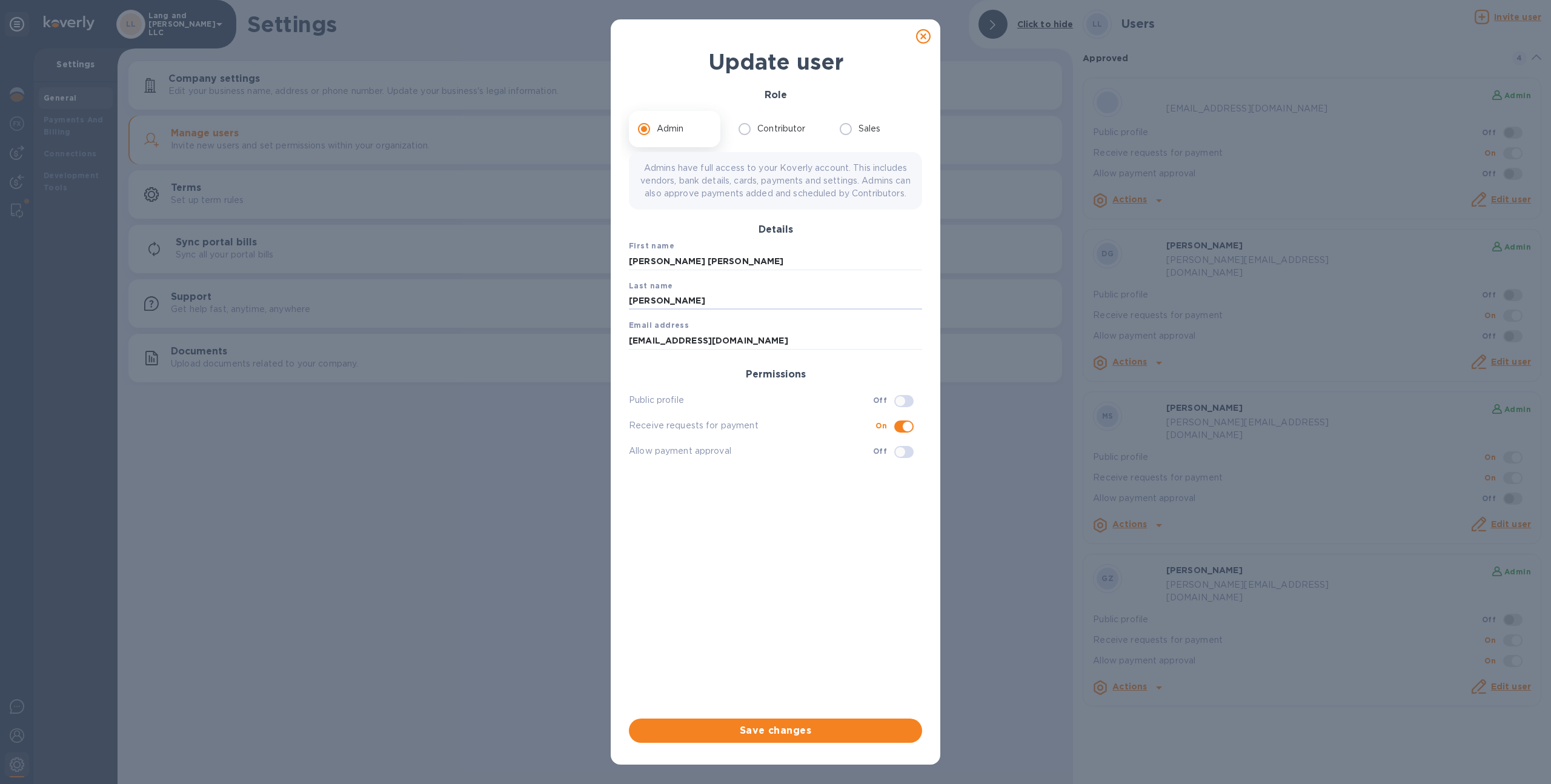
click at [742, 556] on div "First name [PERSON_NAME] [PERSON_NAME] Last name [PERSON_NAME] Email address [E…" at bounding box center [775, 467] width 303 height 464
click at [910, 432] on input "checkbox" at bounding box center [908, 426] width 62 height 21
checkbox input "false"
click at [761, 125] on p "Contributor" at bounding box center [781, 128] width 48 height 13
click at [757, 125] on input "Contributor" at bounding box center [745, 129] width 26 height 26
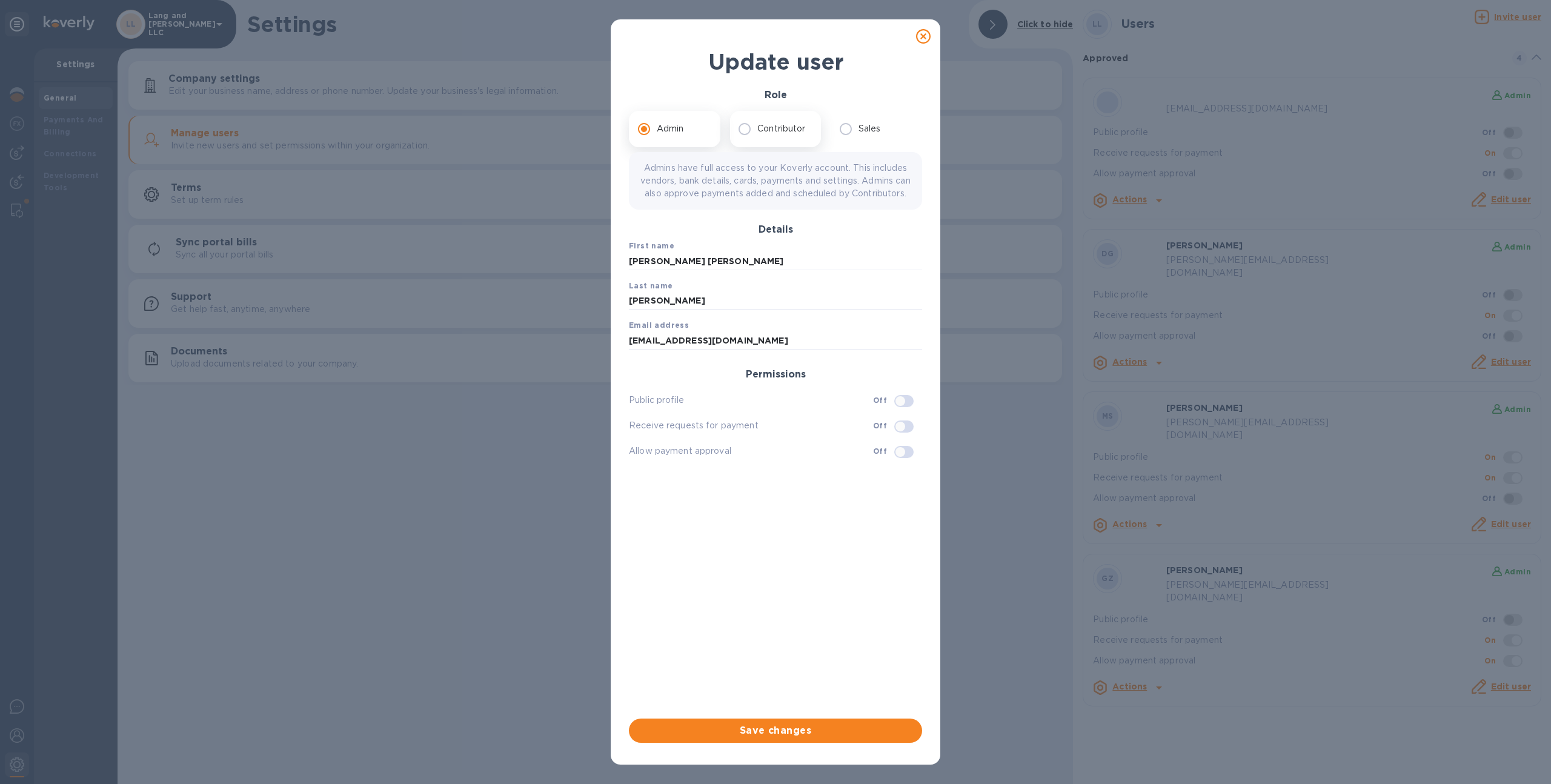
radio input "true"
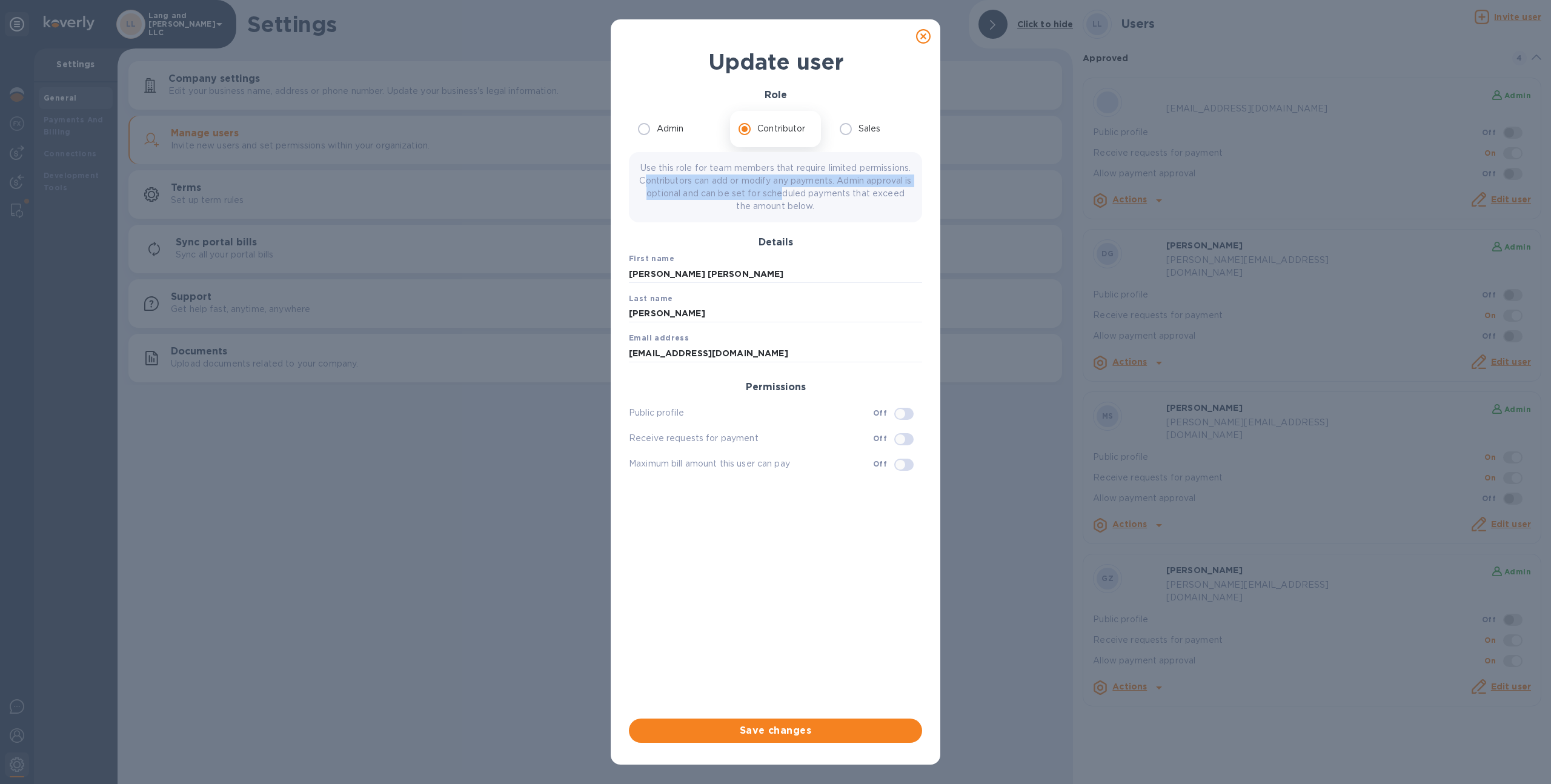
drag, startPoint x: 710, startPoint y: 181, endPoint x: 873, endPoint y: 193, distance: 163.4
click at [873, 193] on p "Use this role for team members that require limited permissions. Contributors c…" at bounding box center [775, 187] width 274 height 51
click at [901, 458] on input "checkbox" at bounding box center [900, 464] width 62 height 21
checkbox input "true"
click at [715, 503] on input "0" at bounding box center [778, 500] width 288 height 18
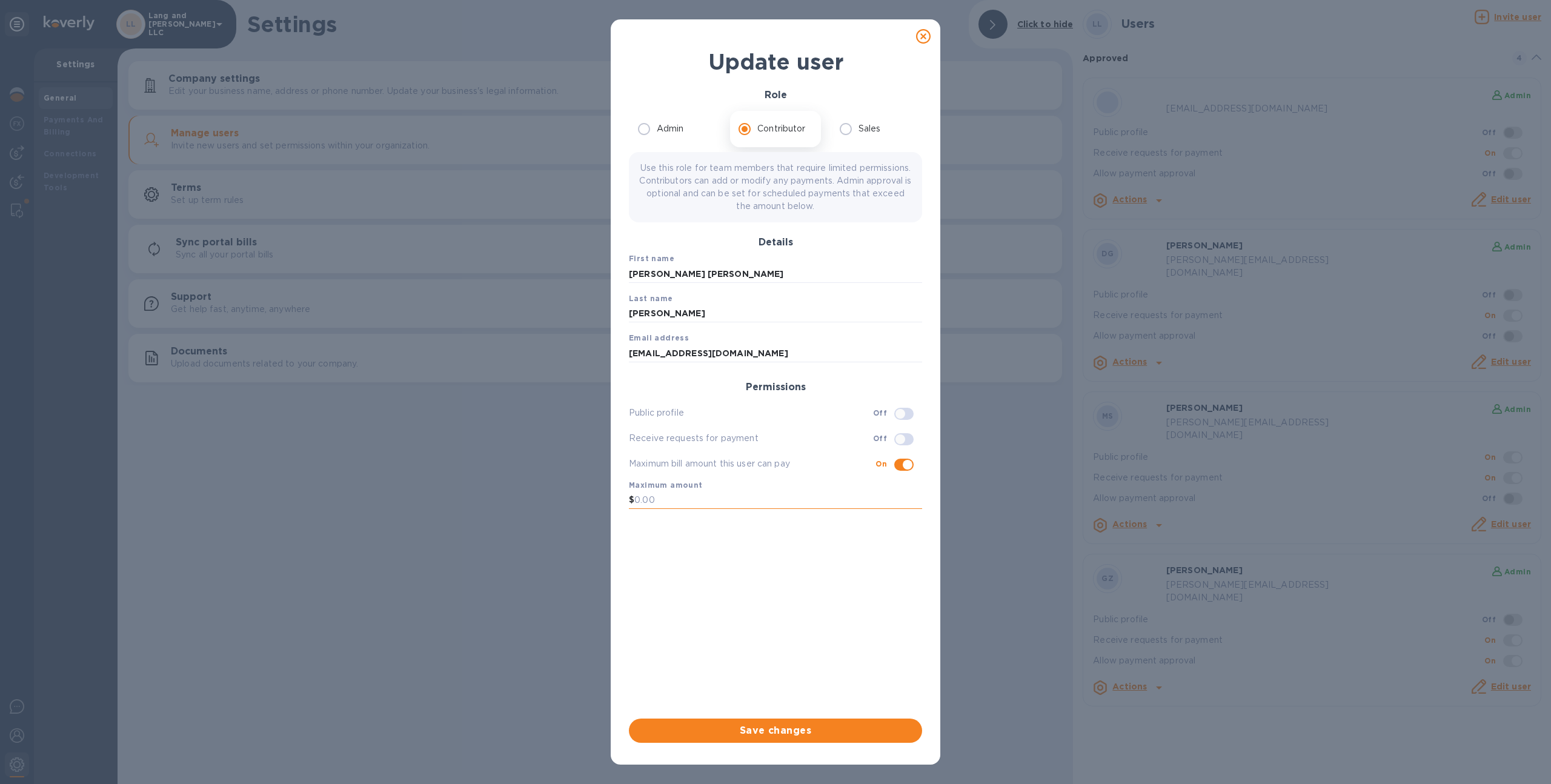
type input "0"
click at [732, 733] on span "Save changes" at bounding box center [775, 730] width 274 height 15
checkbox input "false"
click at [921, 33] on icon at bounding box center [923, 36] width 15 height 15
radio input "true"
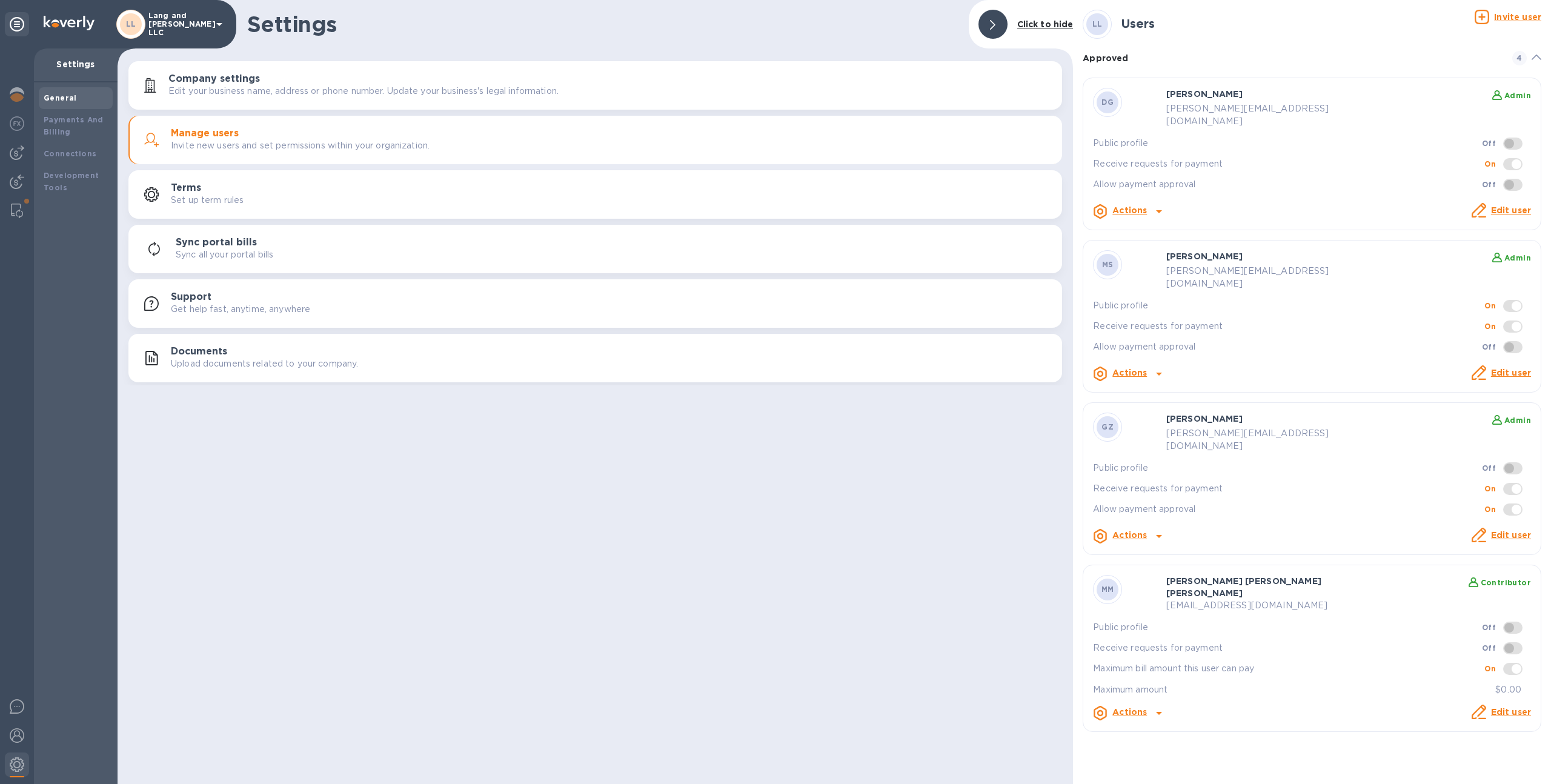
click at [1494, 205] on link "Edit user" at bounding box center [1511, 210] width 40 height 9
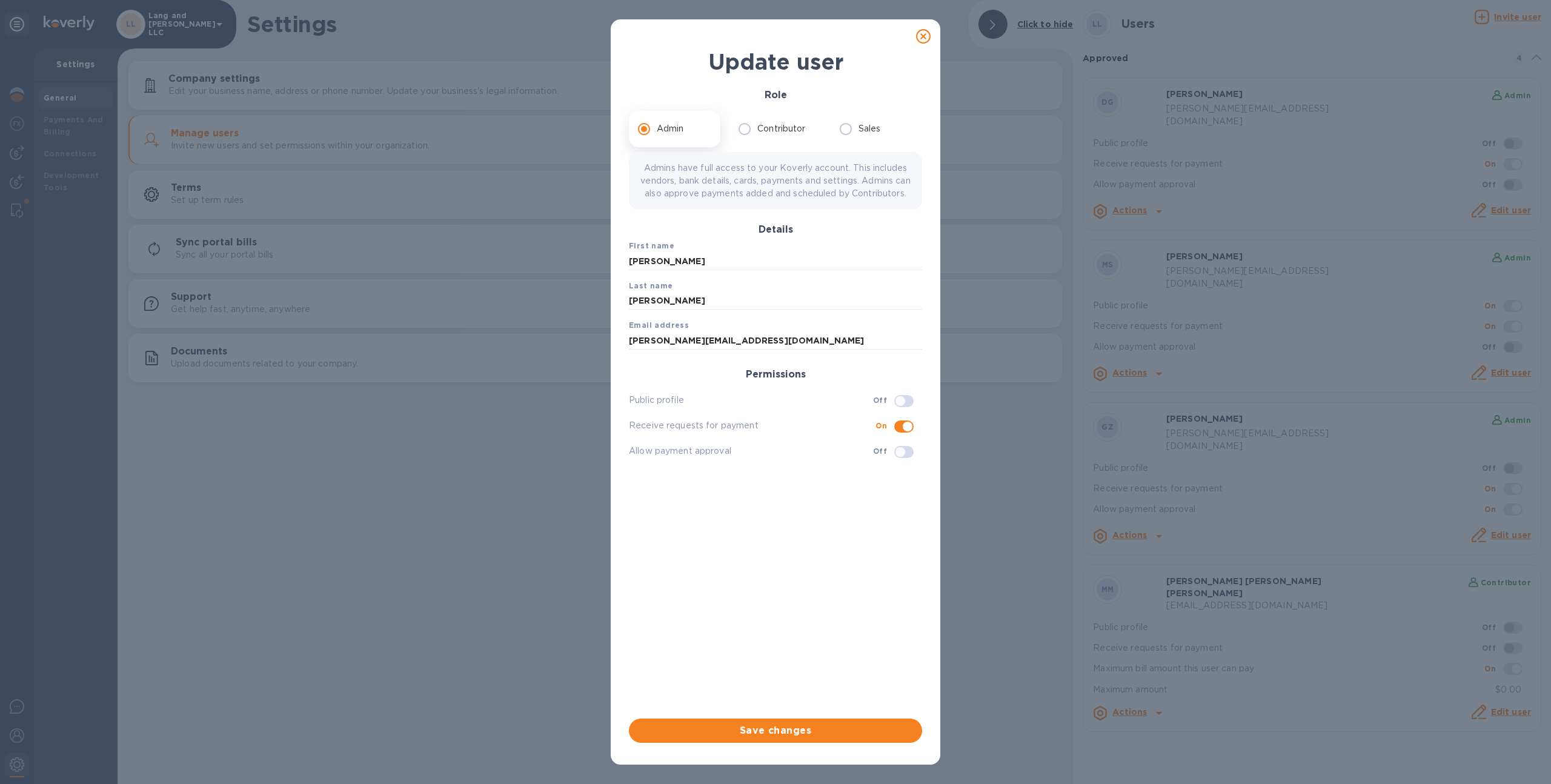
click at [917, 35] on icon at bounding box center [923, 36] width 15 height 15
checkbox input "false"
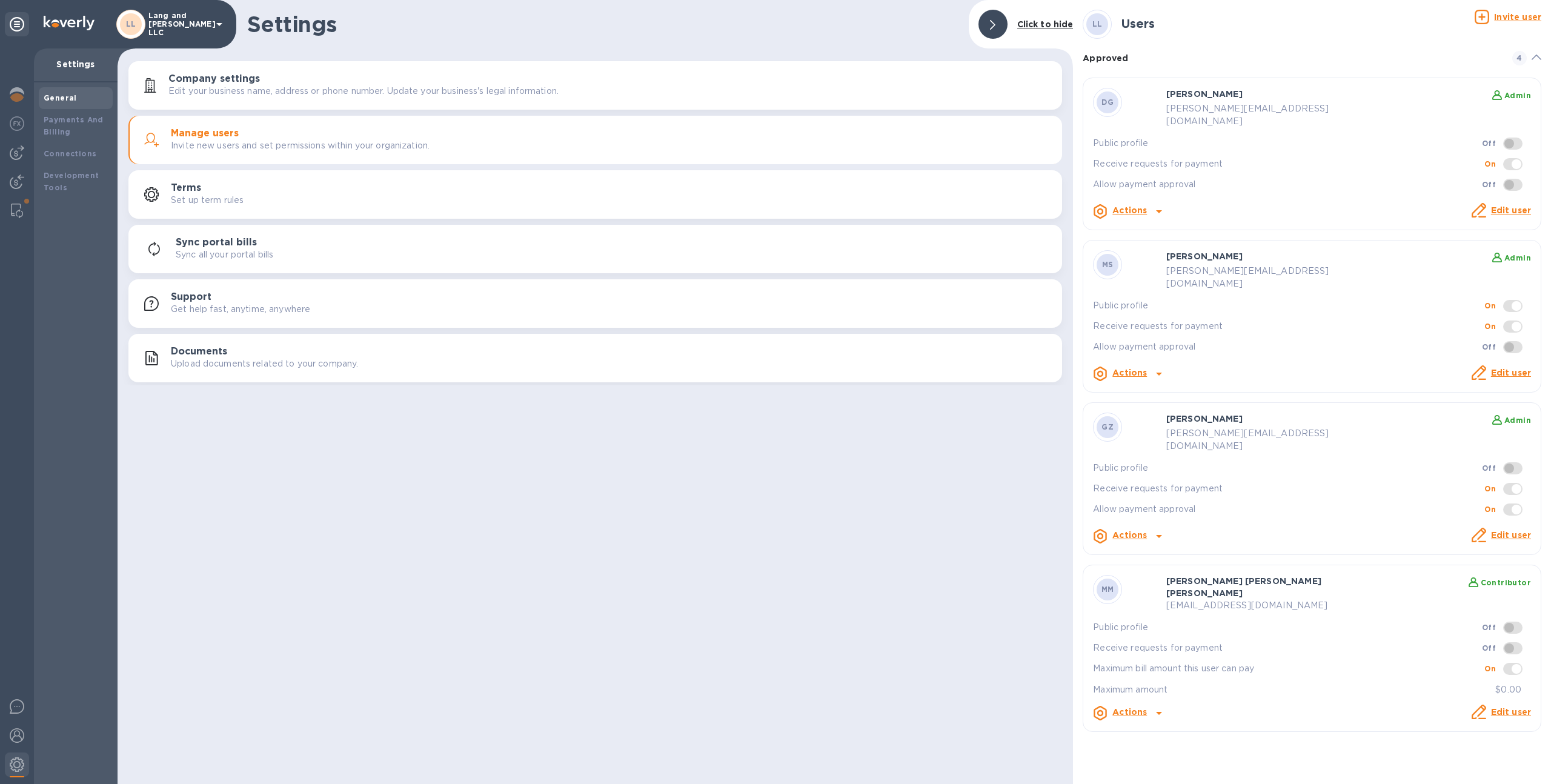
click at [1509, 707] on link "Edit user" at bounding box center [1511, 712] width 40 height 9
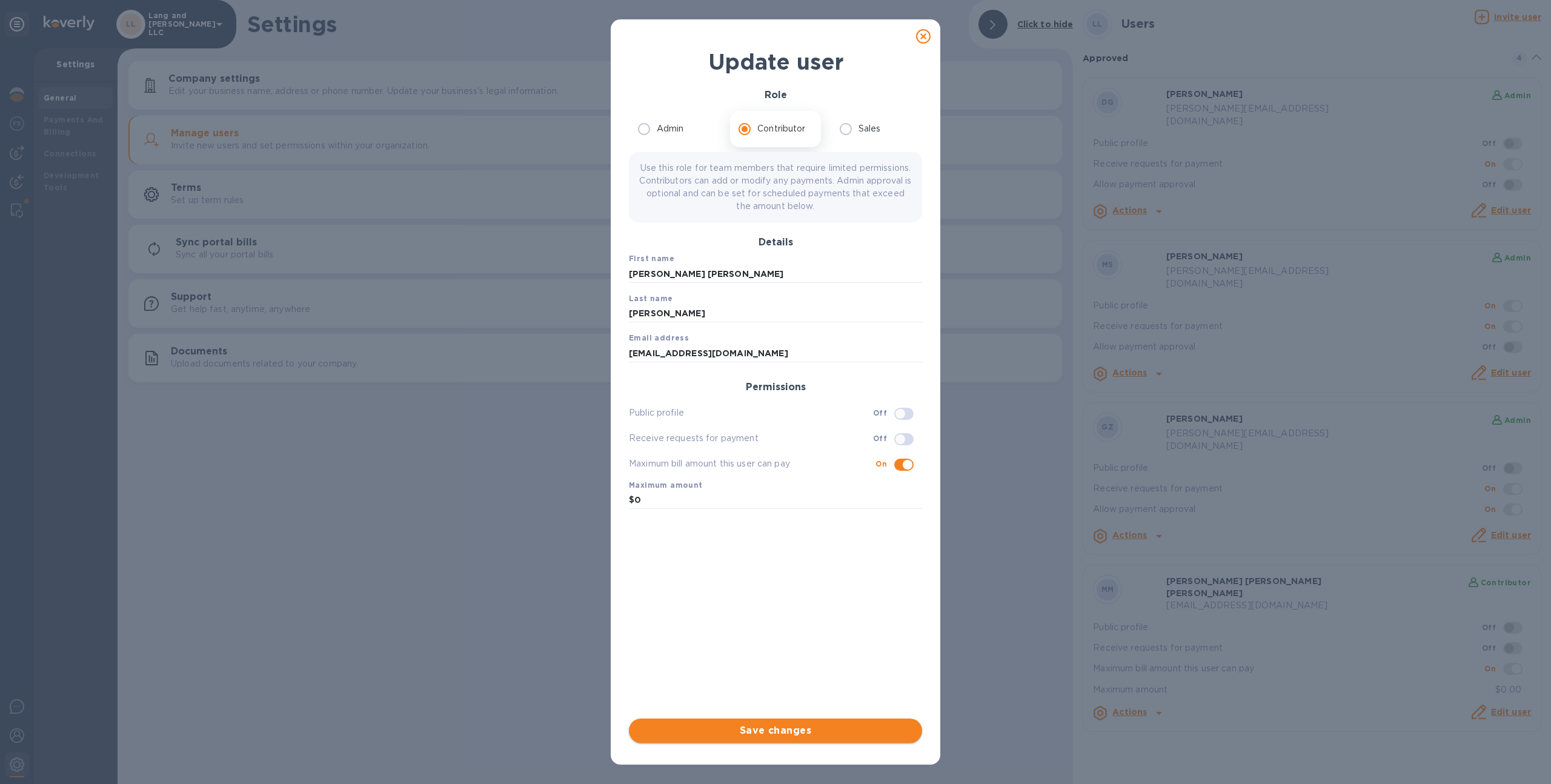
click at [771, 733] on span "Save changes" at bounding box center [775, 730] width 274 height 15
click at [923, 38] on icon at bounding box center [923, 36] width 15 height 15
radio input "true"
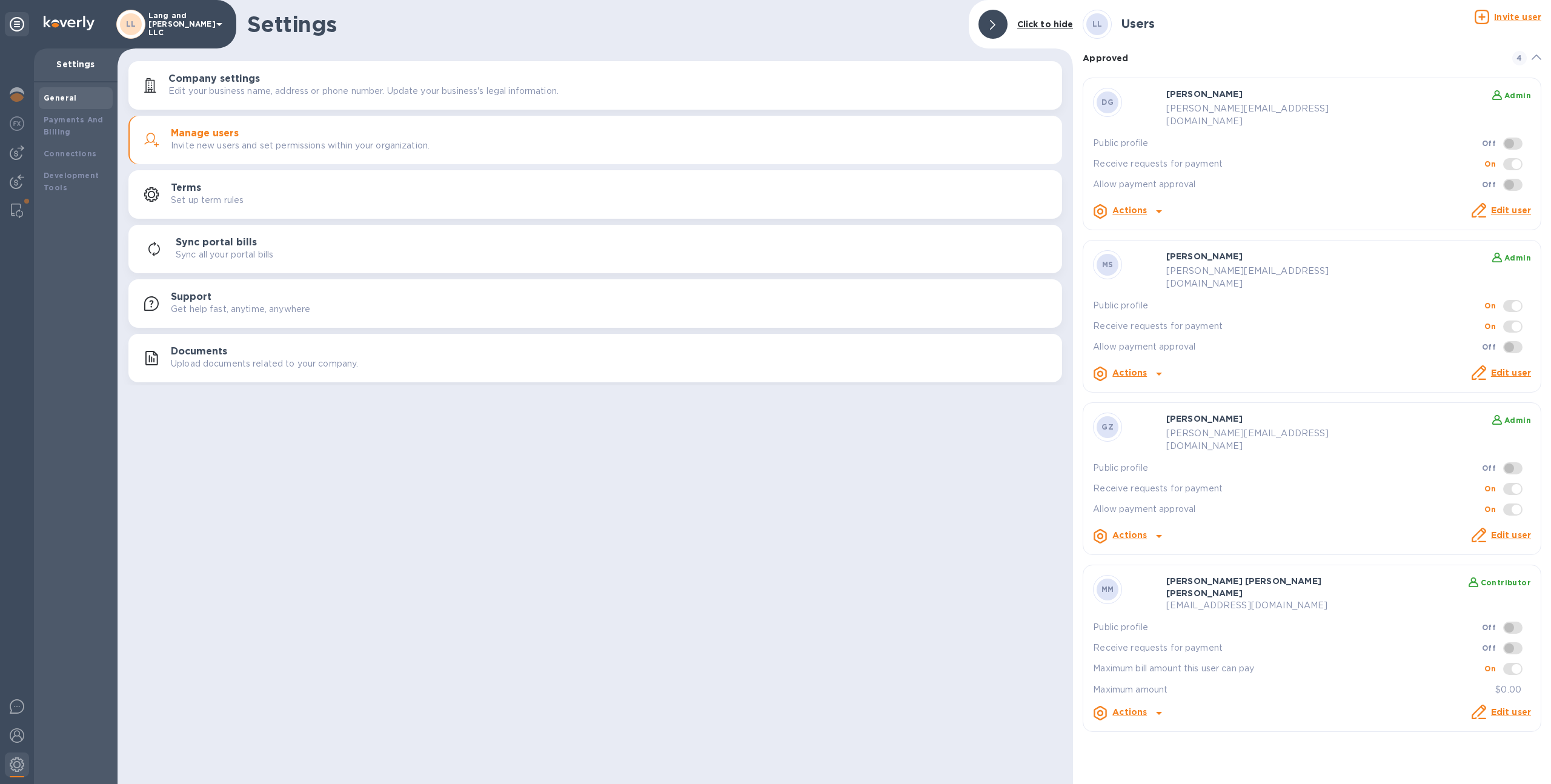
click at [1129, 707] on b "Actions" at bounding box center [1129, 712] width 34 height 9
click at [1129, 671] on div at bounding box center [775, 392] width 1551 height 784
click at [1142, 205] on b "Actions" at bounding box center [1129, 210] width 34 height 9
click at [1151, 245] on b "Delete user" at bounding box center [1150, 248] width 52 height 9
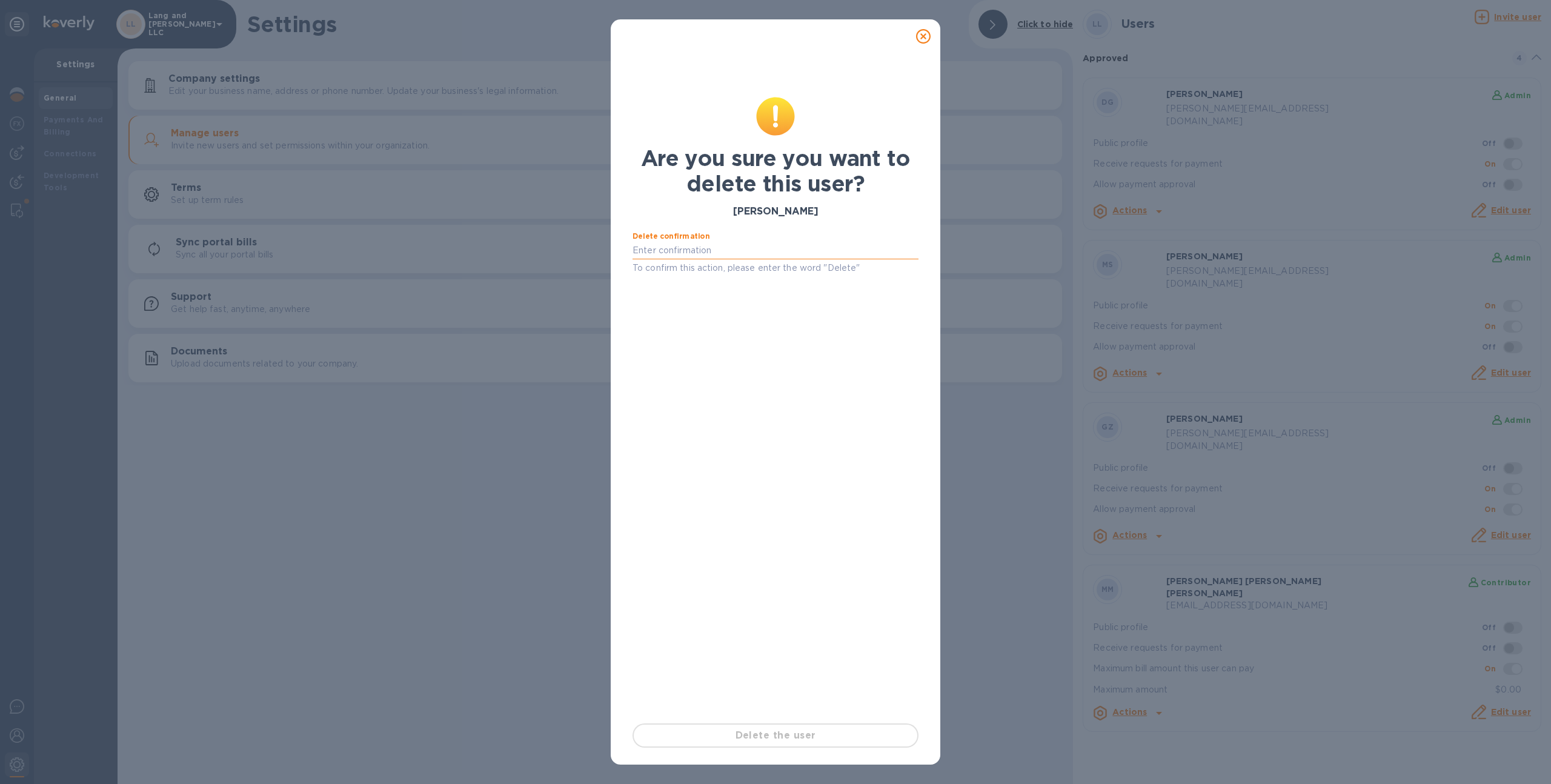
click at [818, 252] on input "text" at bounding box center [775, 250] width 286 height 18
type input "delete"
click at [761, 736] on span "Delete the user" at bounding box center [775, 736] width 264 height 15
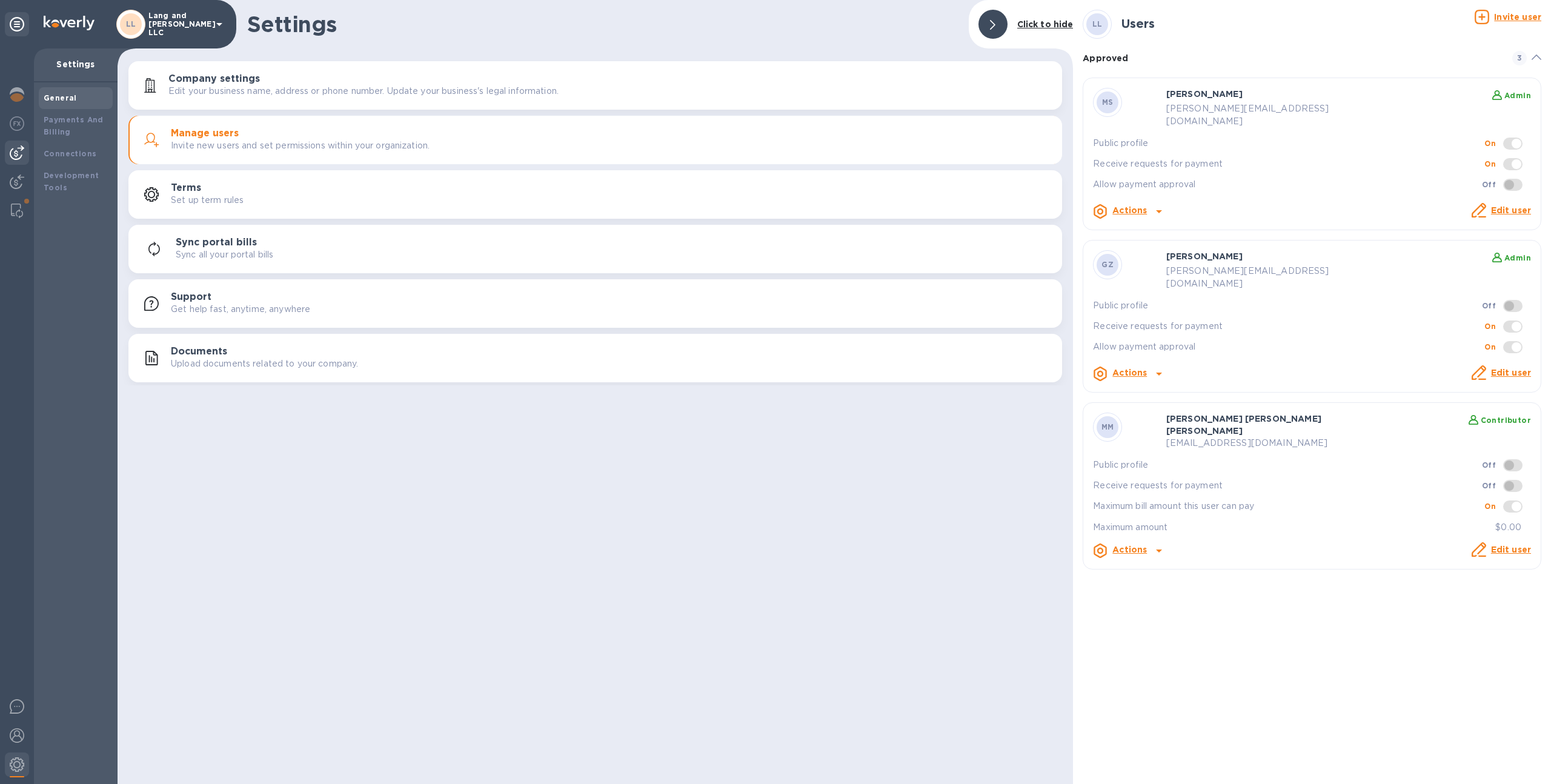
click at [13, 159] on img at bounding box center [17, 153] width 15 height 15
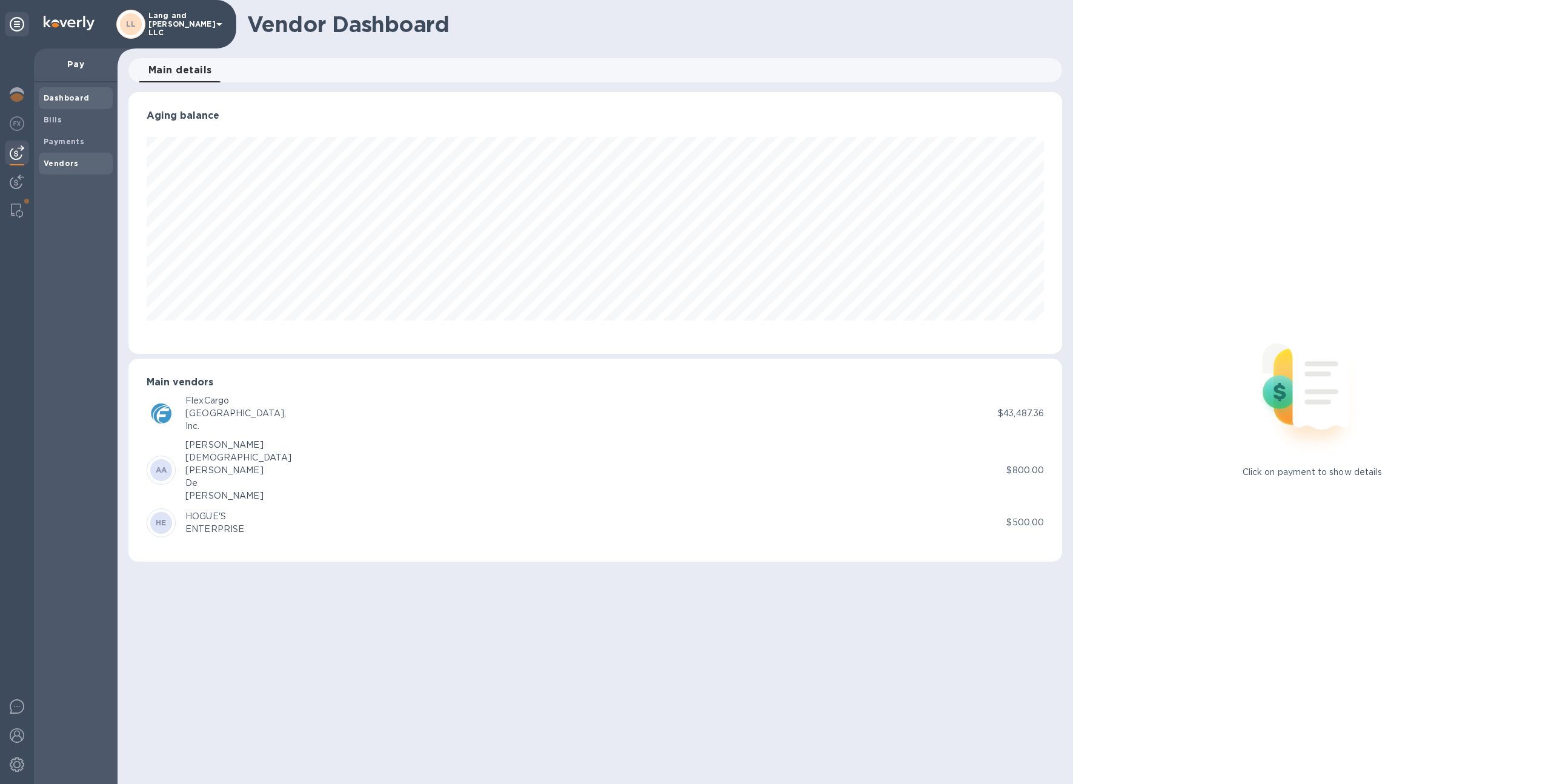
scroll to position [262, 934]
click at [92, 172] on div "Vendors" at bounding box center [76, 163] width 74 height 21
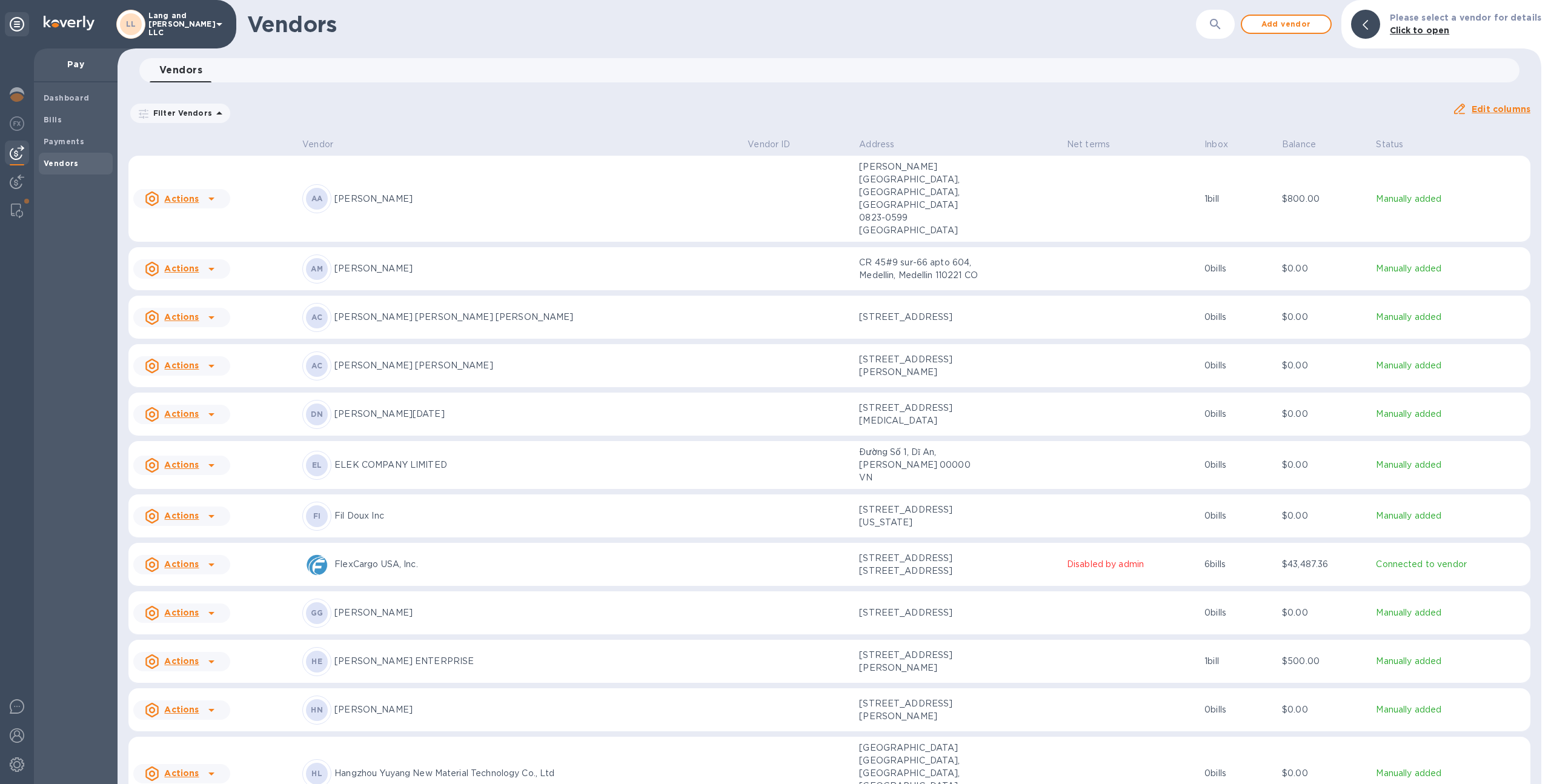
click at [381, 262] on p "[PERSON_NAME]" at bounding box center [536, 268] width 404 height 13
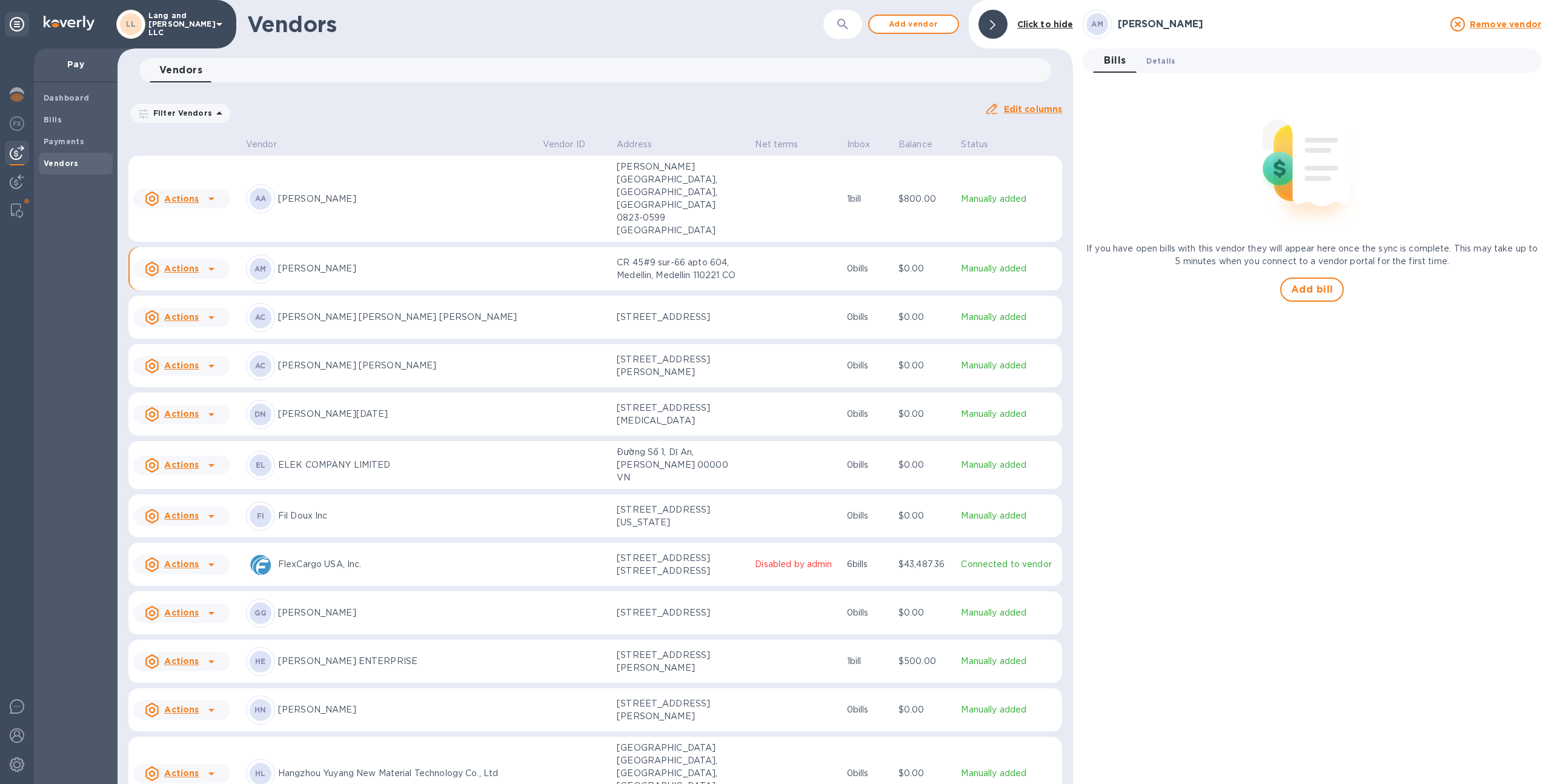
click at [1151, 62] on span "Details 0" at bounding box center [1160, 60] width 29 height 13
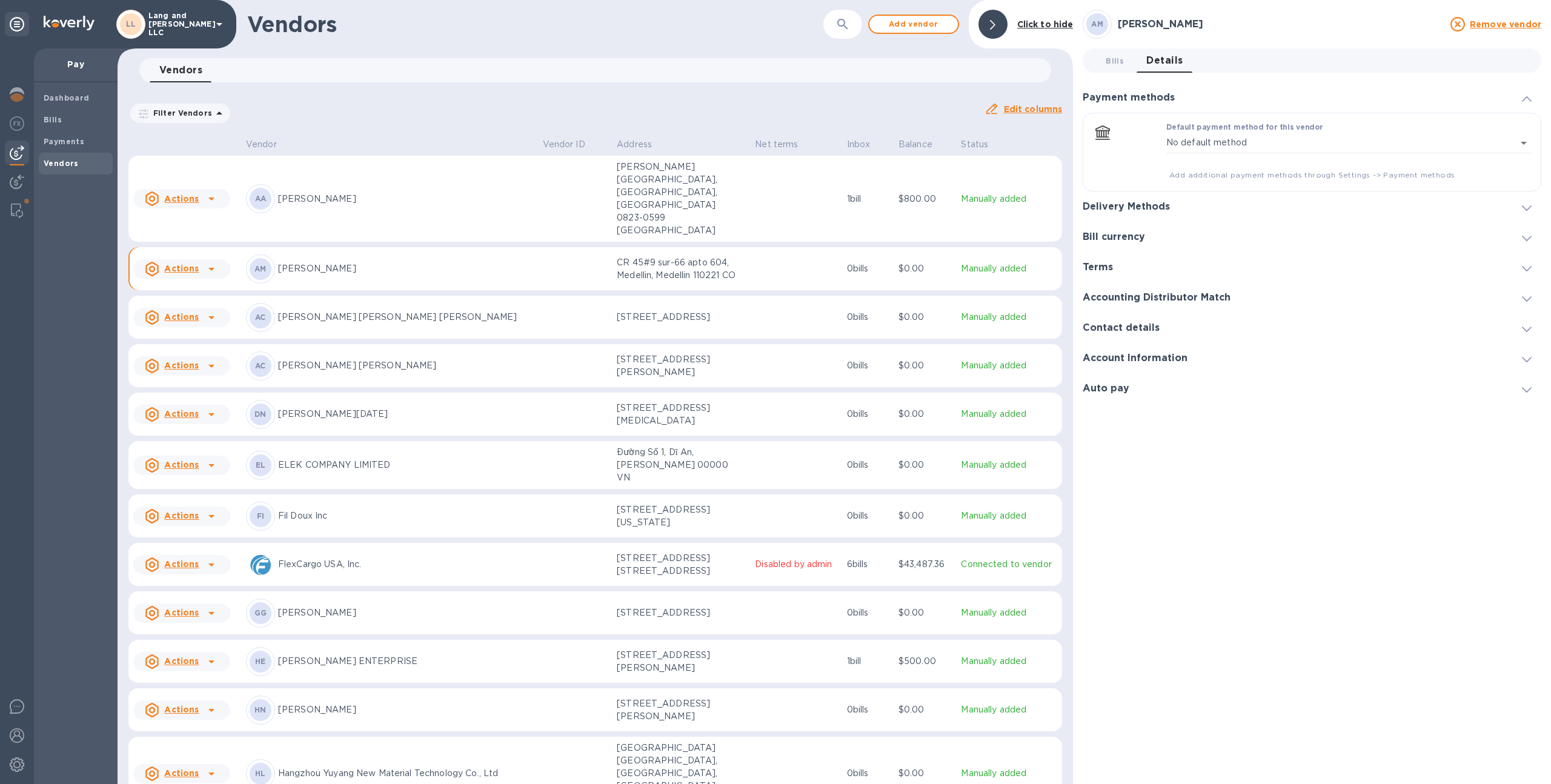
click at [1521, 332] on div at bounding box center [1526, 328] width 29 height 12
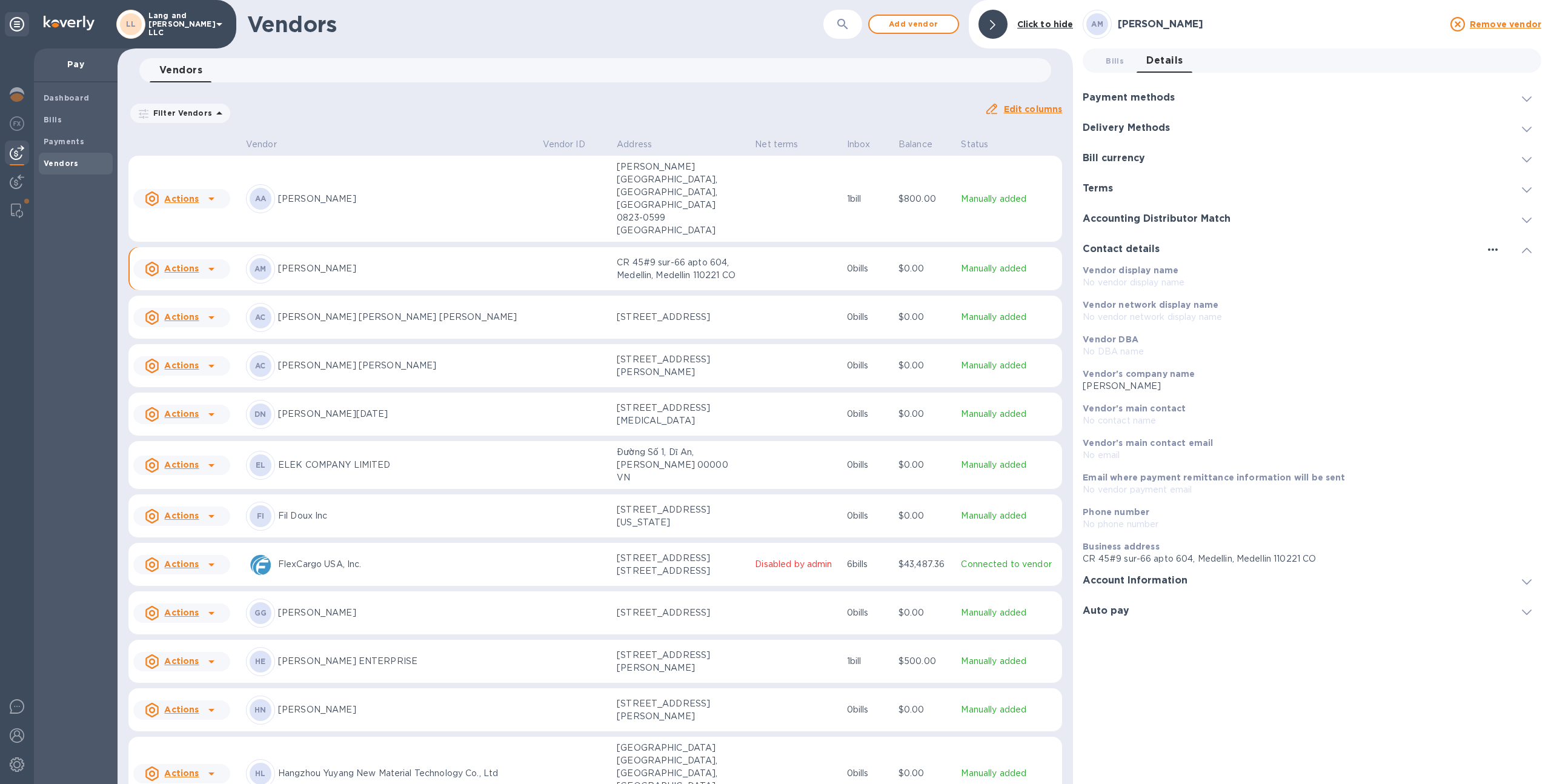
click at [1496, 246] on icon "button" at bounding box center [1493, 250] width 15 height 15
click at [1500, 279] on p "Edit" at bounding box center [1507, 275] width 19 height 12
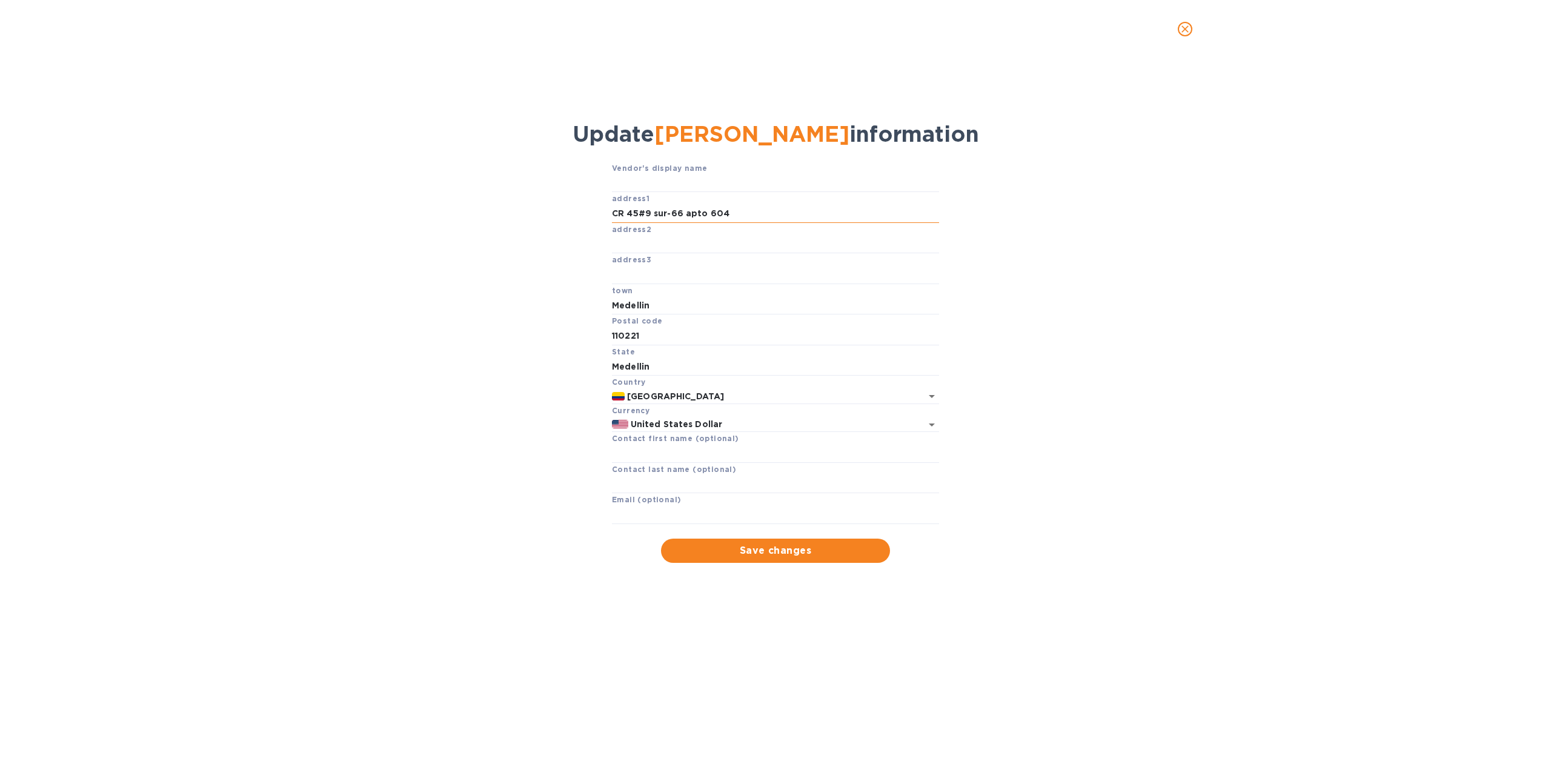
click at [641, 213] on input "CR 45#9 sur-66 apto 604" at bounding box center [775, 213] width 327 height 18
click at [643, 214] on input "CR 45#9 sur-66 apto 604" at bounding box center [775, 213] width 327 height 18
click at [665, 214] on input "CR 45 9 sur-66 apto 604" at bounding box center [775, 213] width 327 height 18
type input "CR 45 9 sur 66 apto 604"
click at [774, 562] on button "Save changes" at bounding box center [775, 550] width 229 height 24
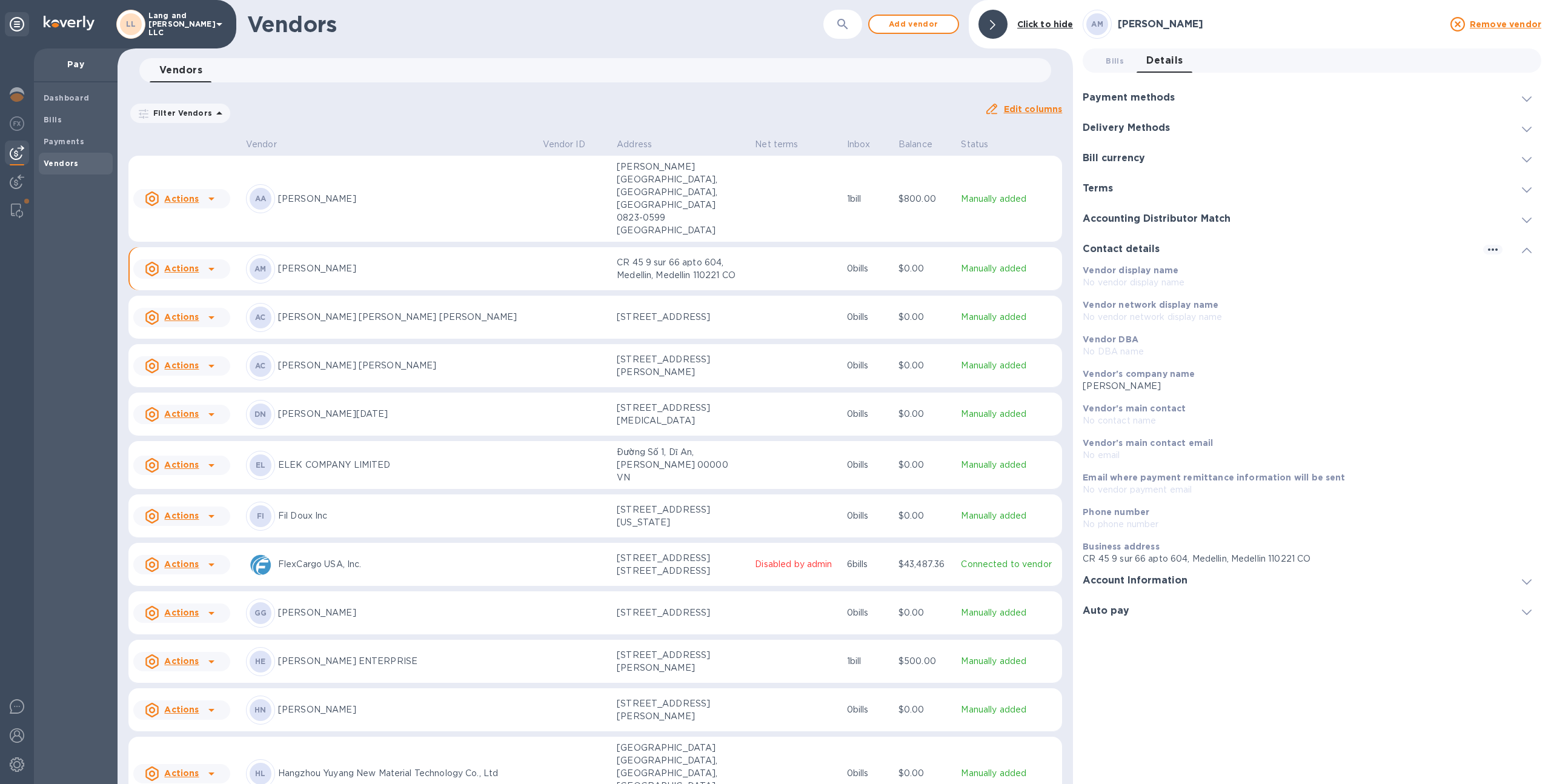
click at [10, 750] on div at bounding box center [17, 764] width 24 height 29
click at [14, 758] on img at bounding box center [17, 765] width 15 height 15
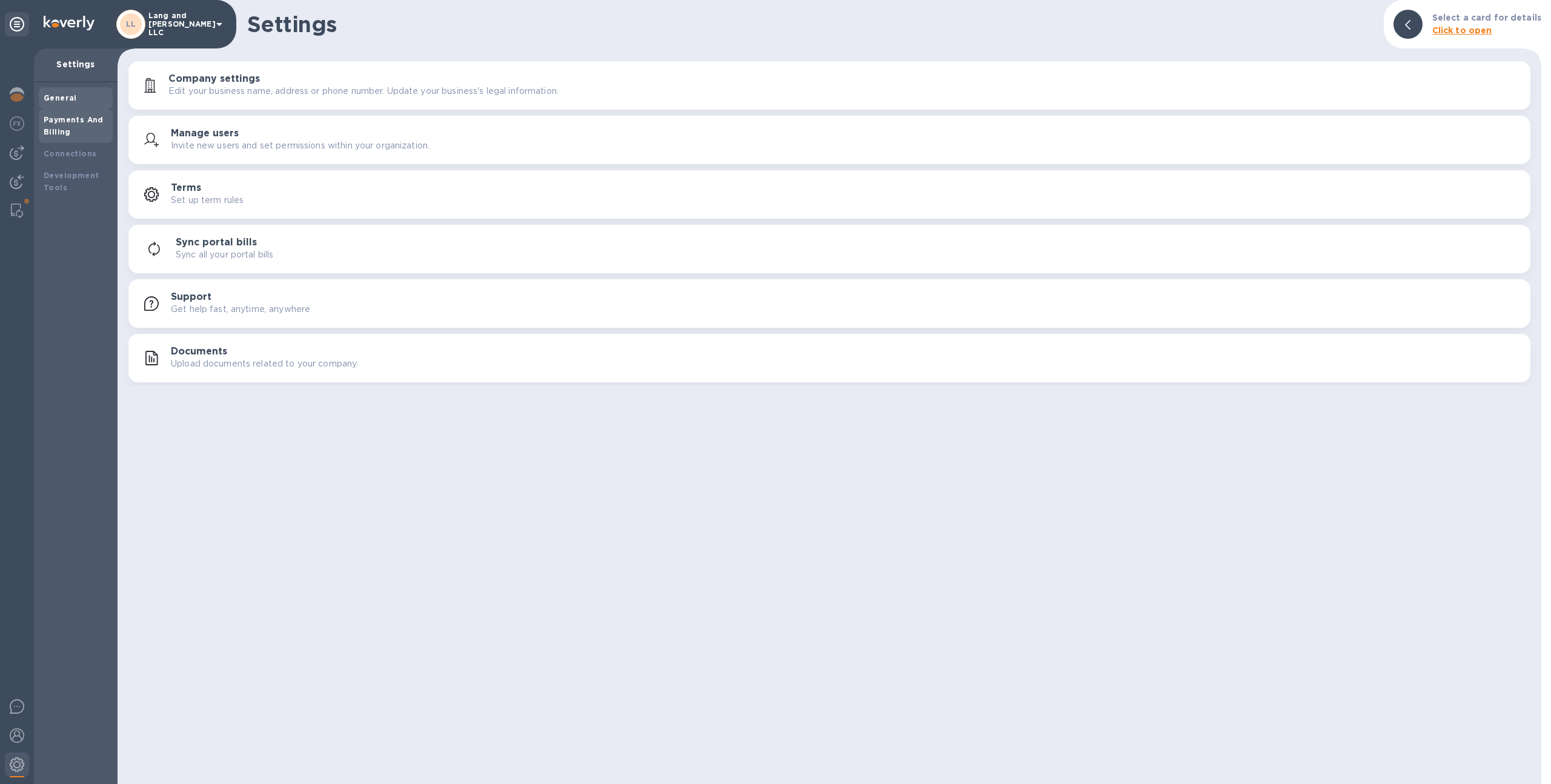
click at [86, 119] on b "Payments And Billing" at bounding box center [73, 126] width 60 height 21
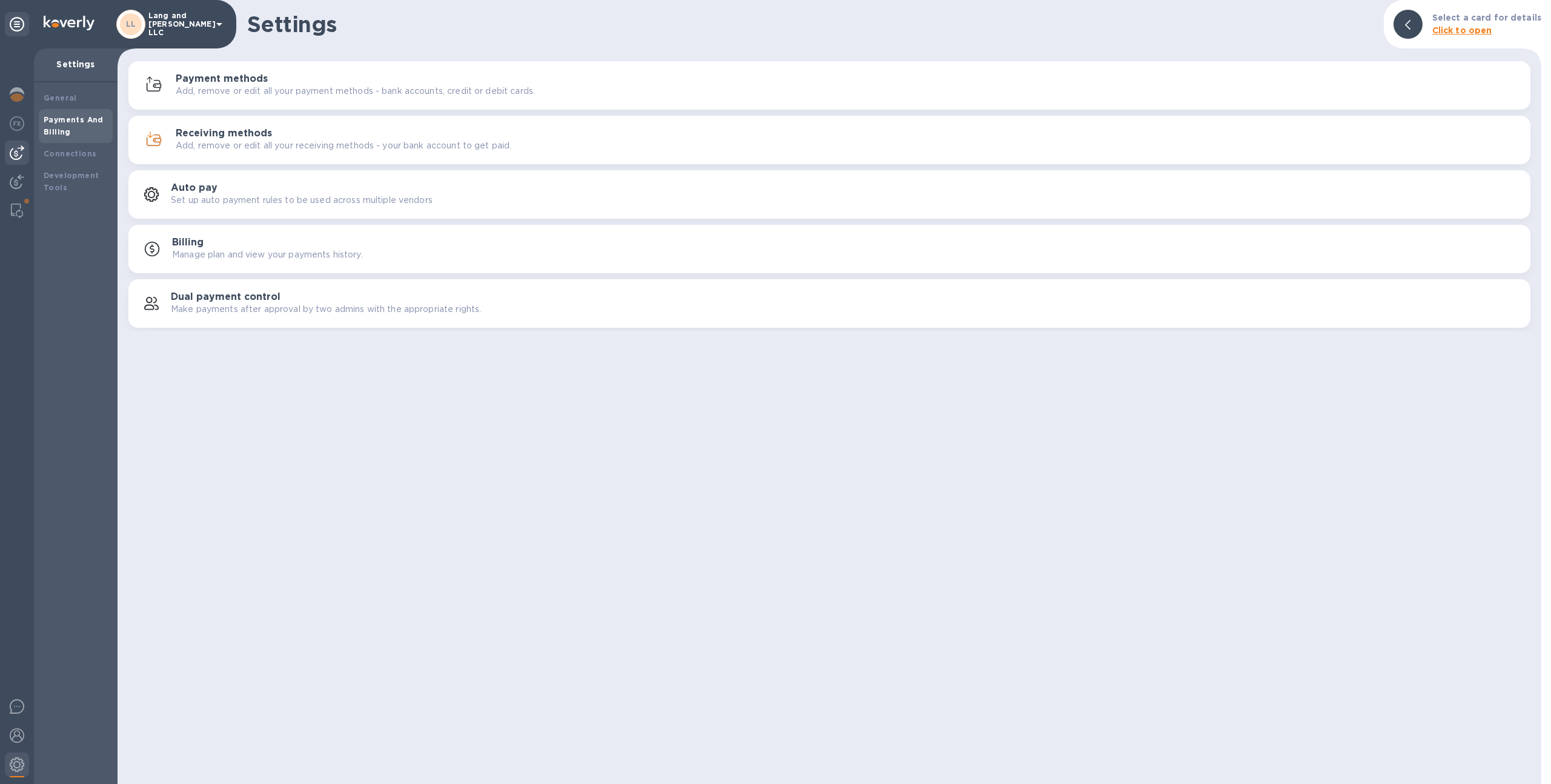
click at [17, 158] on img at bounding box center [17, 153] width 15 height 15
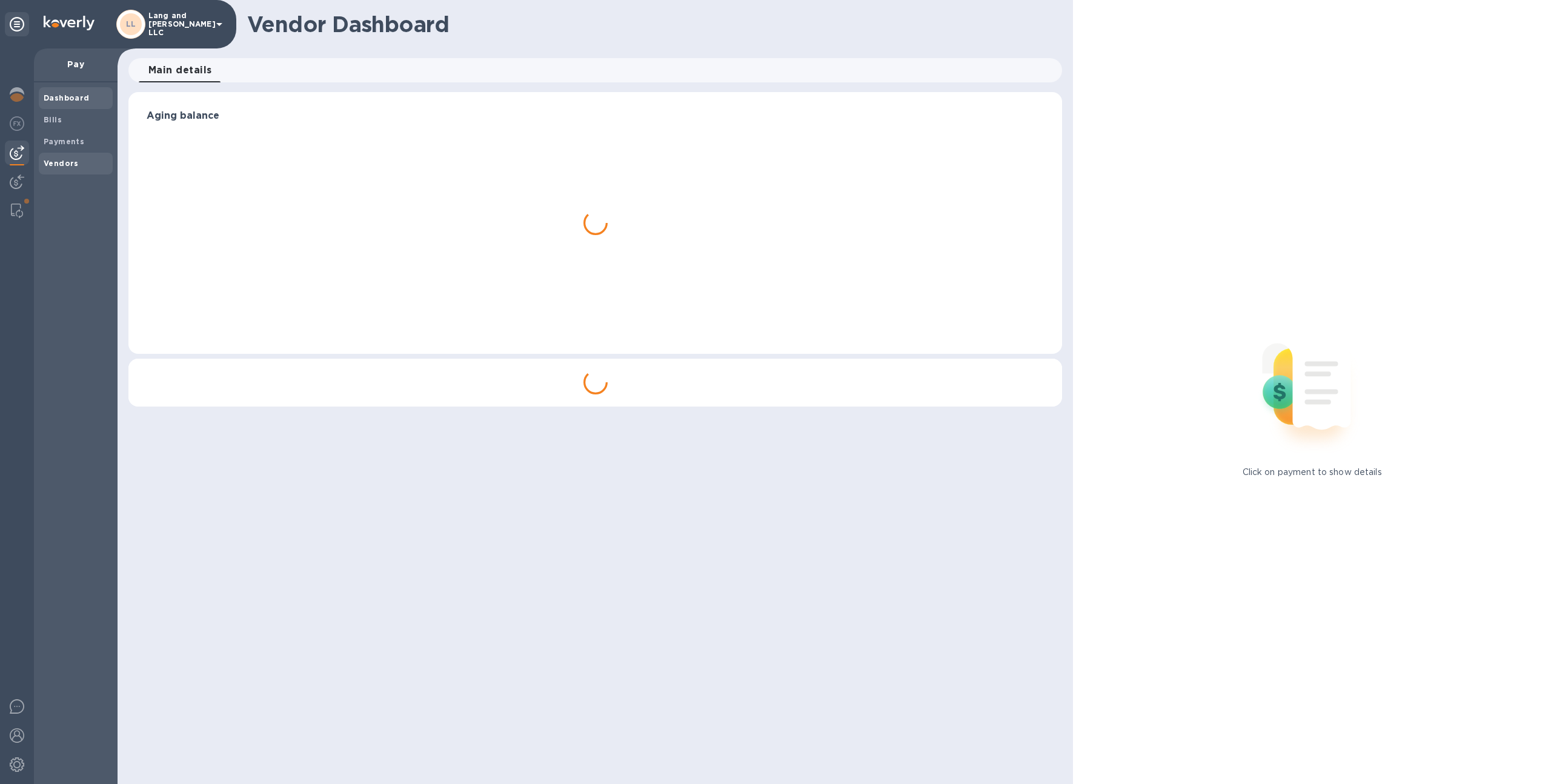
click at [64, 169] on span "Vendors" at bounding box center [61, 164] width 35 height 12
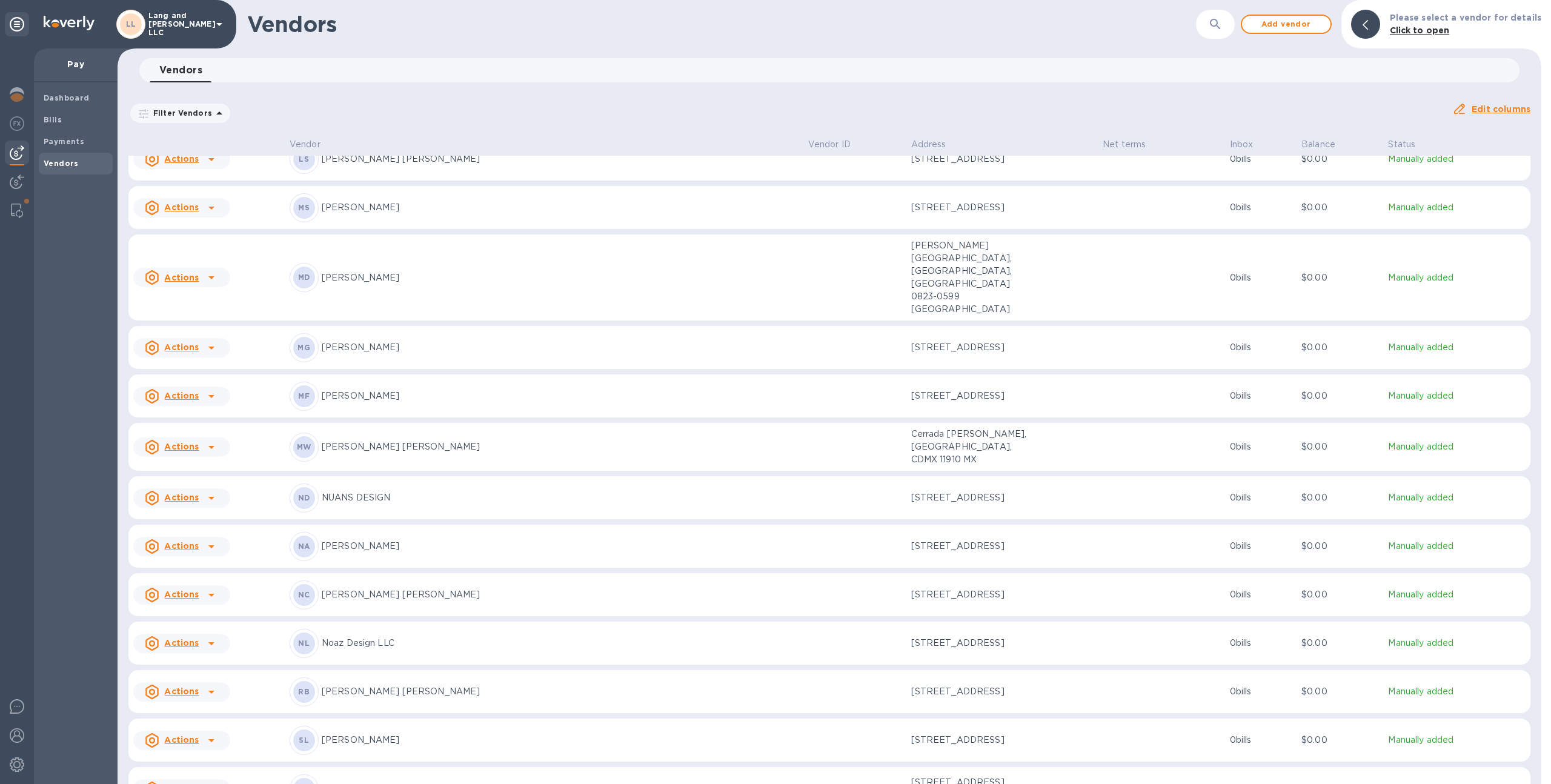
scroll to position [1116, 0]
click at [1021, 587] on p "[STREET_ADDRESS]" at bounding box center [972, 593] width 121 height 13
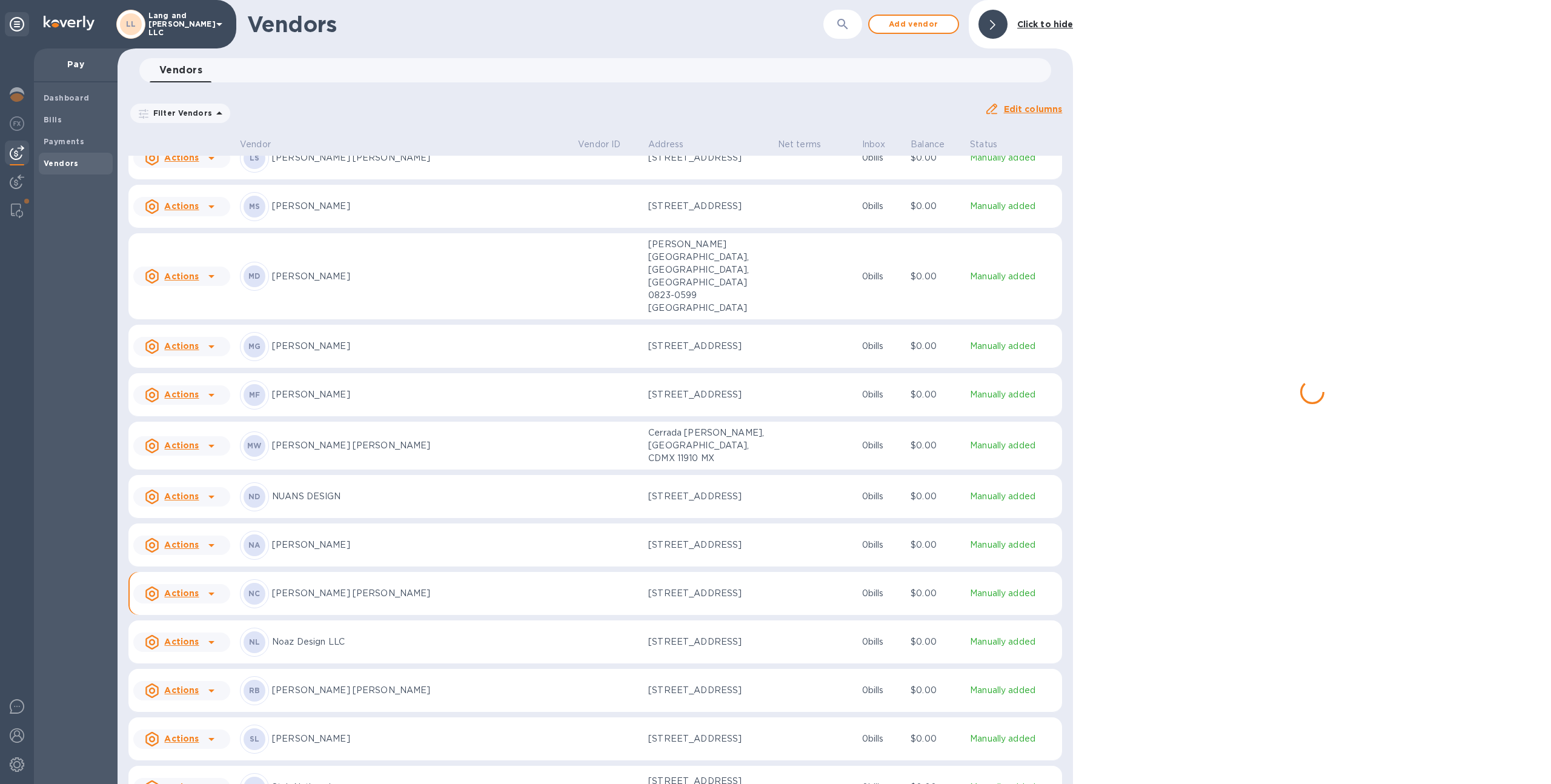
scroll to position [1116, 0]
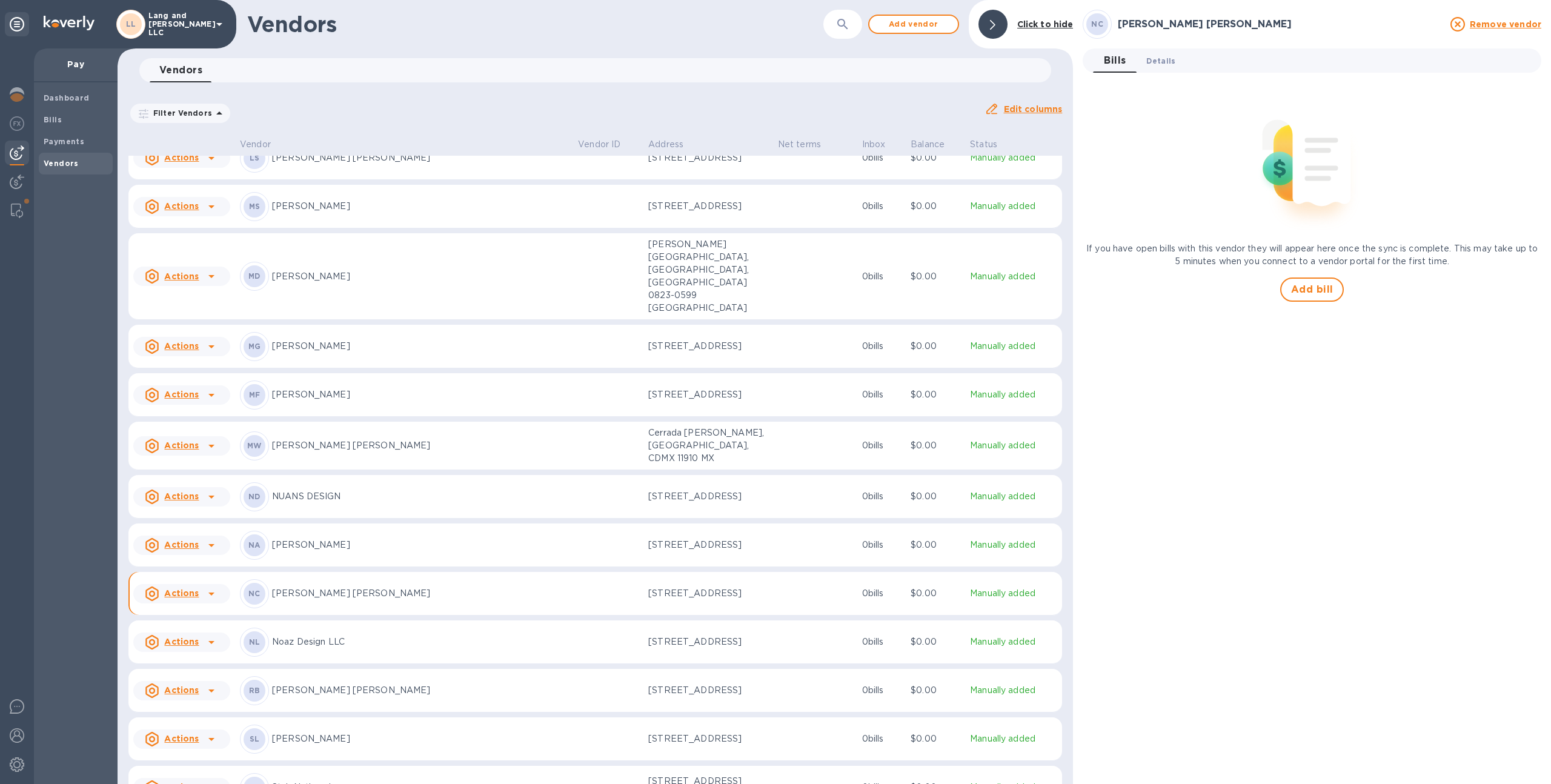
click at [1166, 62] on span "Details 0" at bounding box center [1160, 60] width 29 height 13
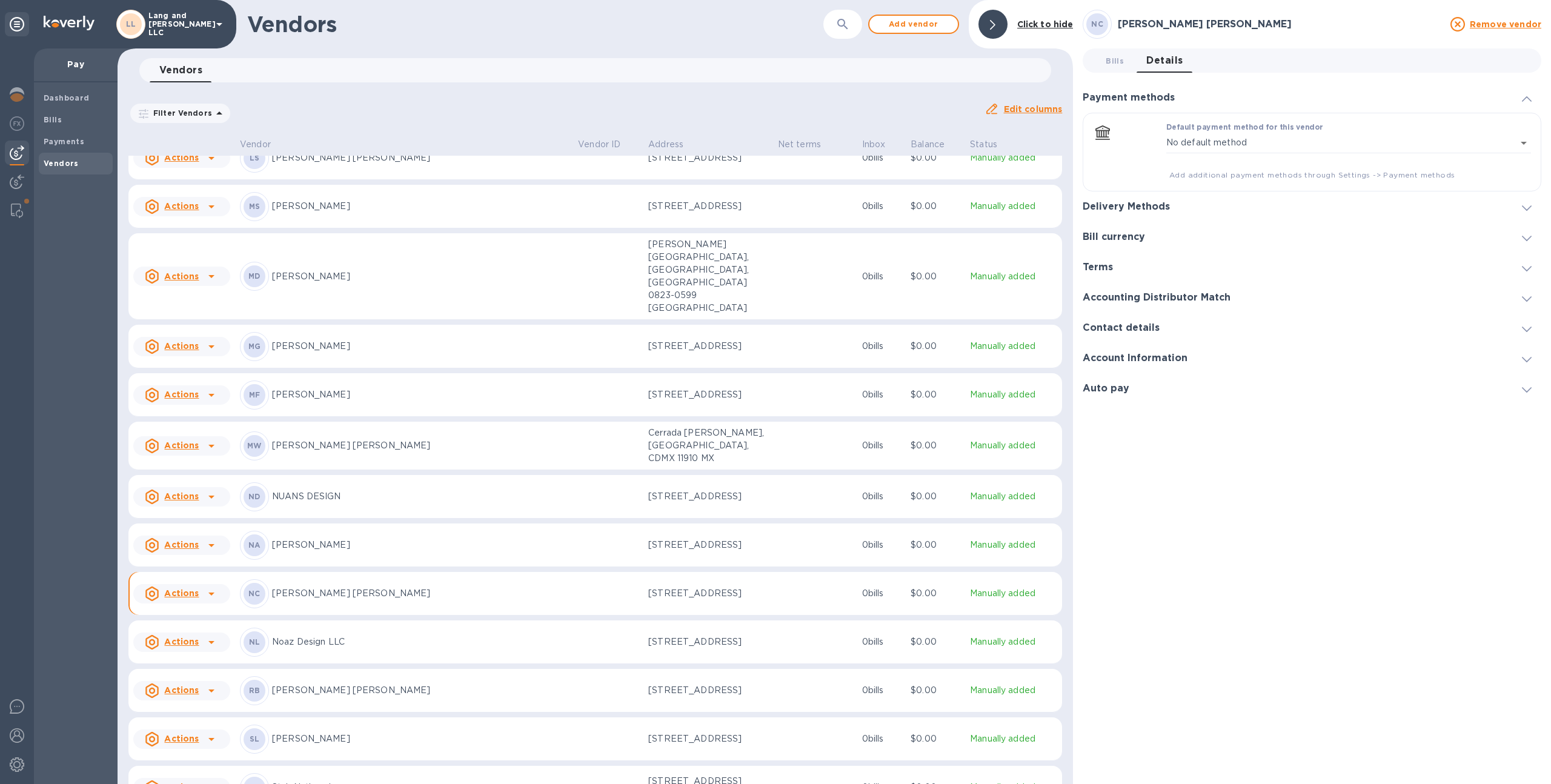
click at [1187, 198] on div "Delivery Methods" at bounding box center [1311, 206] width 459 height 30
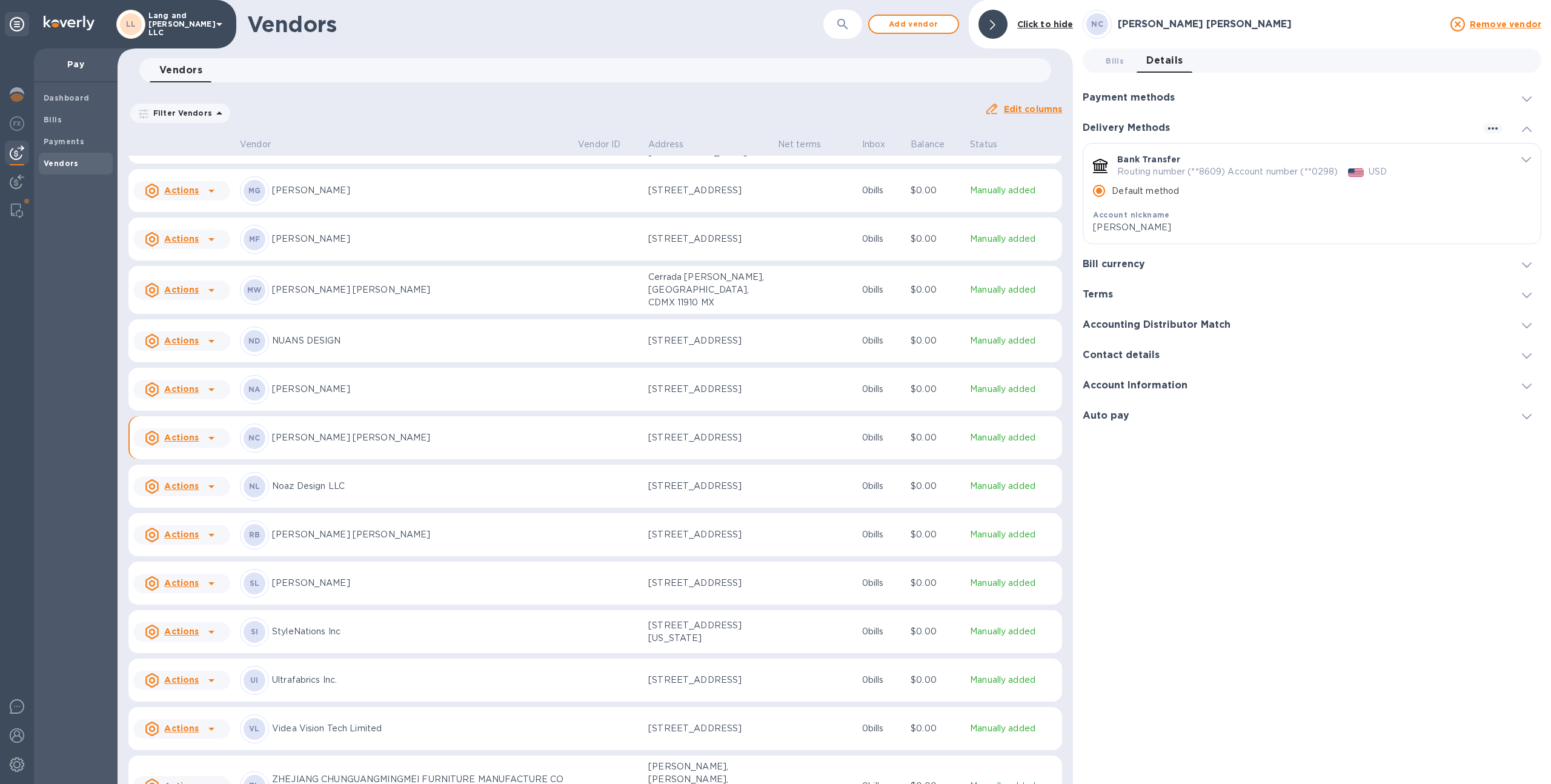
scroll to position [1276, 0]
click at [688, 717] on p "[STREET_ADDRESS]" at bounding box center [708, 723] width 120 height 13
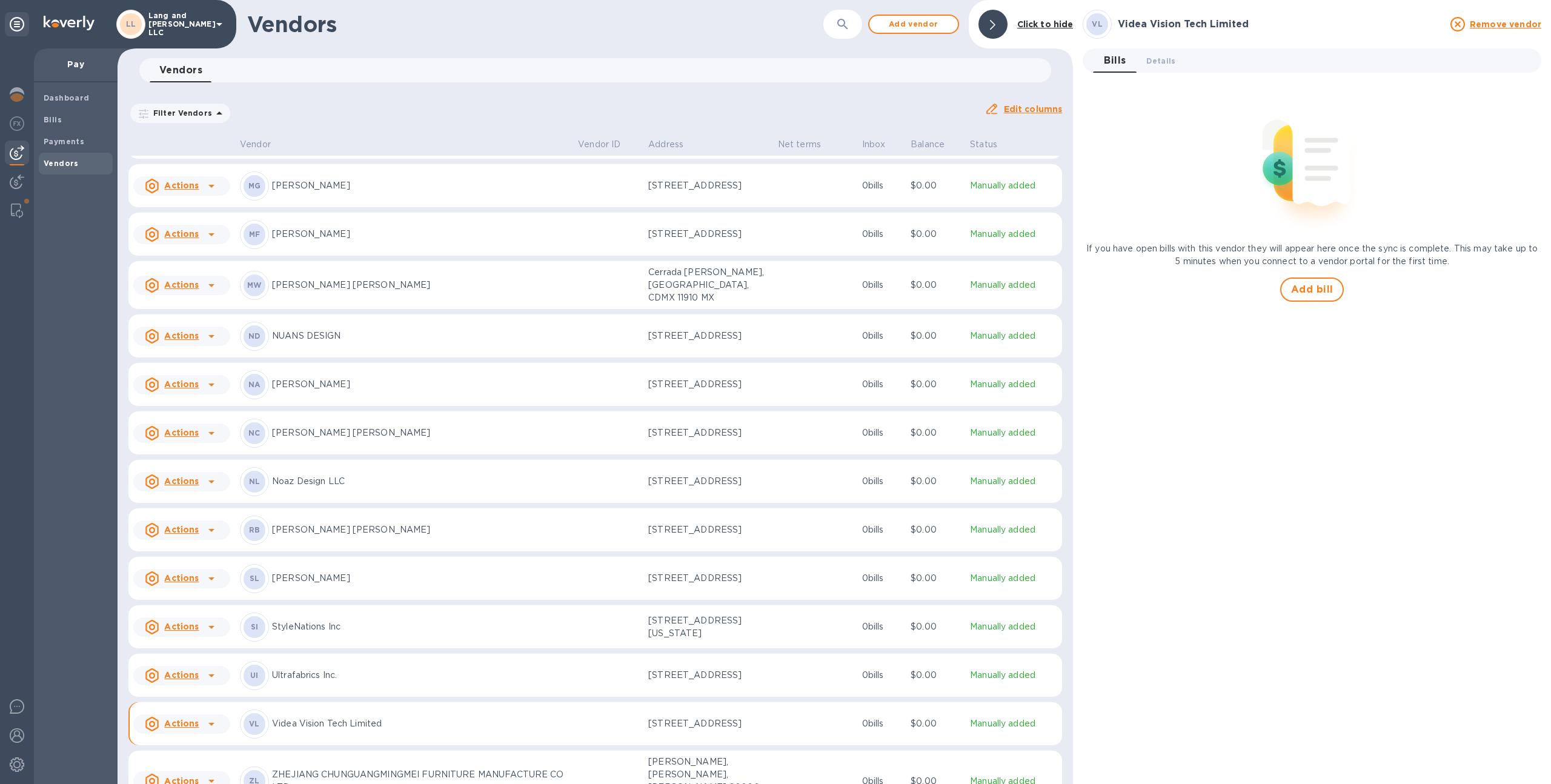
scroll to position [1279, 0]
click at [692, 666] on p "[STREET_ADDRESS]" at bounding box center [708, 672] width 120 height 13
click at [691, 611] on p "[STREET_ADDRESS][US_STATE]" at bounding box center [708, 624] width 120 height 26
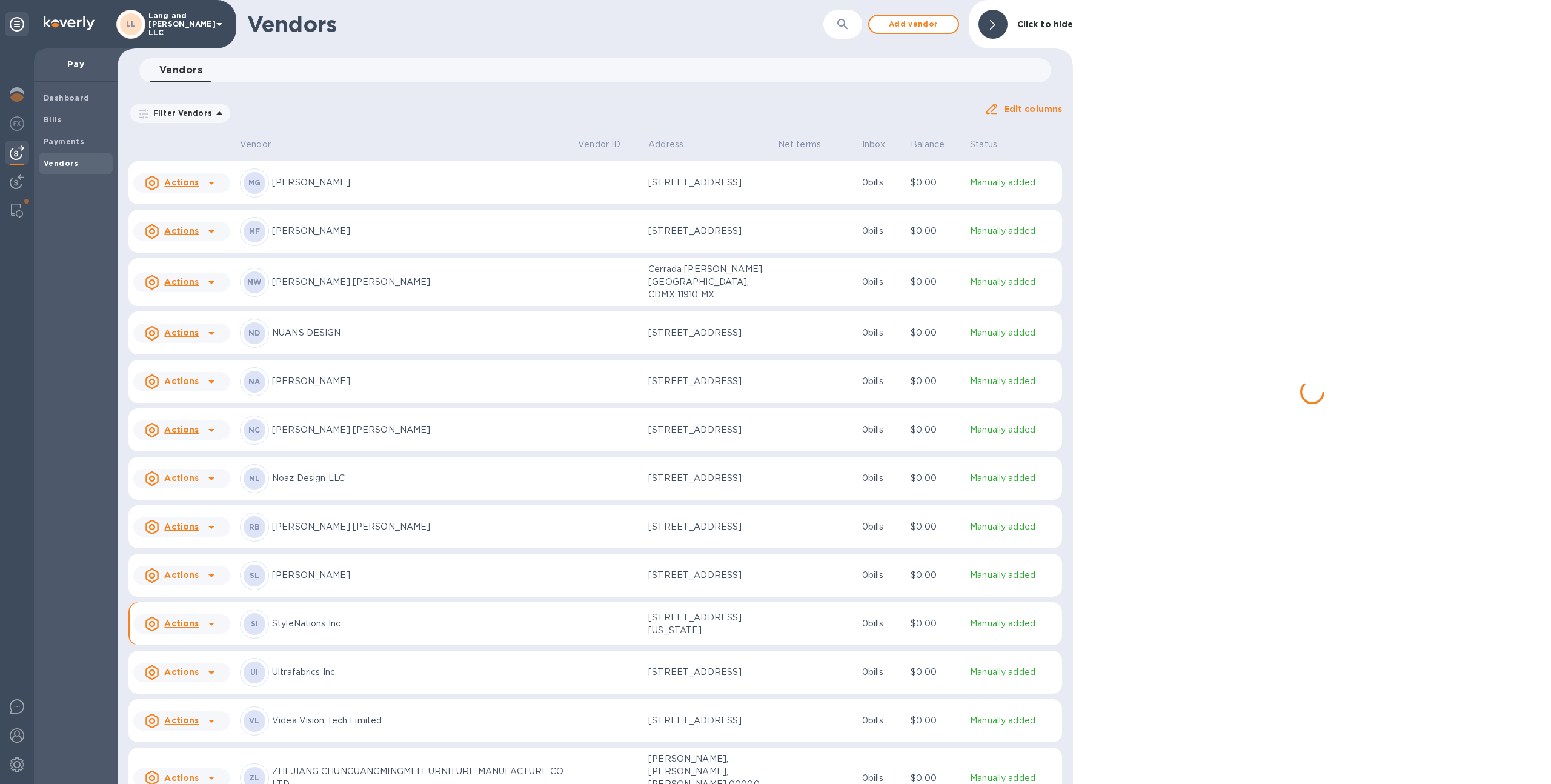
click at [692, 569] on p "[STREET_ADDRESS]" at bounding box center [708, 575] width 120 height 13
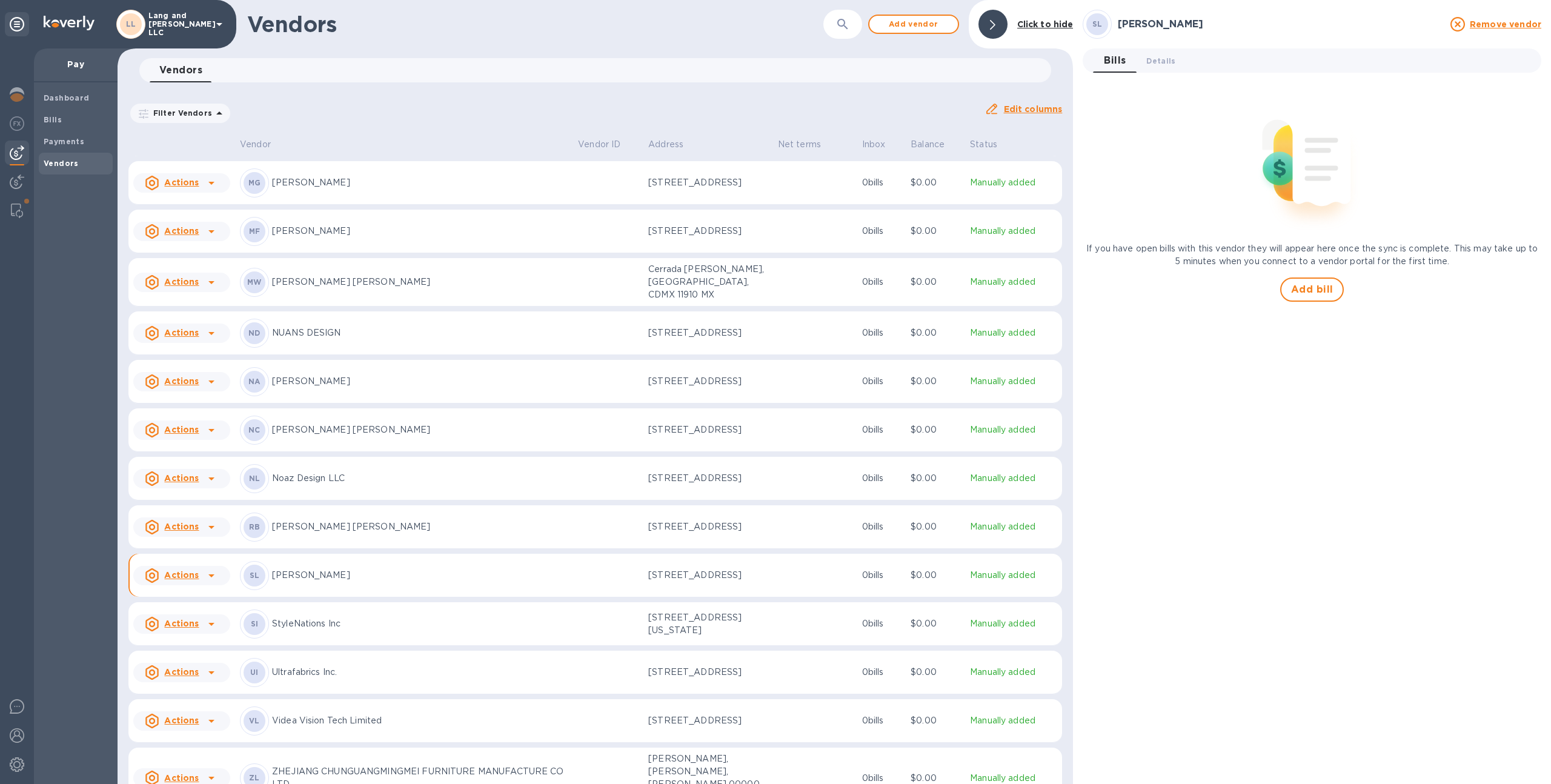
click at [696, 520] on p "[STREET_ADDRESS]" at bounding box center [708, 526] width 120 height 13
click at [702, 472] on p "[STREET_ADDRESS]" at bounding box center [708, 478] width 120 height 13
click at [718, 424] on p "[STREET_ADDRESS]" at bounding box center [708, 430] width 120 height 13
click at [706, 375] on p "[STREET_ADDRESS]" at bounding box center [708, 381] width 120 height 13
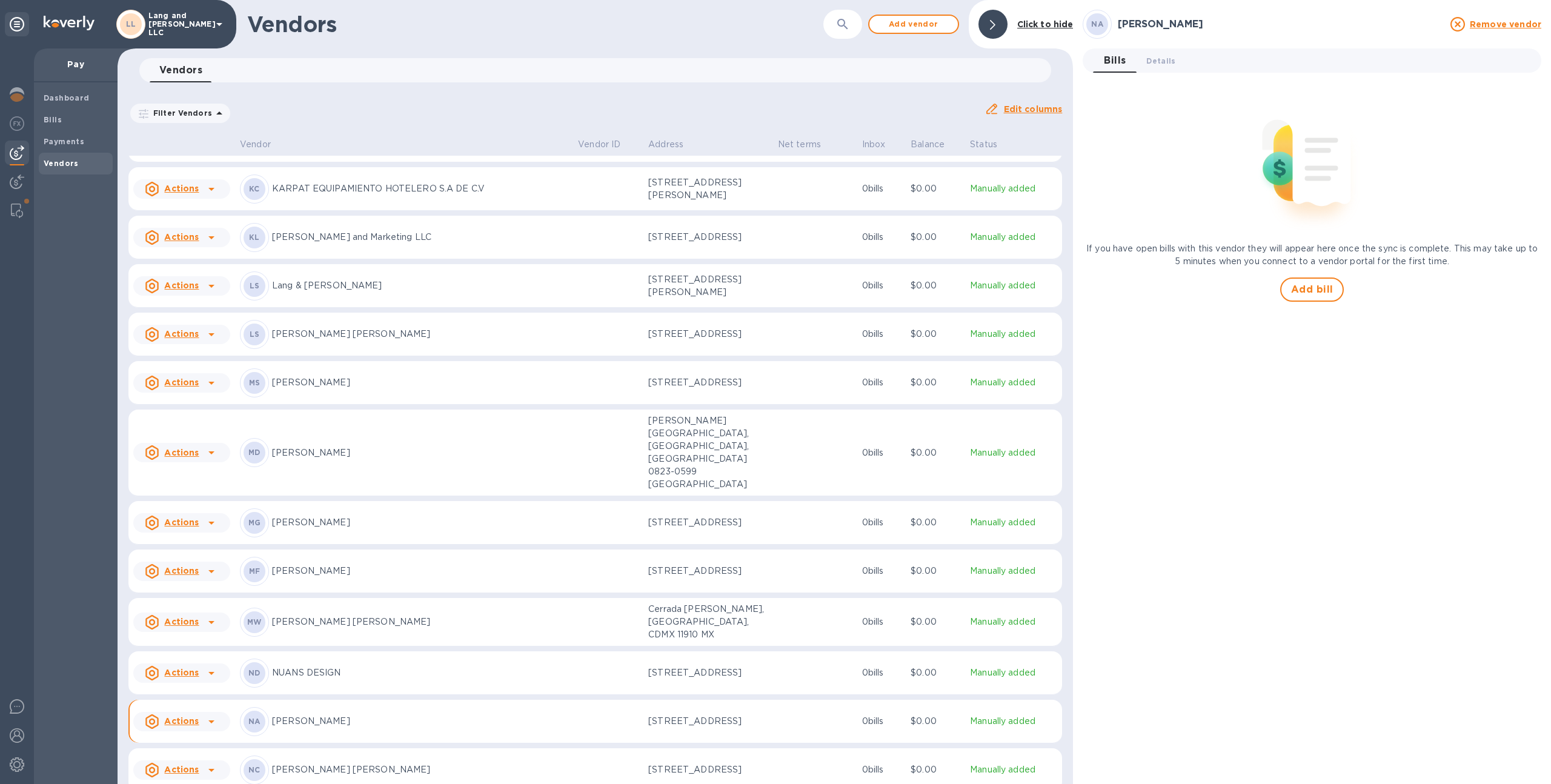
scroll to position [928, 0]
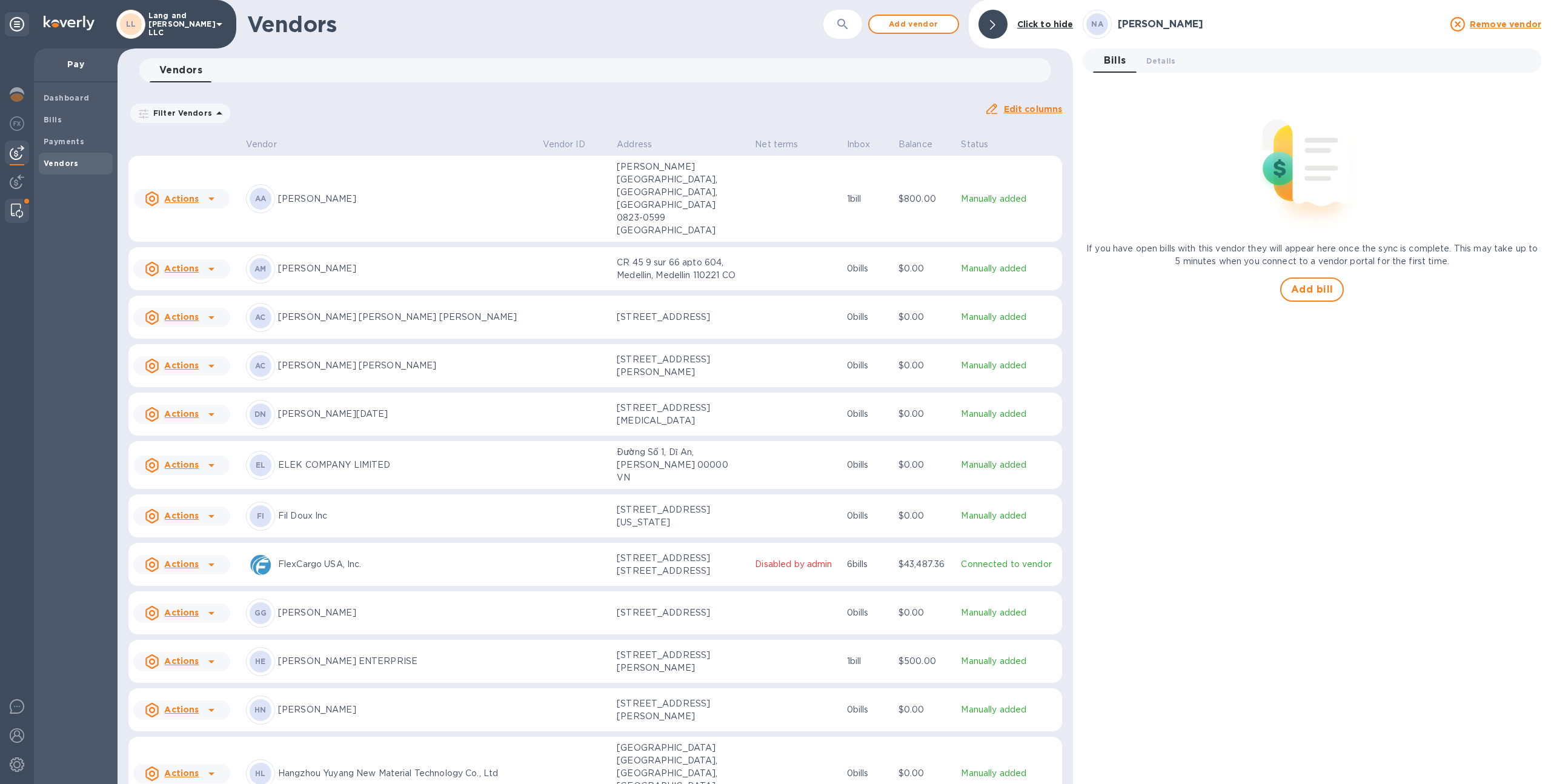
click at [13, 209] on img at bounding box center [17, 211] width 12 height 15
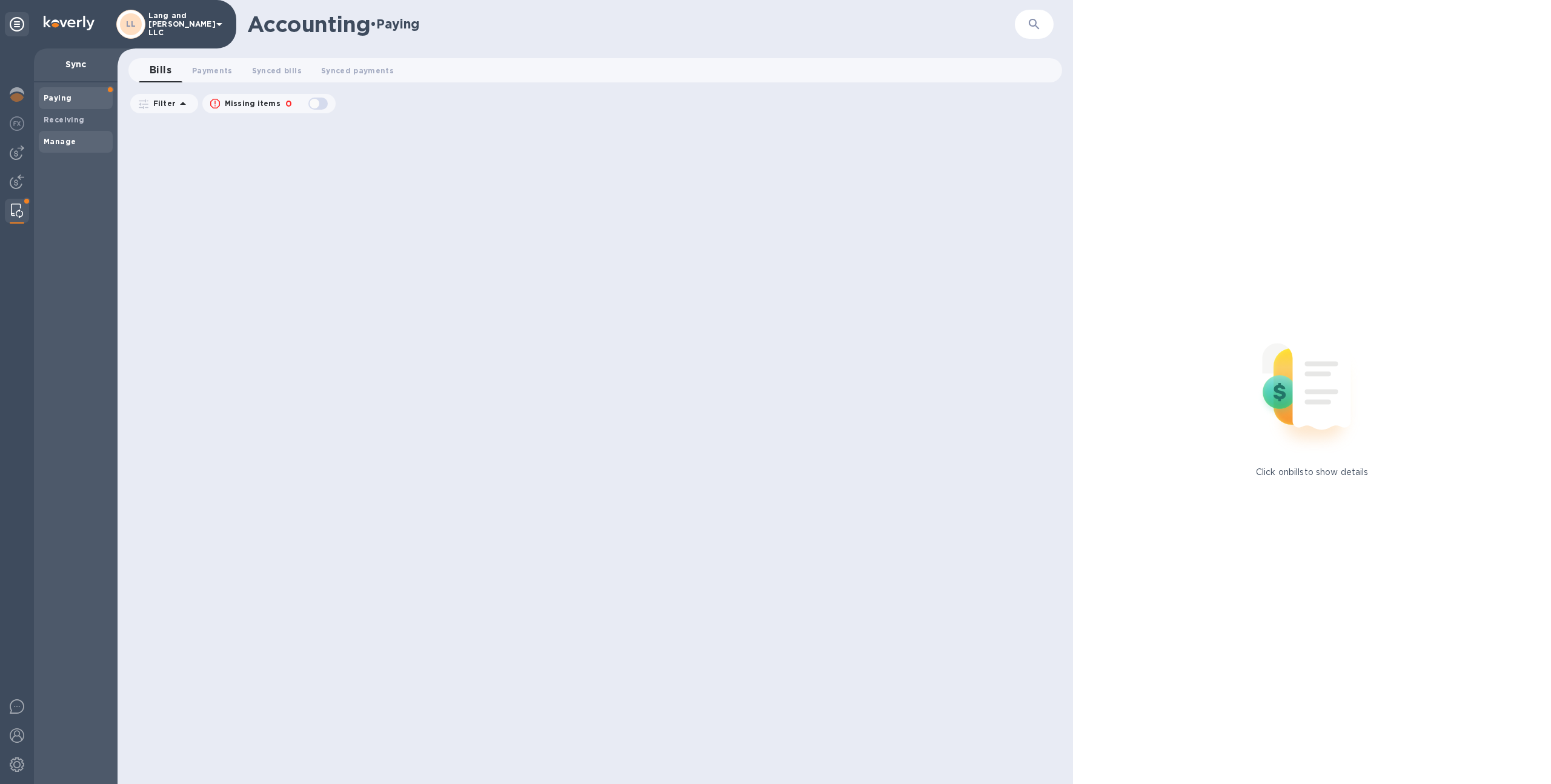
click at [68, 138] on b "Manage" at bounding box center [60, 142] width 32 height 9
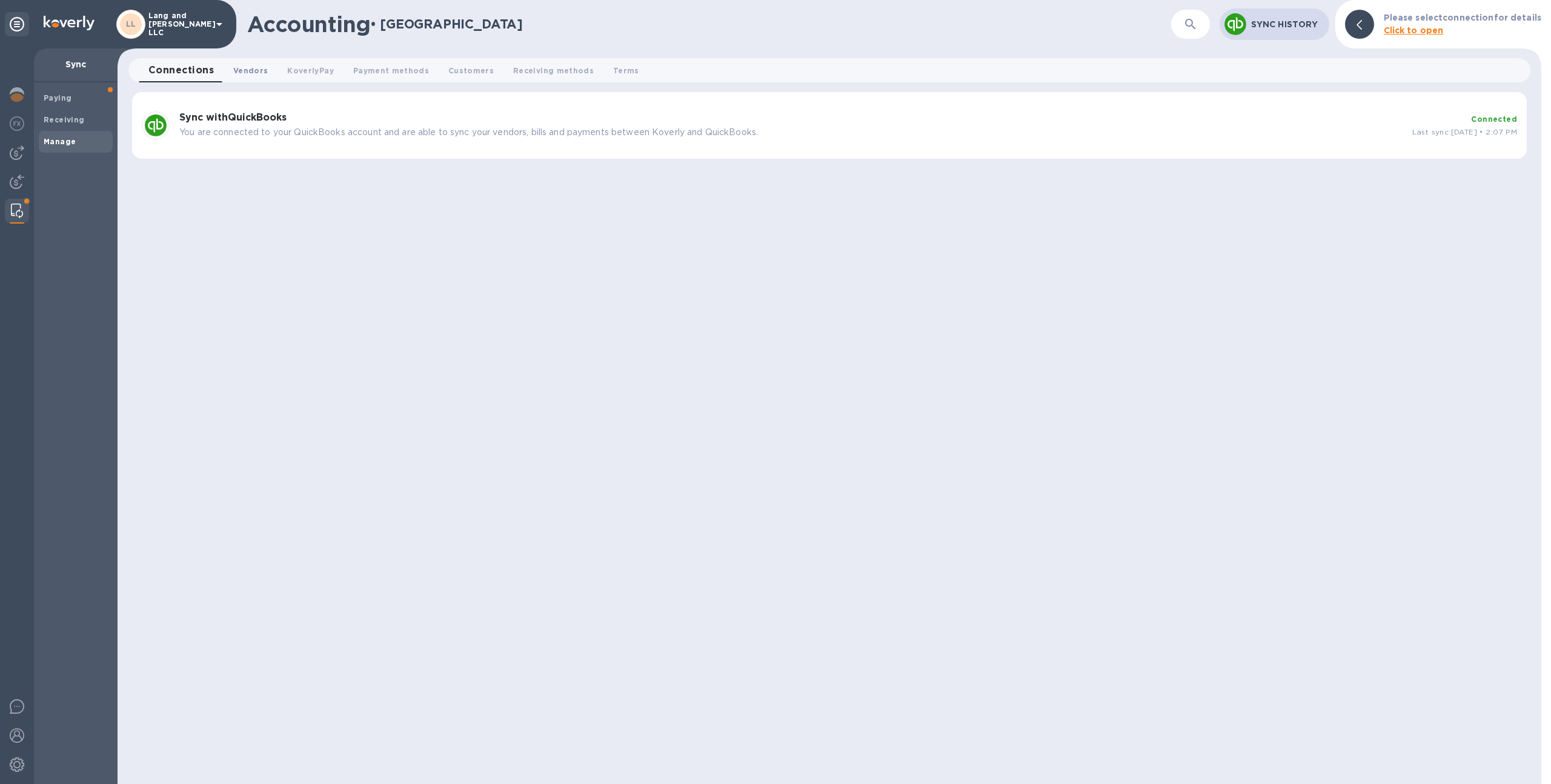
click at [256, 70] on span "Vendors 0" at bounding box center [250, 70] width 34 height 13
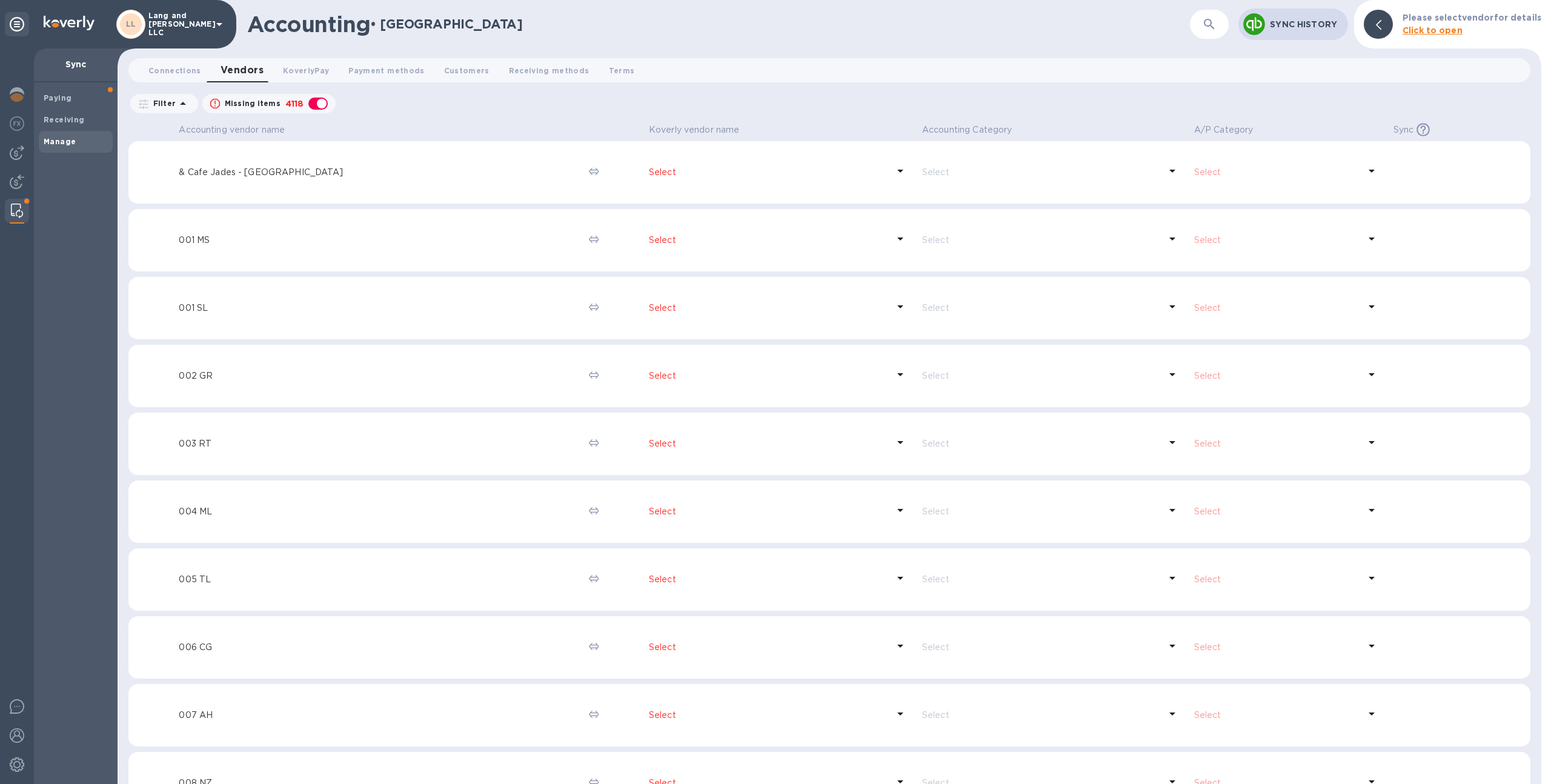
click at [318, 105] on div "button" at bounding box center [318, 103] width 24 height 17
checkbox input "false"
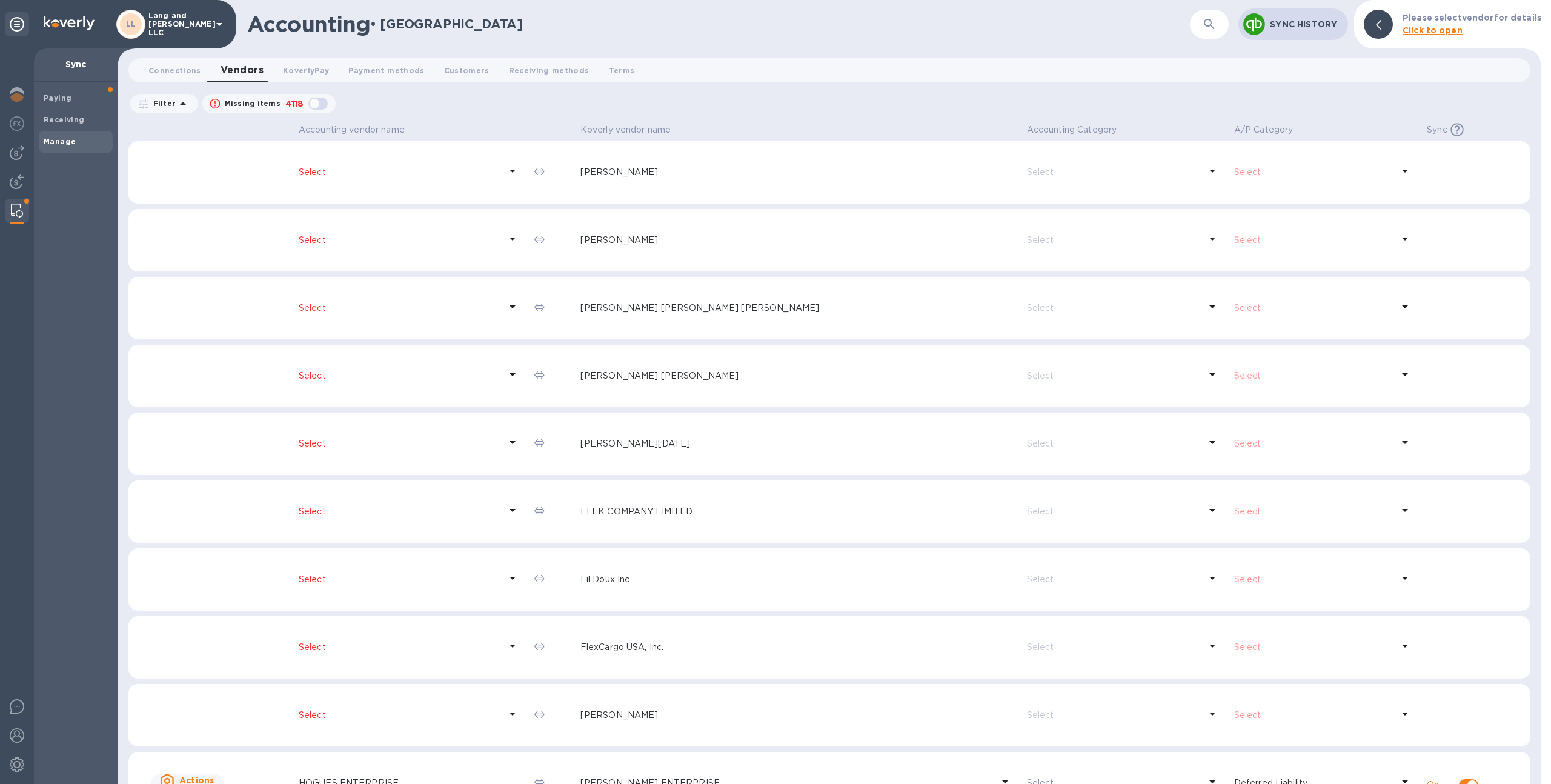
click at [1252, 166] on p "Select" at bounding box center [1313, 172] width 158 height 13
click at [17, 202] on div at bounding box center [17, 211] width 21 height 24
click at [90, 143] on span "Manage" at bounding box center [76, 142] width 64 height 12
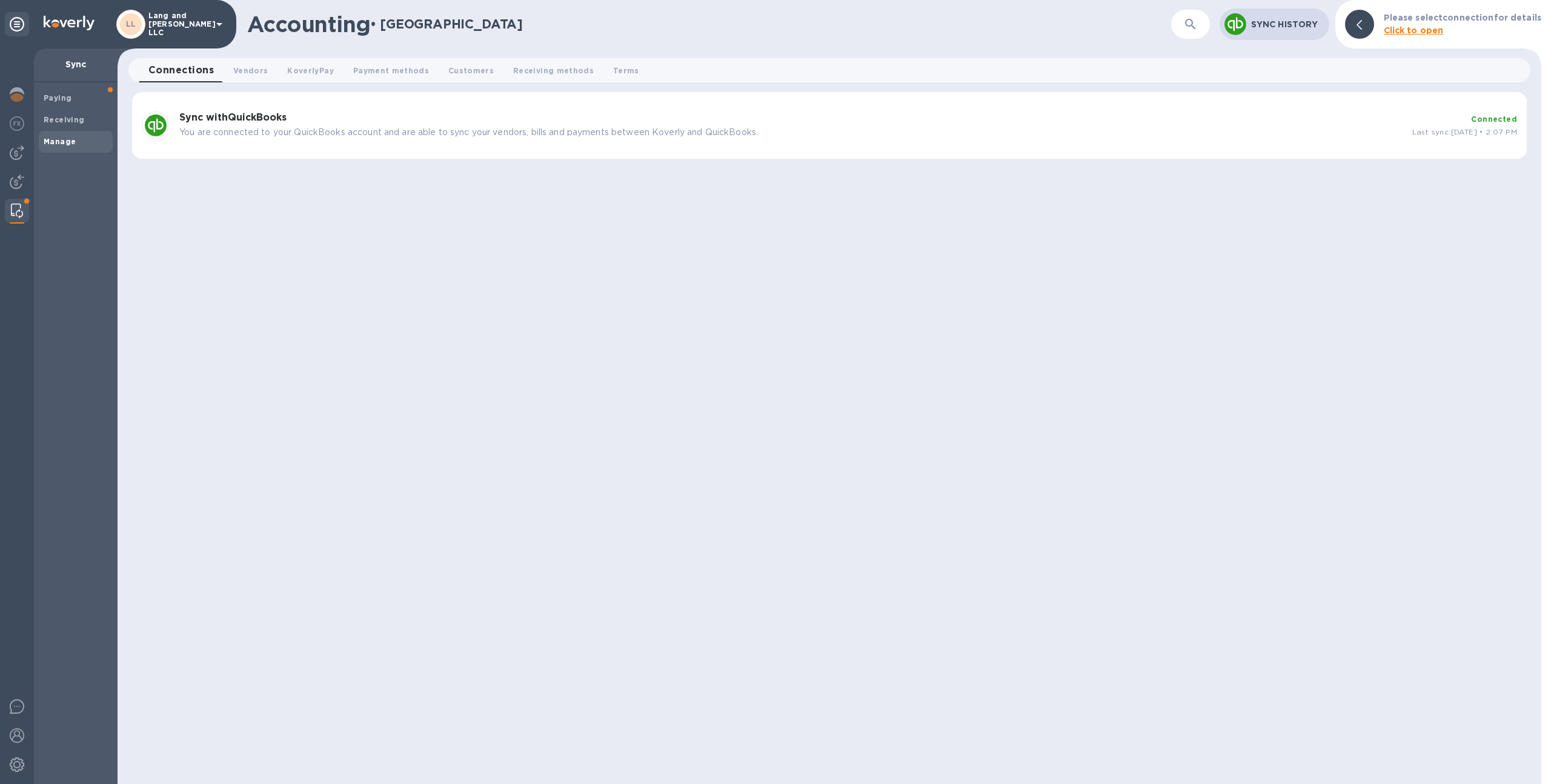
click at [628, 150] on div "Sync with QuickBooks You are connected to your QuickBooks account and are able …" at bounding box center [829, 125] width 1395 height 66
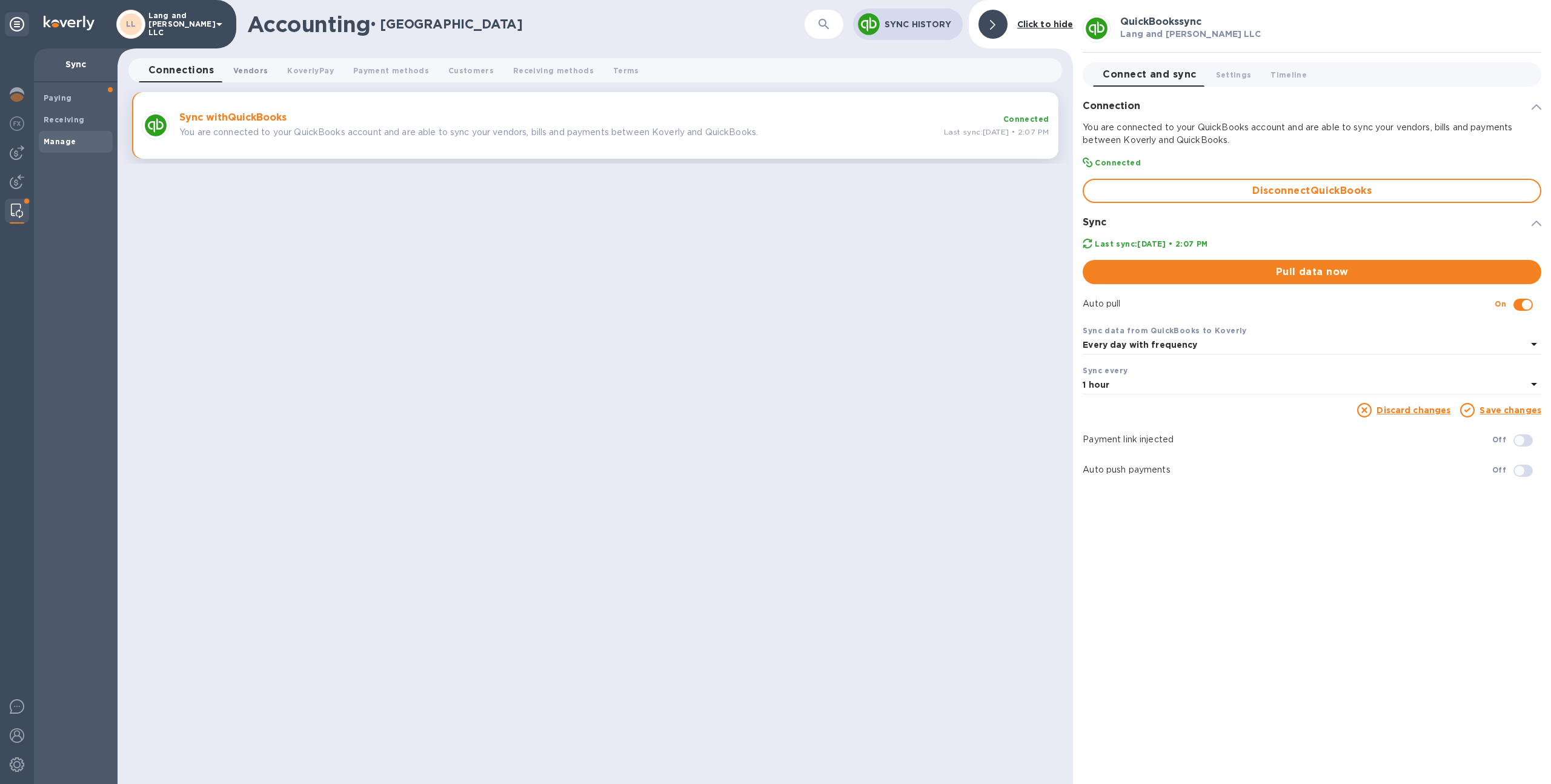
click at [257, 68] on span "Vendors 0" at bounding box center [250, 70] width 34 height 13
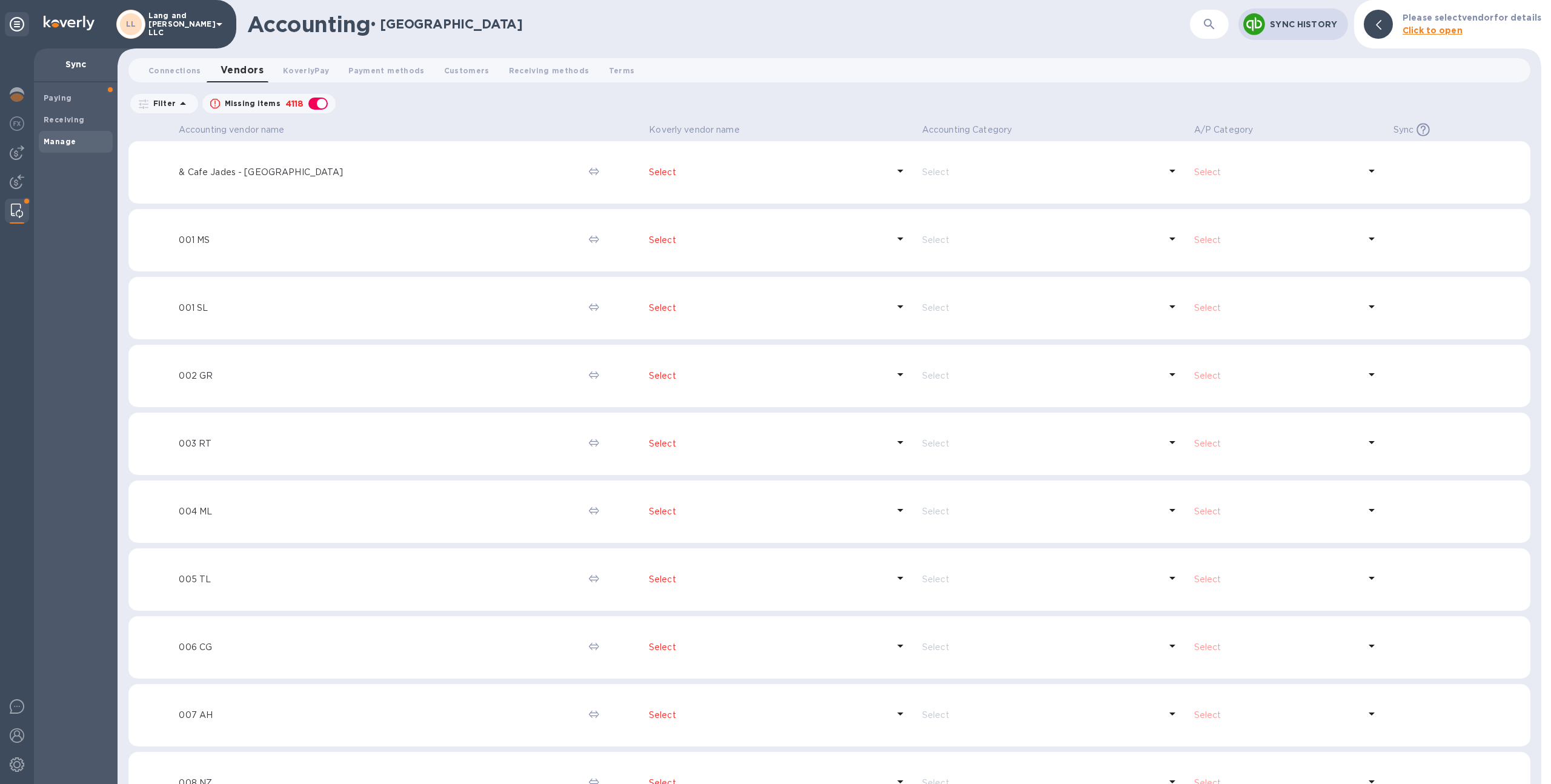
click at [23, 202] on span at bounding box center [26, 201] width 7 height 7
click at [19, 207] on img at bounding box center [17, 211] width 12 height 15
click at [166, 71] on span "Connections 0" at bounding box center [175, 70] width 52 height 13
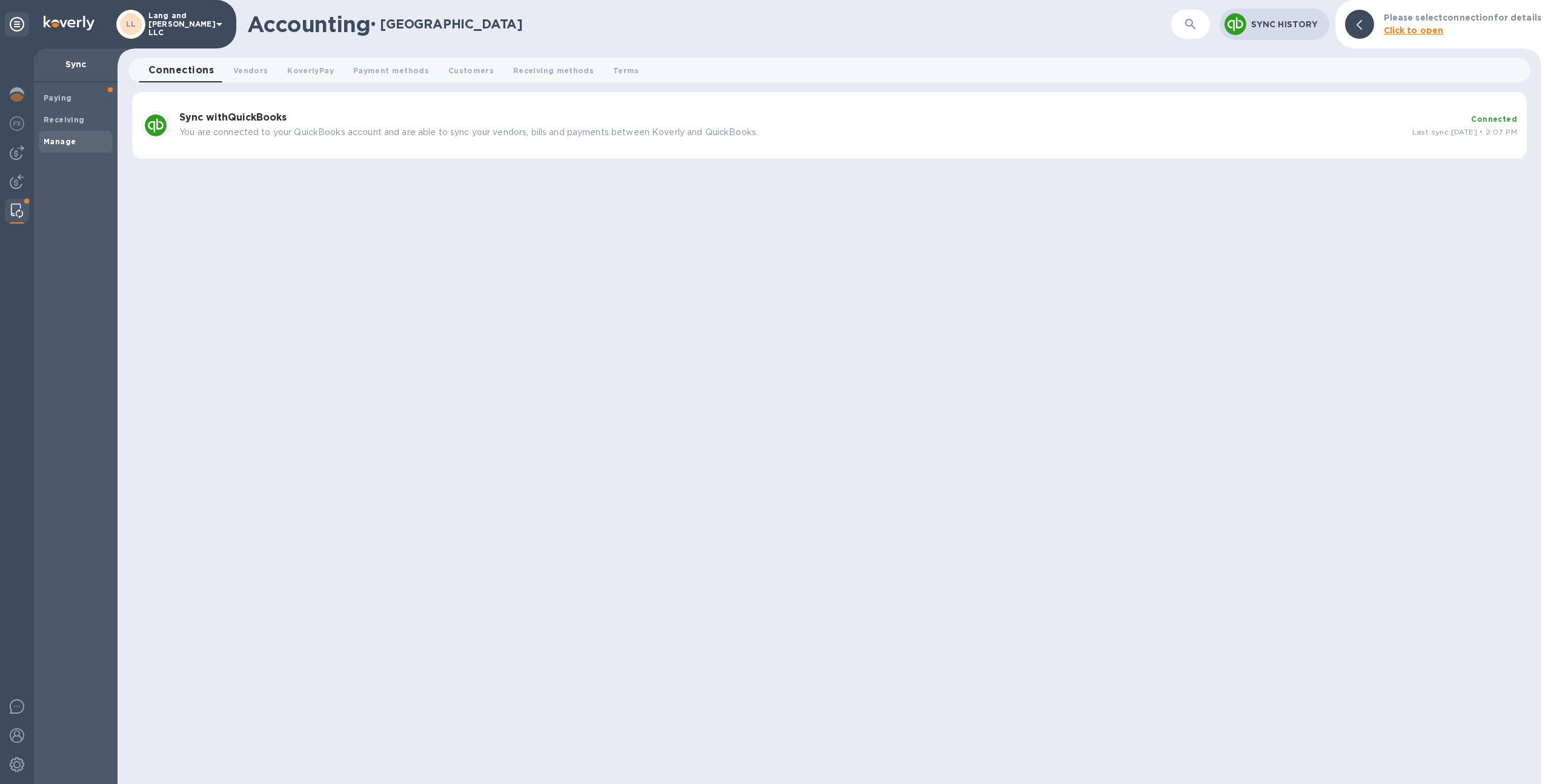
click at [528, 126] on p "You are connected to your QuickBooks account and are able to sync your vendors,…" at bounding box center [791, 132] width 1223 height 13
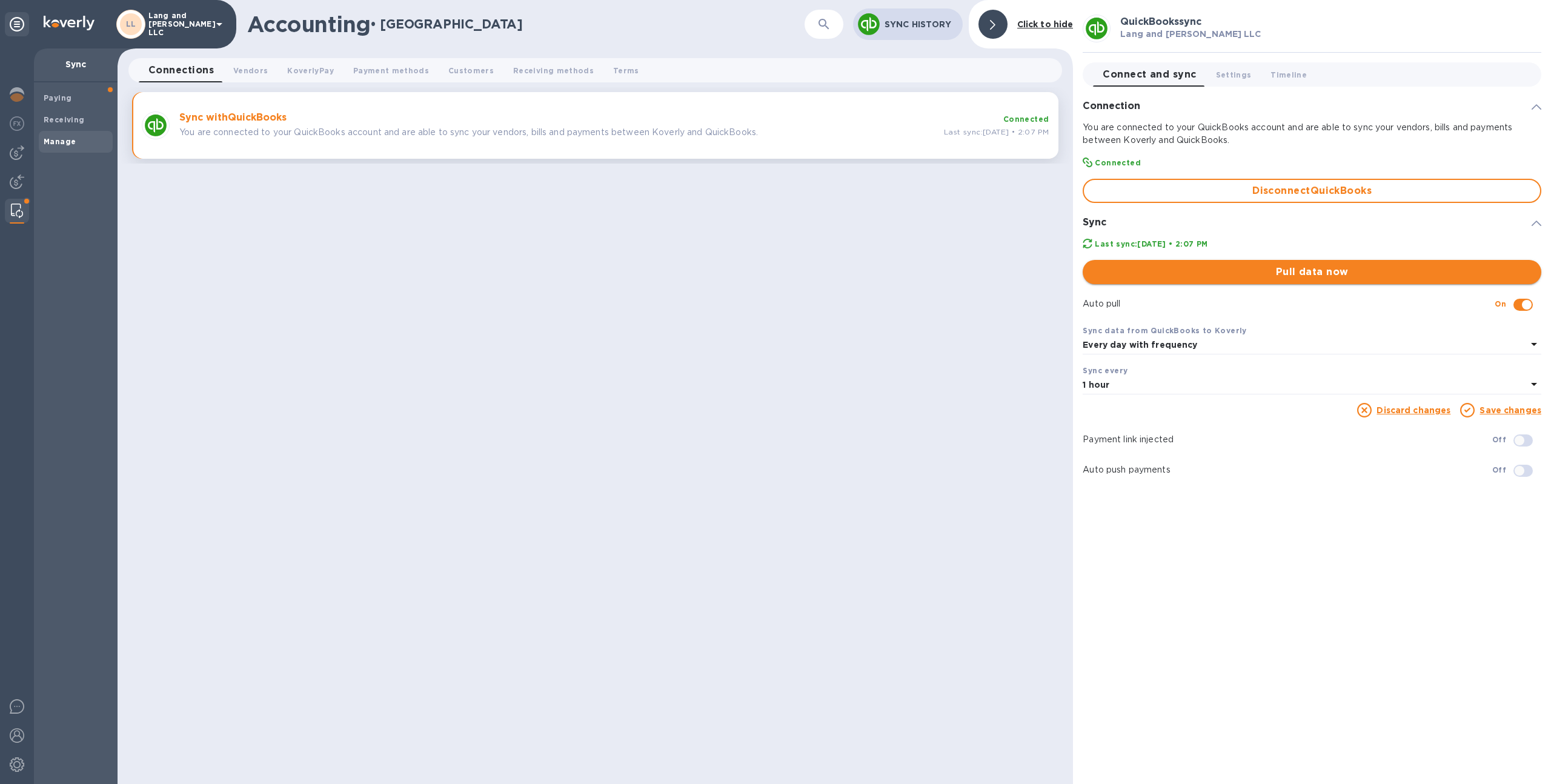
click at [1205, 268] on span "Pull data now" at bounding box center [1312, 272] width 439 height 15
